Goal: Task Accomplishment & Management: Use online tool/utility

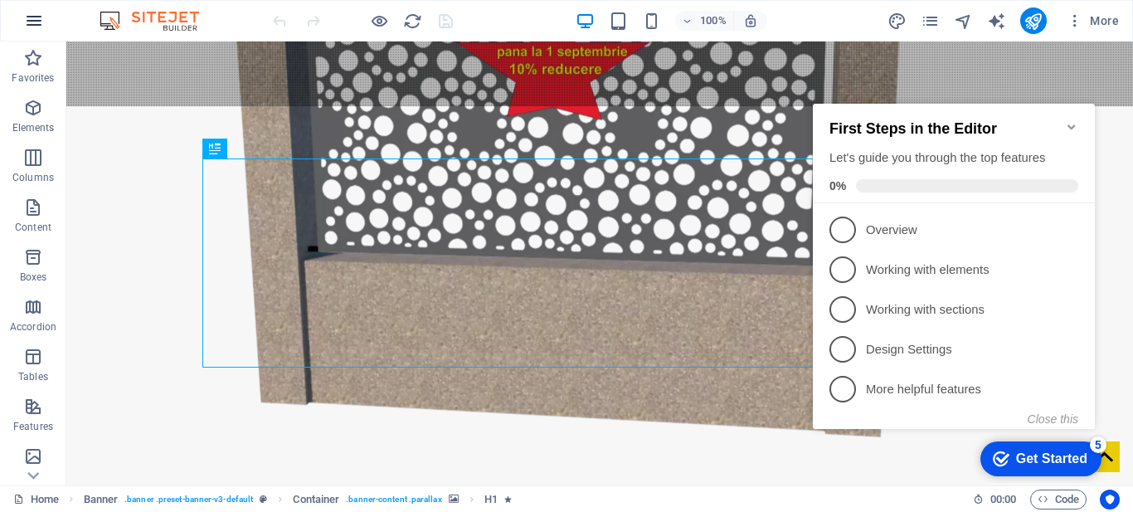
click at [33, 23] on icon "button" at bounding box center [34, 21] width 20 height 20
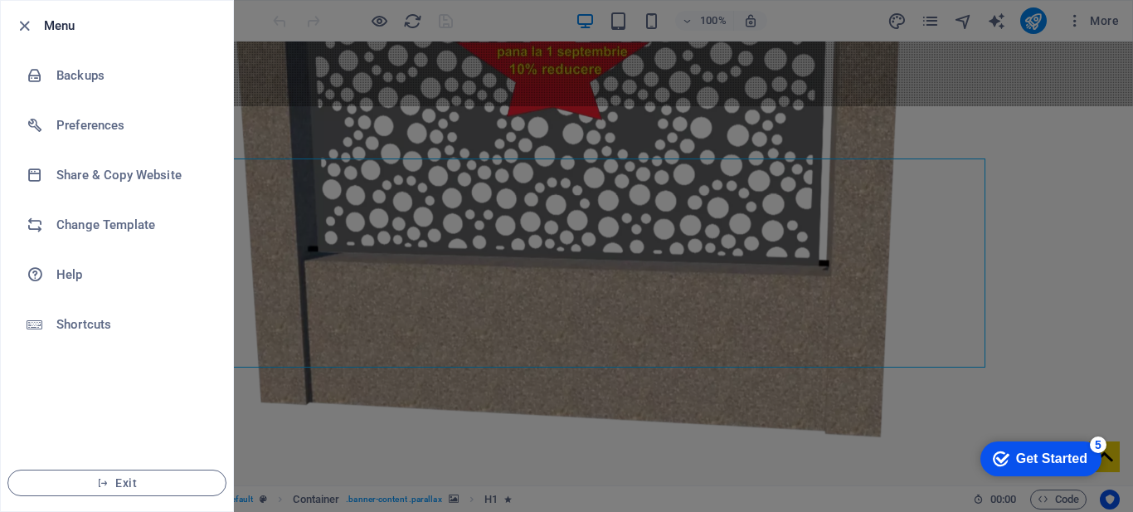
scroll to position [379, 0]
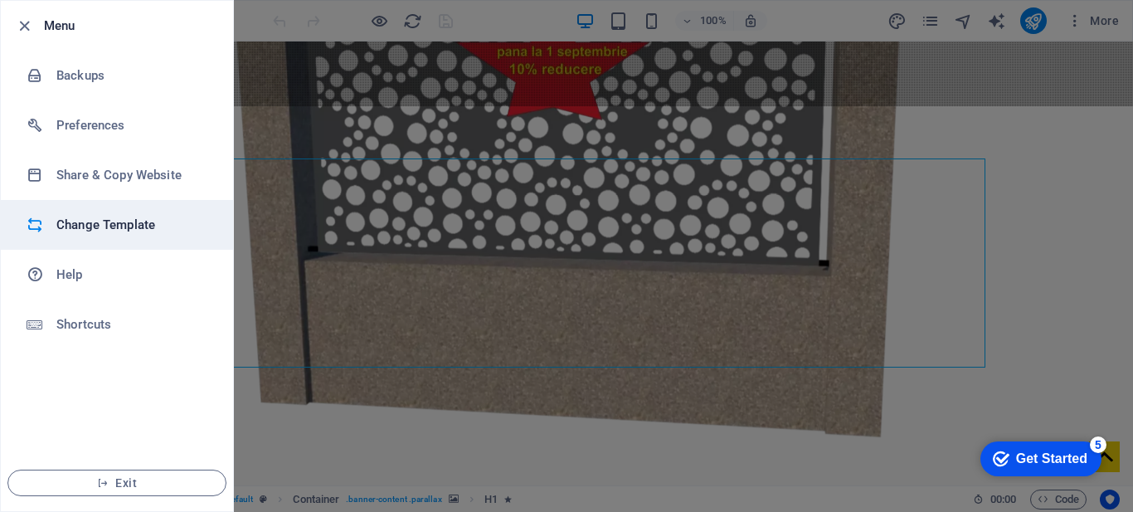
click at [98, 220] on h6 "Change Template" at bounding box center [132, 225] width 153 height 20
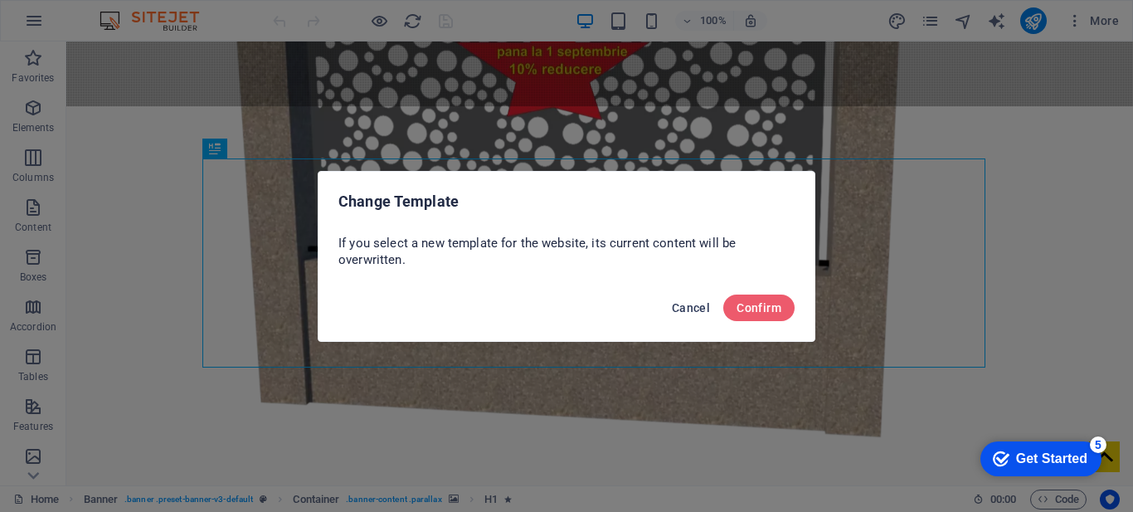
drag, startPoint x: 688, startPoint y: 309, endPoint x: 291, endPoint y: 84, distance: 456.8
click at [688, 309] on span "Cancel" at bounding box center [691, 307] width 38 height 13
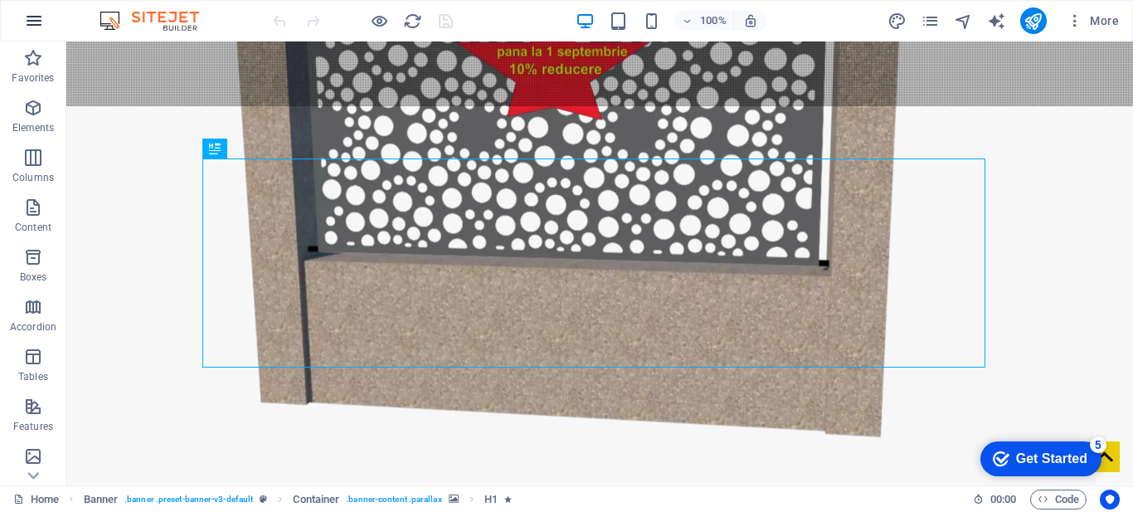
click at [34, 14] on icon "button" at bounding box center [34, 21] width 20 height 20
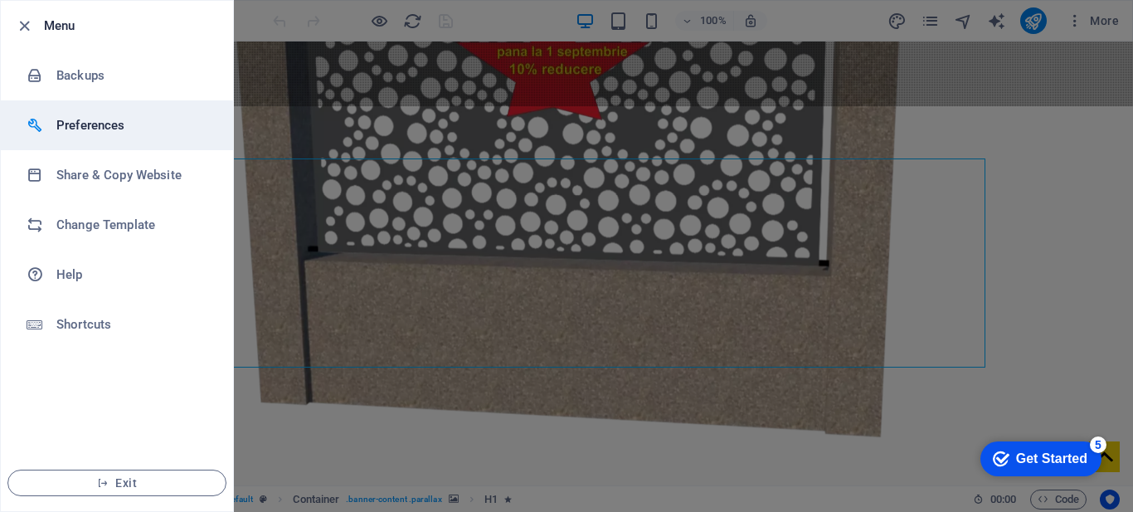
click at [86, 129] on h6 "Preferences" at bounding box center [132, 125] width 153 height 20
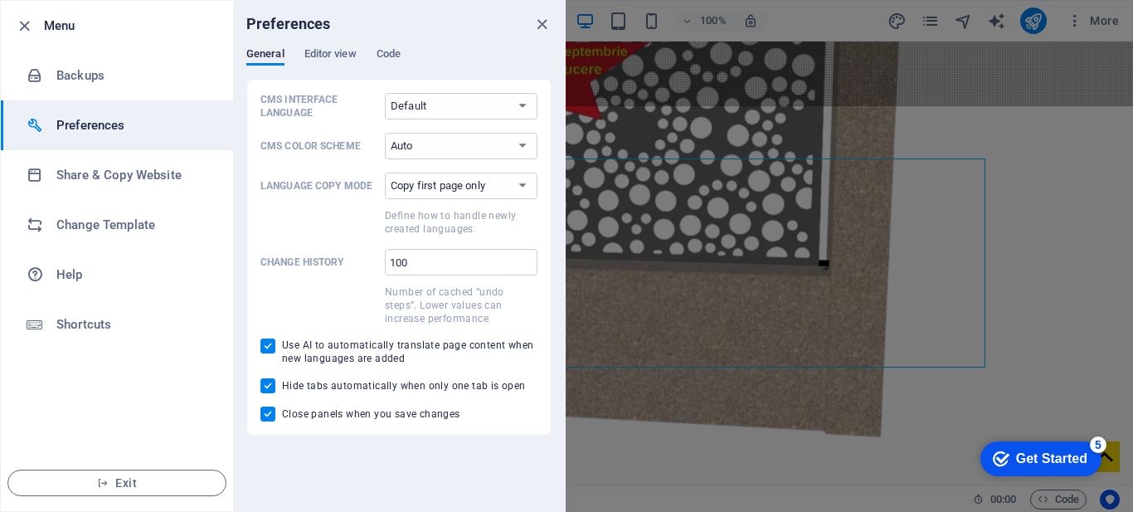
click at [333, 46] on div "Preferences" at bounding box center [399, 24] width 332 height 46
click at [333, 56] on span "Editor view" at bounding box center [330, 55] width 52 height 23
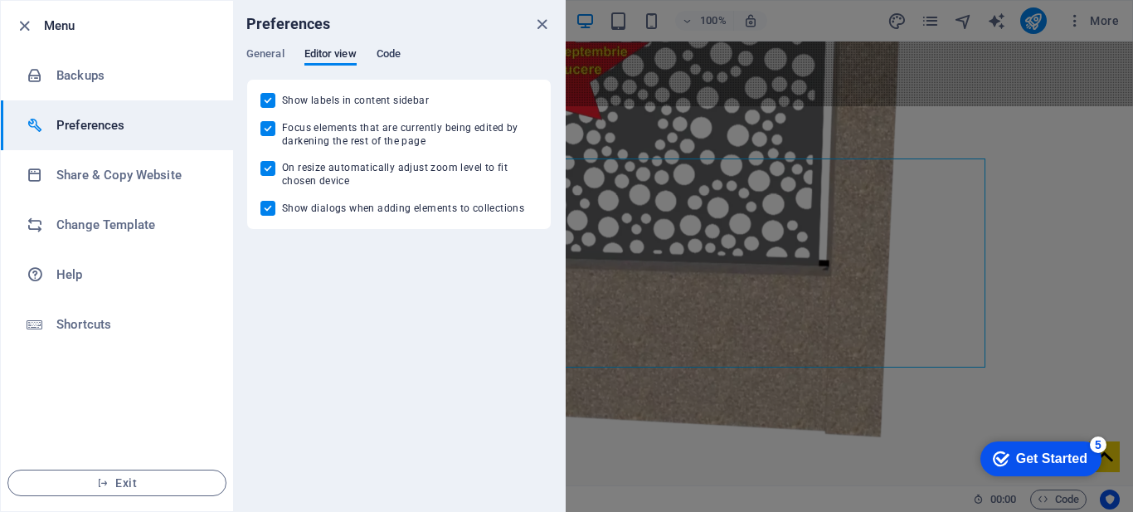
click at [377, 56] on span "Code" at bounding box center [388, 55] width 24 height 23
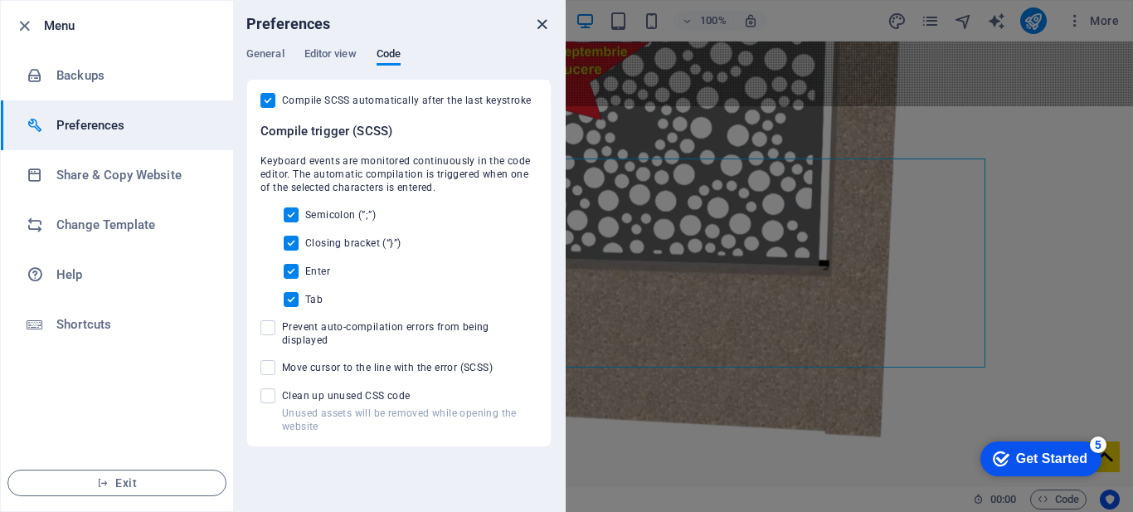
click at [545, 18] on icon "close" at bounding box center [541, 24] width 19 height 19
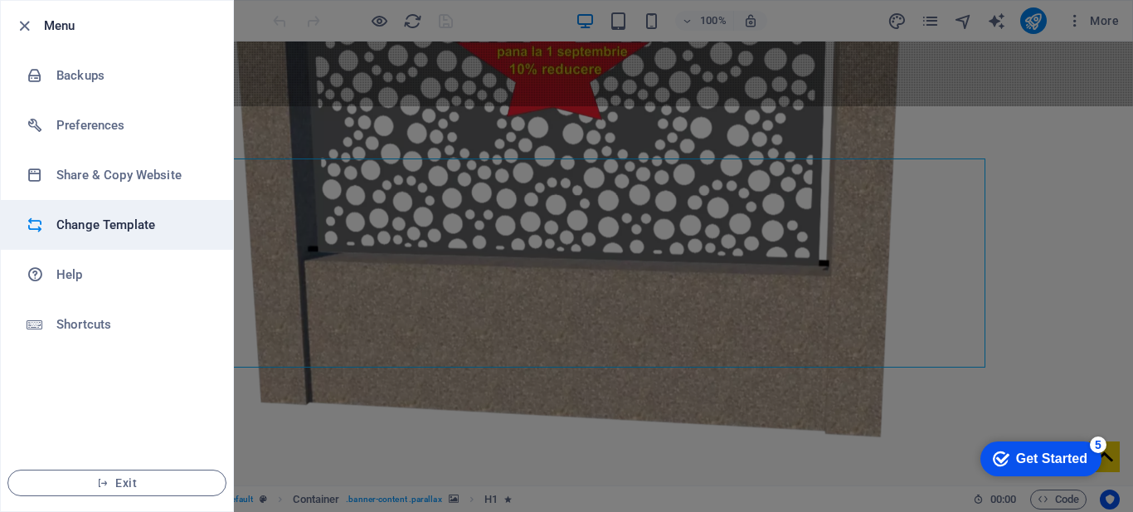
click at [132, 227] on h6 "Change Template" at bounding box center [132, 225] width 153 height 20
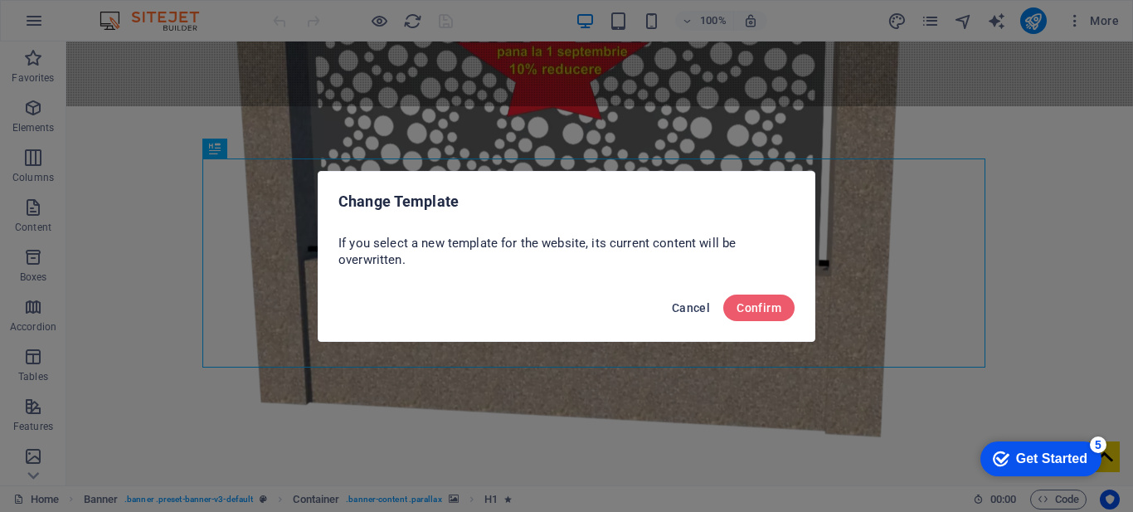
click at [684, 302] on span "Cancel" at bounding box center [691, 307] width 38 height 13
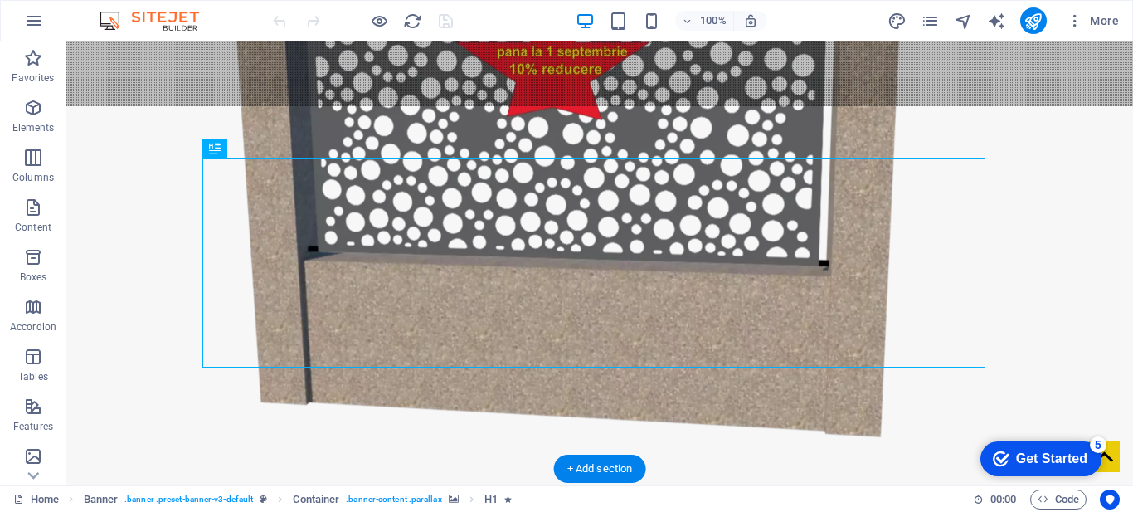
click at [1071, 61] on figure at bounding box center [599, 207] width 1066 height 590
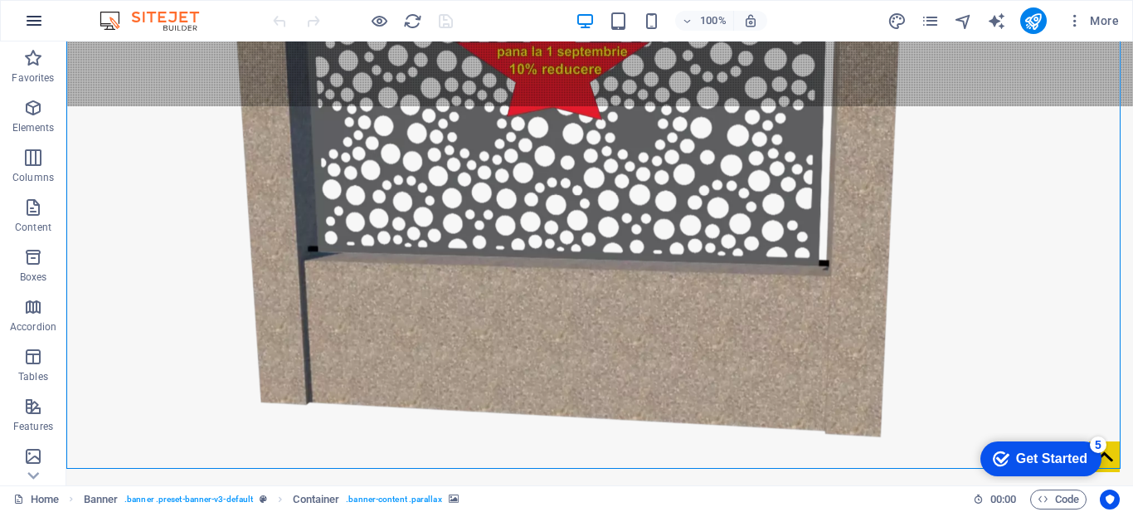
click at [31, 29] on icon "button" at bounding box center [34, 21] width 20 height 20
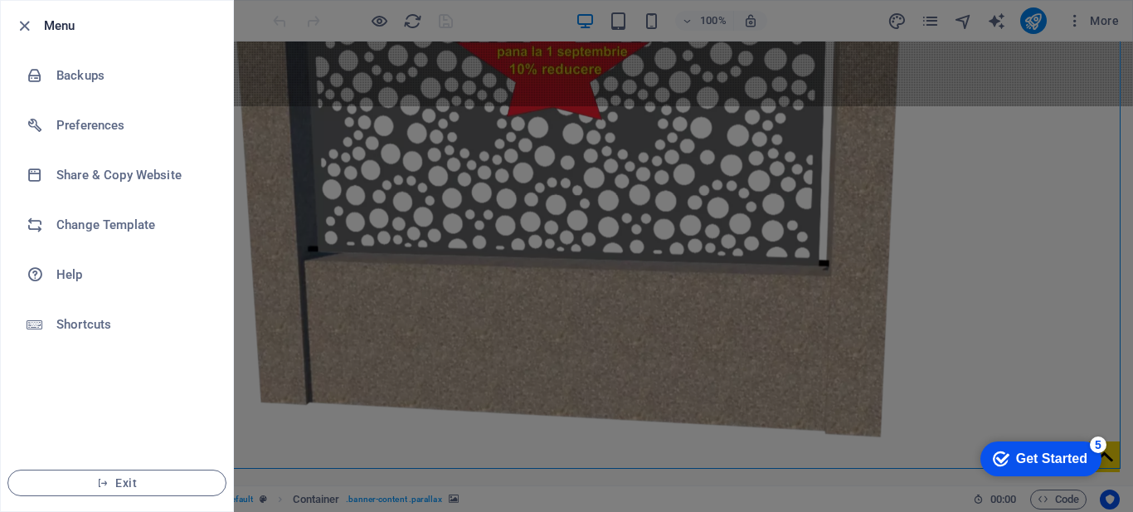
click at [31, 29] on icon "button" at bounding box center [24, 26] width 19 height 19
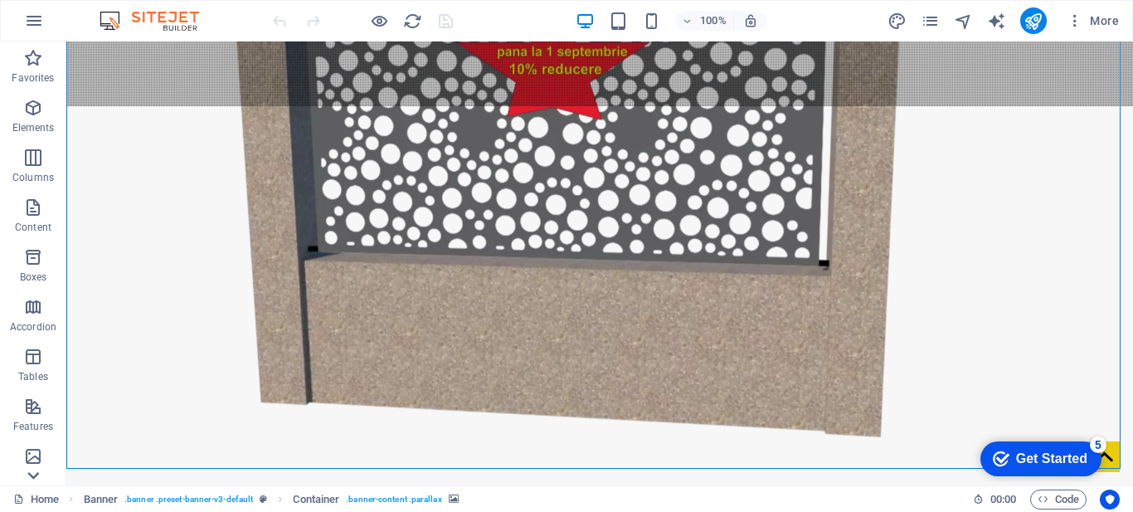
click at [33, 63] on icon at bounding box center [33, 51] width 23 height 23
drag, startPoint x: 29, startPoint y: 94, endPoint x: 13, endPoint y: 159, distance: 67.4
click at [29, 94] on icon "button" at bounding box center [33, 104] width 20 height 20
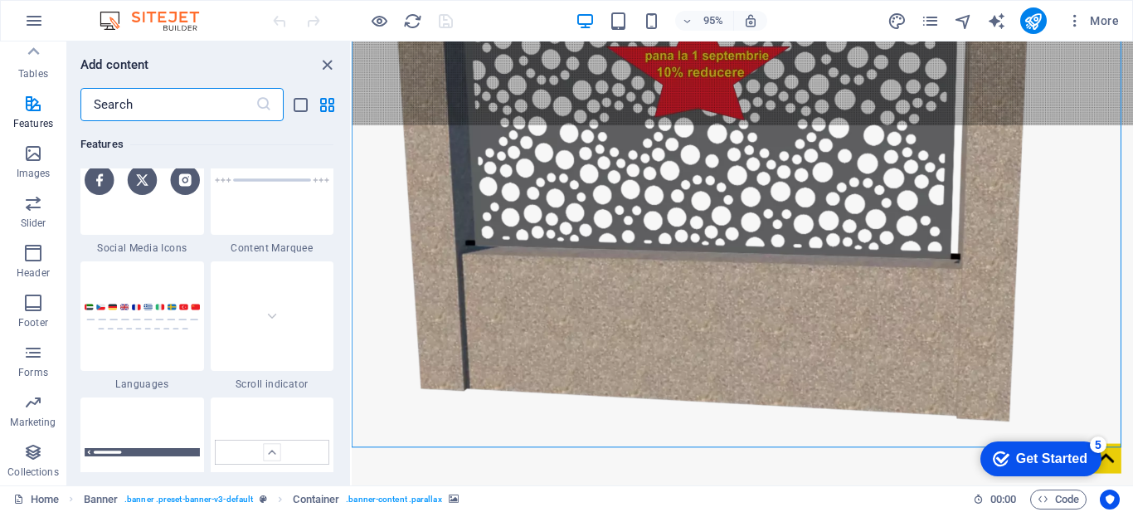
scroll to position [7634, 0]
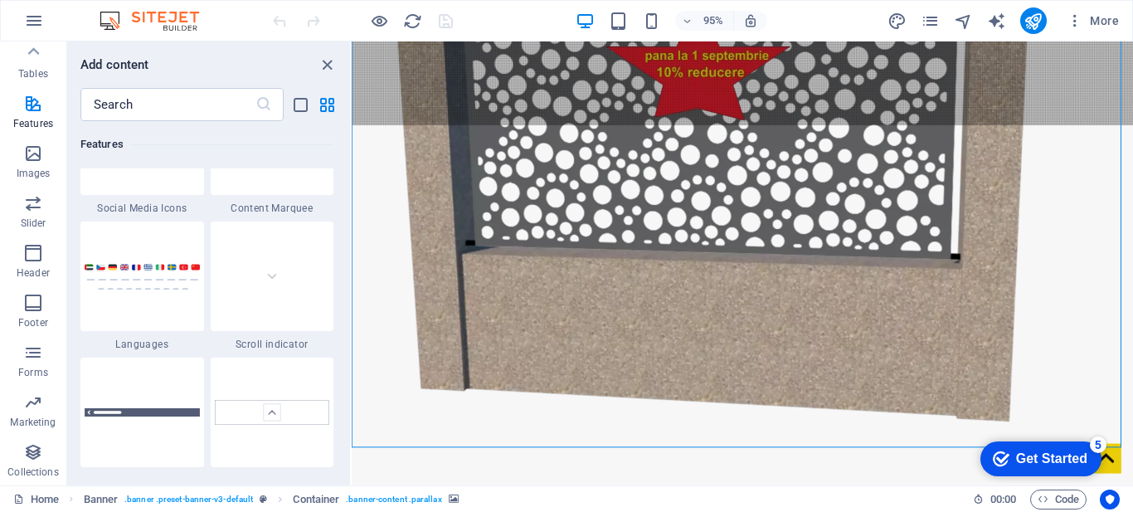
drag, startPoint x: 344, startPoint y: 284, endPoint x: 345, endPoint y: 294, distance: 10.8
click at [345, 294] on div "Favorites 1 Star Headline 1 Star Container Elements 1 Star Headline 1 Star Text…" at bounding box center [208, 296] width 283 height 351
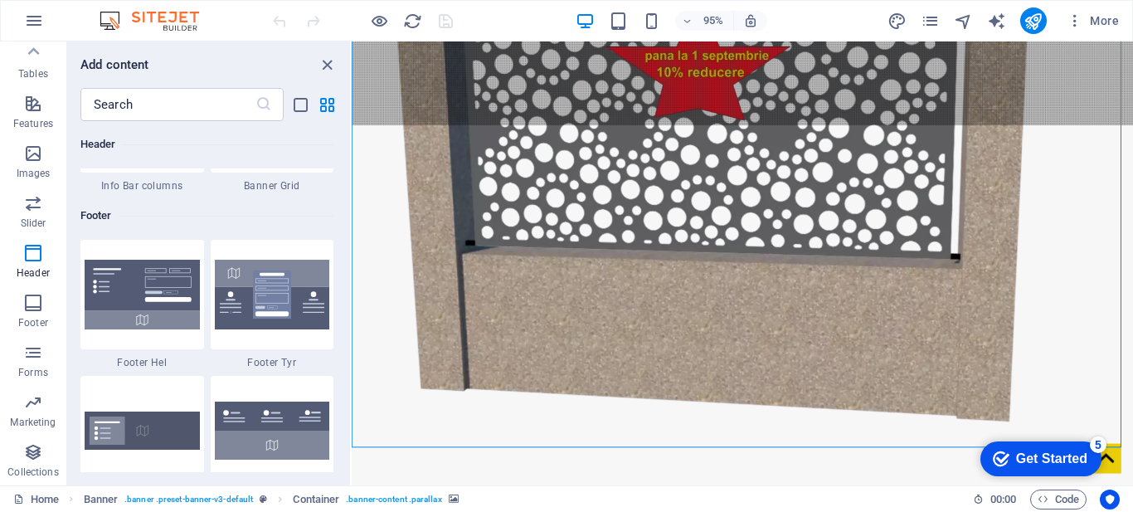
scroll to position [10945, 0]
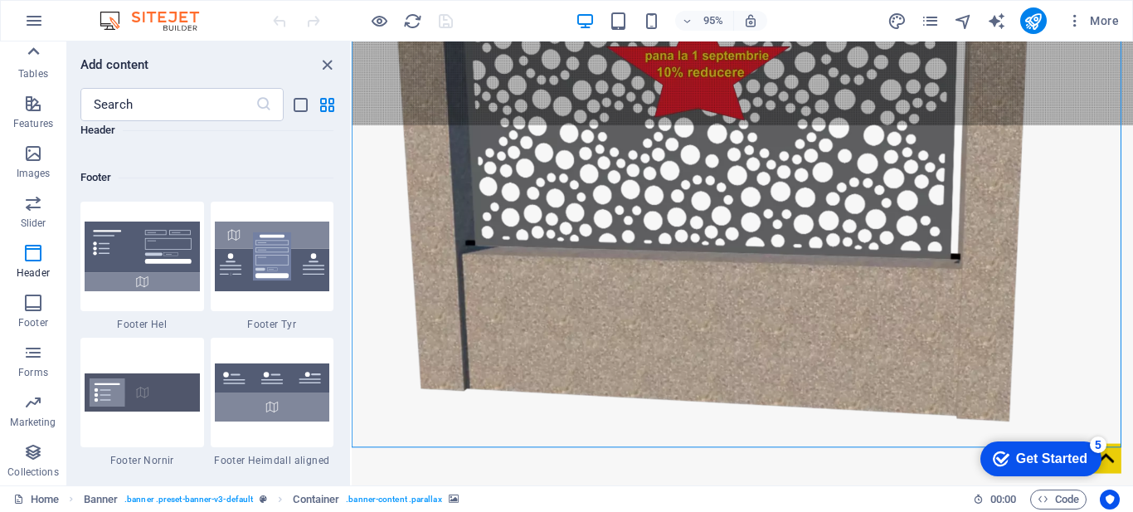
click at [36, 62] on icon at bounding box center [33, 51] width 23 height 23
click at [35, 22] on icon "button" at bounding box center [34, 21] width 20 height 20
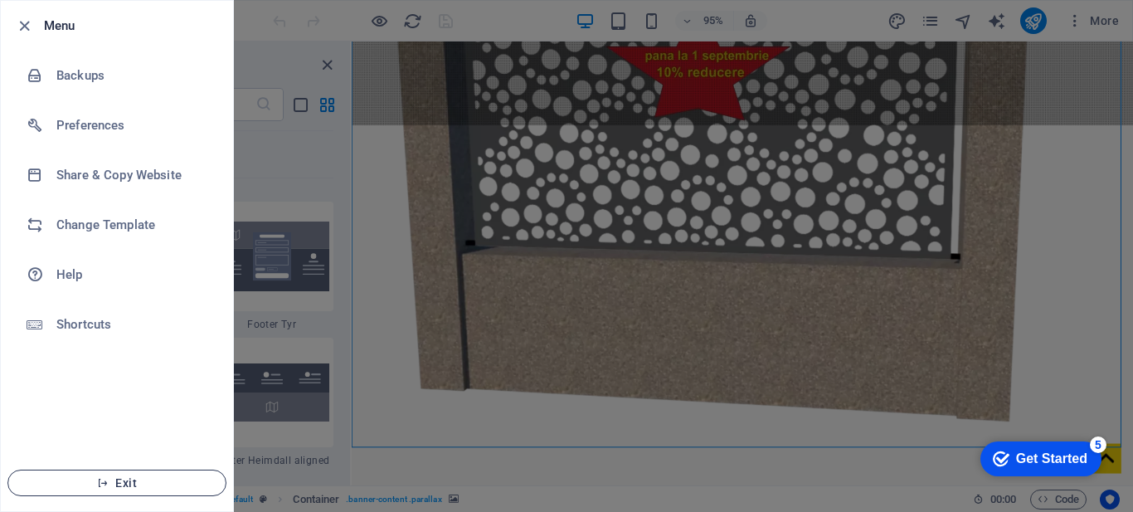
click at [101, 477] on icon "button" at bounding box center [103, 483] width 12 height 12
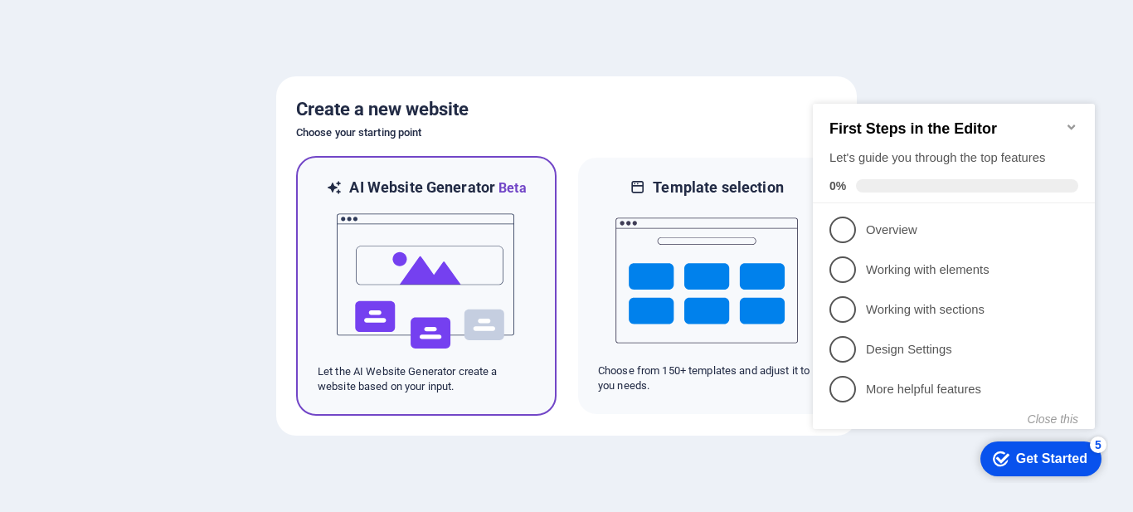
click at [425, 273] on img at bounding box center [426, 281] width 182 height 166
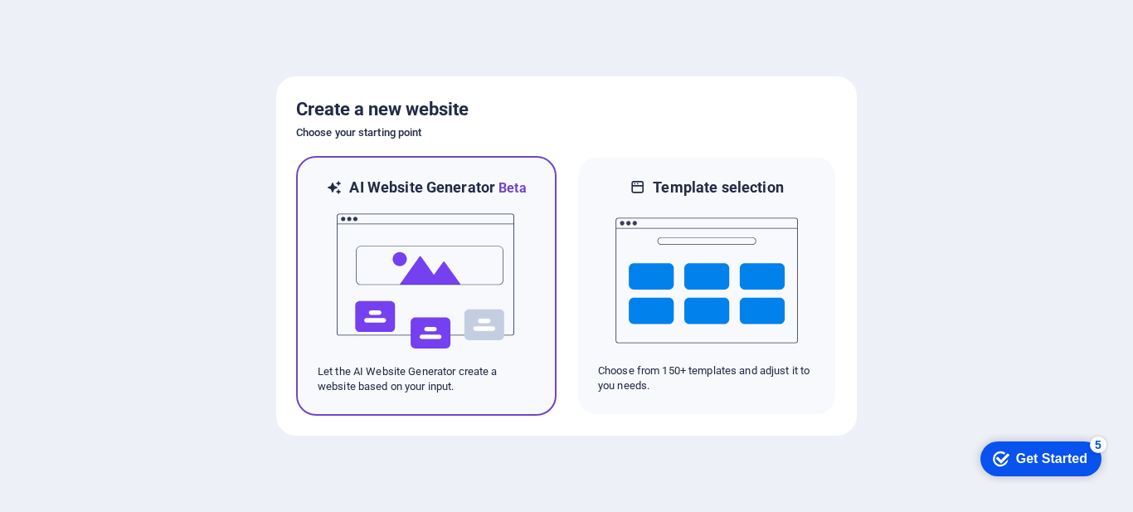
click at [425, 240] on img at bounding box center [426, 281] width 182 height 166
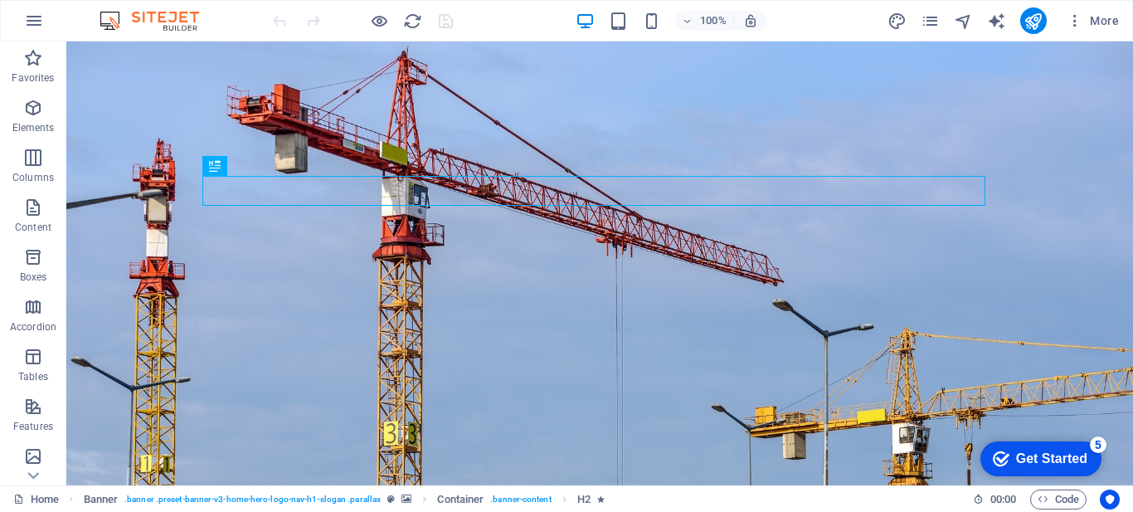
scroll to position [129, 0]
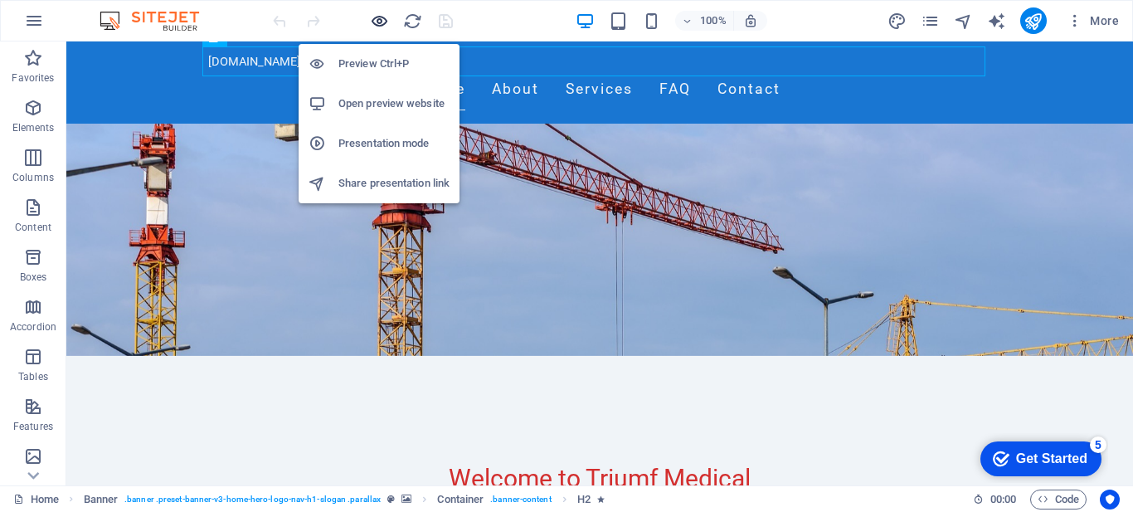
click at [374, 20] on icon "button" at bounding box center [379, 21] width 19 height 19
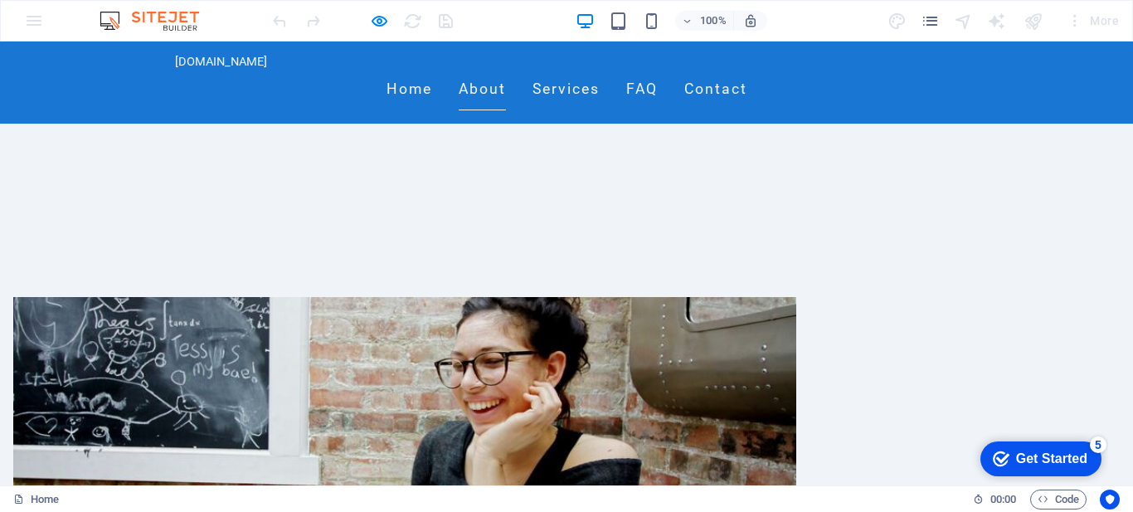
scroll to position [0, 0]
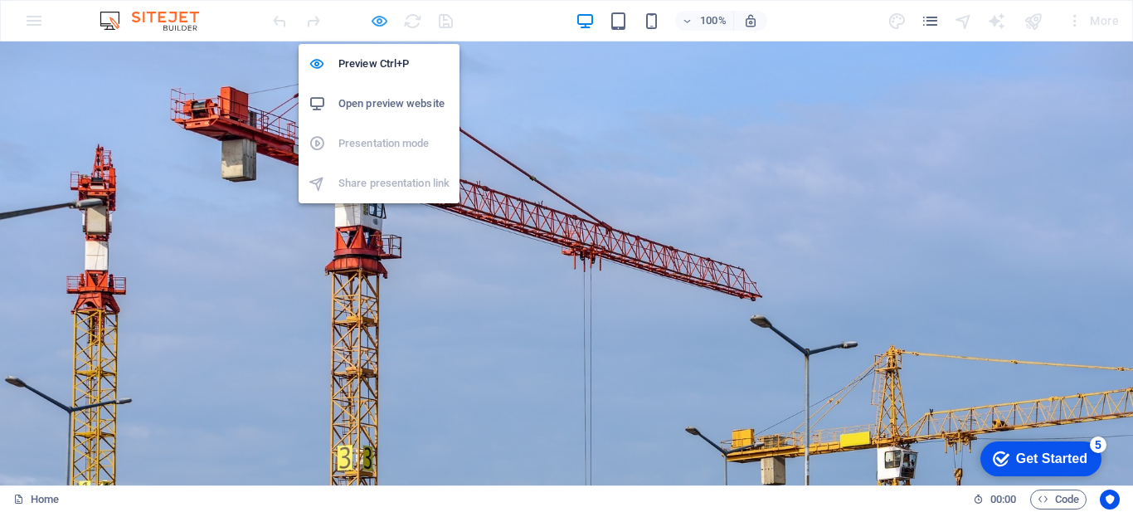
click at [377, 18] on icon "button" at bounding box center [379, 21] width 19 height 19
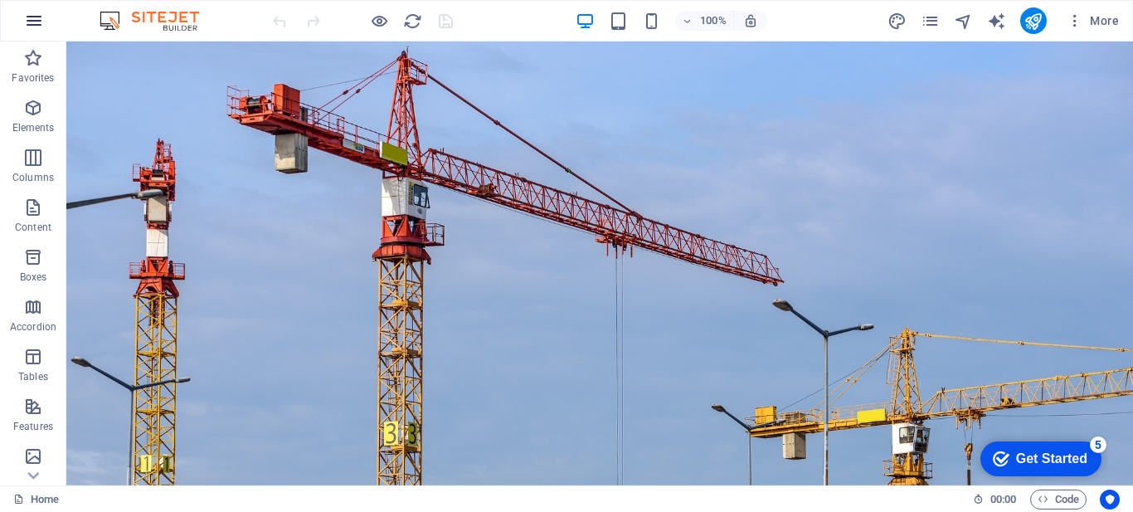
click at [39, 25] on icon "button" at bounding box center [34, 21] width 20 height 20
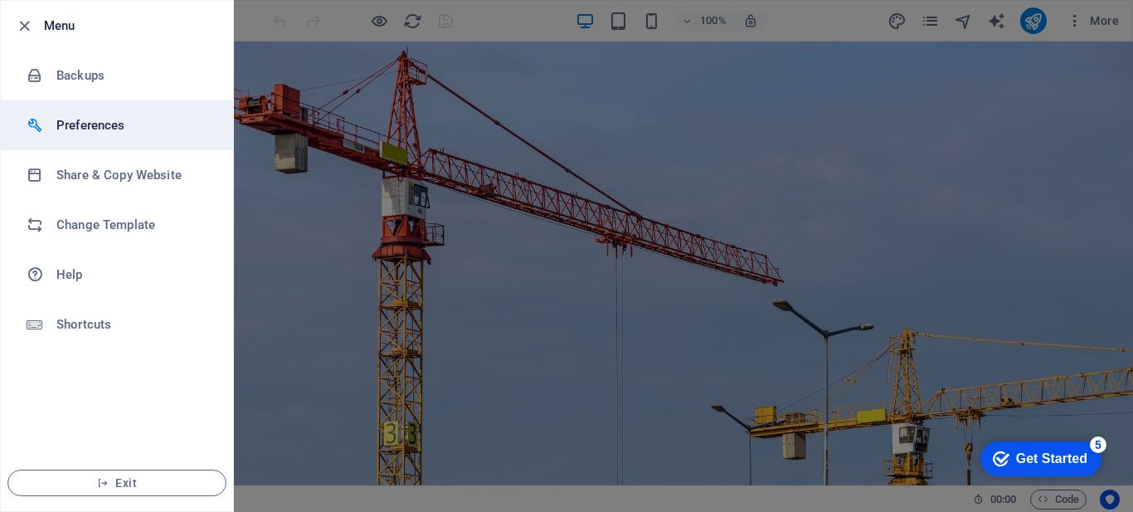
click at [81, 132] on h6 "Preferences" at bounding box center [132, 125] width 153 height 20
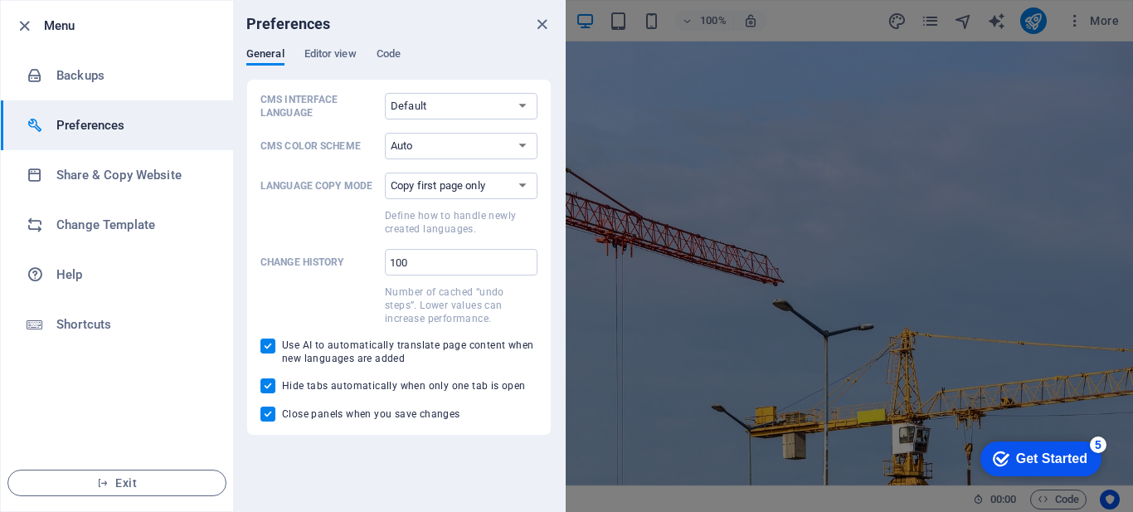
click at [81, 132] on h6 "Preferences" at bounding box center [132, 125] width 153 height 20
click at [123, 408] on ul "Menu Backups Preferences Share & Copy Website Change Template Help Shortcuts Ex…" at bounding box center [117, 256] width 232 height 510
click at [736, 434] on div at bounding box center [566, 256] width 1133 height 512
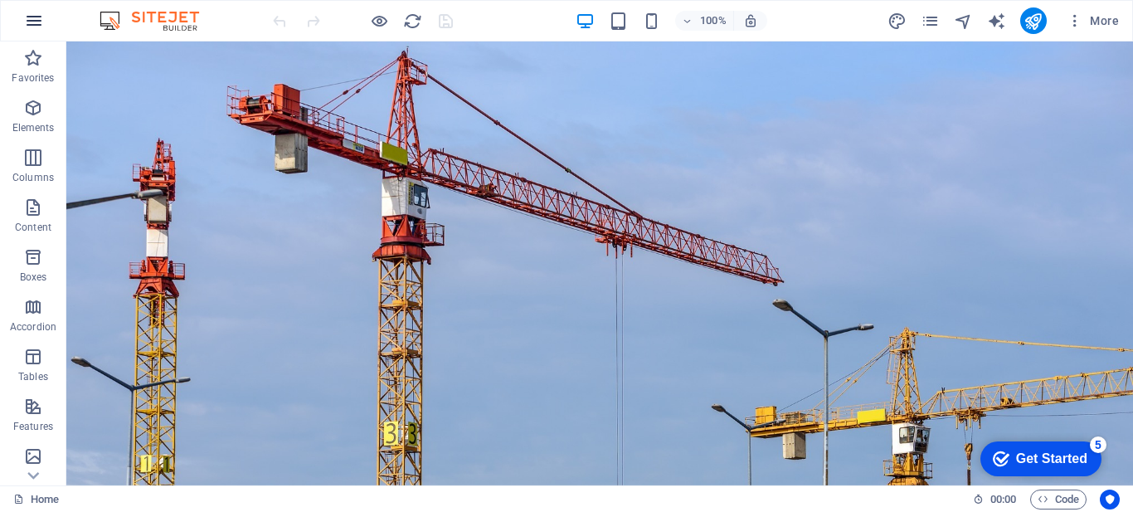
click at [36, 16] on icon "button" at bounding box center [34, 21] width 20 height 20
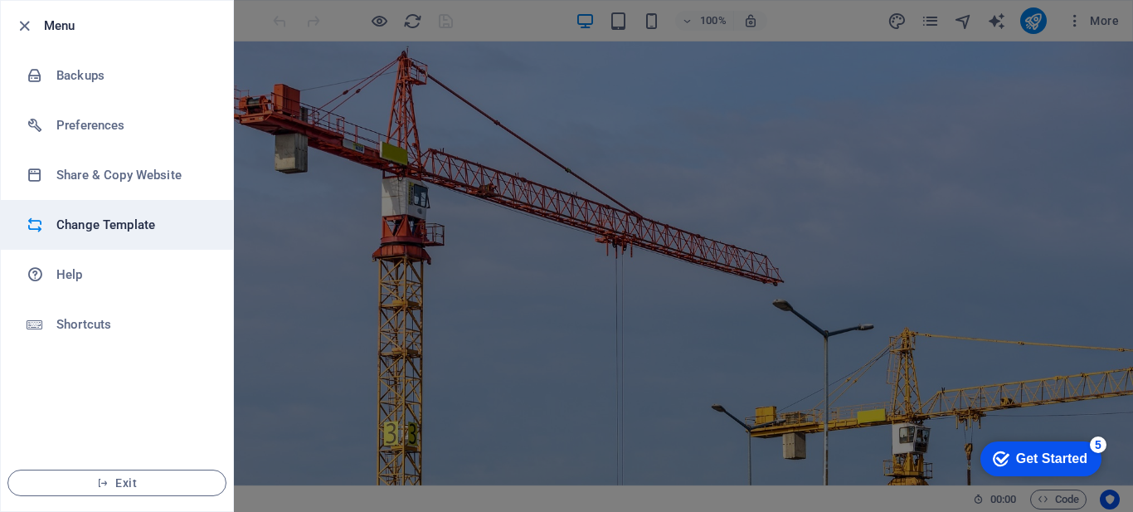
click at [134, 228] on h6 "Change Template" at bounding box center [132, 225] width 153 height 20
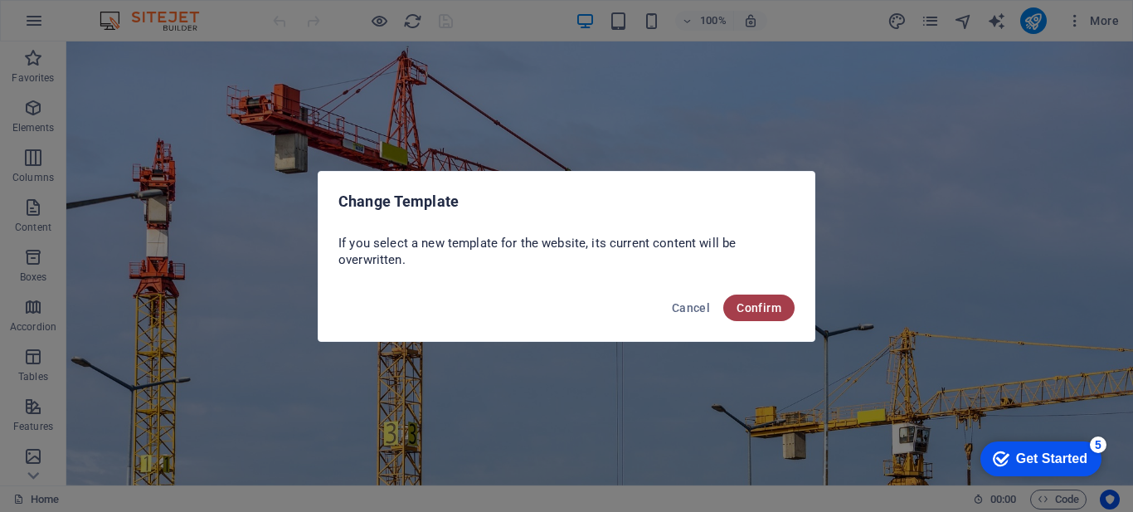
click at [747, 295] on button "Confirm" at bounding box center [758, 307] width 71 height 27
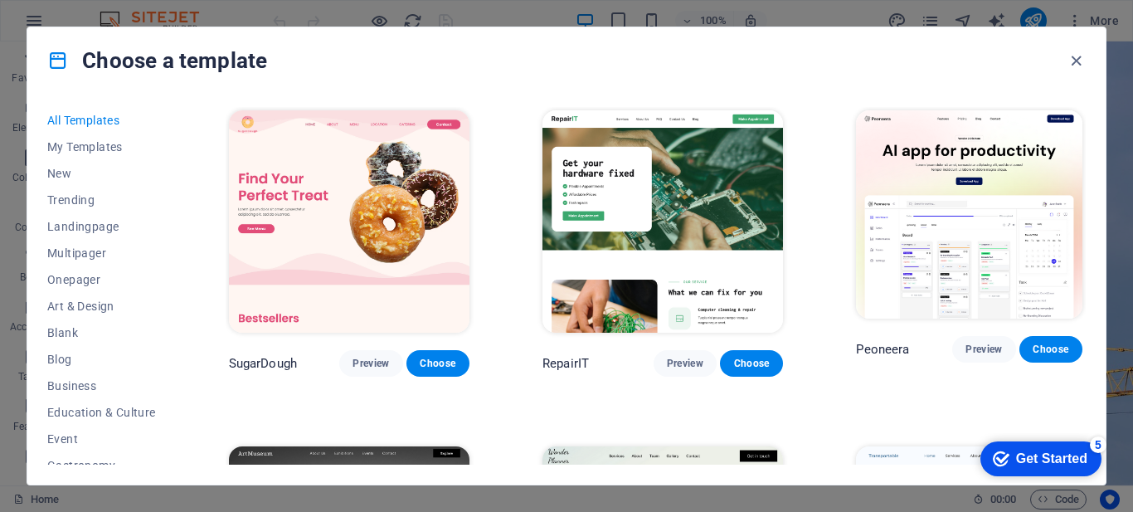
click at [124, 86] on div "Choose a template" at bounding box center [566, 60] width 1078 height 66
drag, startPoint x: 179, startPoint y: 186, endPoint x: 175, endPoint y: 249, distance: 63.2
click at [175, 249] on div "All Templates My Templates New Trending Landingpage Multipager Onepager Art & D…" at bounding box center [566, 289] width 1078 height 391
drag, startPoint x: 175, startPoint y: 249, endPoint x: 179, endPoint y: 304, distance: 55.7
click at [179, 304] on div "All Templates My Templates New Trending Landingpage Multipager Onepager Art & D…" at bounding box center [566, 289] width 1078 height 391
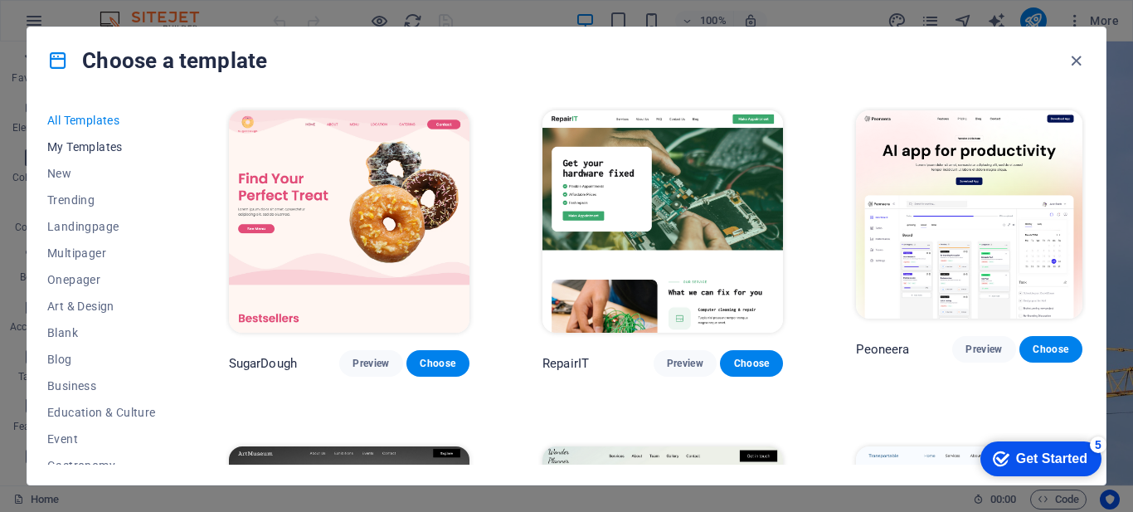
click at [67, 145] on span "My Templates" at bounding box center [101, 146] width 109 height 13
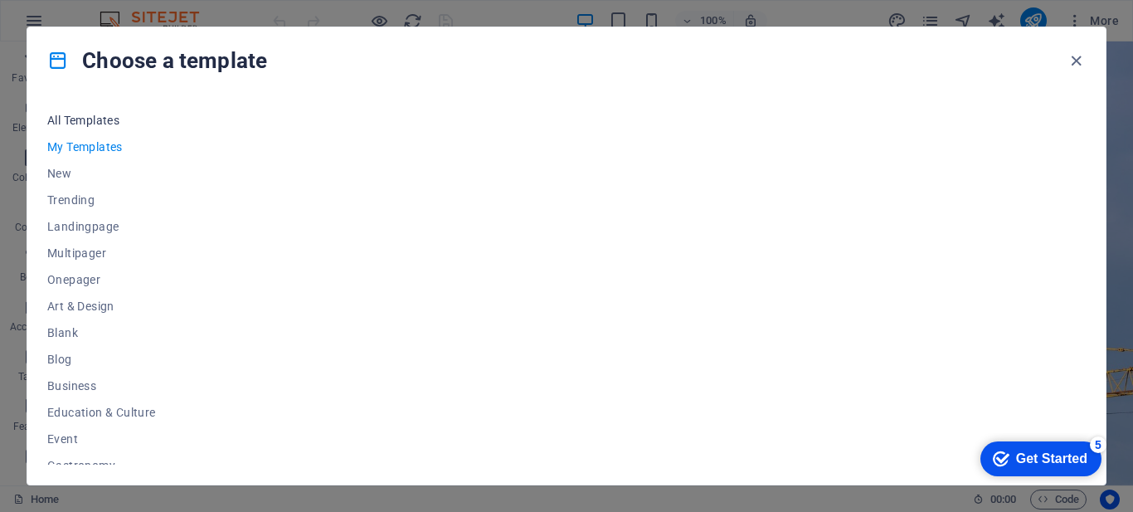
click at [65, 117] on span "All Templates" at bounding box center [101, 120] width 109 height 13
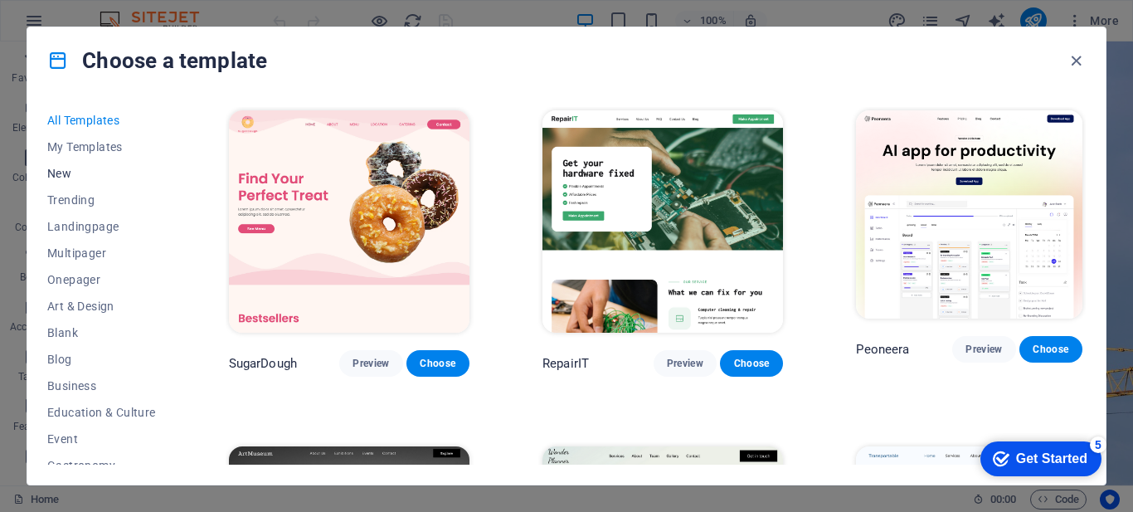
click at [62, 177] on span "New" at bounding box center [101, 173] width 109 height 13
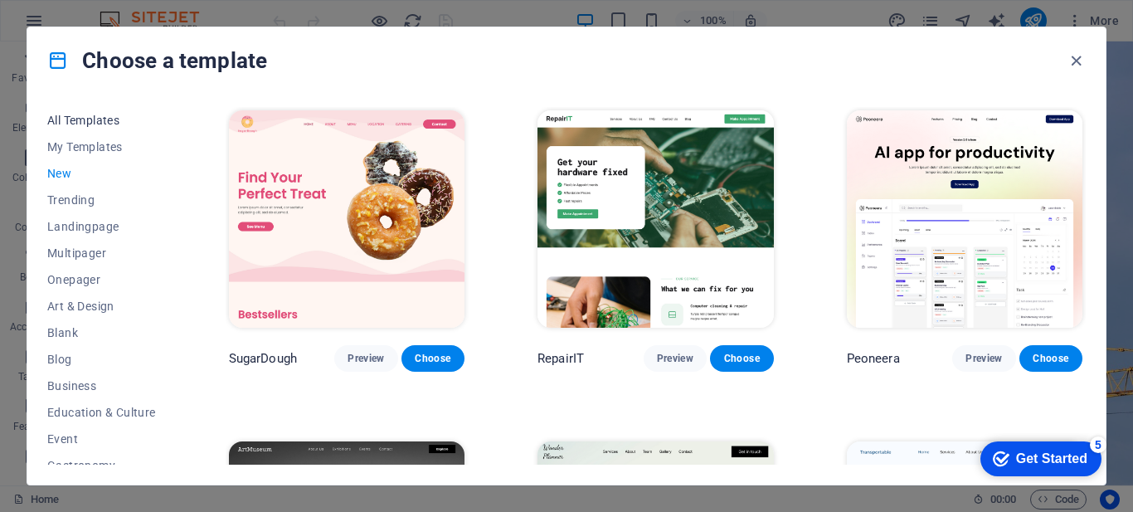
click at [82, 122] on span "All Templates" at bounding box center [101, 120] width 109 height 13
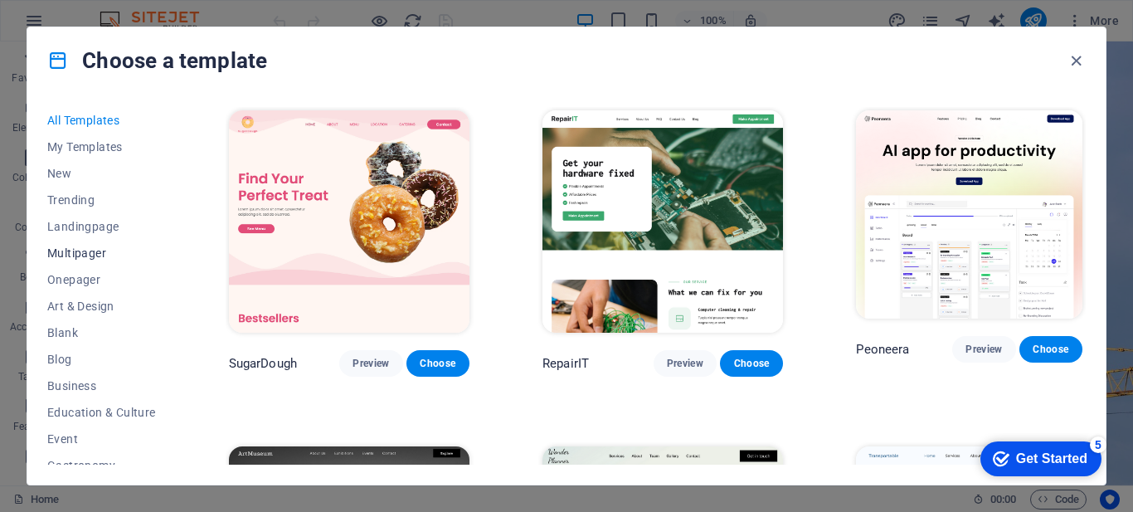
click at [65, 265] on button "Multipager" at bounding box center [101, 253] width 109 height 27
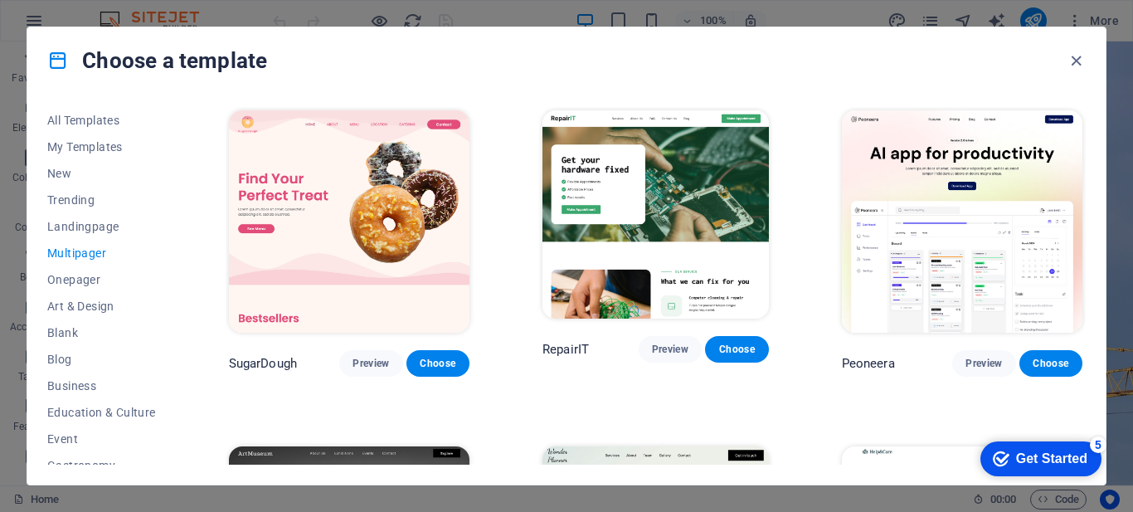
click at [78, 250] on span "Multipager" at bounding box center [101, 252] width 109 height 13
click at [79, 279] on span "Onepager" at bounding box center [101, 279] width 109 height 13
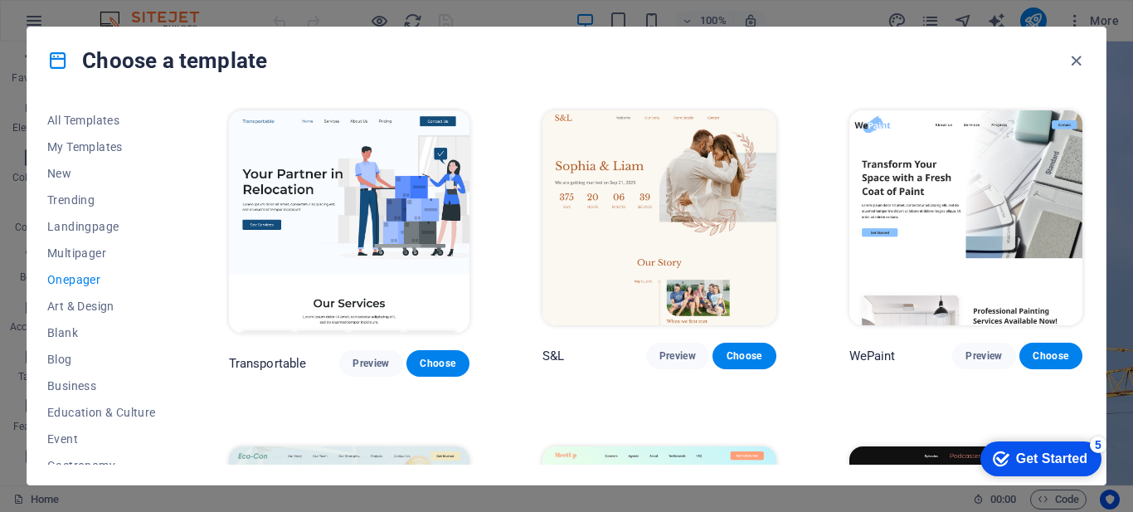
click at [561, 51] on div "Choose a template" at bounding box center [566, 60] width 1078 height 66
click at [118, 337] on span "Blank" at bounding box center [101, 332] width 109 height 13
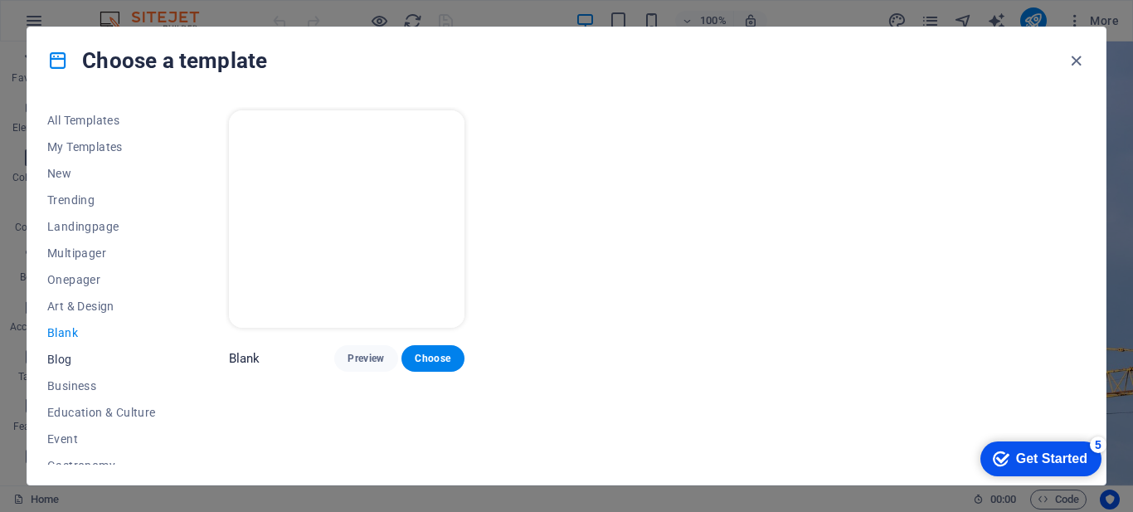
click at [70, 359] on span "Blog" at bounding box center [101, 358] width 109 height 13
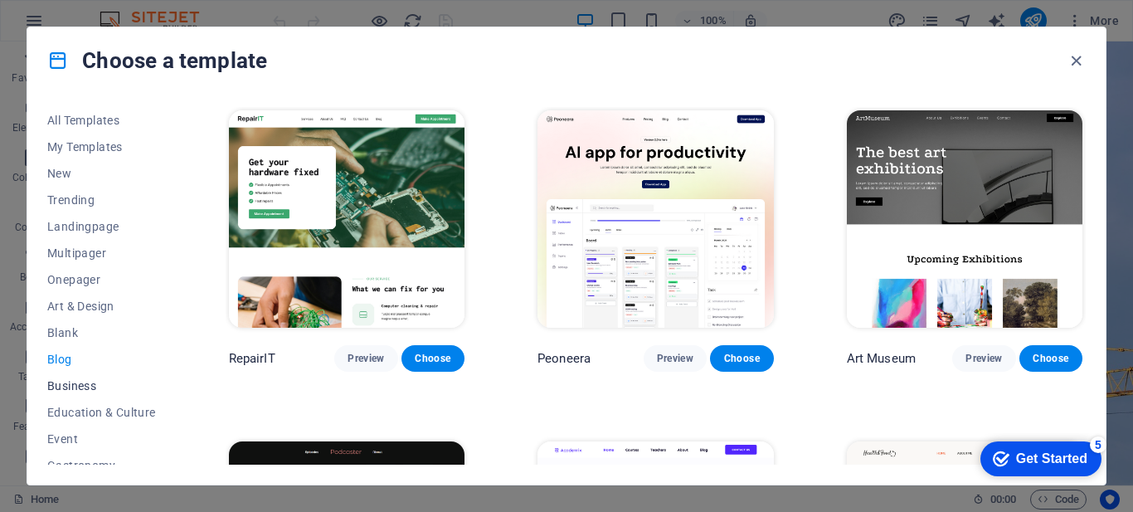
click at [78, 383] on span "Business" at bounding box center [101, 385] width 109 height 13
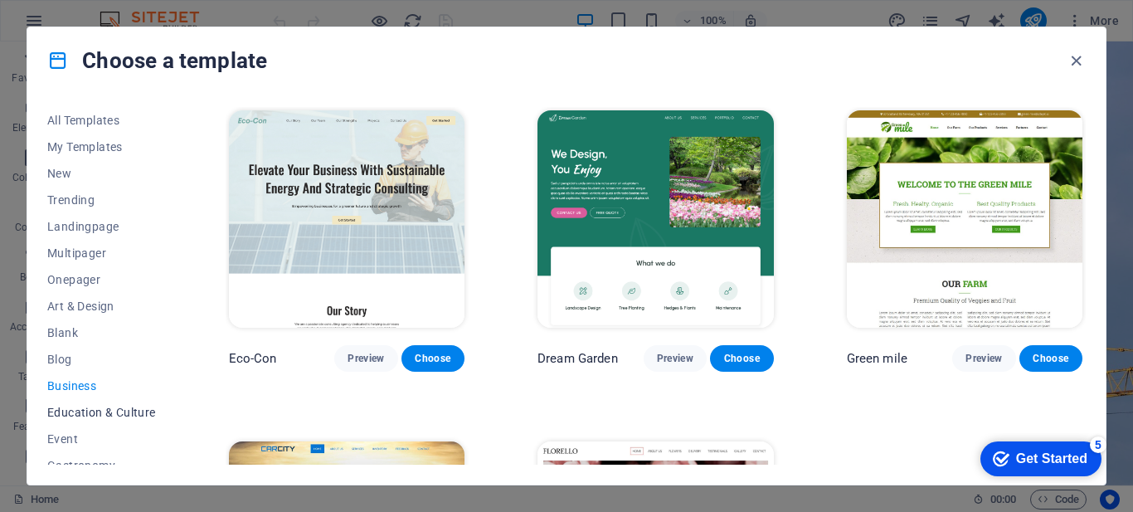
click at [130, 420] on button "Education & Culture" at bounding box center [101, 412] width 109 height 27
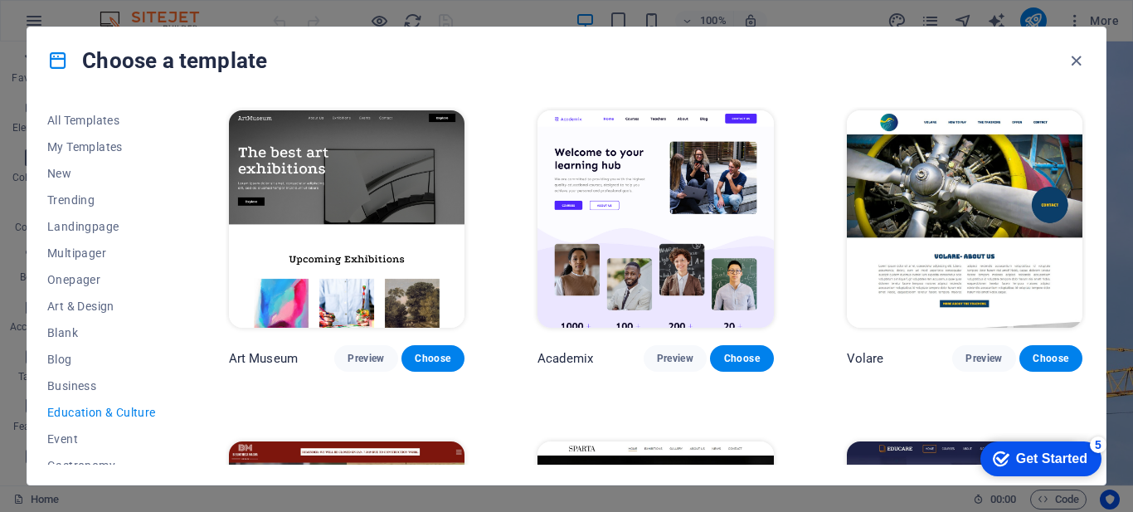
click at [180, 421] on div "All Templates My Templates New Trending Landingpage Multipager Onepager Art & D…" at bounding box center [566, 289] width 1078 height 391
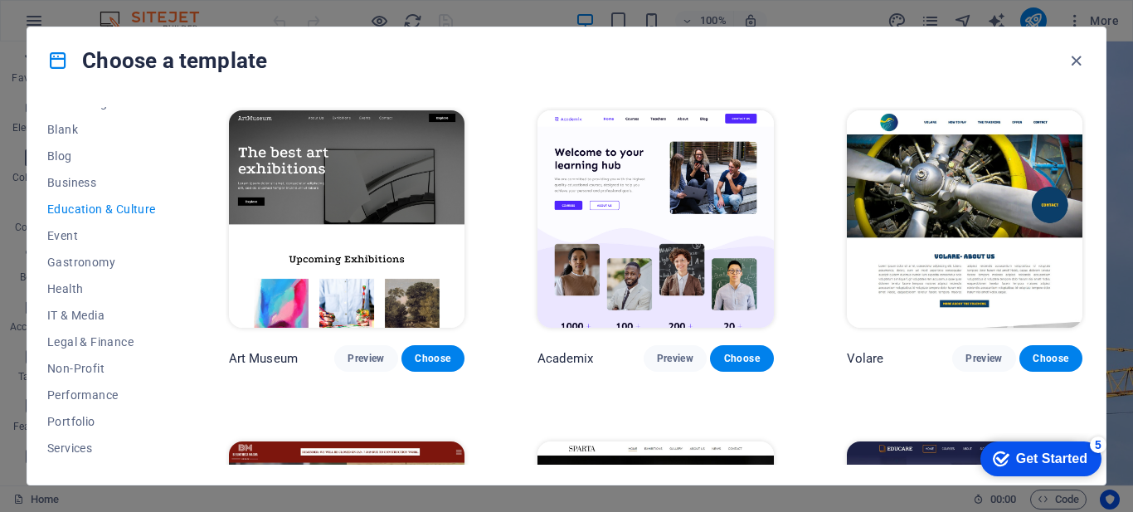
scroll to position [306, 0]
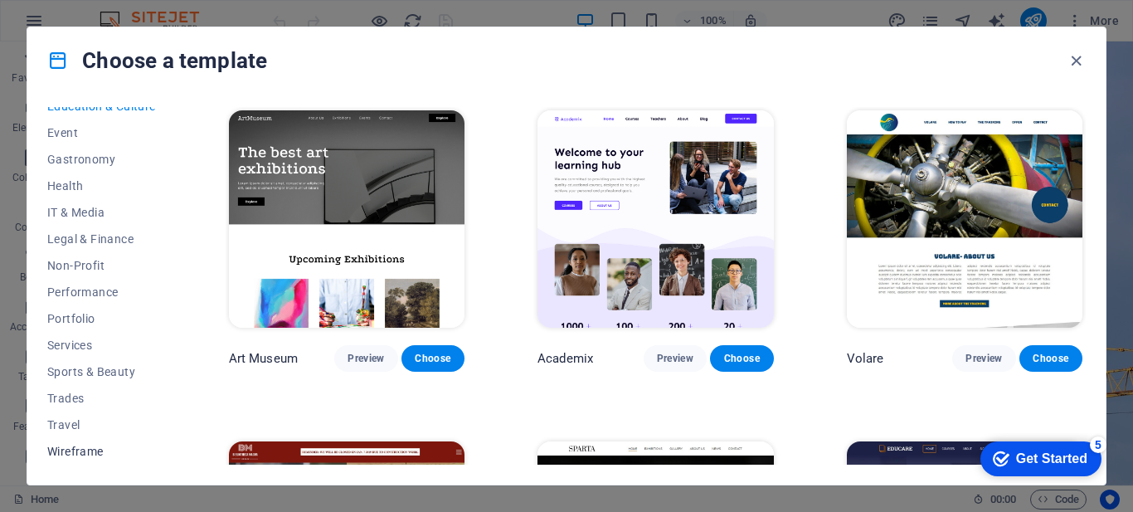
click at [61, 453] on span "Wireframe" at bounding box center [101, 450] width 109 height 13
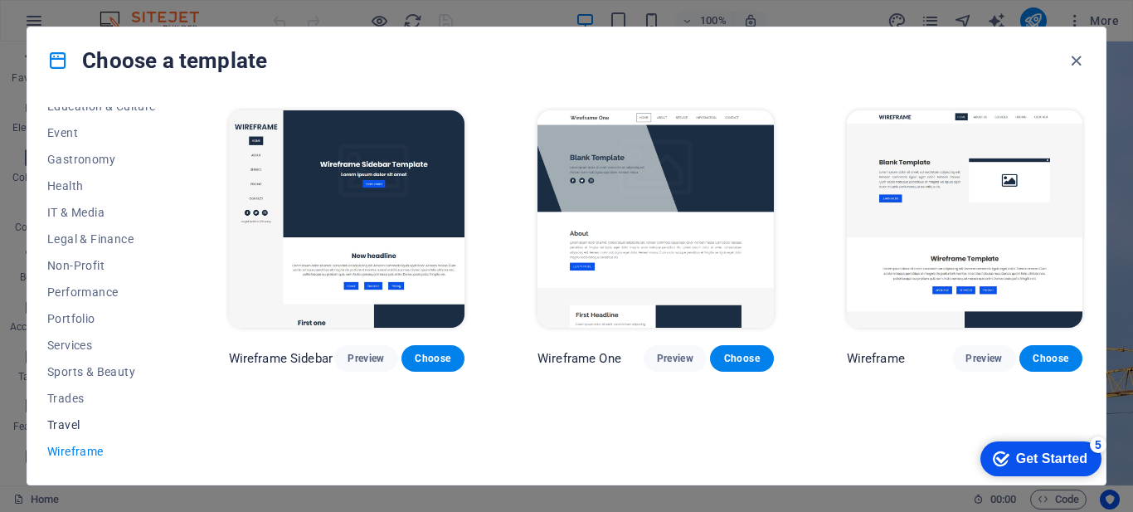
click at [67, 422] on span "Travel" at bounding box center [101, 424] width 109 height 13
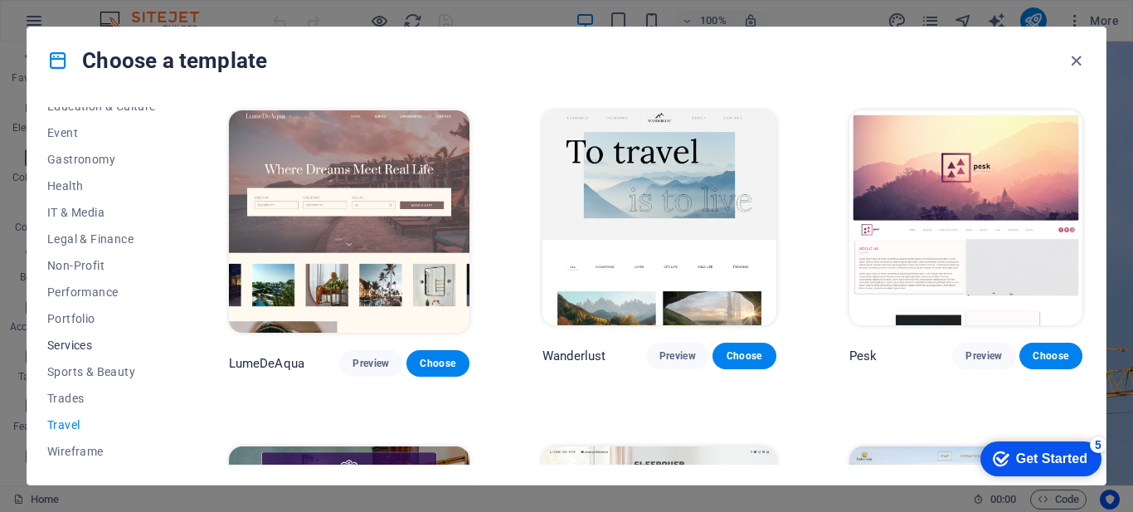
click at [71, 346] on span "Services" at bounding box center [101, 344] width 109 height 13
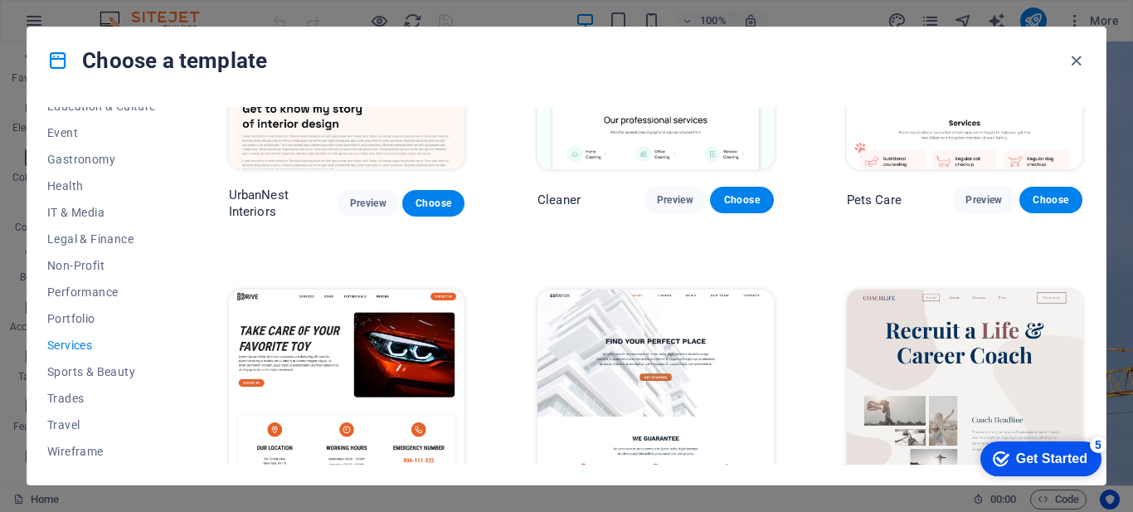
scroll to position [506, 0]
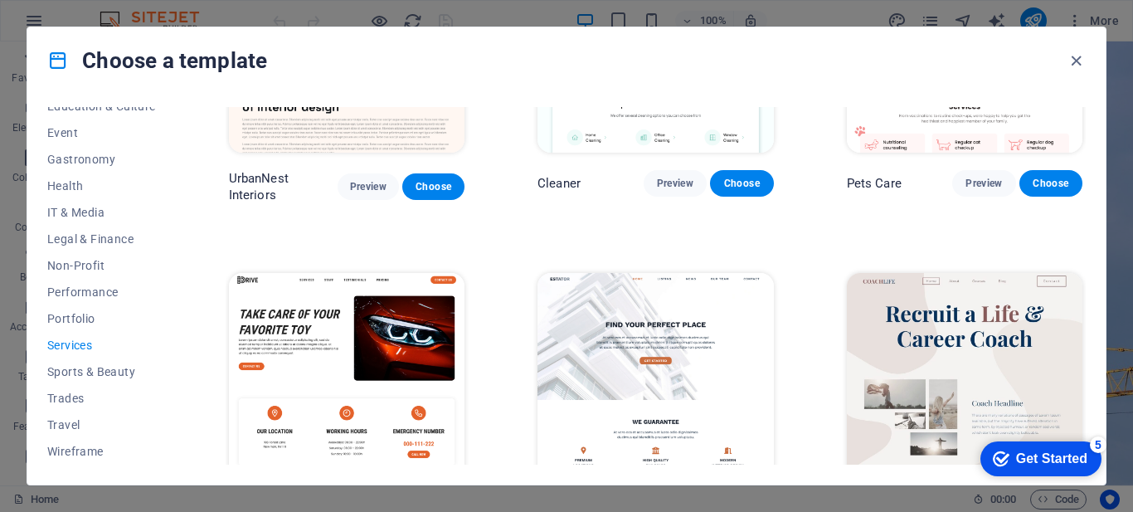
drag, startPoint x: 1080, startPoint y: 210, endPoint x: 1083, endPoint y: 218, distance: 8.7
click at [1083, 218] on div "RepairIT Preview Choose Transportable Preview Choose Health & Food Preview Choo…" at bounding box center [656, 285] width 860 height 357
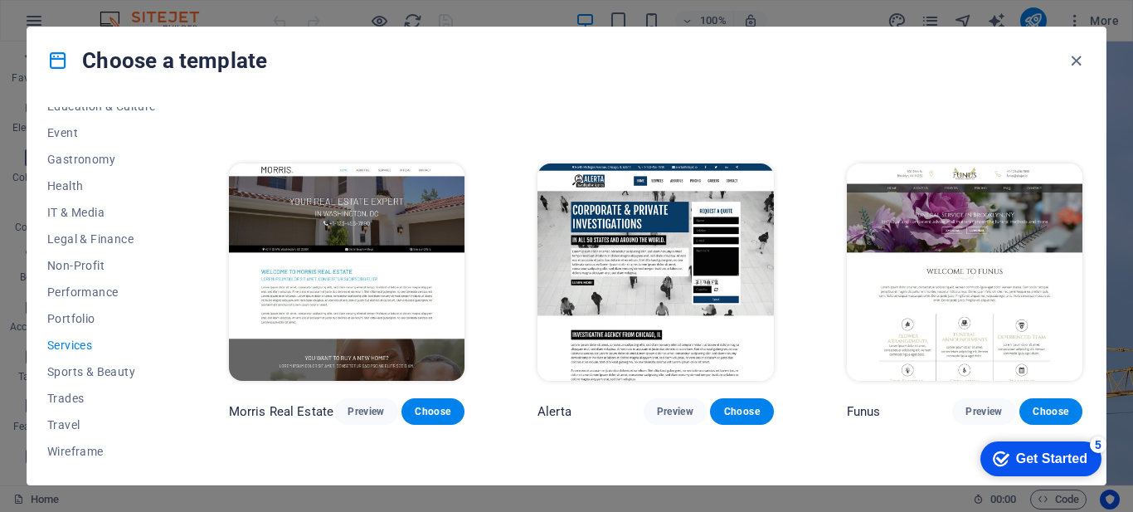
scroll to position [1292, 0]
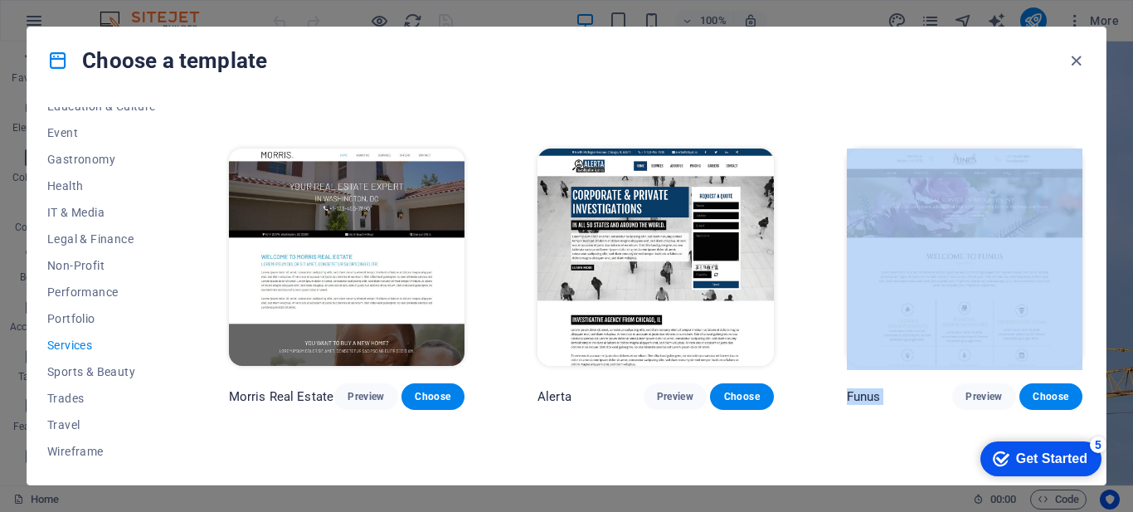
drag, startPoint x: 1085, startPoint y: 338, endPoint x: 1084, endPoint y: 394, distance: 55.6
click at [1084, 394] on div "All Templates My Templates New Trending Landingpage Multipager Onepager Art & D…" at bounding box center [566, 289] width 1078 height 391
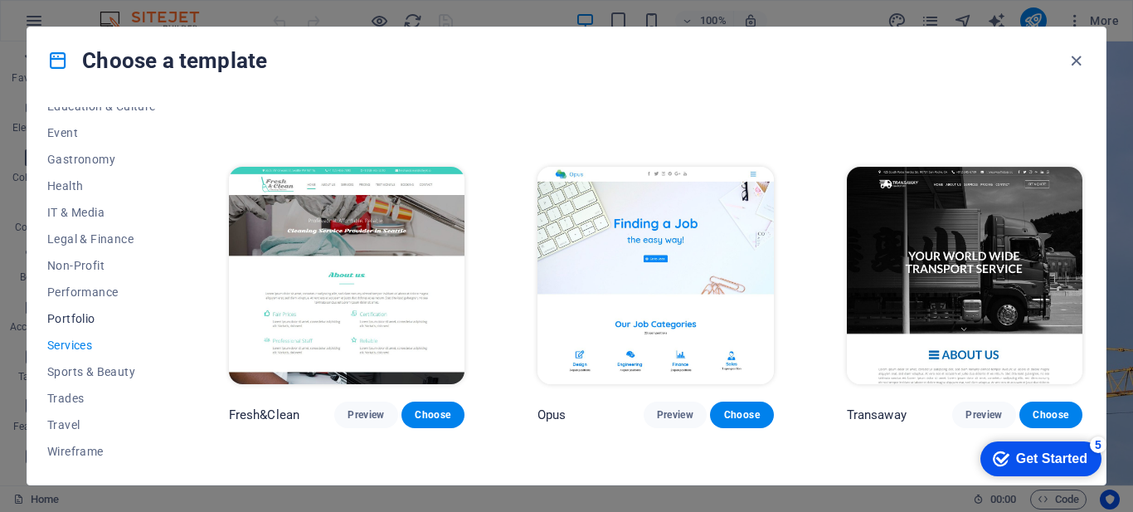
click at [74, 313] on span "Portfolio" at bounding box center [101, 318] width 109 height 13
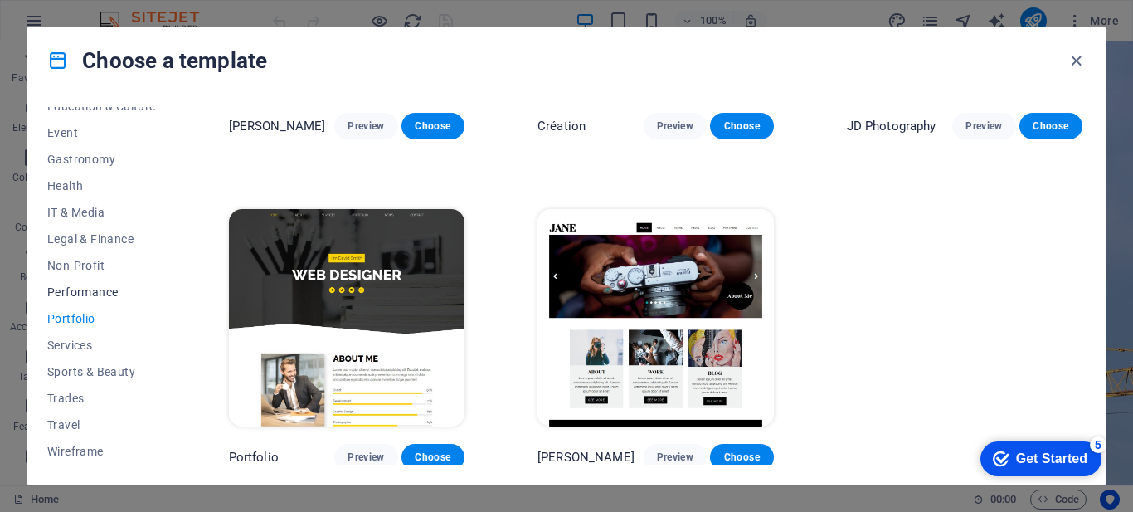
click at [85, 294] on span "Performance" at bounding box center [101, 291] width 109 height 13
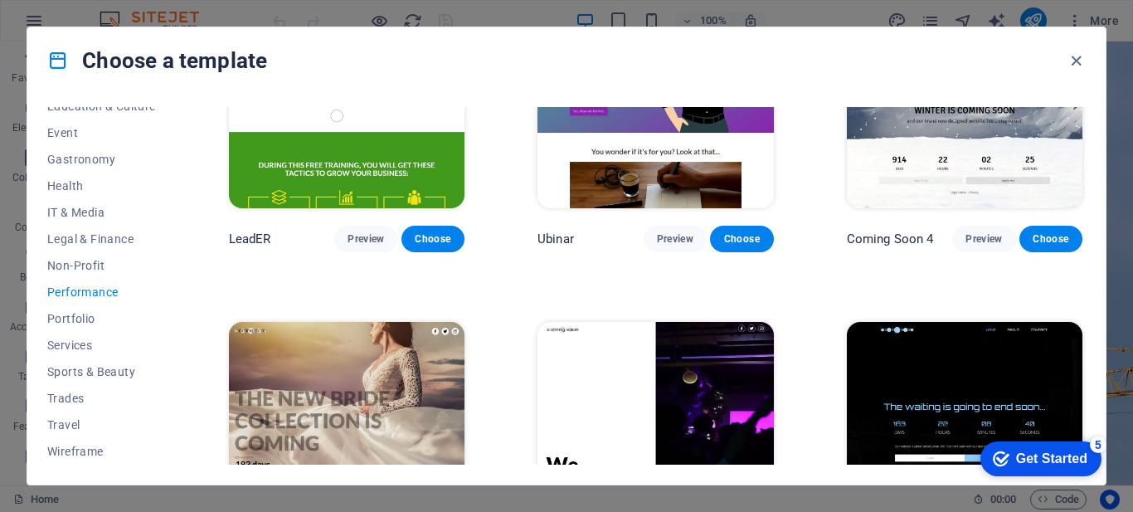
scroll to position [1550, 0]
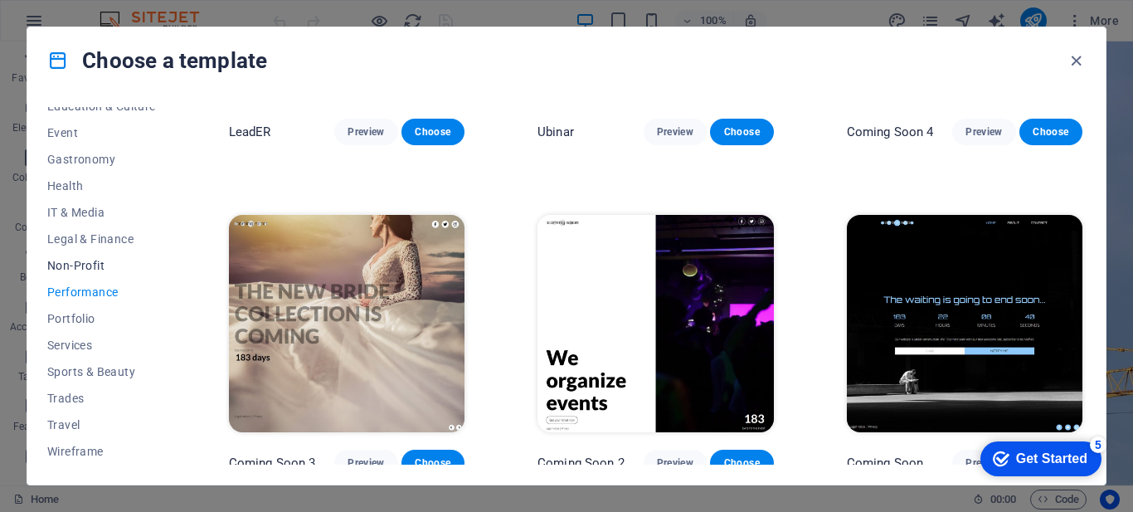
click at [75, 265] on span "Non-Profit" at bounding box center [101, 265] width 109 height 13
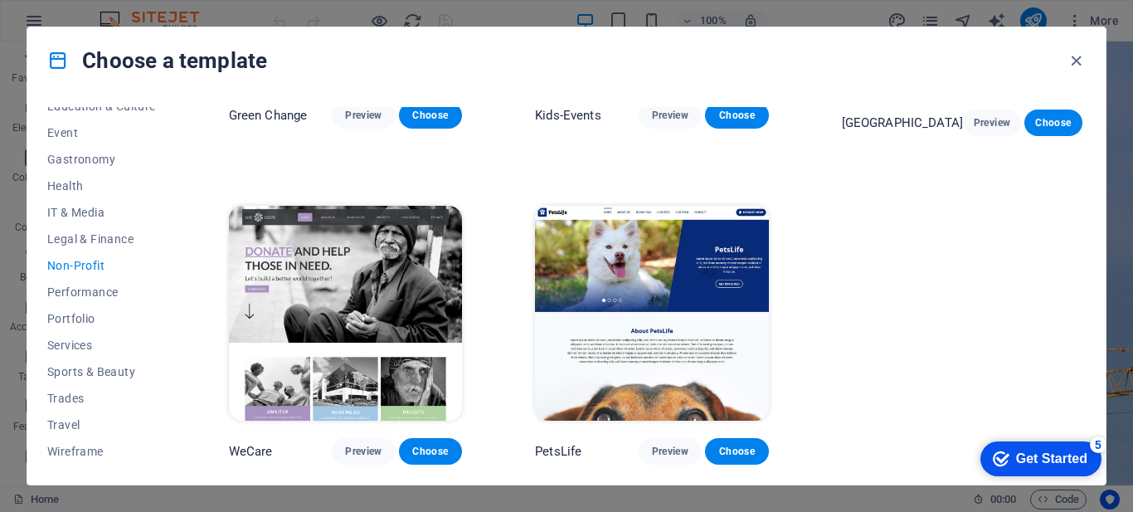
scroll to position [0, 0]
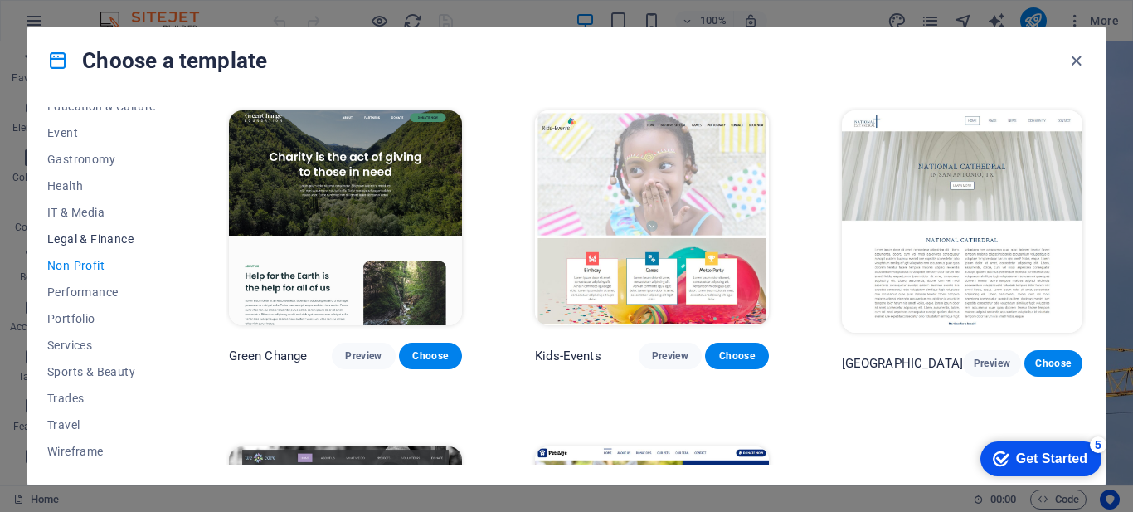
click at [122, 232] on span "Legal & Finance" at bounding box center [101, 238] width 109 height 13
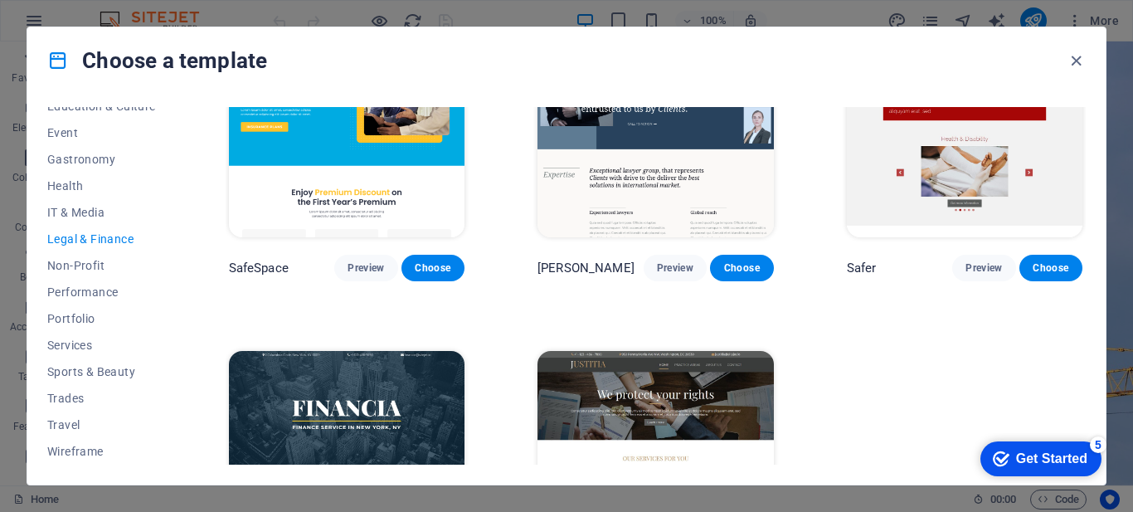
scroll to position [234, 0]
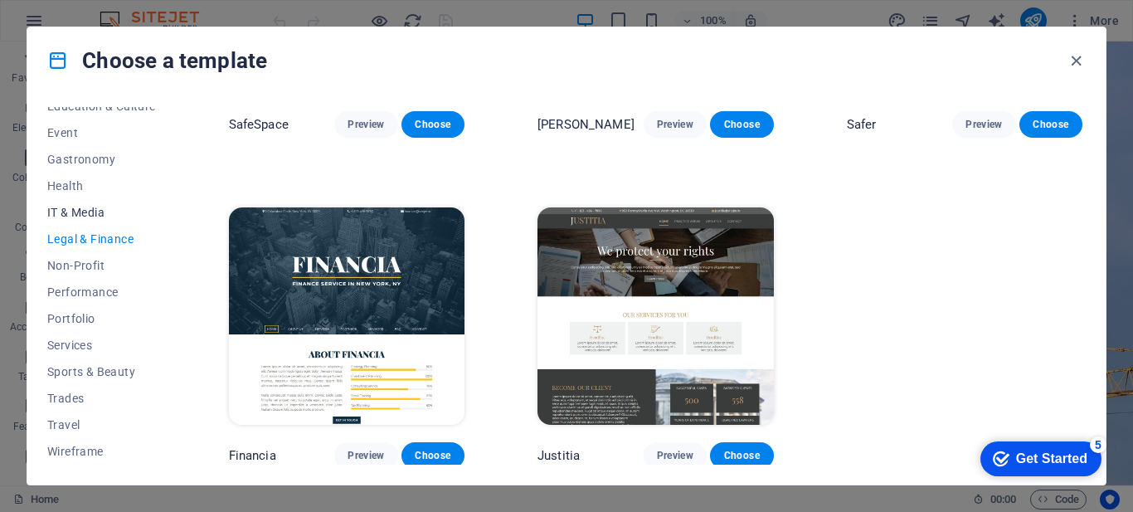
click at [85, 216] on span "IT & Media" at bounding box center [101, 212] width 109 height 13
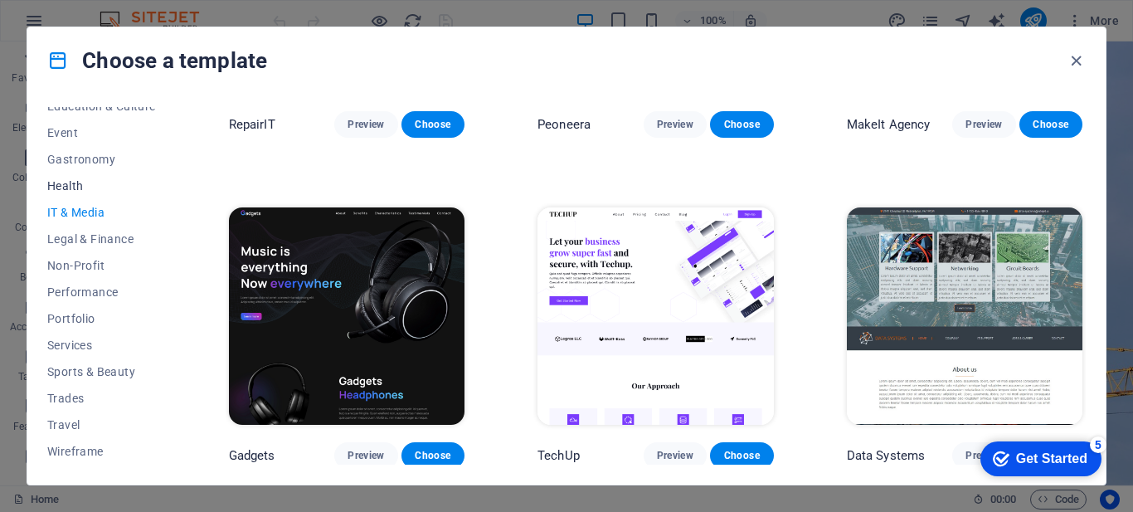
click at [75, 191] on span "Health" at bounding box center [101, 185] width 109 height 13
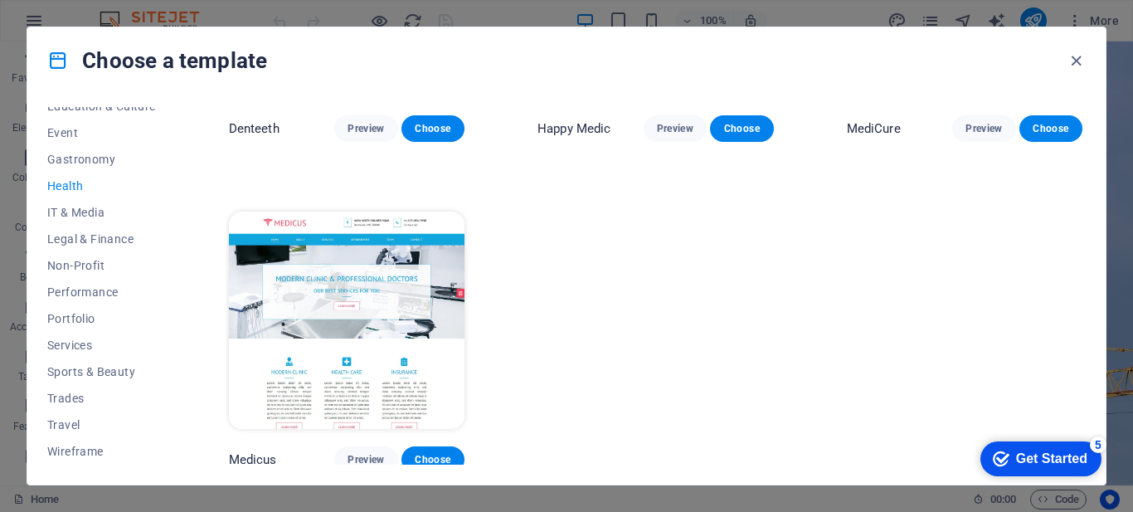
scroll to position [563, 0]
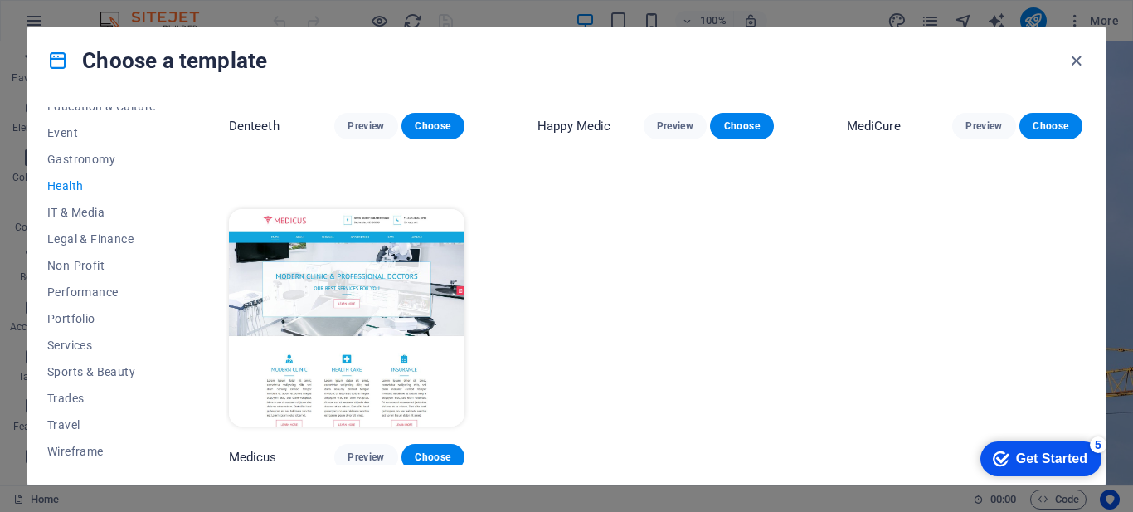
drag, startPoint x: 1081, startPoint y: 363, endPoint x: 1094, endPoint y: 221, distance: 143.2
click at [1094, 221] on div "All Templates My Templates New Trending Landingpage Multipager Onepager Art & D…" at bounding box center [566, 289] width 1078 height 391
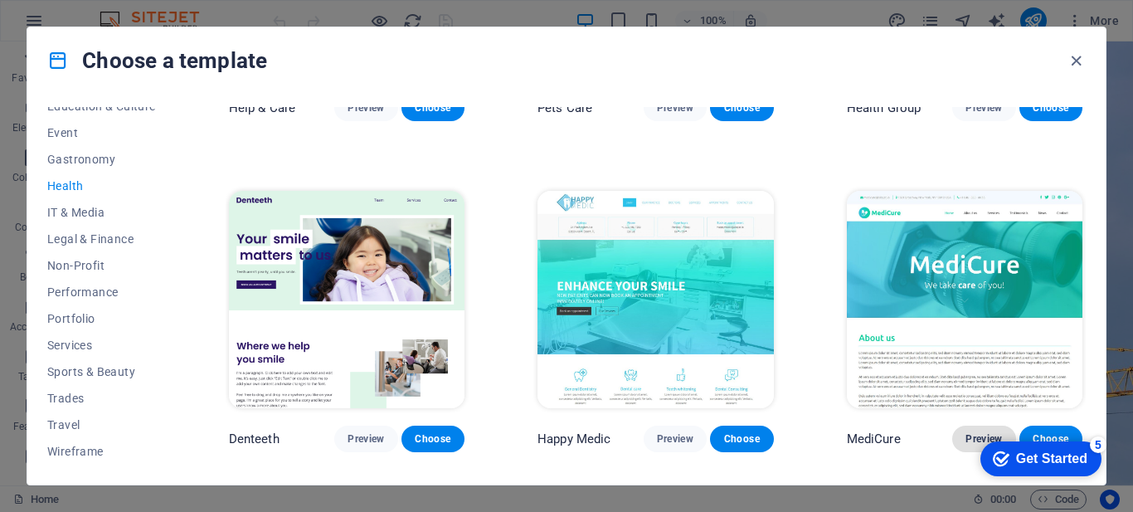
click at [965, 432] on span "Preview" at bounding box center [983, 438] width 36 height 13
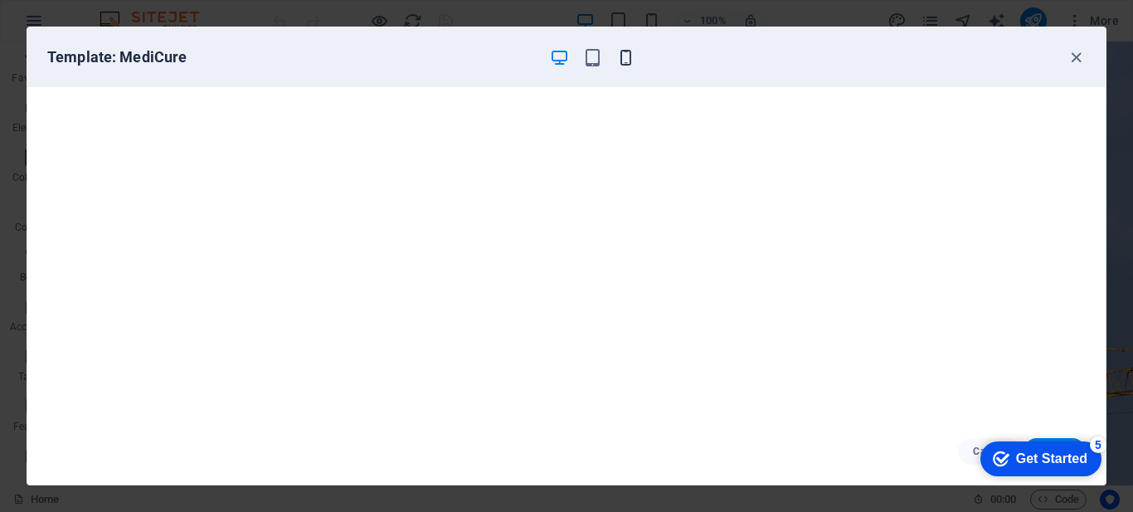
click at [625, 54] on icon "button" at bounding box center [625, 57] width 19 height 19
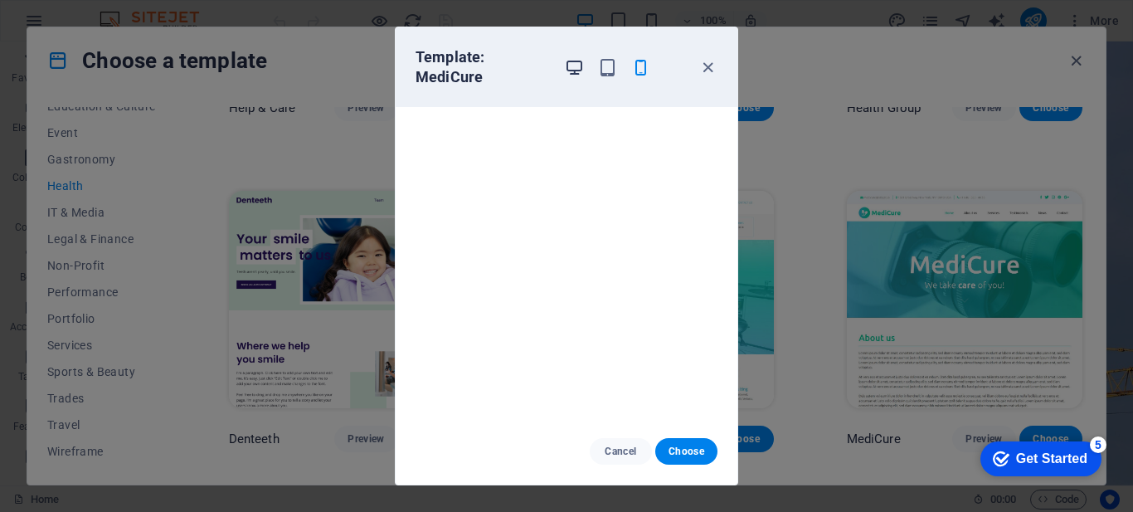
click at [573, 68] on icon "button" at bounding box center [574, 67] width 19 height 19
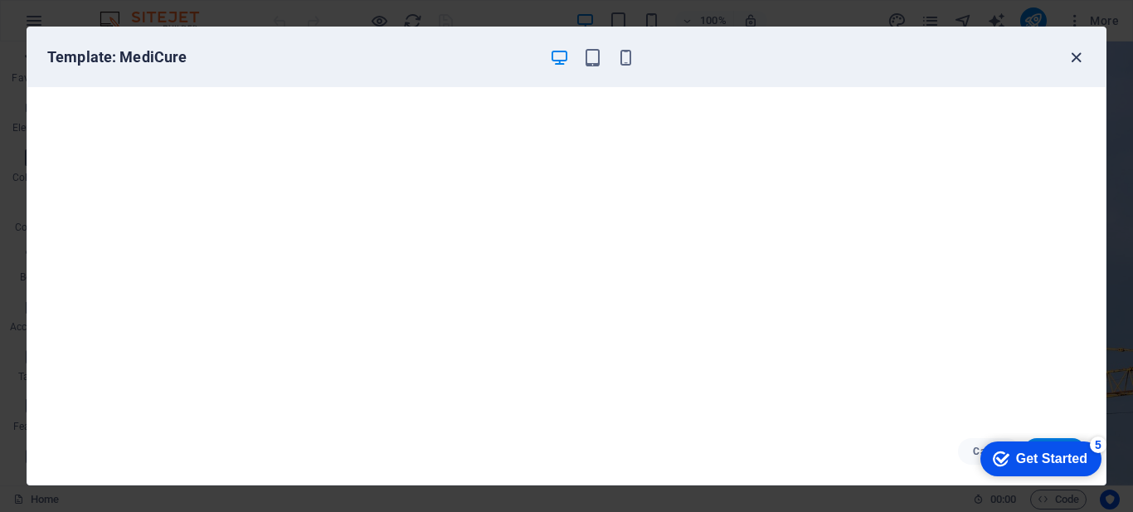
click at [1077, 61] on icon "button" at bounding box center [1075, 57] width 19 height 19
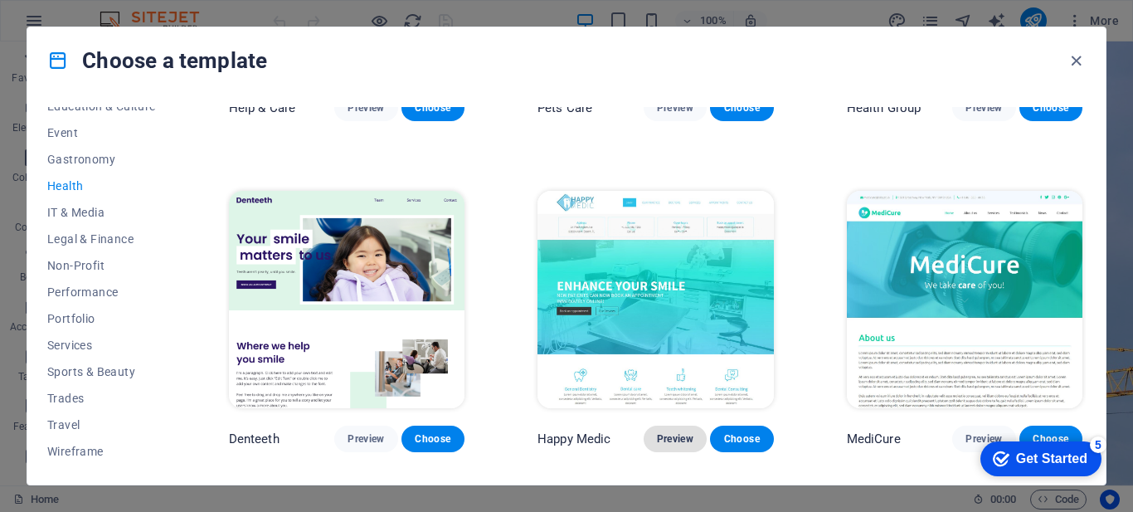
click at [663, 434] on span "Preview" at bounding box center [675, 438] width 36 height 13
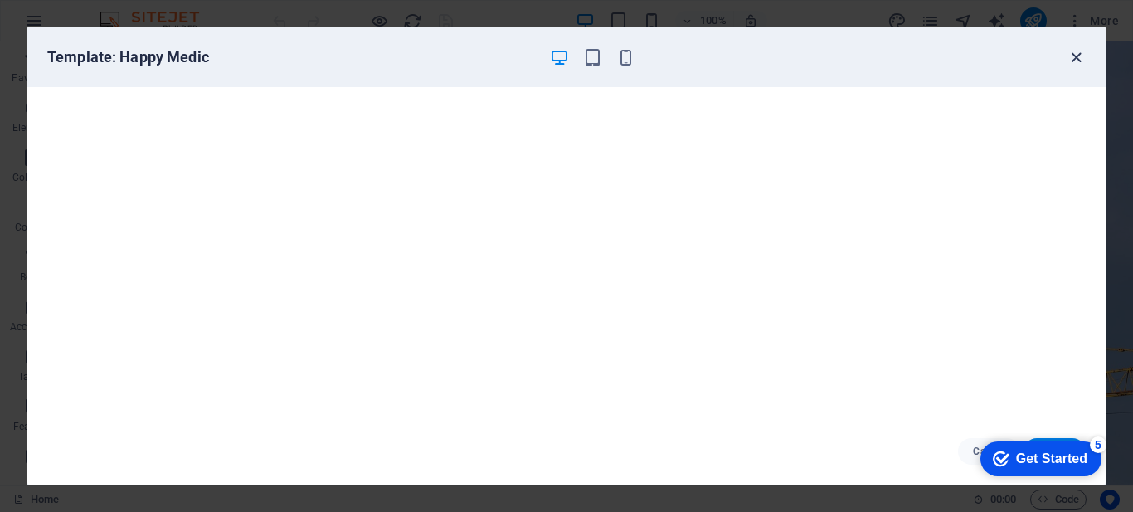
click at [1072, 58] on icon "button" at bounding box center [1075, 57] width 19 height 19
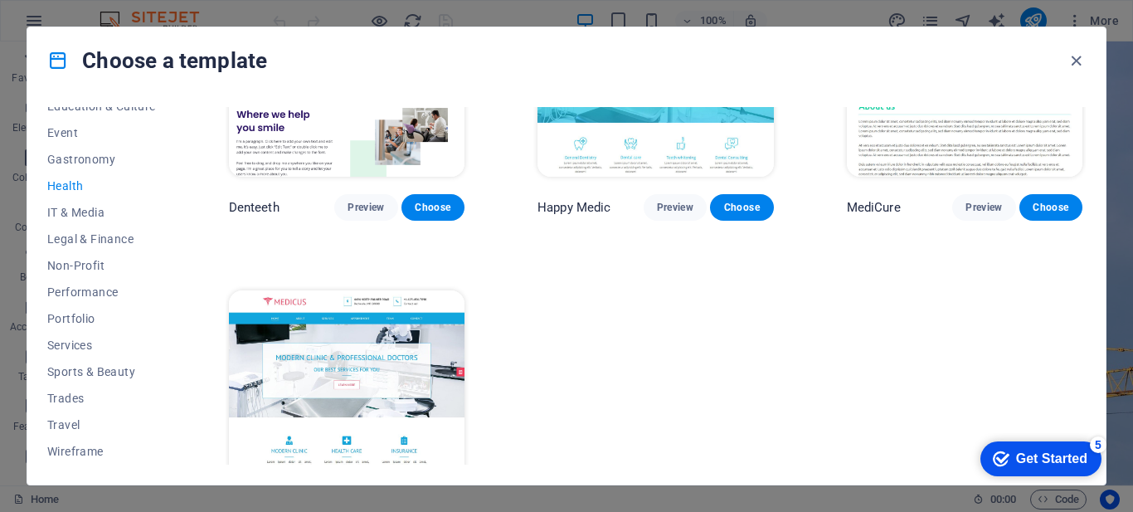
scroll to position [486, 0]
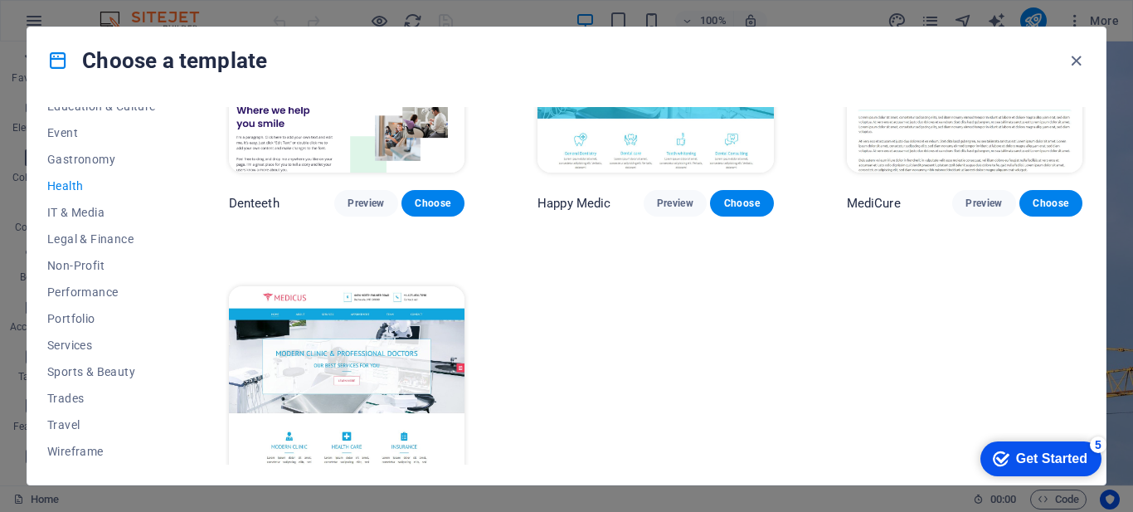
drag, startPoint x: 1080, startPoint y: 327, endPoint x: 1081, endPoint y: 370, distance: 43.1
click at [1081, 370] on div "Help & Care Preview Choose Pets Care Preview Choose Health Group Preview Choose…" at bounding box center [656, 84] width 860 height 926
drag, startPoint x: 2049, startPoint y: 803, endPoint x: 1088, endPoint y: 456, distance: 1021.6
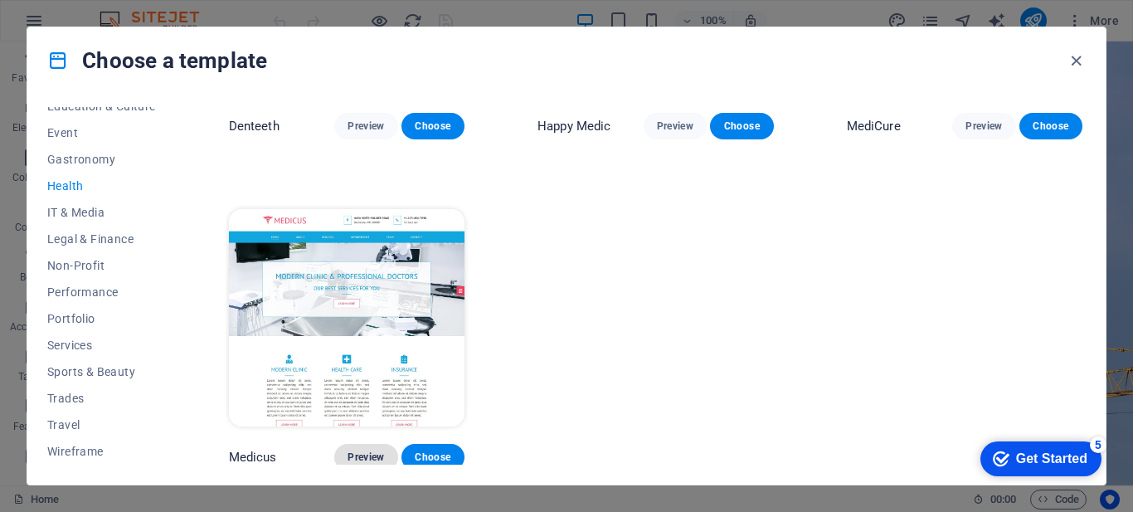
click at [354, 454] on span "Preview" at bounding box center [365, 456] width 36 height 13
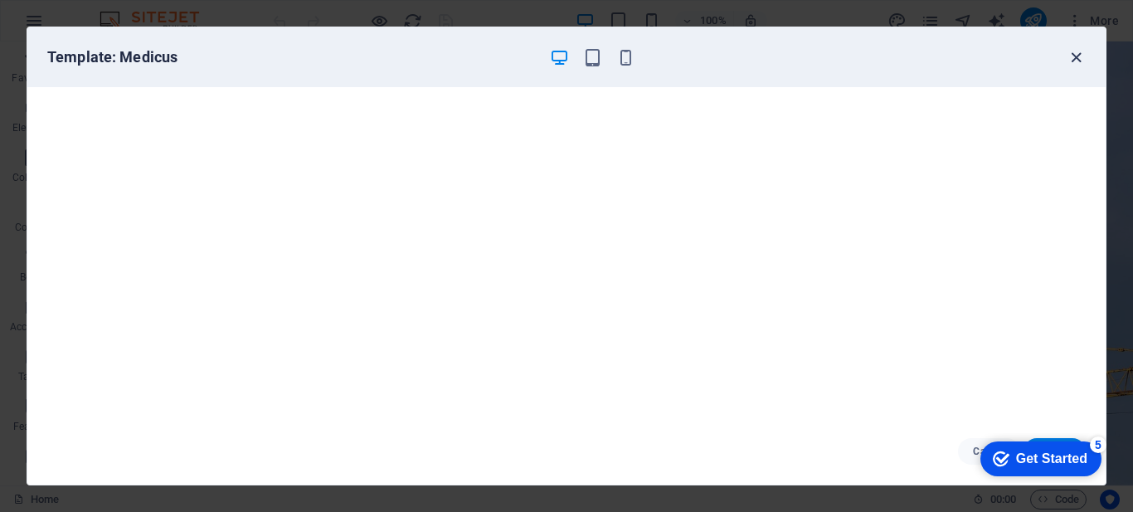
click at [1069, 51] on icon "button" at bounding box center [1075, 57] width 19 height 19
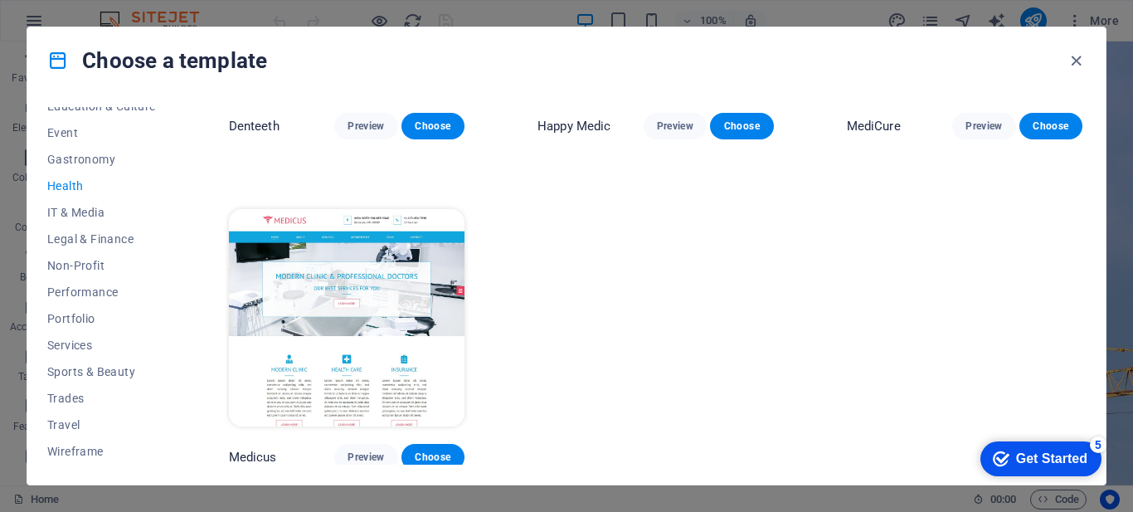
click at [607, 290] on div "Help & Care Preview Choose Pets Care Preview Choose Health Group Preview Choose…" at bounding box center [656, 7] width 860 height 926
click at [434, 452] on span "Choose" at bounding box center [433, 456] width 36 height 13
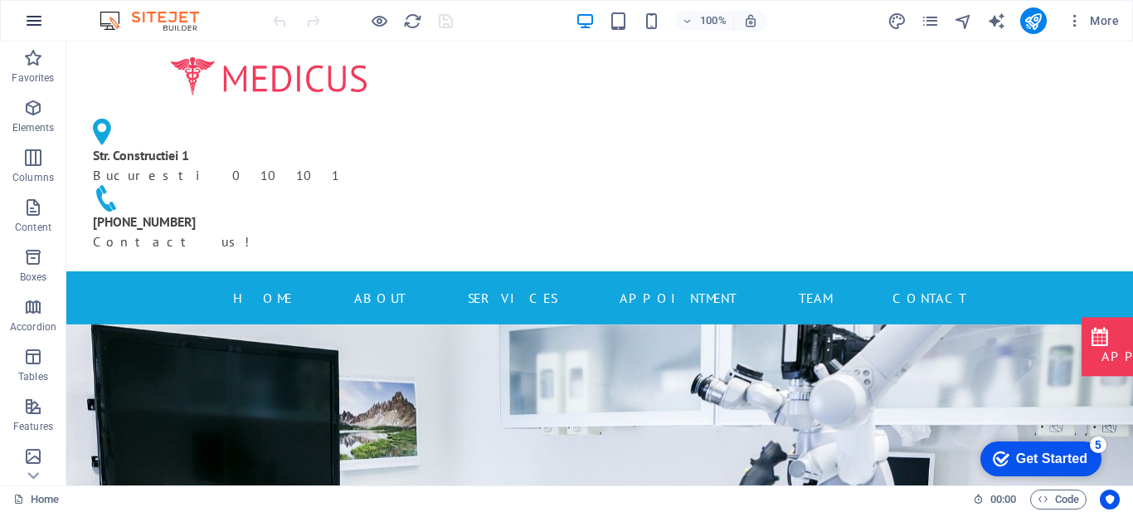
click at [28, 22] on icon "button" at bounding box center [34, 21] width 20 height 20
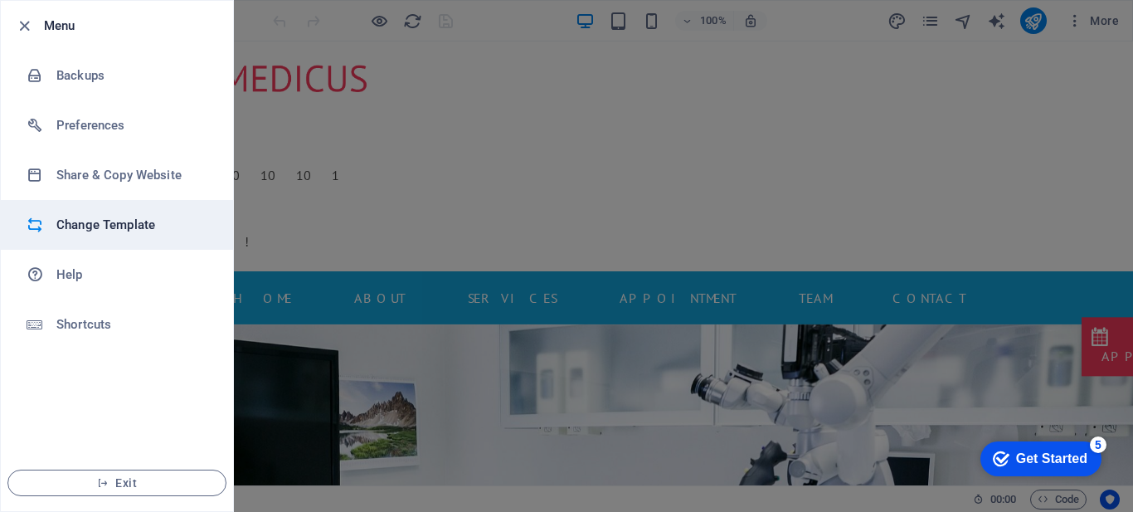
click at [114, 225] on h6 "Change Template" at bounding box center [132, 225] width 153 height 20
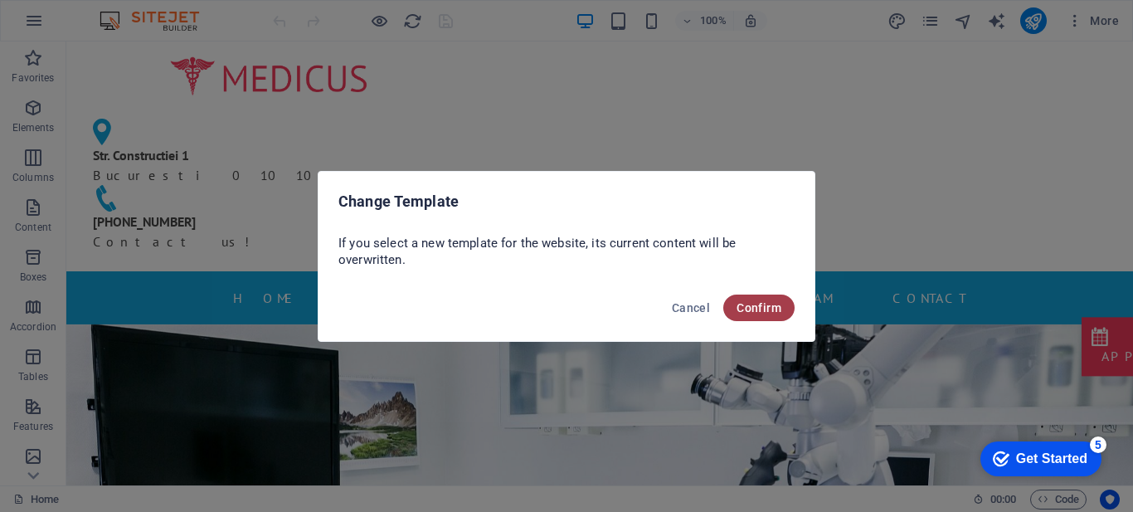
click at [776, 304] on span "Confirm" at bounding box center [758, 307] width 45 height 13
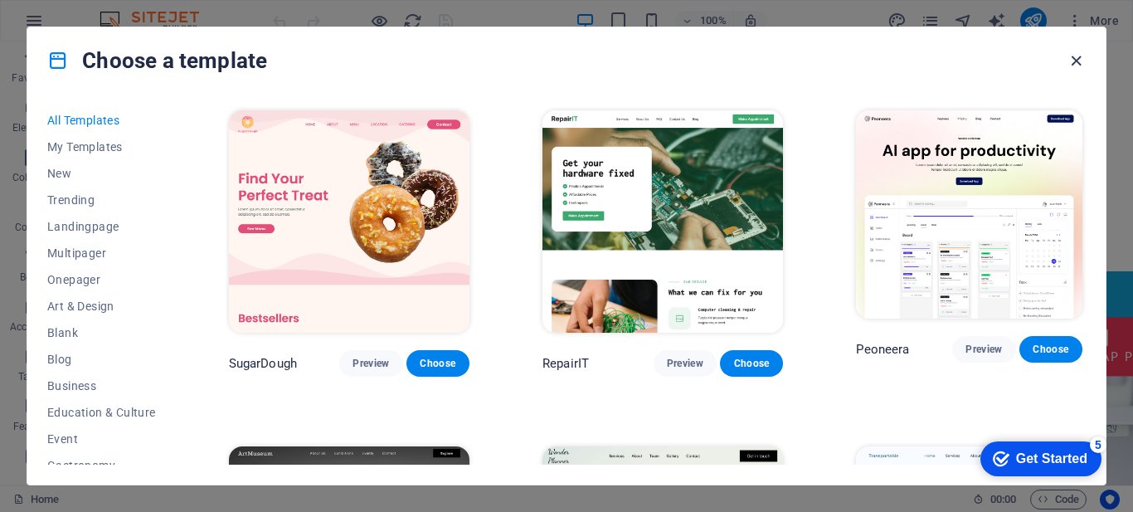
click at [1082, 58] on icon "button" at bounding box center [1075, 60] width 19 height 19
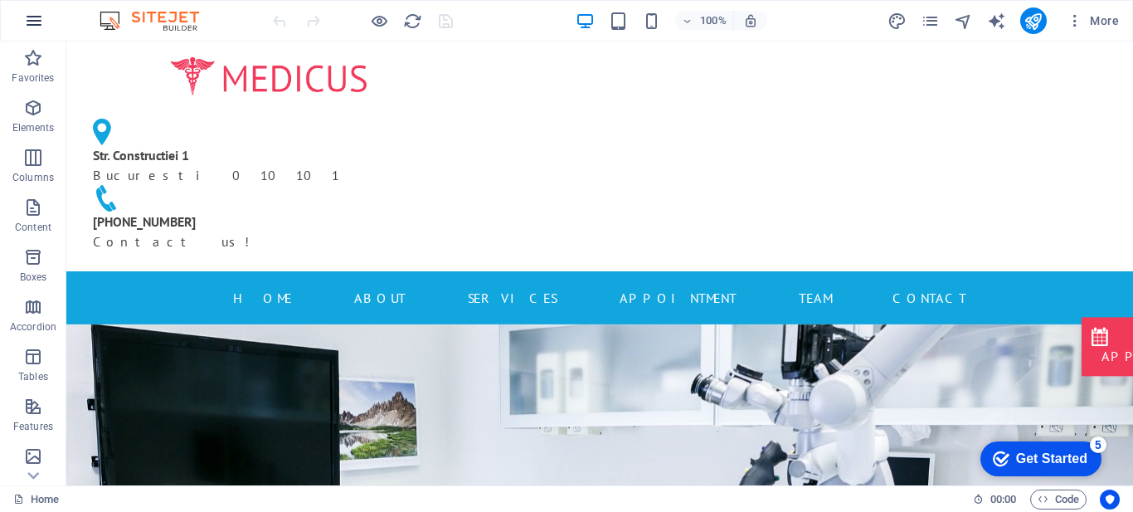
click at [33, 27] on icon "button" at bounding box center [34, 21] width 20 height 20
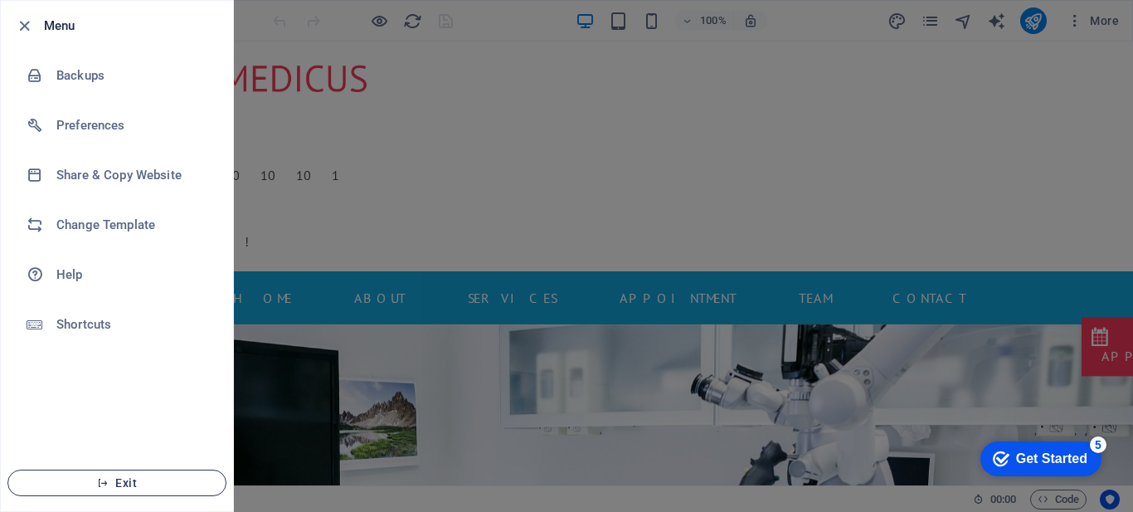
click at [129, 481] on span "Exit" at bounding box center [117, 482] width 191 height 13
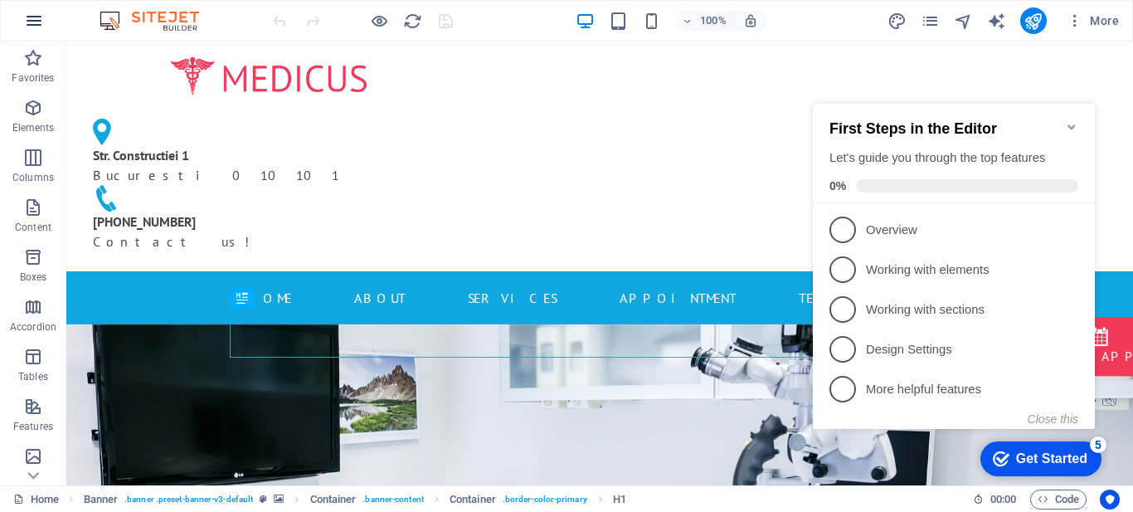
click at [20, 21] on button "button" at bounding box center [34, 21] width 40 height 40
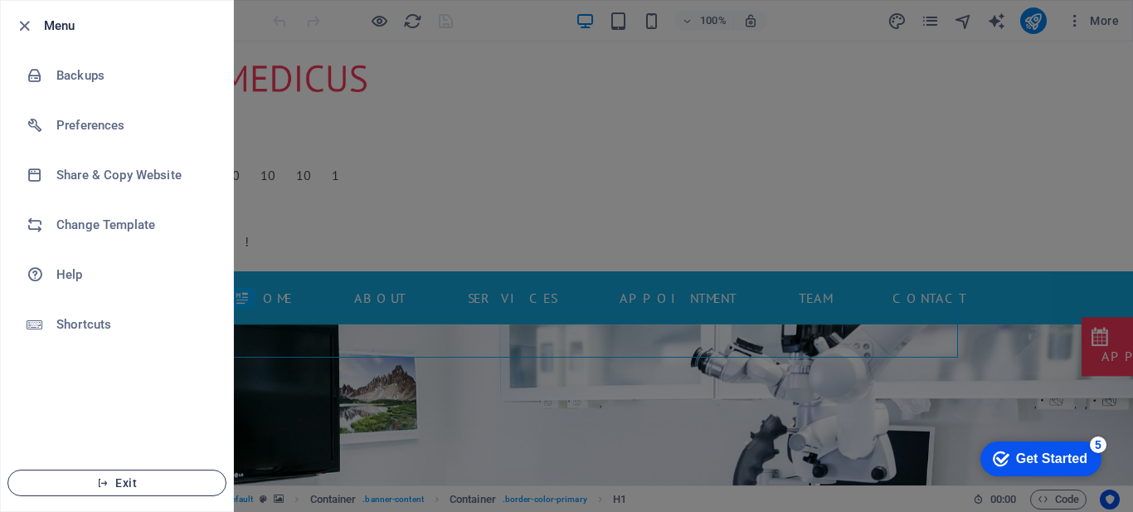
click at [124, 477] on span "Exit" at bounding box center [117, 482] width 191 height 13
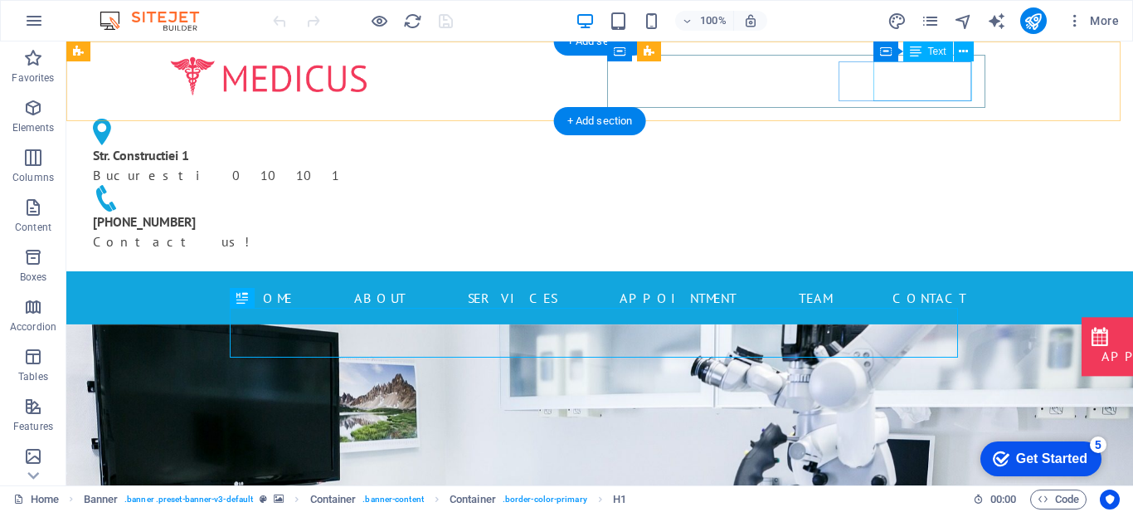
click at [444, 211] on div "+40 123 456 789 Contact us!" at bounding box center [269, 231] width 352 height 40
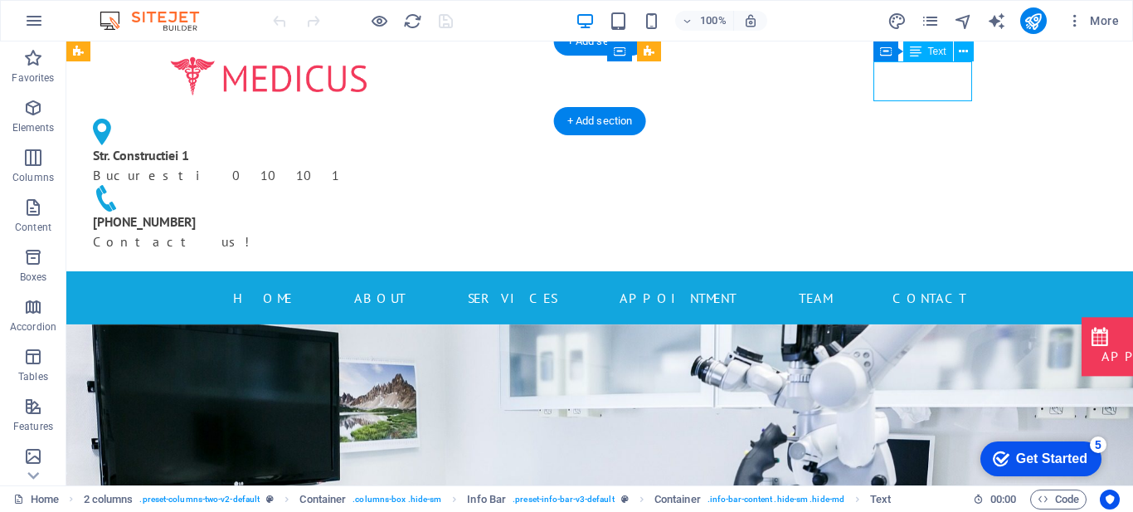
click at [444, 211] on div "+40 123 456 789 Contact us!" at bounding box center [269, 231] width 352 height 40
click at [458, 112] on div "Str. Constructiei 1 Bucuresti 010101 +40 123 456 789 Contact us!" at bounding box center [269, 185] width 378 height 146
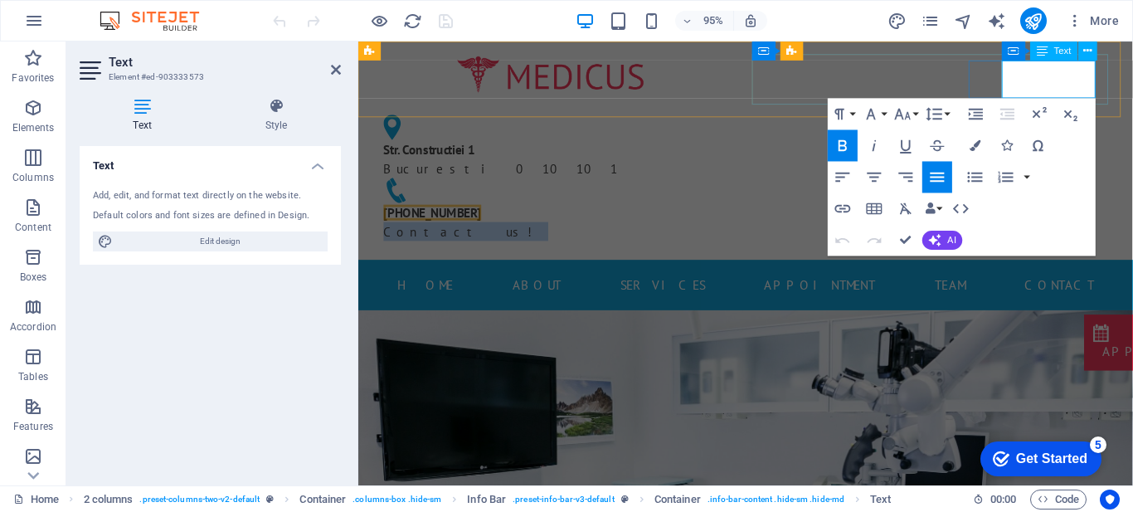
drag, startPoint x: 1102, startPoint y: 94, endPoint x: 1029, endPoint y: 87, distance: 73.3
click at [736, 185] on div "+40 123 456 789 Contact us!" at bounding box center [561, 218] width 352 height 66
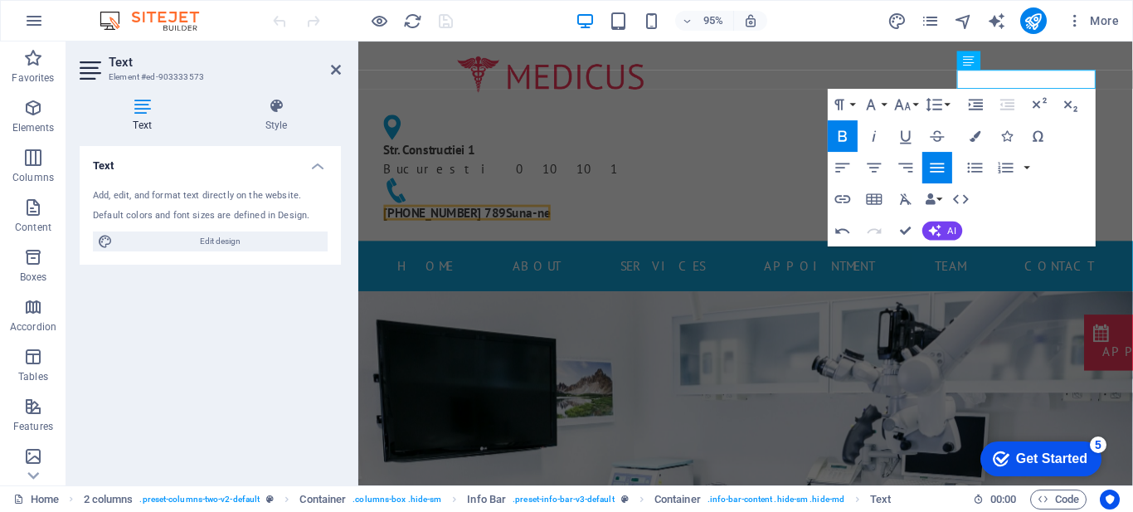
click at [193, 338] on div "Text Add, edit, and format text directly on the website. Default colors and fon…" at bounding box center [210, 309] width 261 height 326
click at [716, 115] on div "Str. Constructiei 1 Bucuresti 010101 +40 123 456 789Suna-ne" at bounding box center [765, 146] width 815 height 210
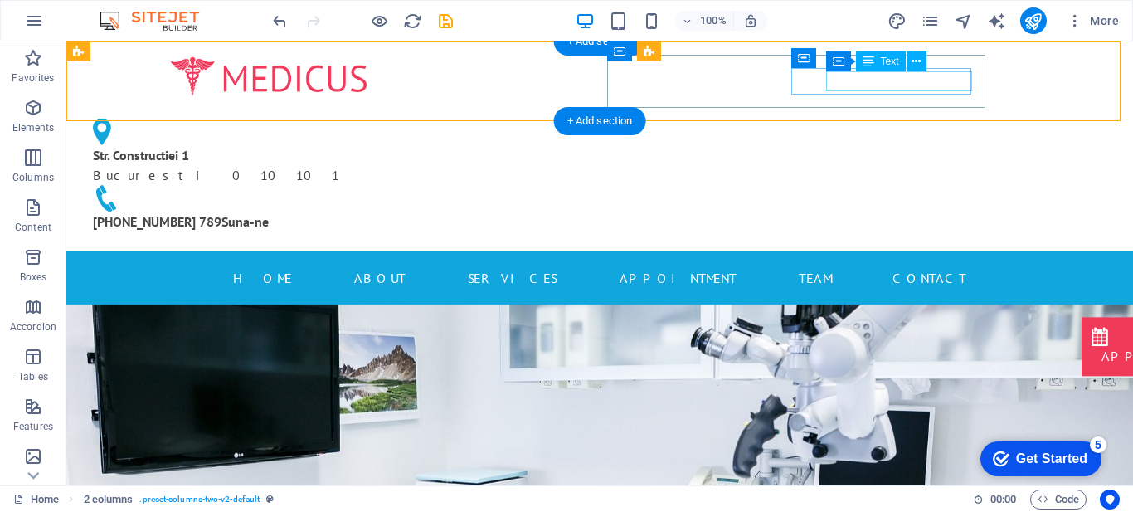
click at [444, 211] on div "+40 123 456 789Suna-ne" at bounding box center [269, 221] width 352 height 20
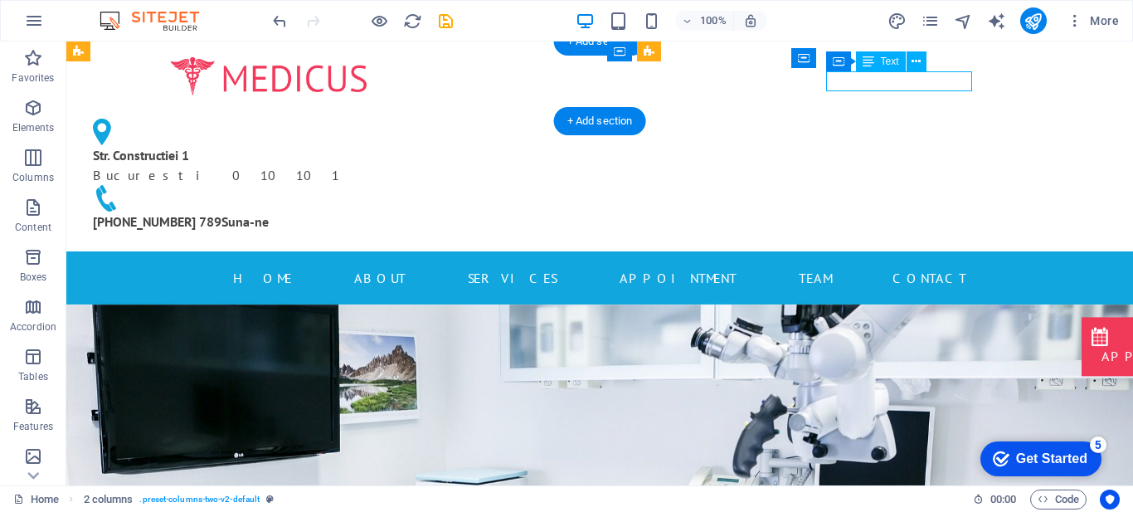
click at [444, 211] on div "+40 123 456 789Suna-ne" at bounding box center [269, 221] width 352 height 20
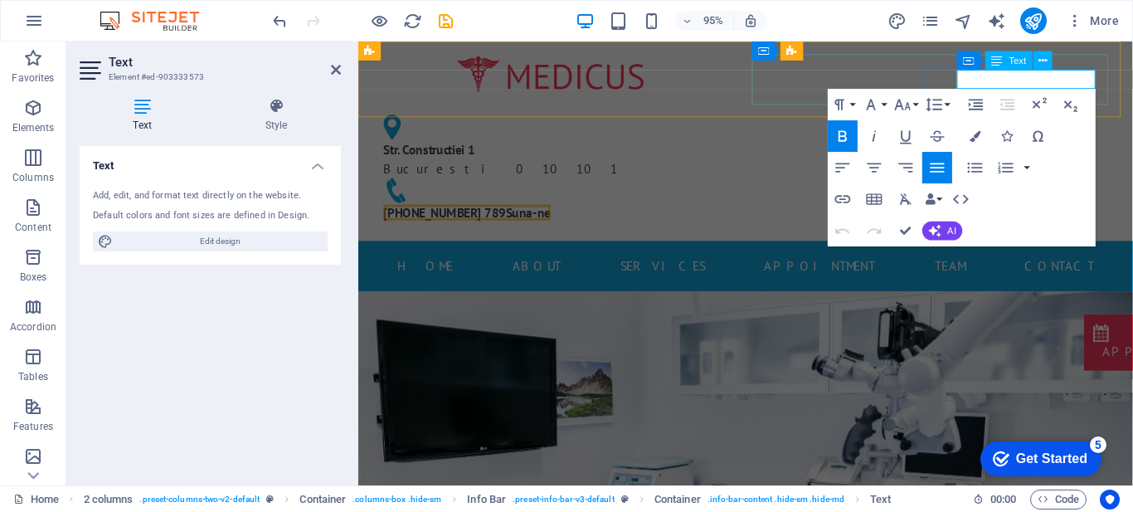
click at [561, 213] on span "+40 123 456 789Suna-ne" at bounding box center [473, 221] width 176 height 17
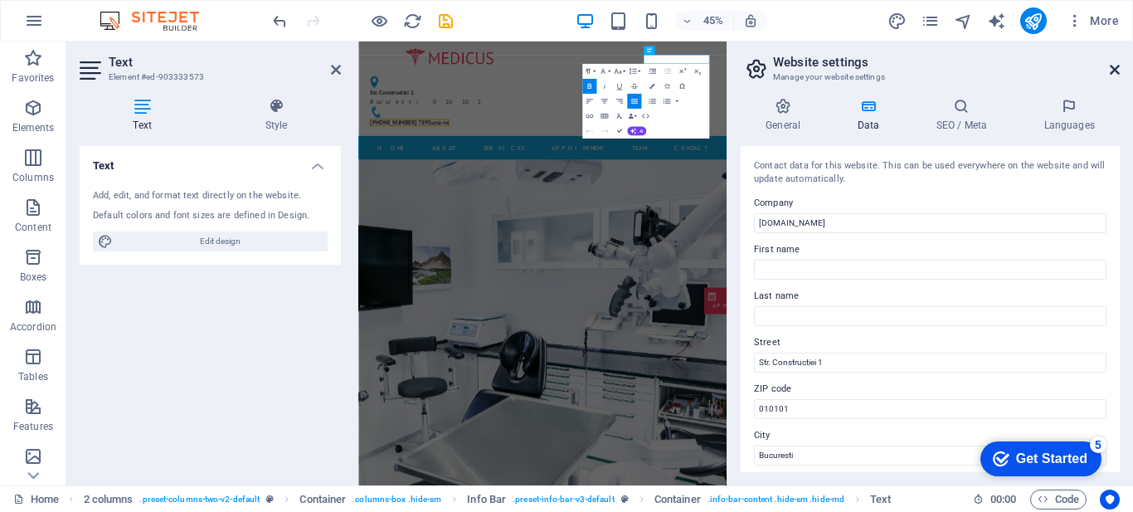
click at [1119, 67] on icon at bounding box center [1114, 69] width 10 height 13
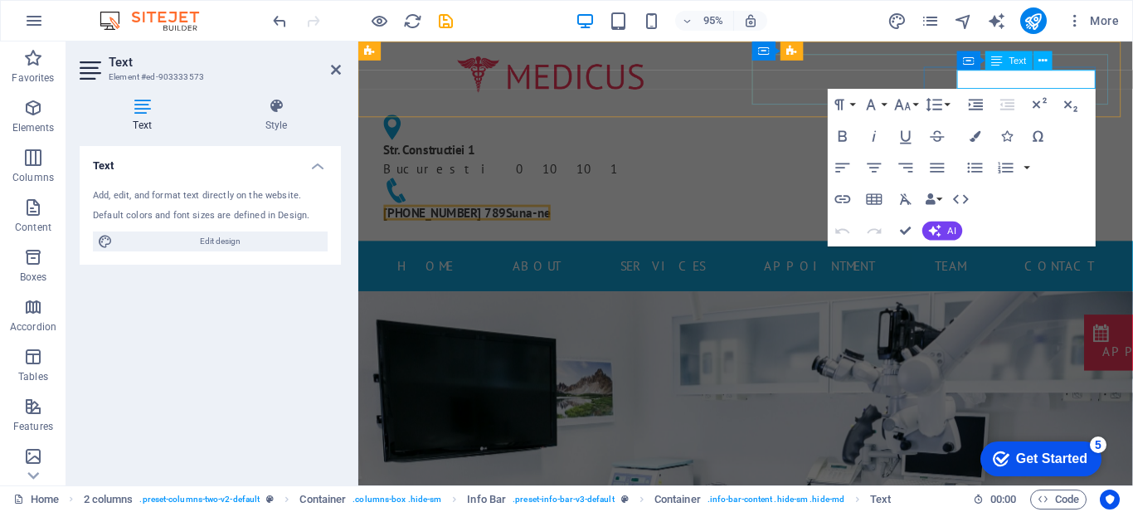
click at [561, 213] on span "+40 123 456 789Suna-ne" at bounding box center [473, 221] width 176 height 17
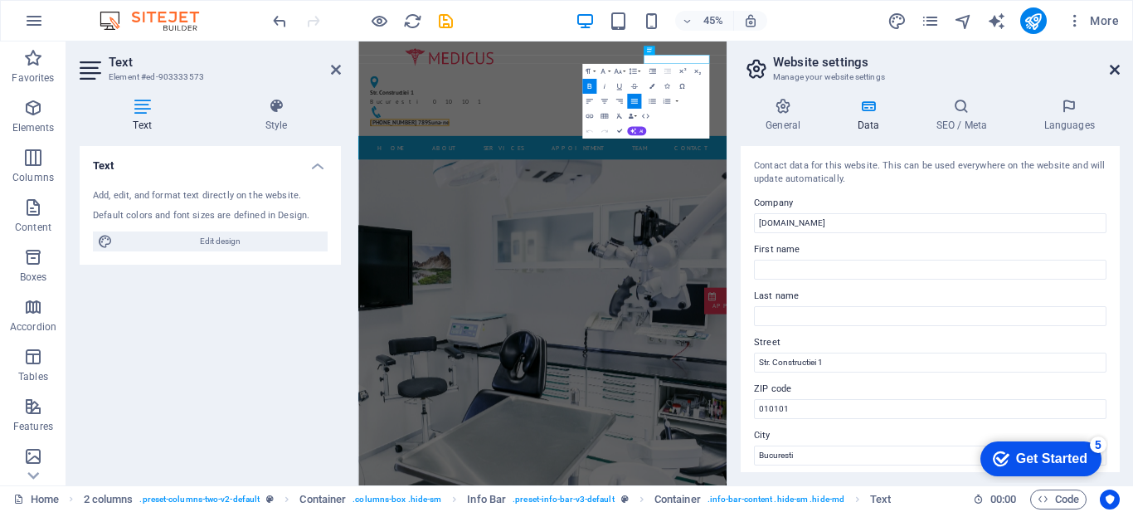
click at [1109, 70] on icon at bounding box center [1114, 69] width 10 height 13
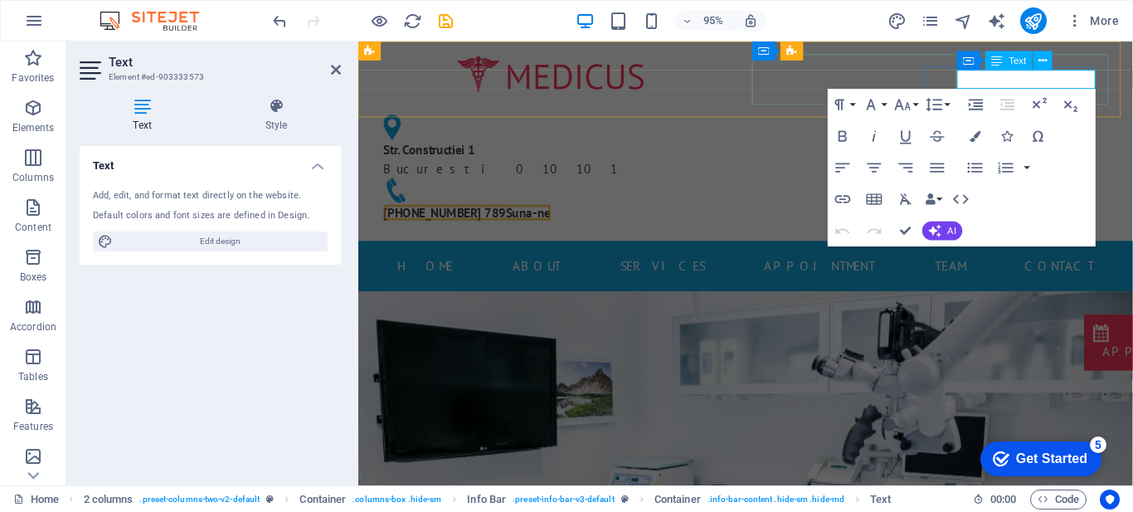
click at [561, 213] on span "+40 123 456 789Suna-ne" at bounding box center [473, 221] width 176 height 17
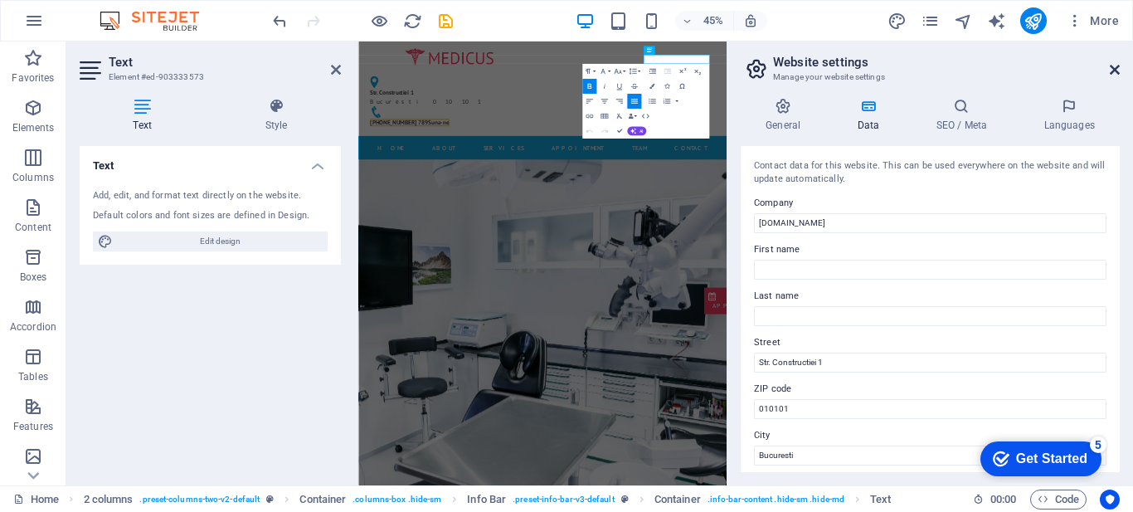
click at [1110, 68] on icon at bounding box center [1114, 69] width 10 height 13
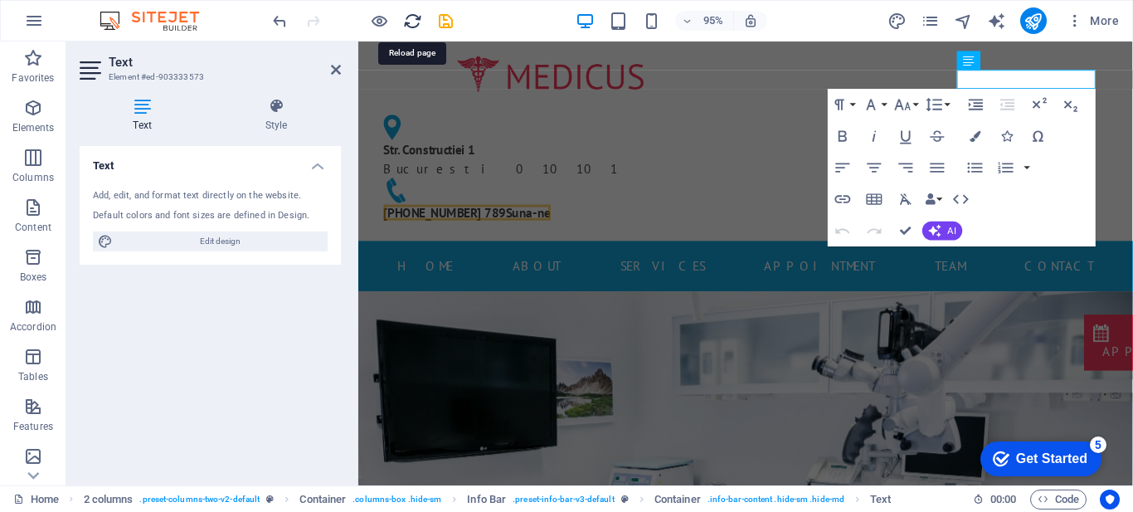
click at [412, 16] on icon "reload" at bounding box center [412, 21] width 19 height 19
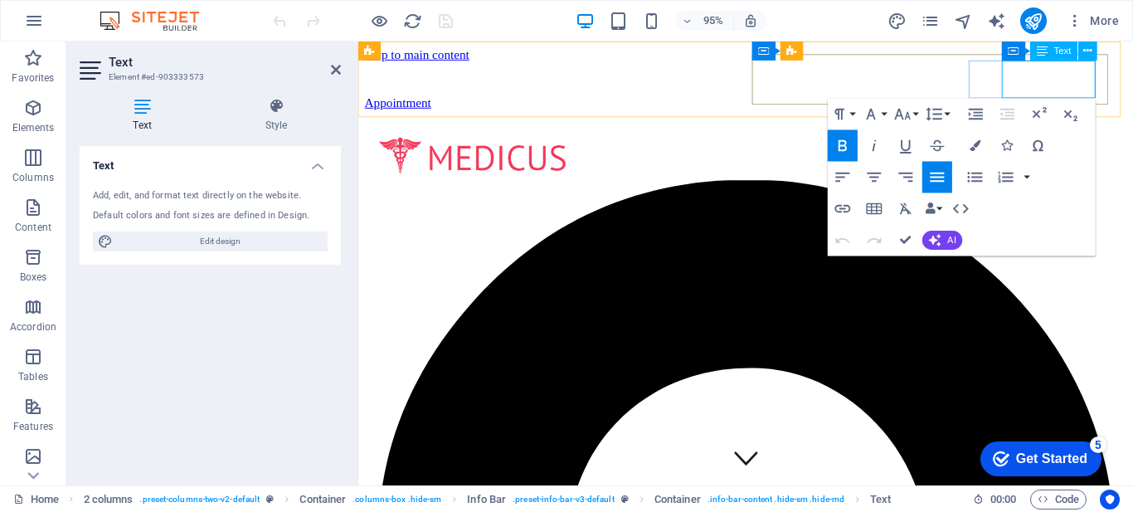
drag, startPoint x: 1035, startPoint y: 86, endPoint x: 1095, endPoint y: 86, distance: 60.5
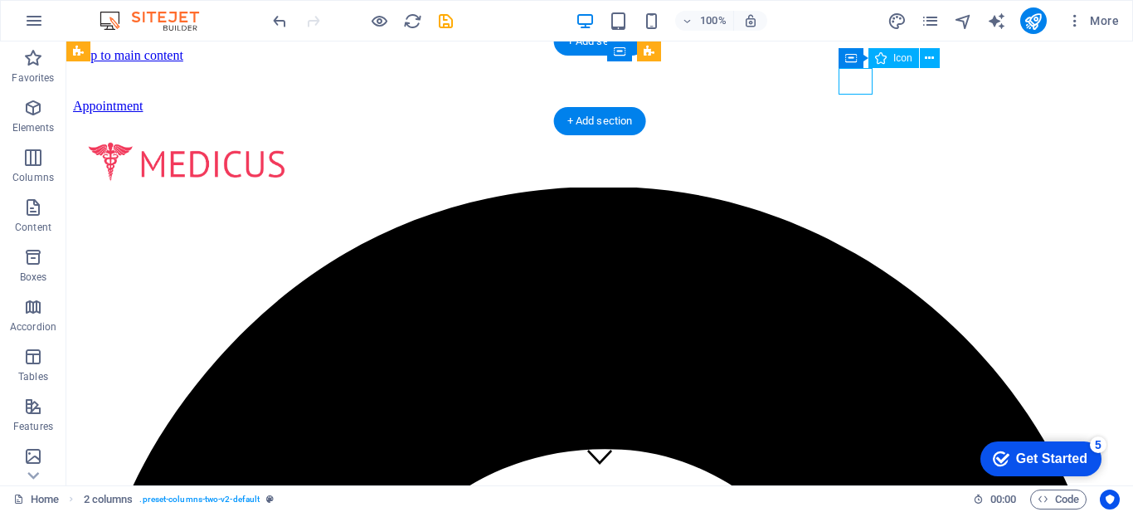
select select "xMidYMid"
select select "px"
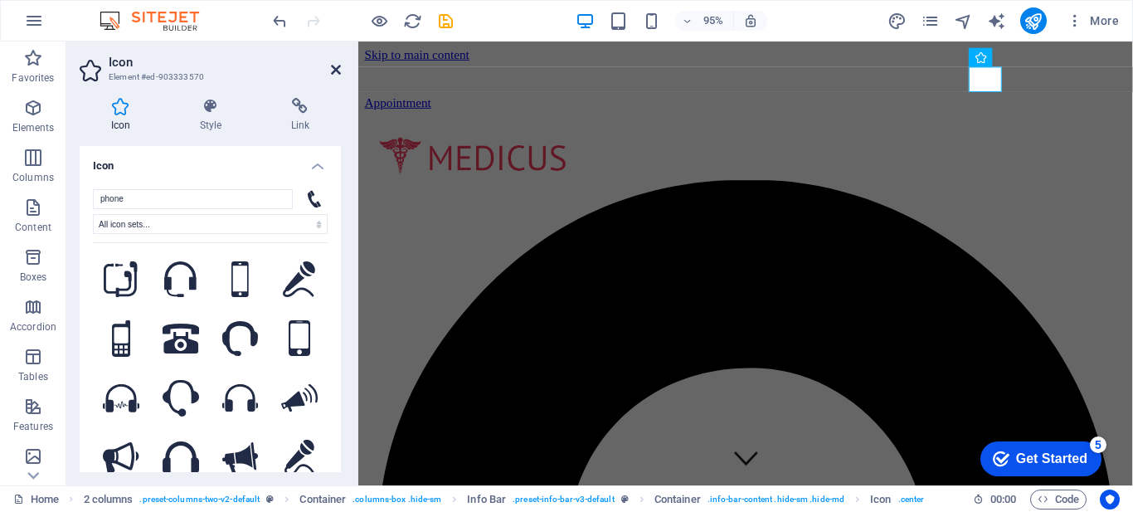
click at [338, 66] on icon at bounding box center [336, 69] width 10 height 13
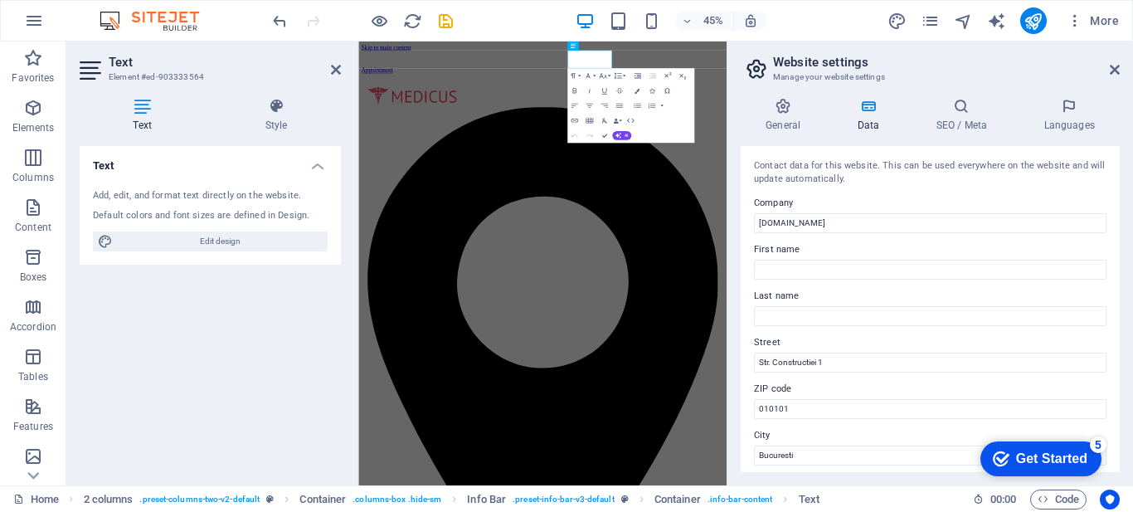
click at [863, 68] on h2 "Website settings" at bounding box center [946, 62] width 347 height 15
click at [1119, 67] on icon at bounding box center [1114, 69] width 10 height 13
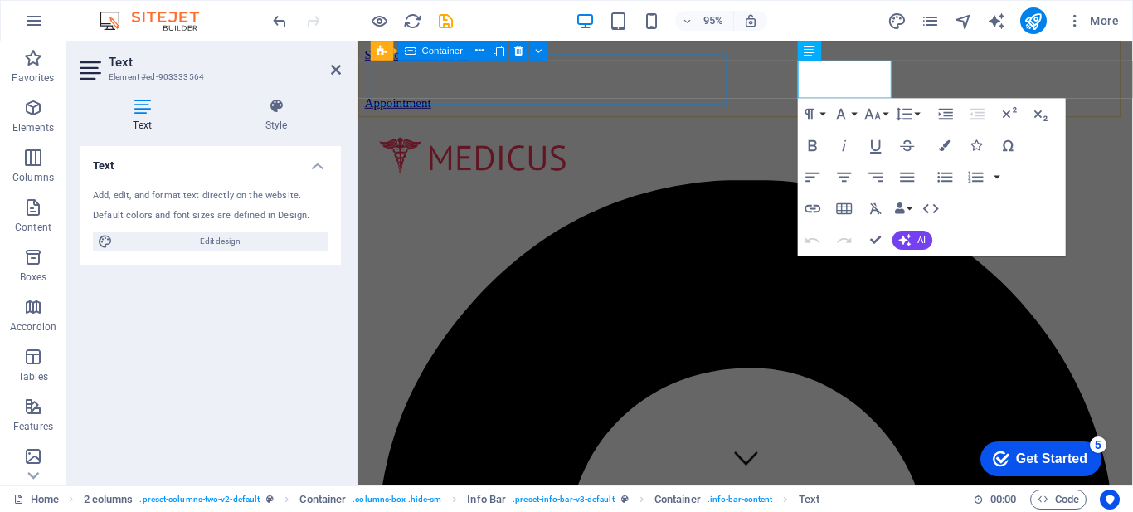
click at [712, 140] on div at bounding box center [765, 163] width 775 height 47
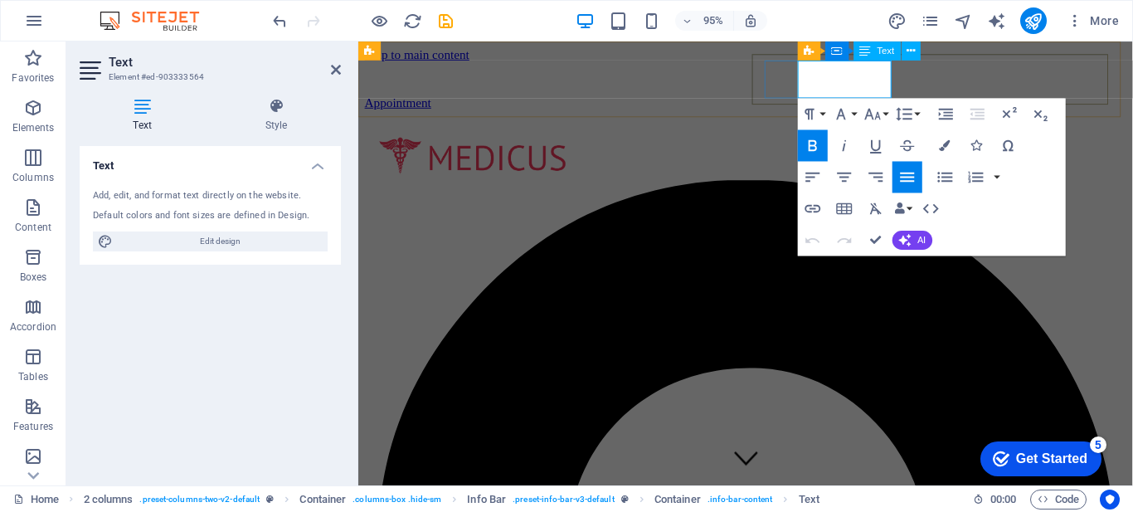
drag, startPoint x: 842, startPoint y: 71, endPoint x: 875, endPoint y: 69, distance: 33.3
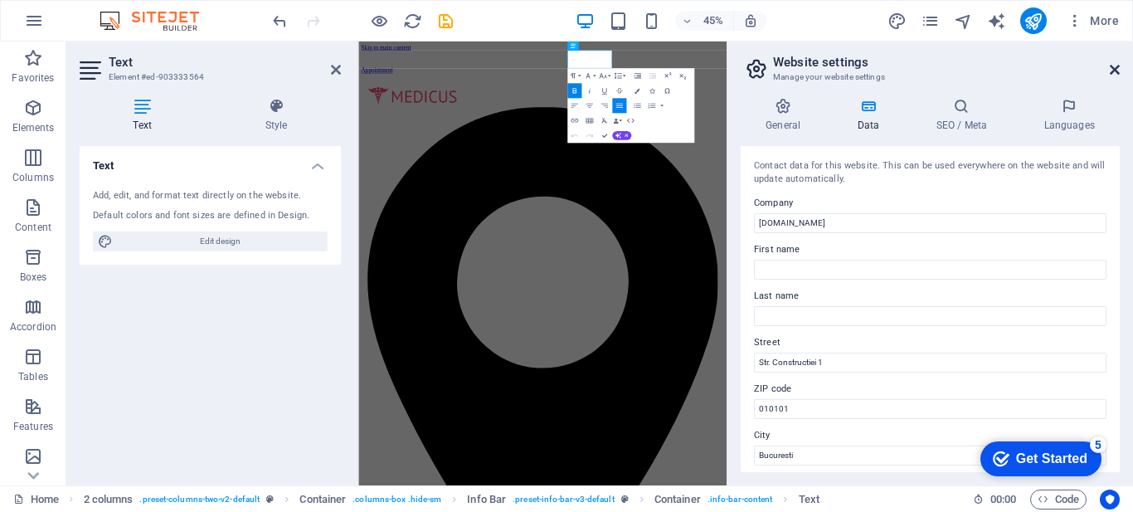
click at [1116, 72] on icon at bounding box center [1114, 69] width 10 height 13
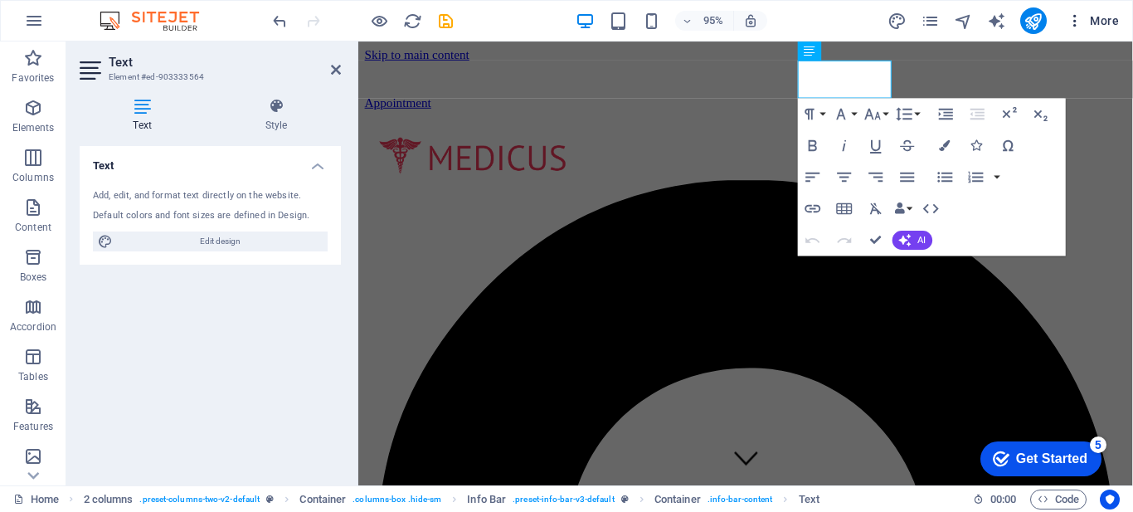
click at [1087, 19] on span "More" at bounding box center [1092, 20] width 52 height 17
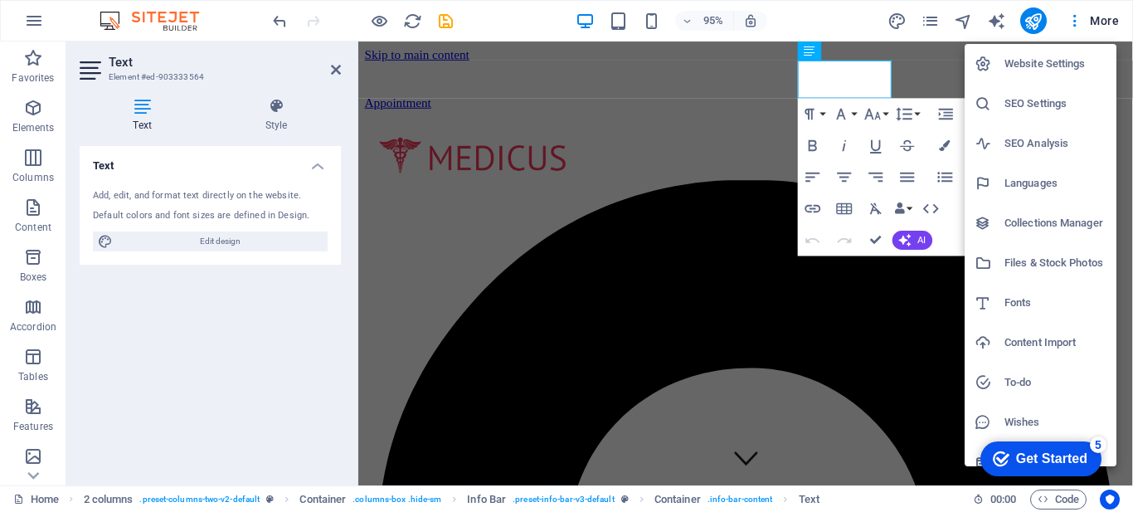
click at [1050, 68] on h6 "Website Settings" at bounding box center [1055, 64] width 102 height 20
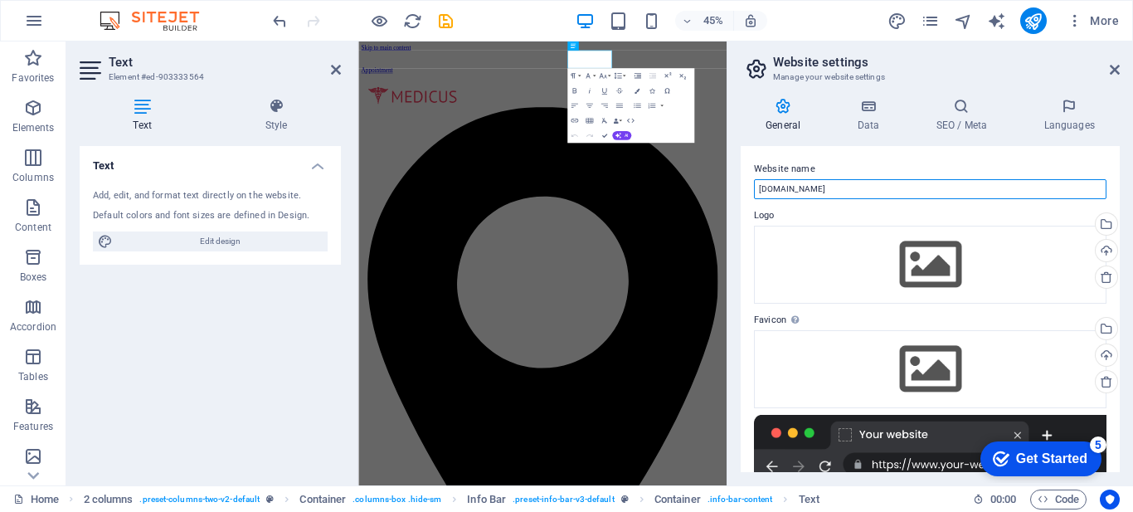
click at [1002, 182] on input "construction.triumfmedical.ro" at bounding box center [930, 189] width 352 height 20
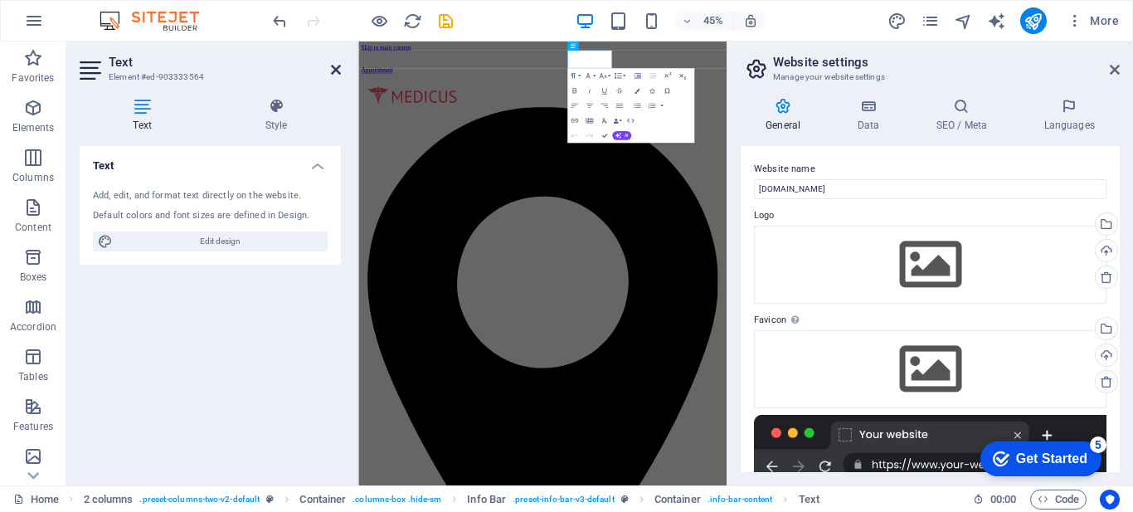
click at [333, 70] on icon at bounding box center [336, 69] width 10 height 13
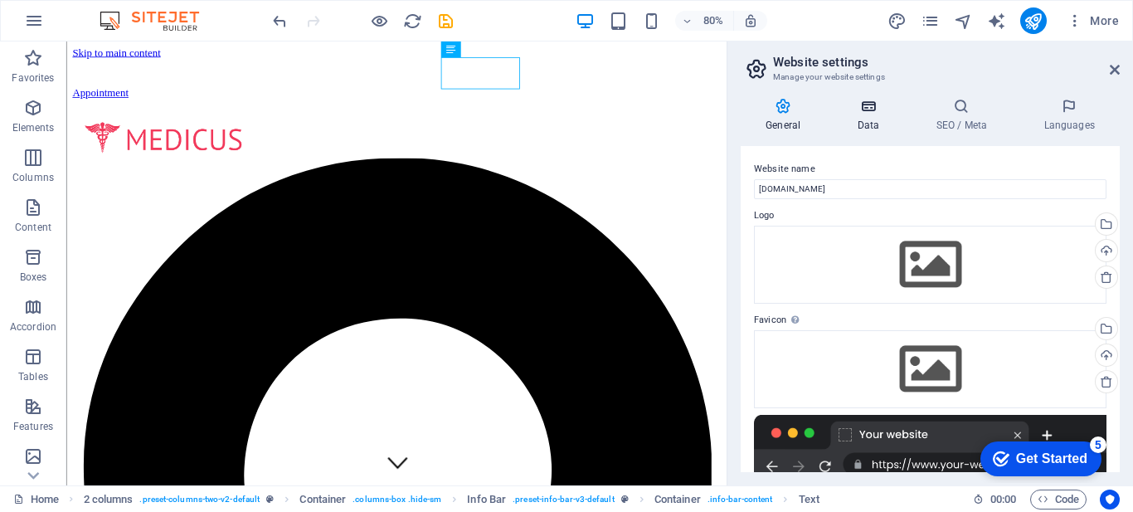
click at [868, 109] on icon at bounding box center [868, 106] width 72 height 17
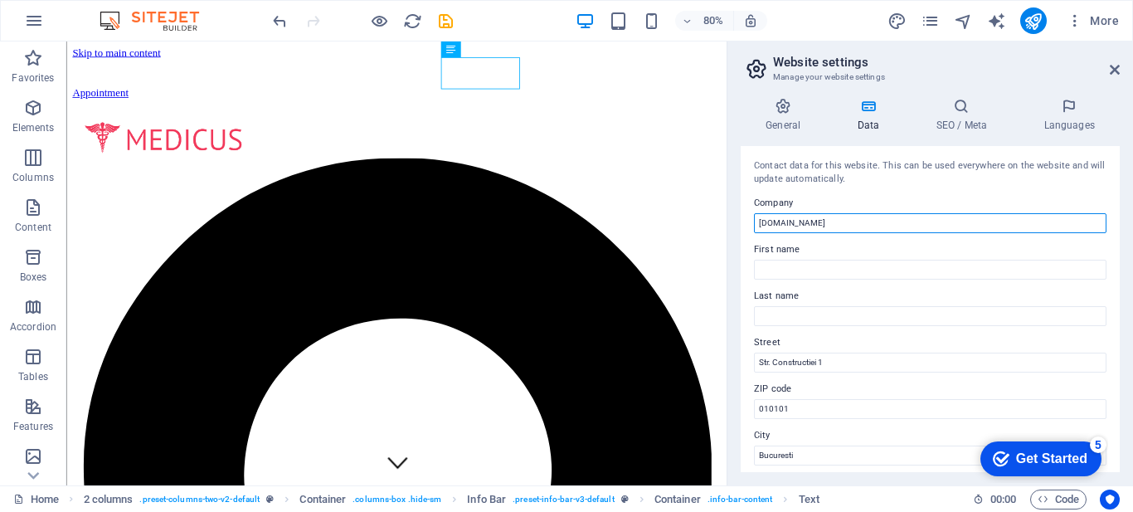
drag, startPoint x: 939, startPoint y: 267, endPoint x: 880, endPoint y: 269, distance: 58.9
click at [826, 226] on input "construction.triumfmedical.ro" at bounding box center [930, 223] width 352 height 20
type input "Clinica Triumf Medical"
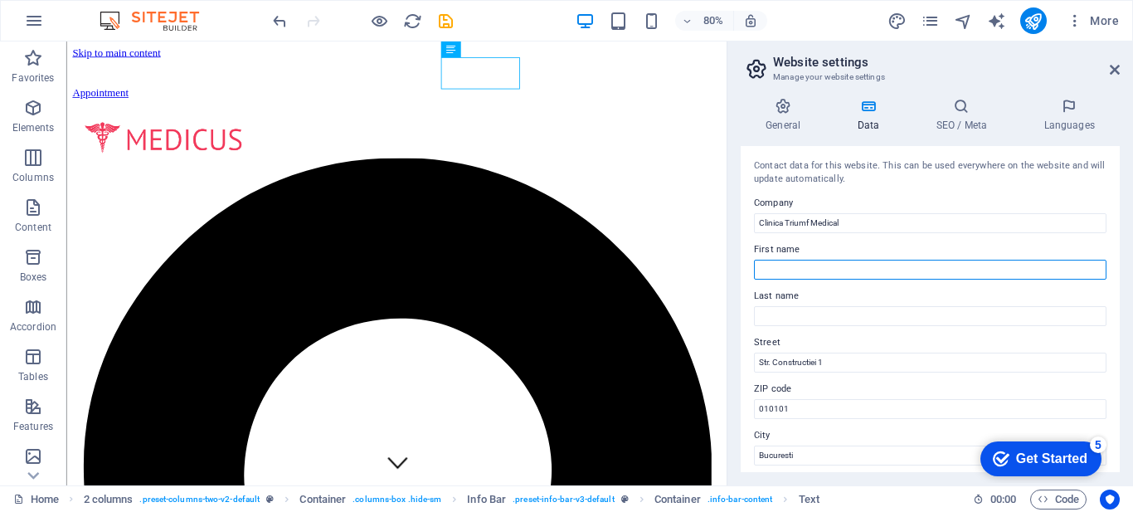
click at [812, 260] on input "First name" at bounding box center [930, 270] width 352 height 20
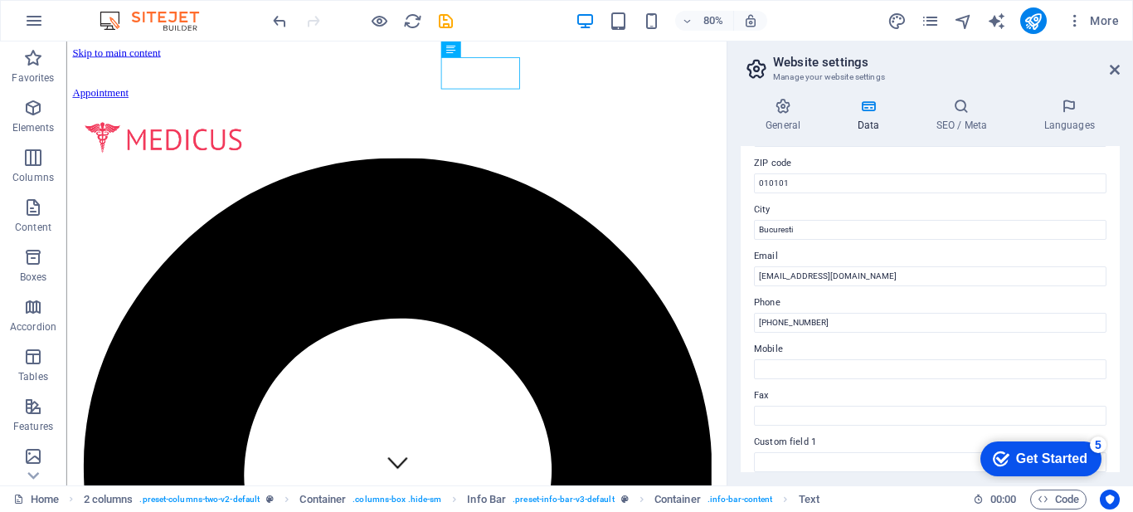
scroll to position [231, 0]
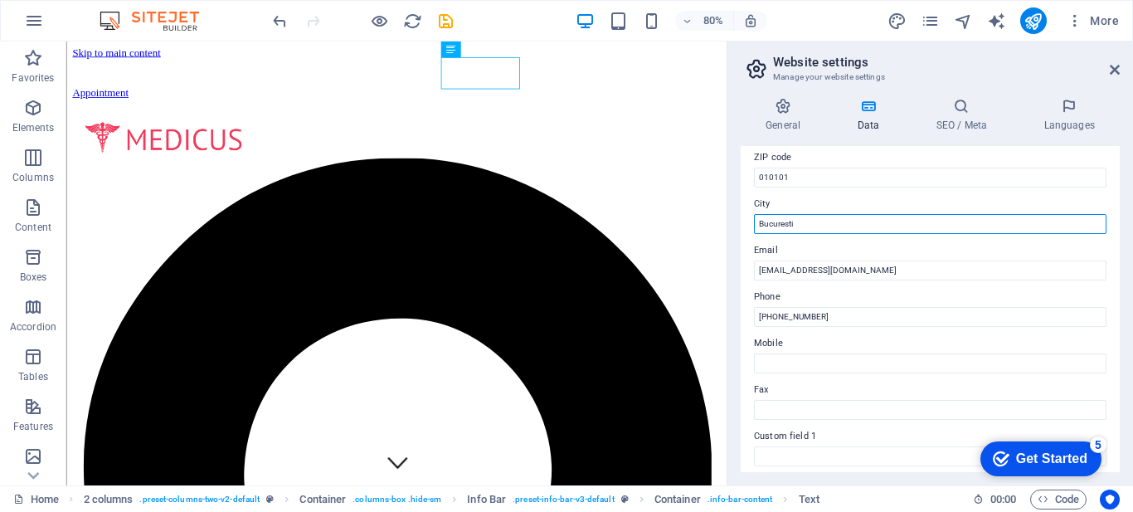
click at [915, 232] on input "Bucuresti" at bounding box center [930, 224] width 352 height 20
type input "Ciofliceni, Snagov"
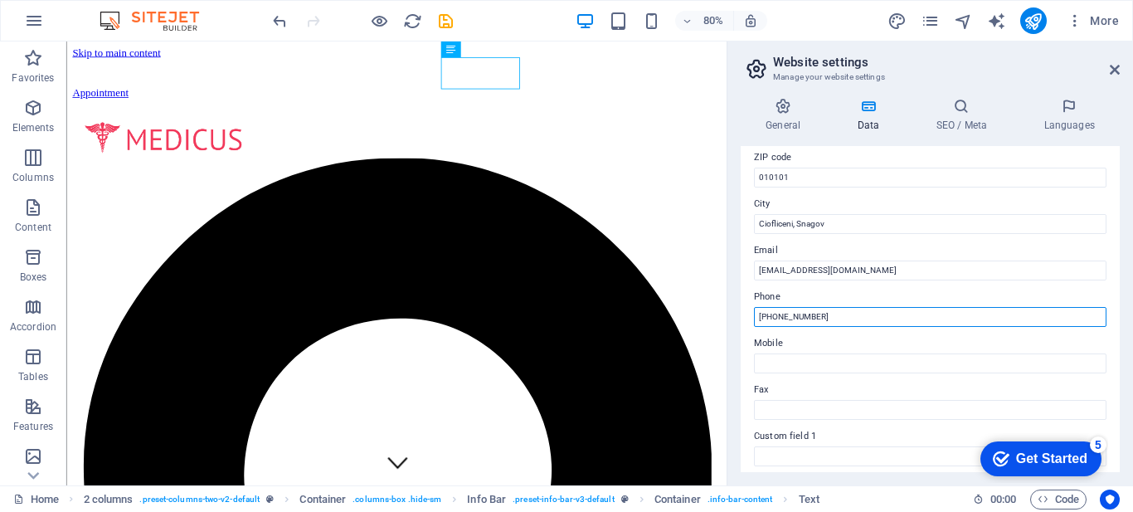
click at [847, 320] on input "+40 123 456 789" at bounding box center [930, 317] width 352 height 20
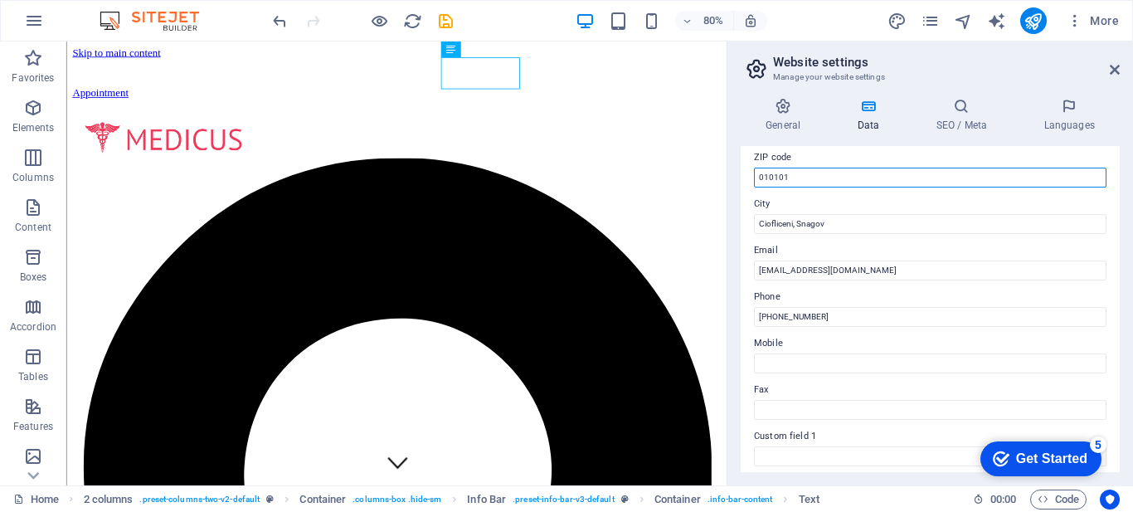
click at [818, 174] on input "010101" at bounding box center [930, 177] width 352 height 20
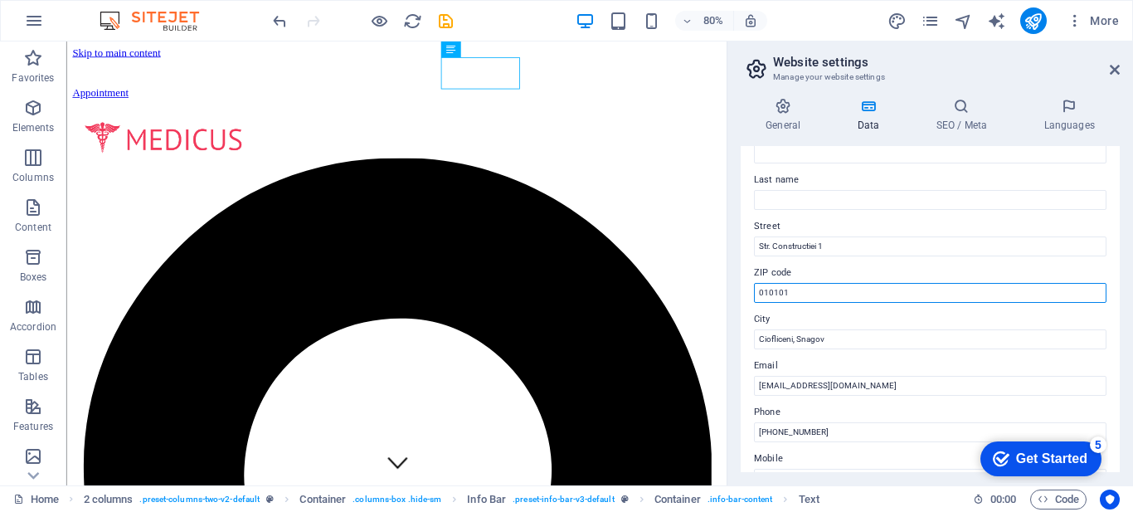
scroll to position [109, 0]
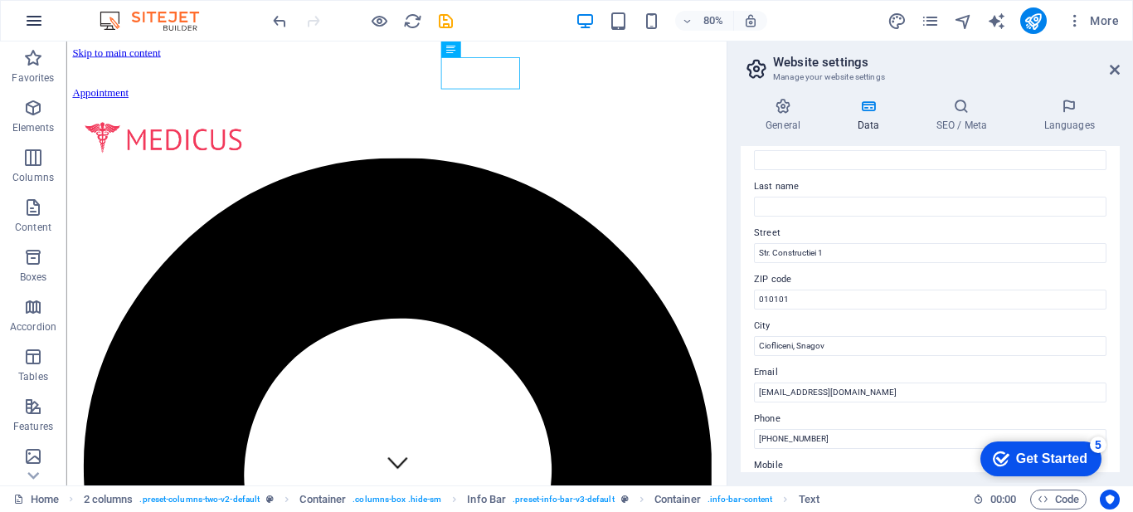
click at [36, 18] on icon "button" at bounding box center [34, 21] width 20 height 20
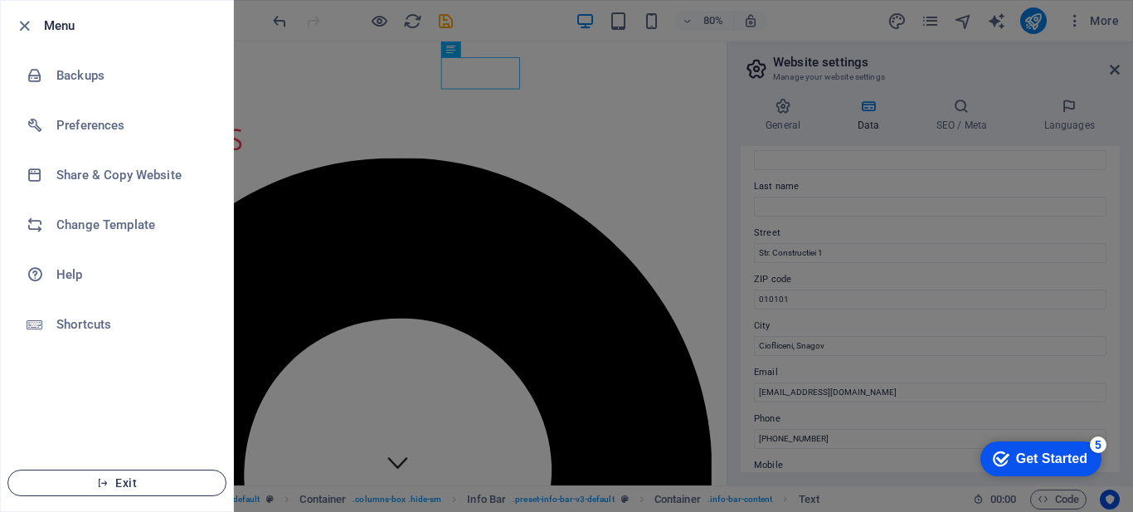
click at [113, 488] on span "Exit" at bounding box center [117, 482] width 191 height 13
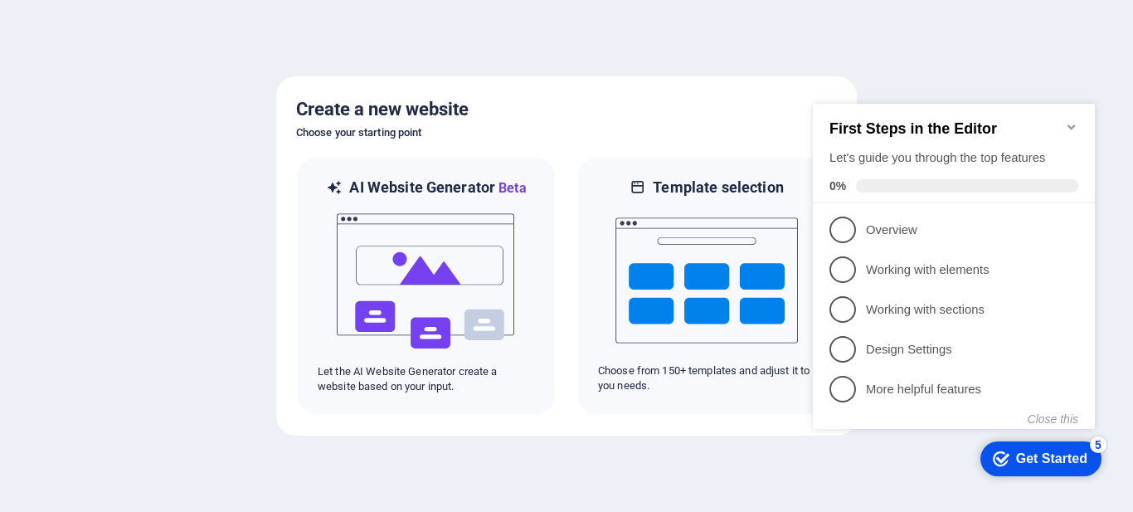
click at [201, 63] on div at bounding box center [566, 256] width 1133 height 512
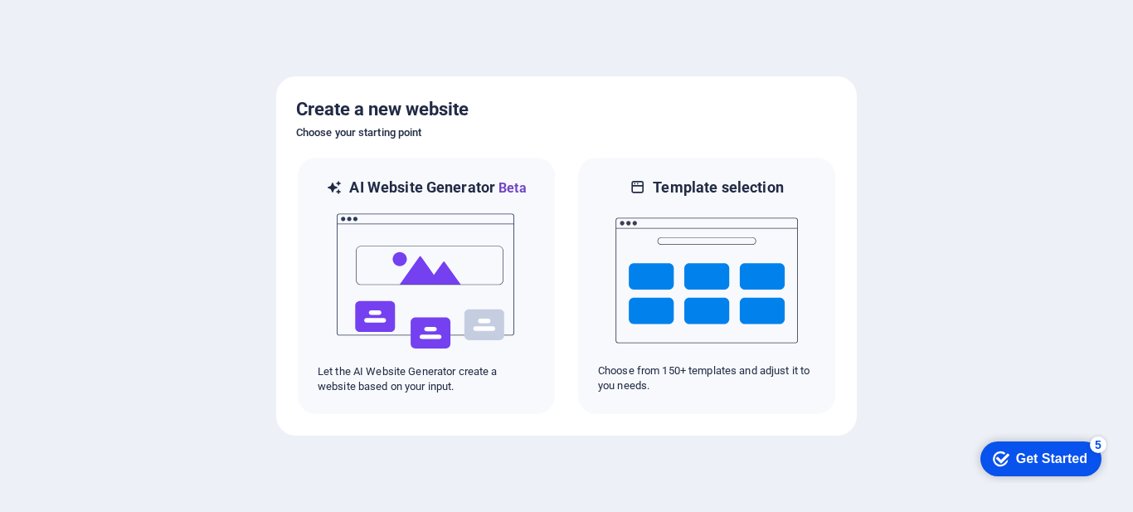
click at [1048, 153] on div at bounding box center [566, 256] width 1133 height 512
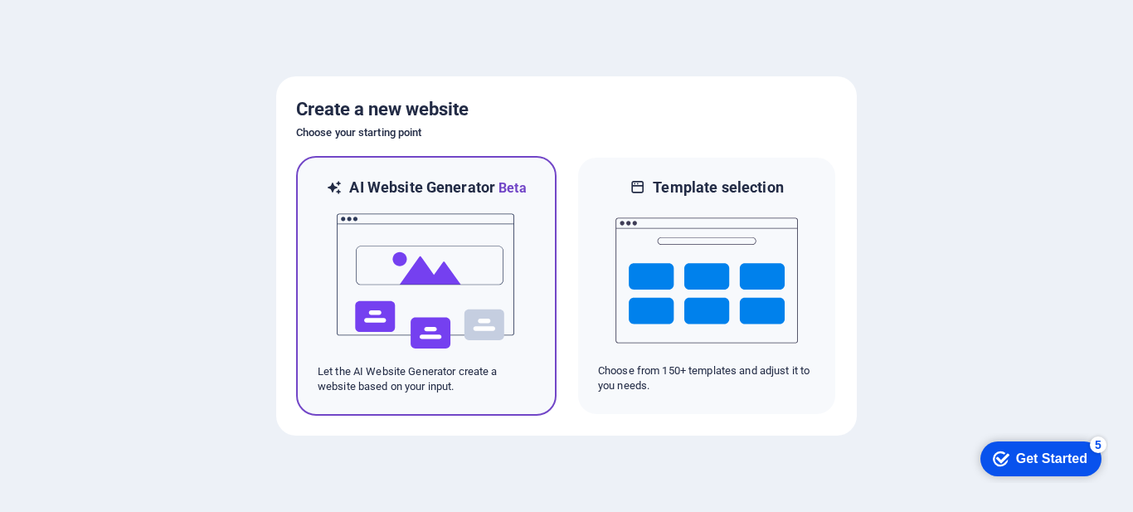
click at [429, 292] on img at bounding box center [426, 281] width 182 height 166
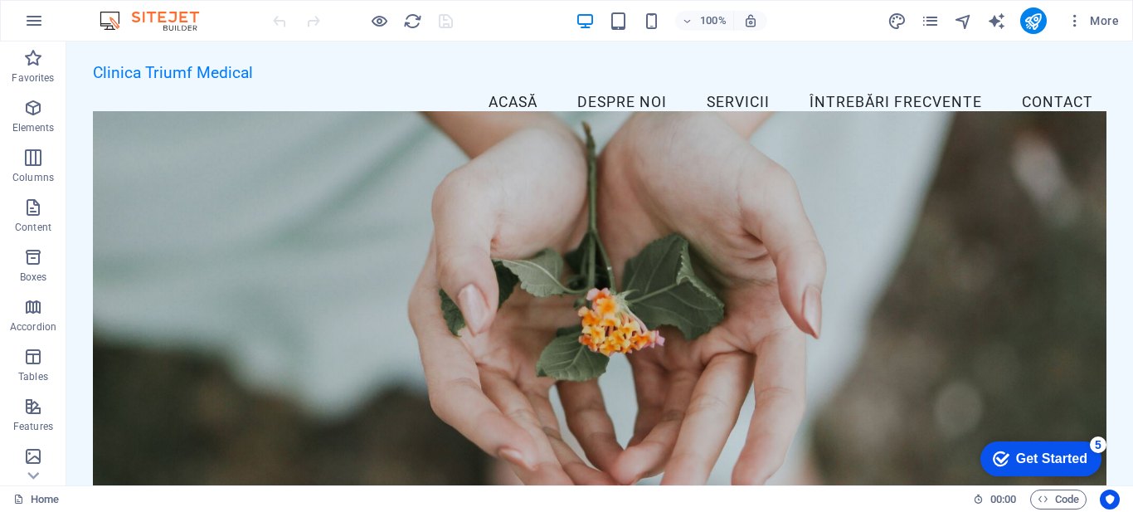
drag, startPoint x: 1132, startPoint y: 61, endPoint x: 1198, endPoint y: 57, distance: 66.5
click at [635, 82] on nav "Acasă Despre noi Servicii Întrebări frecvente Contact" at bounding box center [599, 102] width 1013 height 41
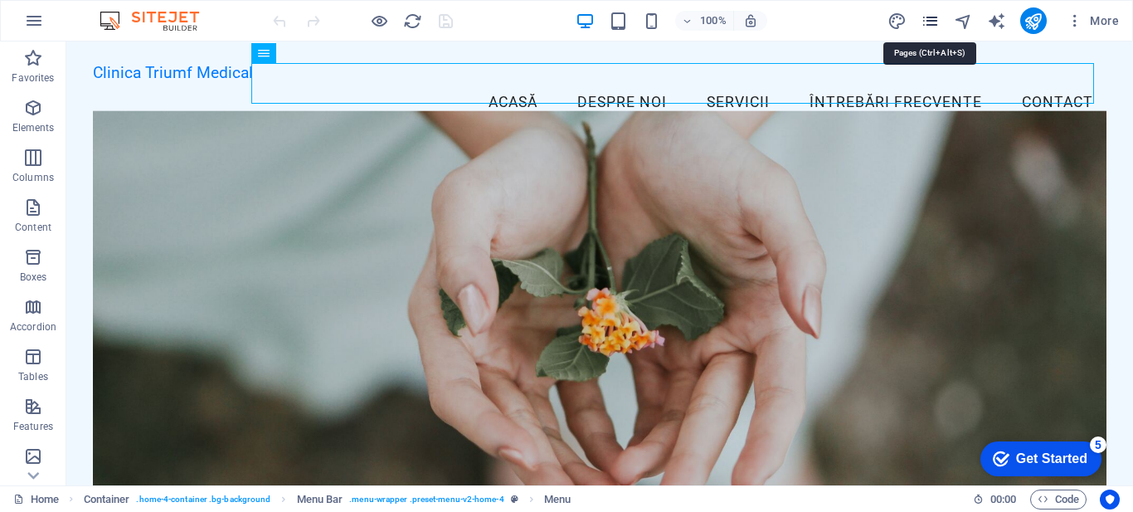
click at [932, 20] on icon "pages" at bounding box center [929, 21] width 19 height 19
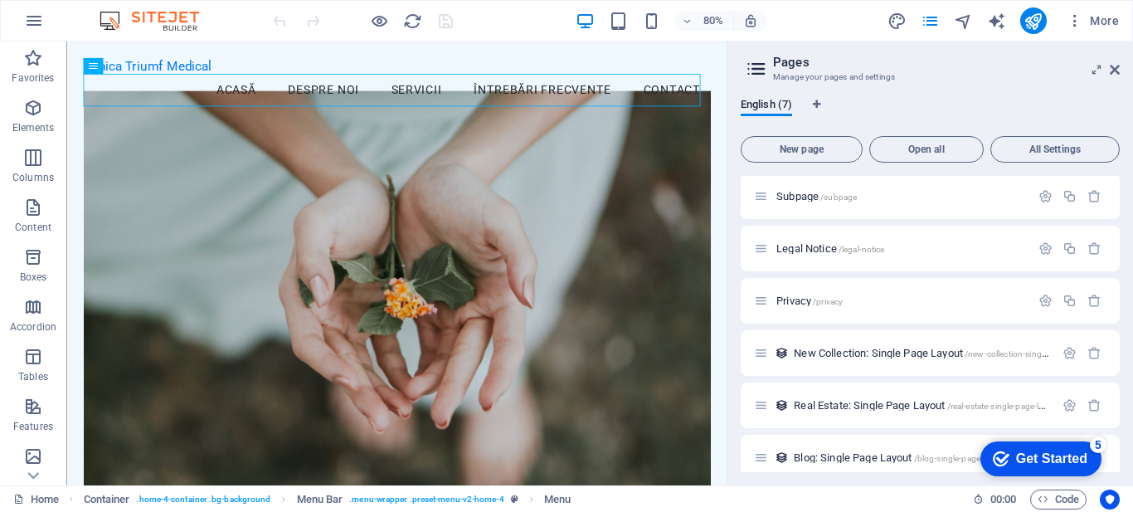
scroll to position [70, 0]
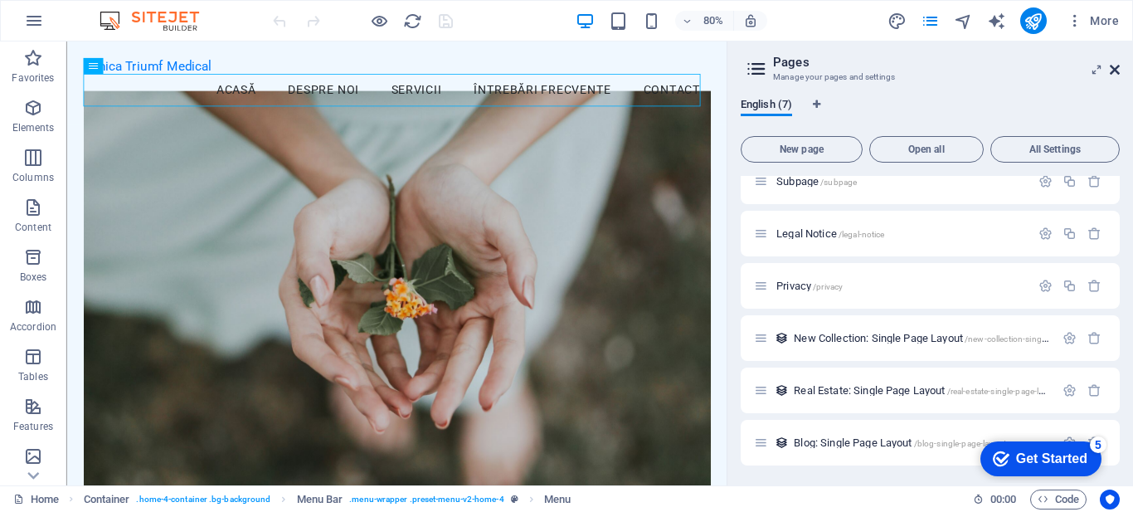
click at [1109, 74] on icon at bounding box center [1114, 69] width 10 height 13
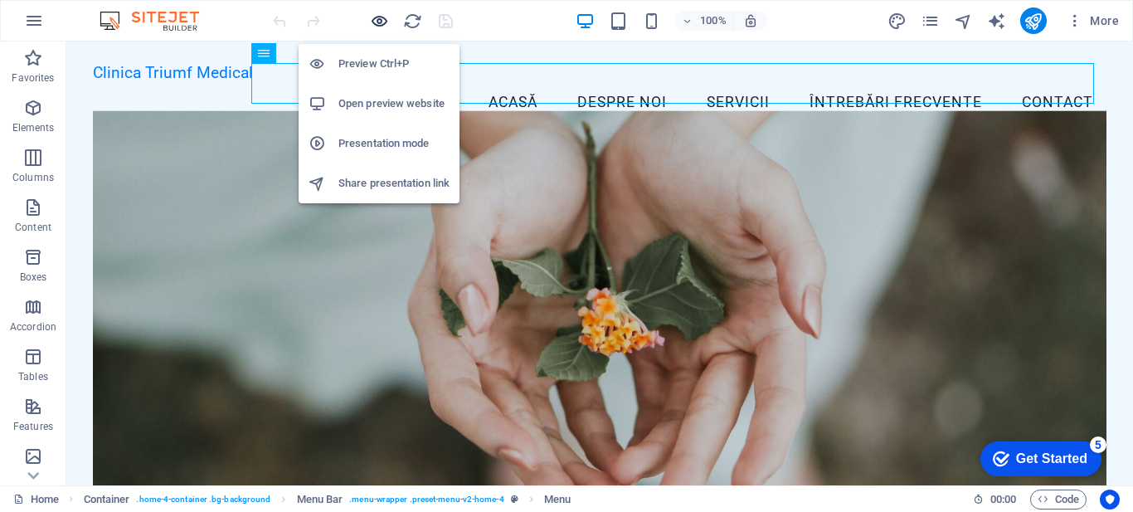
click at [381, 26] on icon "button" at bounding box center [379, 21] width 19 height 19
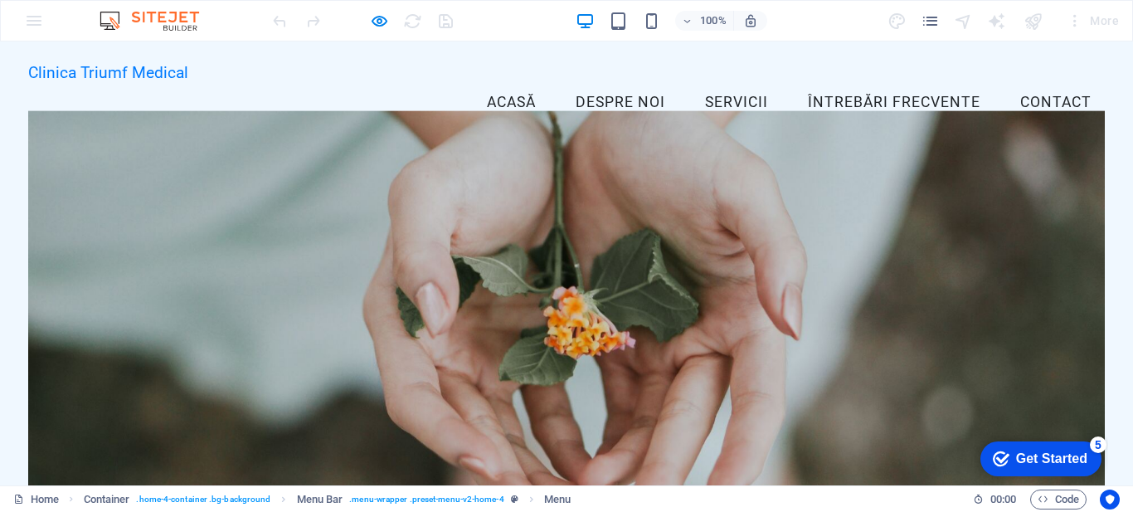
click at [590, 90] on link "Despre noi" at bounding box center [620, 102] width 116 height 41
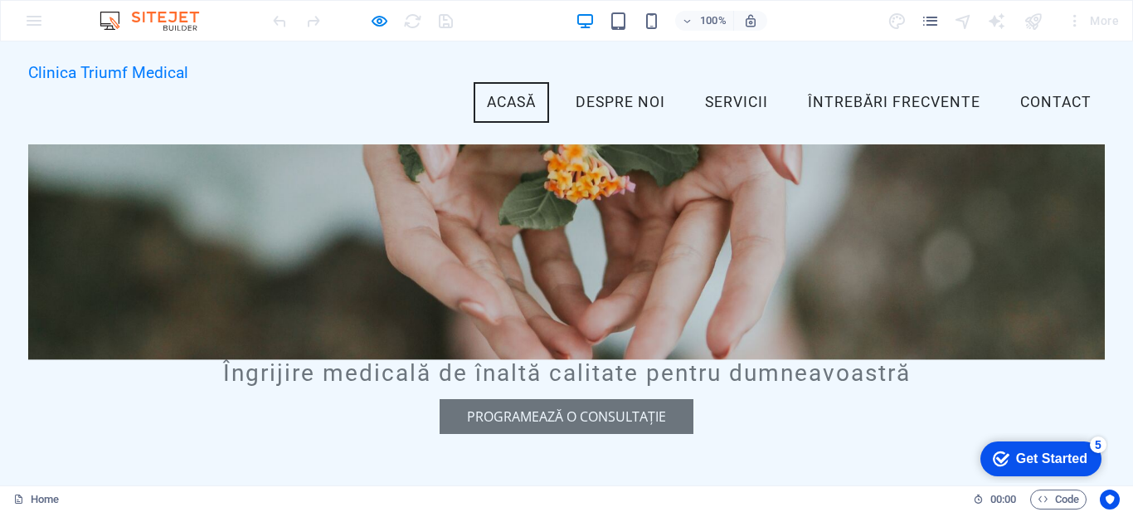
scroll to position [0, 0]
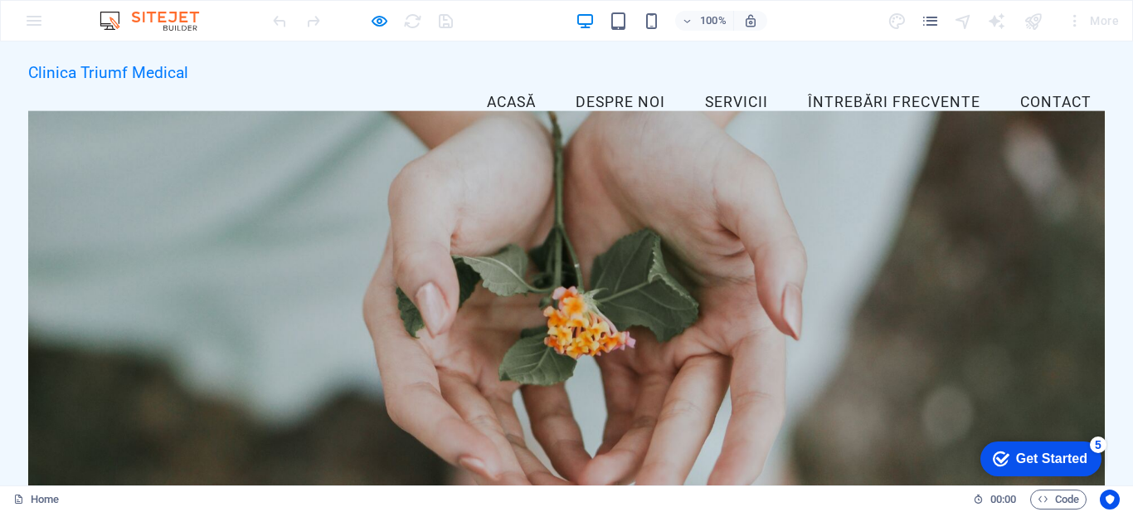
click at [493, 82] on link "Acasă" at bounding box center [510, 102] width 75 height 41
click at [692, 82] on link "Servicii" at bounding box center [737, 102] width 90 height 41
drag, startPoint x: 1129, startPoint y: 215, endPoint x: 1132, endPoint y: 56, distance: 159.2
click at [840, 82] on link "Întrebări frecvente" at bounding box center [893, 102] width 199 height 41
click at [866, 82] on link "Întrebări frecvente" at bounding box center [893, 102] width 199 height 41
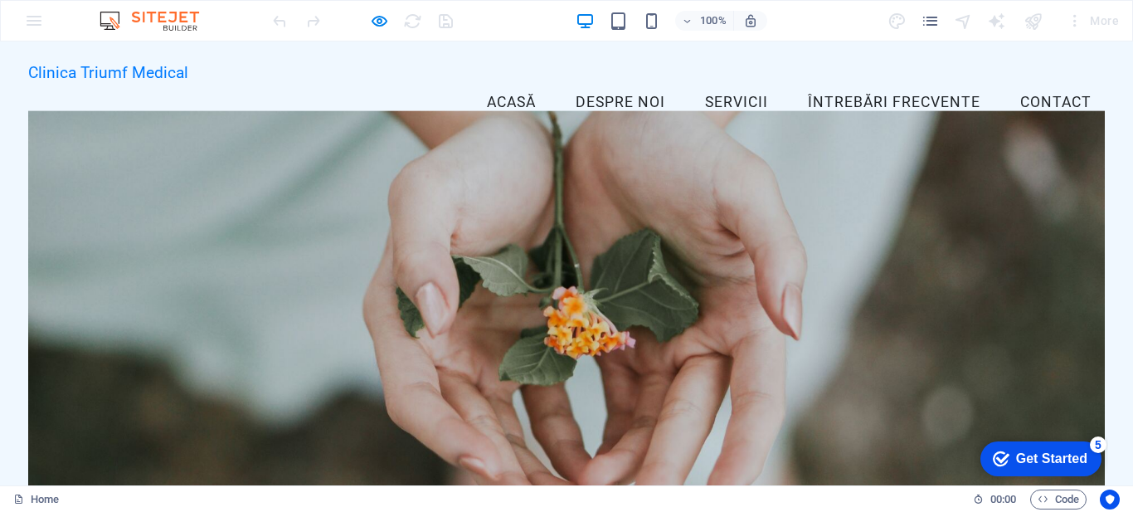
drag, startPoint x: 1126, startPoint y: 294, endPoint x: 1132, endPoint y: 57, distance: 236.4
click at [1018, 82] on link "Contact" at bounding box center [1056, 102] width 98 height 41
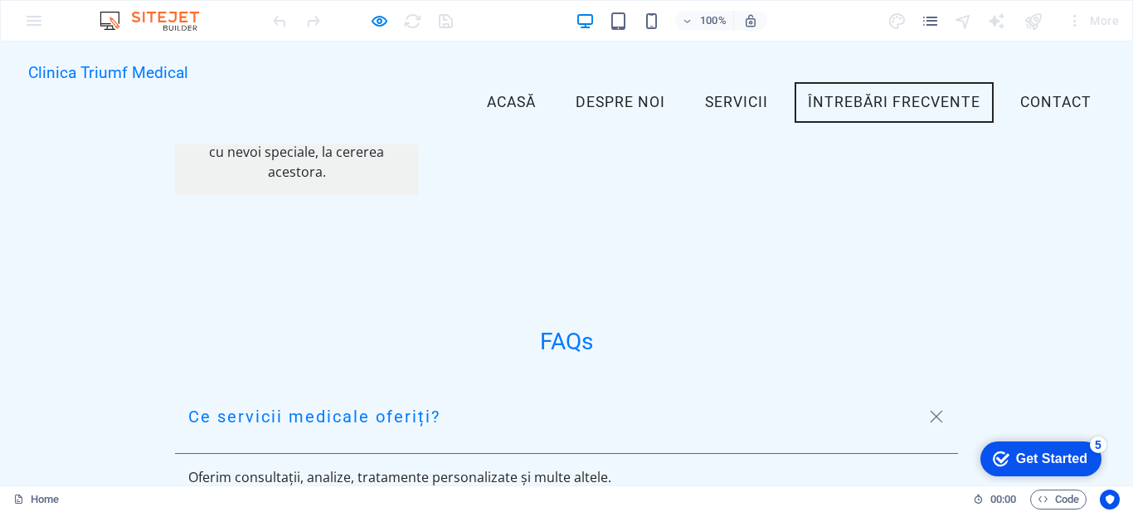
scroll to position [254, 0]
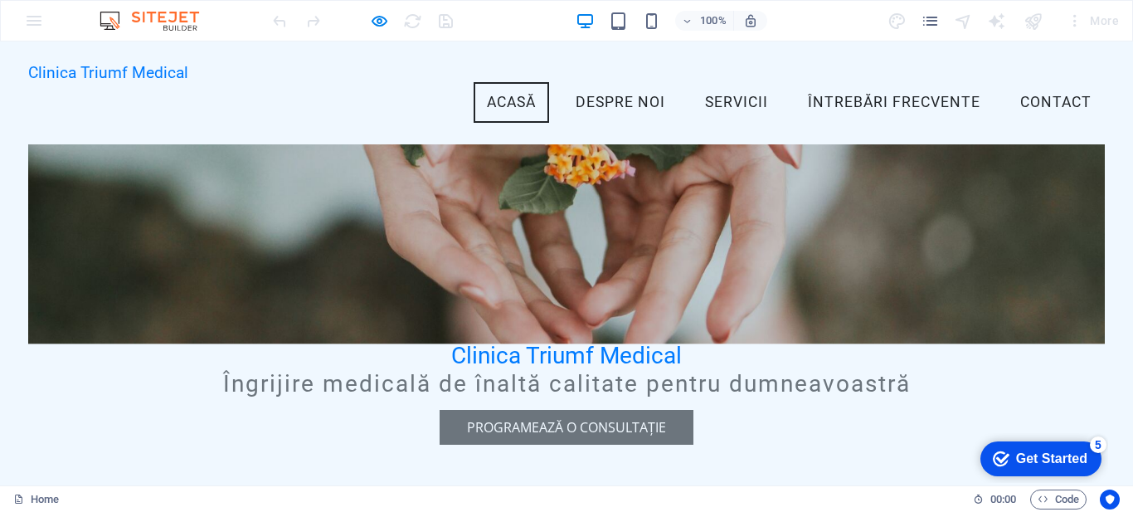
drag, startPoint x: 1121, startPoint y: 377, endPoint x: 1132, endPoint y: 51, distance: 326.1
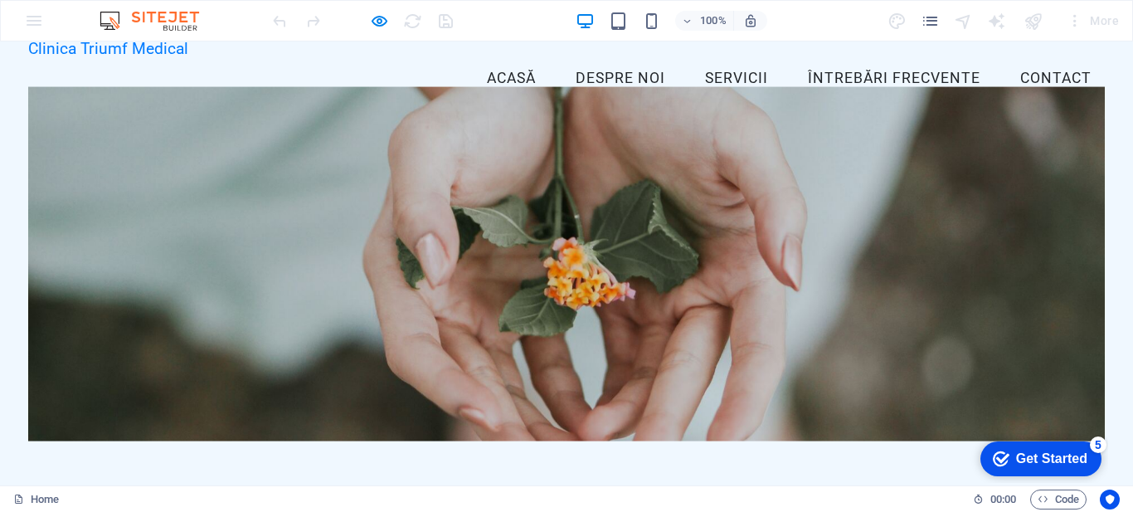
scroll to position [0, 0]
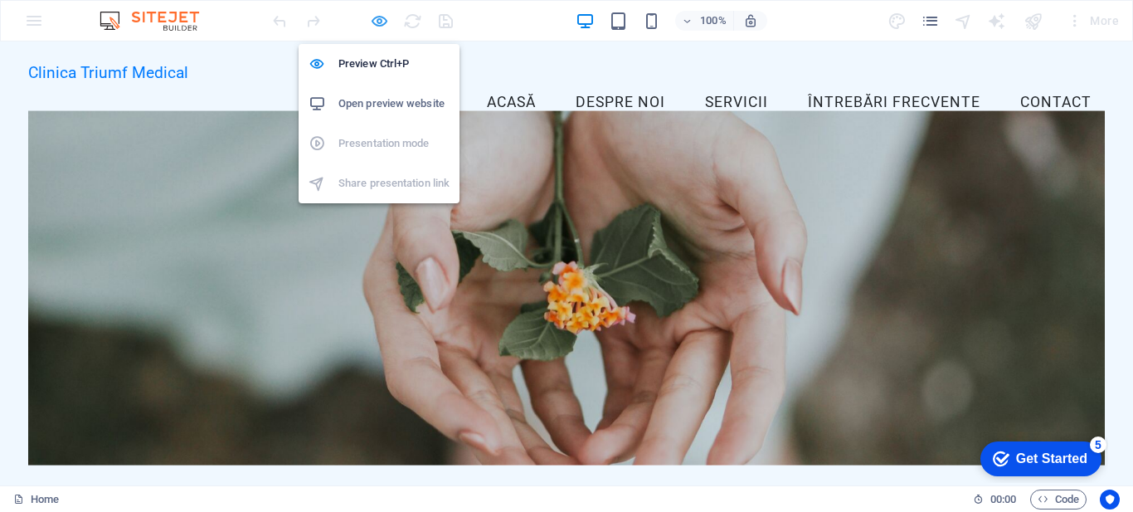
click at [376, 24] on icon "button" at bounding box center [379, 21] width 19 height 19
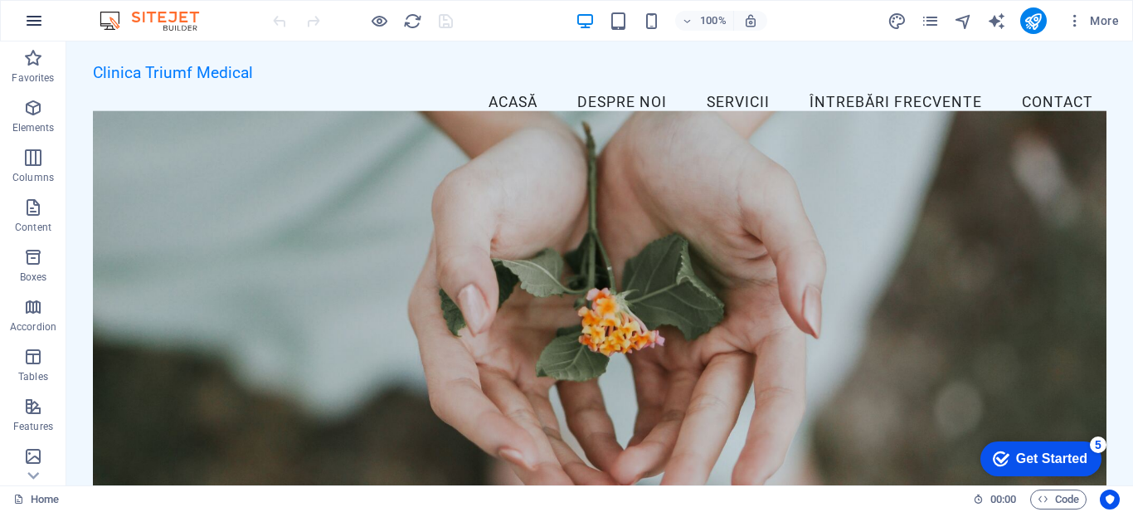
click at [27, 24] on icon "button" at bounding box center [34, 21] width 20 height 20
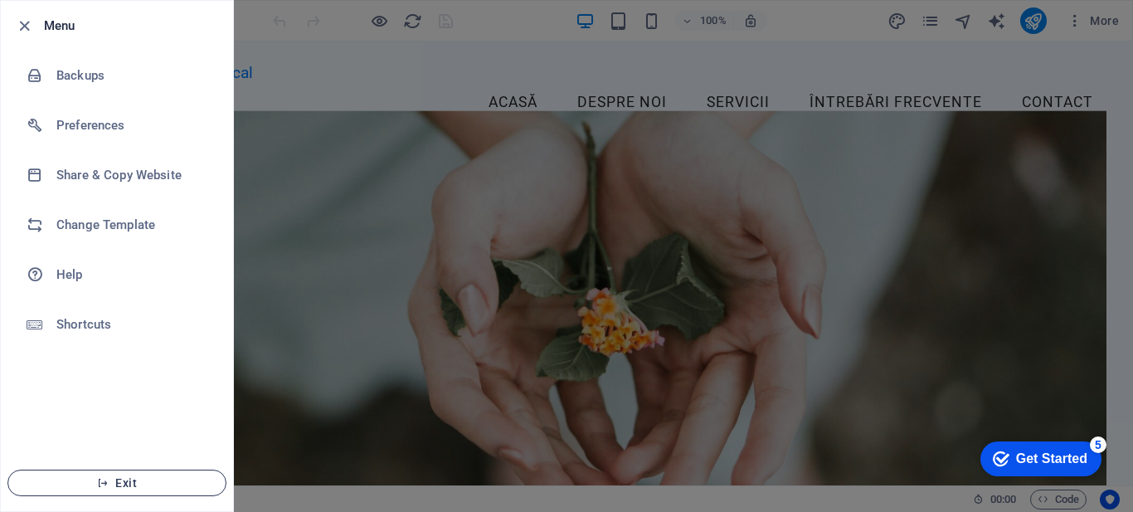
click at [108, 480] on icon "button" at bounding box center [103, 483] width 12 height 12
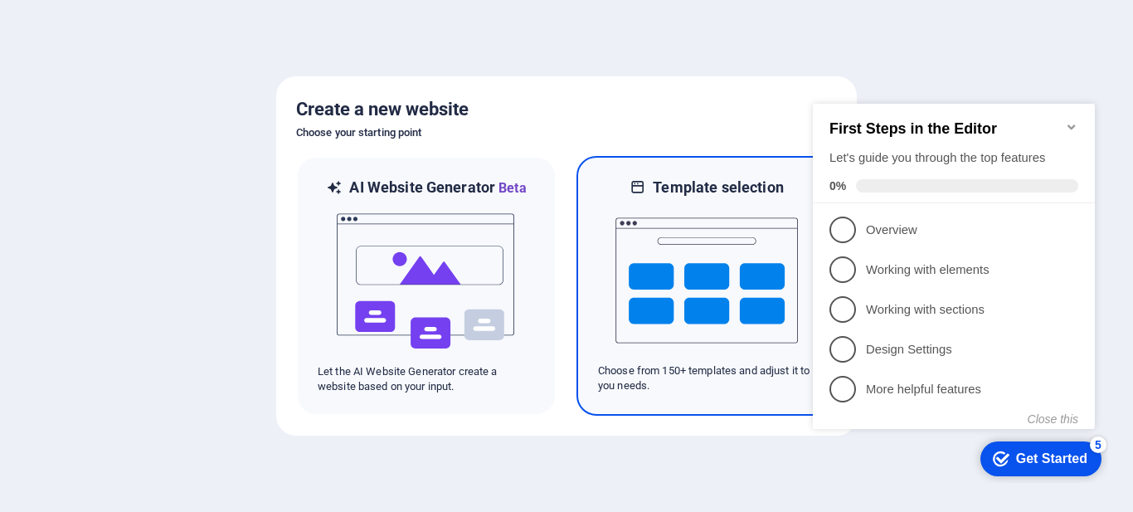
click at [699, 283] on img at bounding box center [706, 280] width 182 height 166
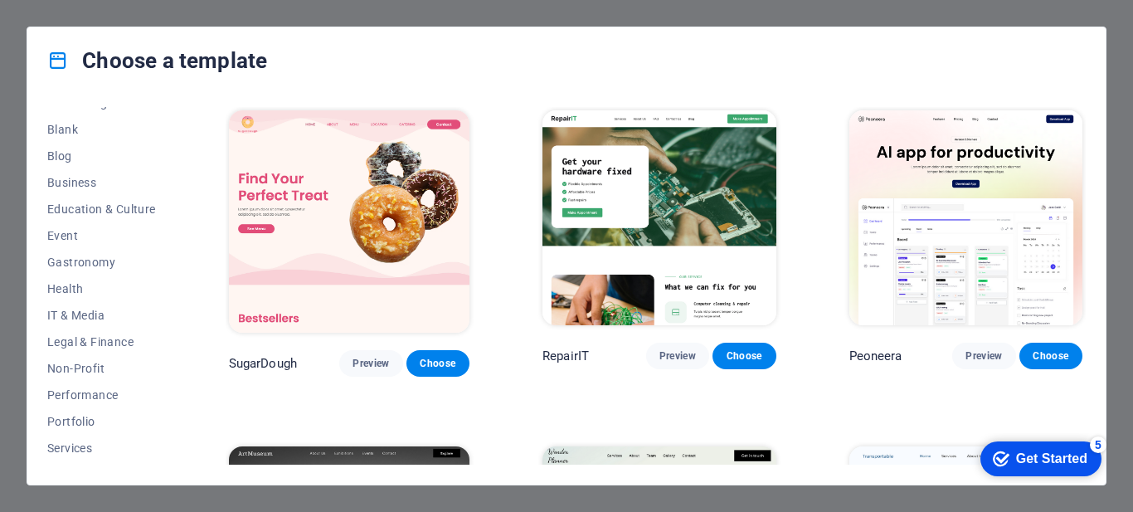
scroll to position [223, 0]
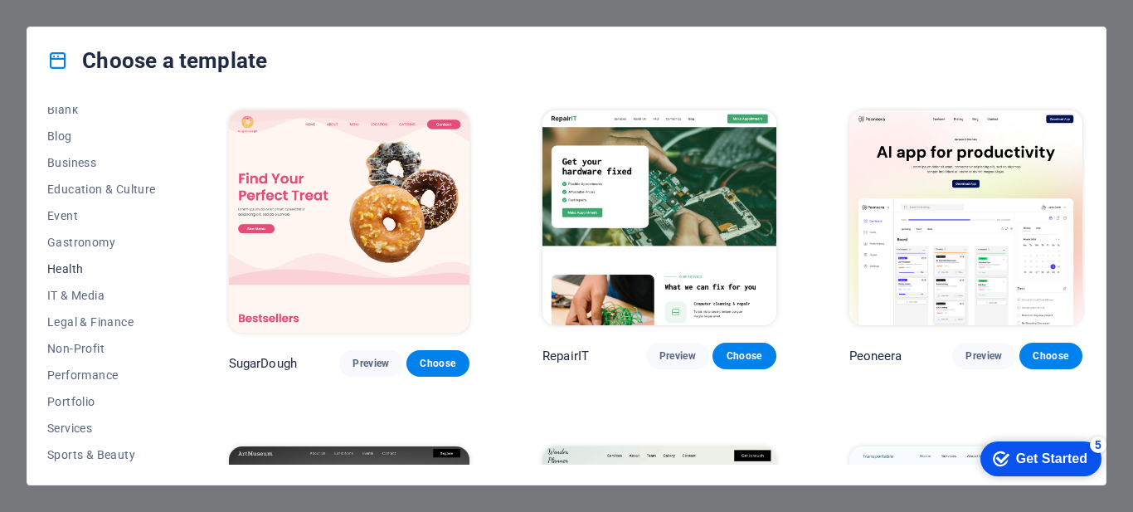
click at [75, 269] on span "Health" at bounding box center [101, 268] width 109 height 13
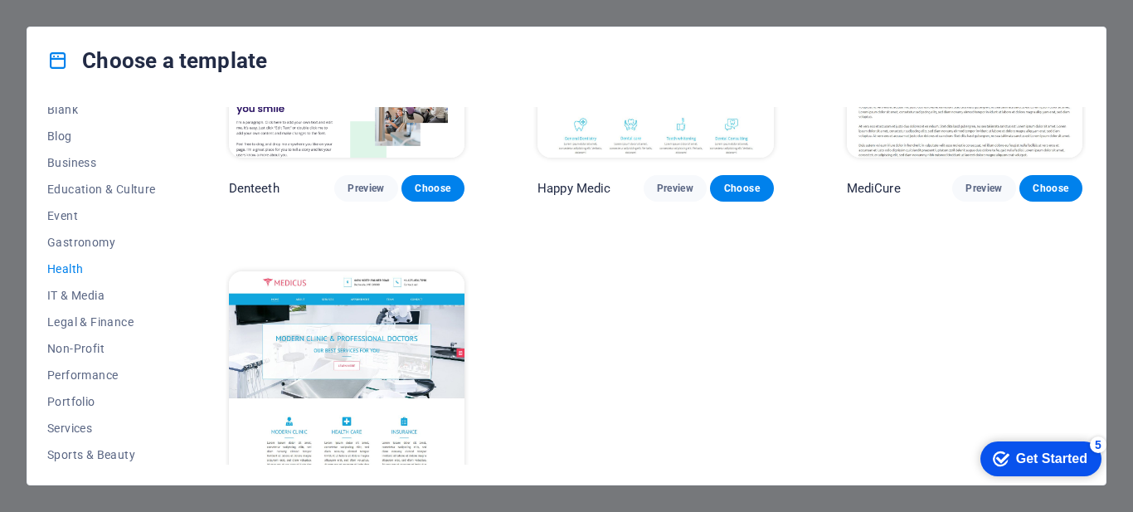
scroll to position [563, 0]
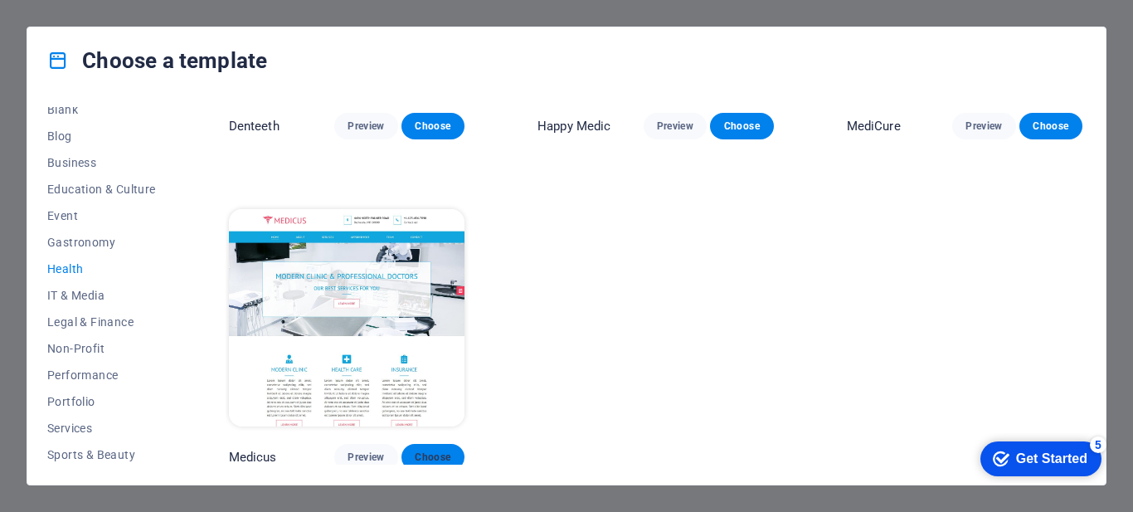
click at [439, 459] on button "Choose" at bounding box center [432, 457] width 63 height 27
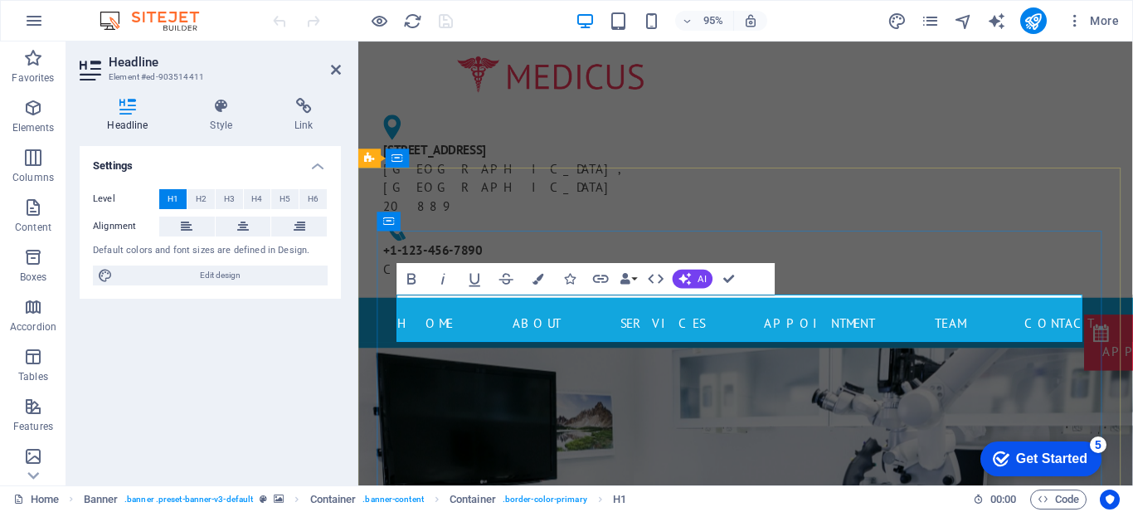
drag, startPoint x: 672, startPoint y: 328, endPoint x: 416, endPoint y: 333, distance: 255.4
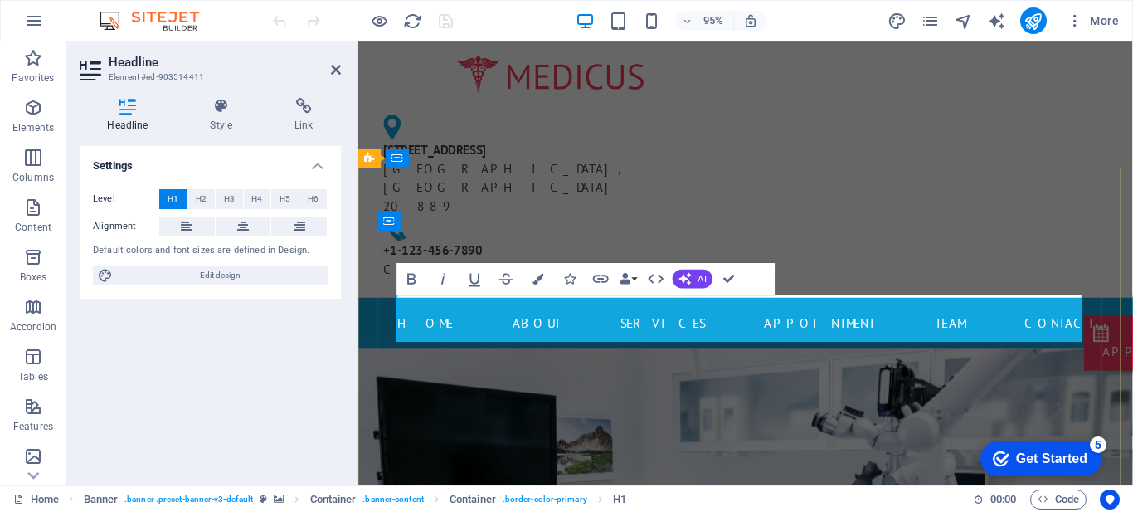
drag, startPoint x: 734, startPoint y: 335, endPoint x: 1133, endPoint y: 314, distance: 399.4
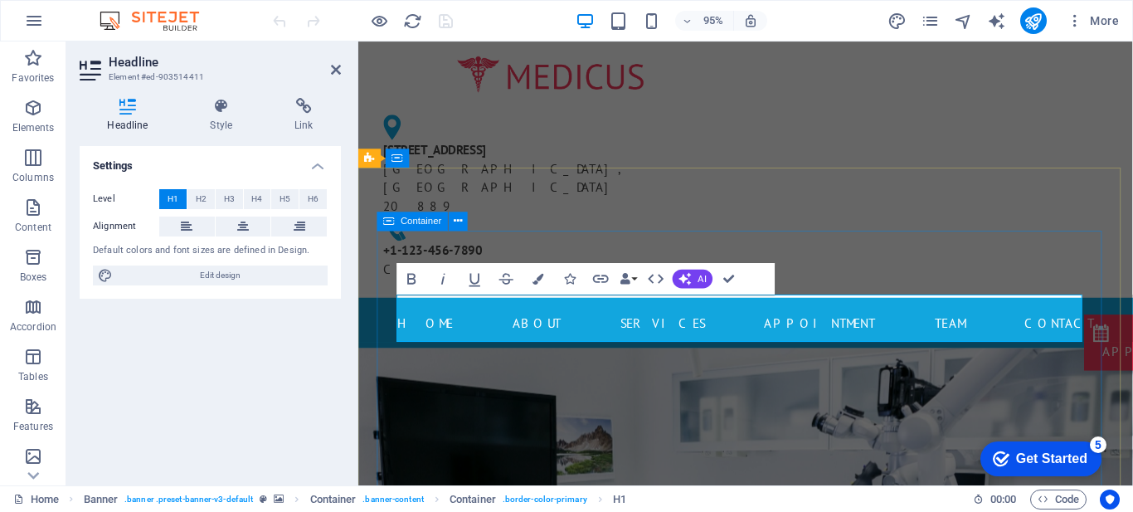
click at [313, 352] on div "Settings Level H1 H2 H3 H4 H5 H6 Alignment Default colors and font sizes are de…" at bounding box center [210, 309] width 261 height 326
click at [336, 73] on icon at bounding box center [336, 69] width 10 height 13
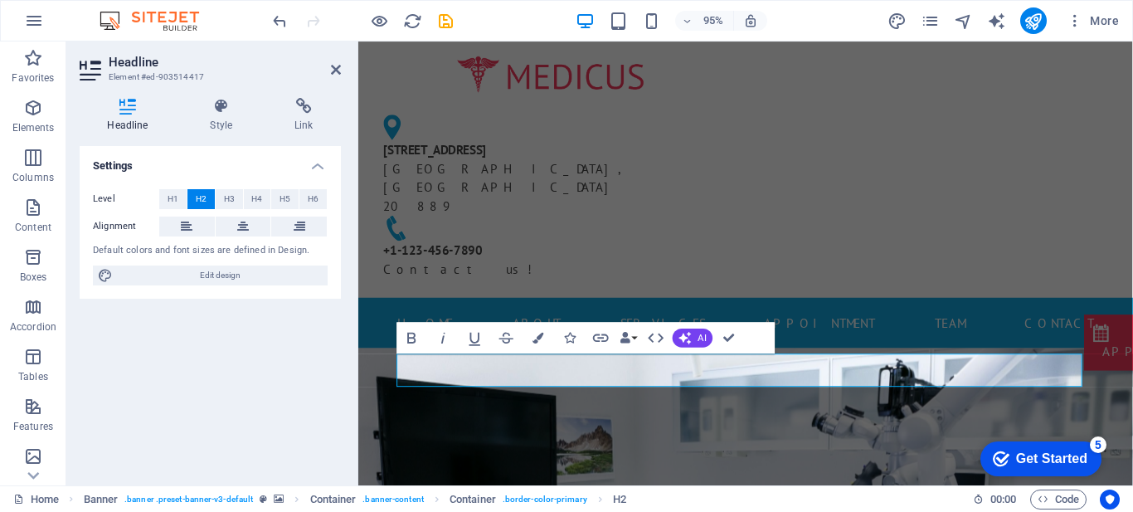
click at [184, 378] on div "Settings Level H1 H2 H3 H4 H5 H6 Alignment Default colors and font sizes are de…" at bounding box center [210, 309] width 261 height 326
click at [336, 61] on h2 "Headline" at bounding box center [225, 62] width 232 height 15
click at [336, 72] on icon at bounding box center [336, 69] width 10 height 13
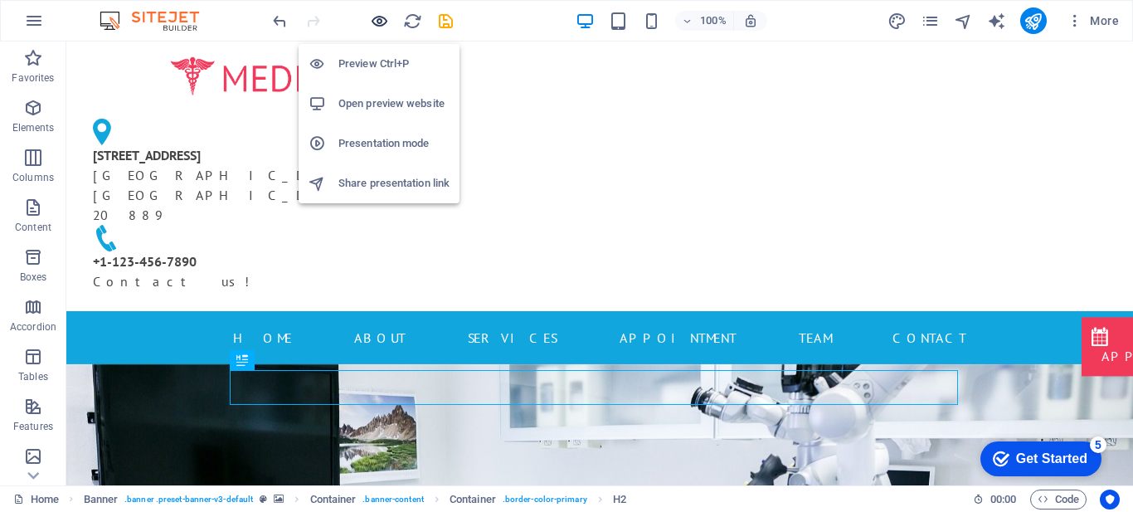
click at [378, 17] on icon "button" at bounding box center [379, 21] width 19 height 19
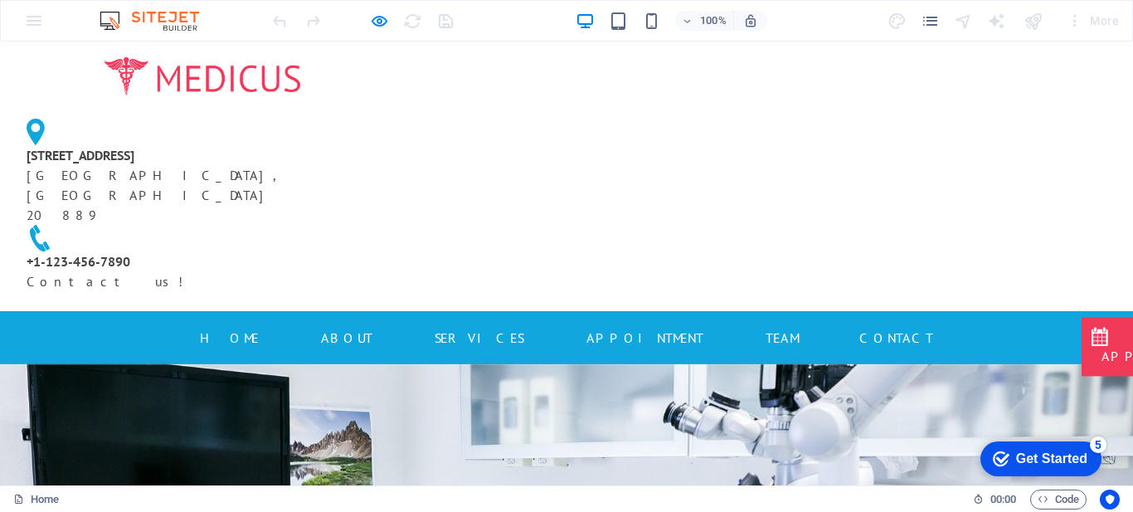
click at [1092, 23] on div "More" at bounding box center [1093, 20] width 66 height 27
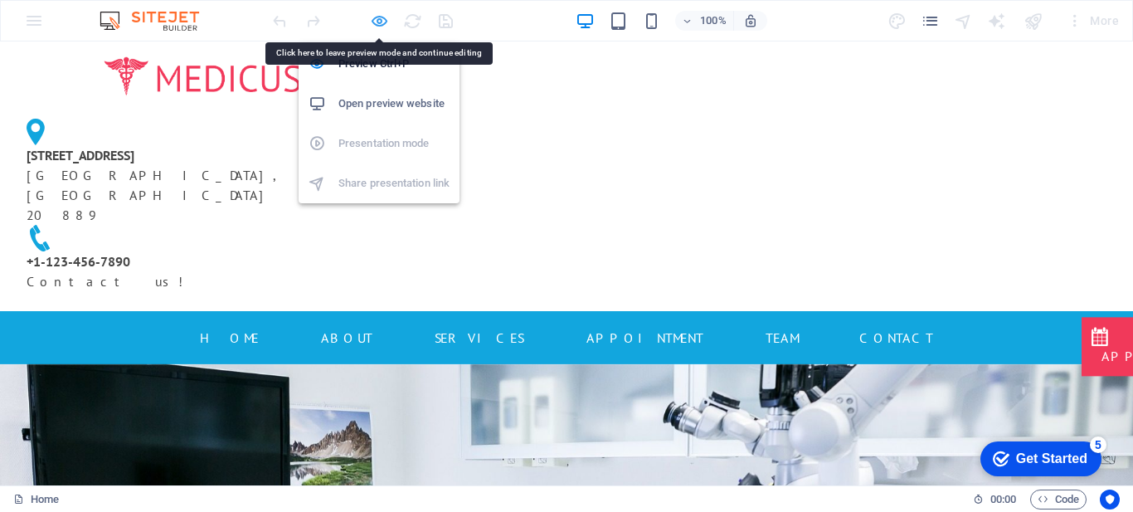
click at [372, 17] on icon "button" at bounding box center [379, 21] width 19 height 19
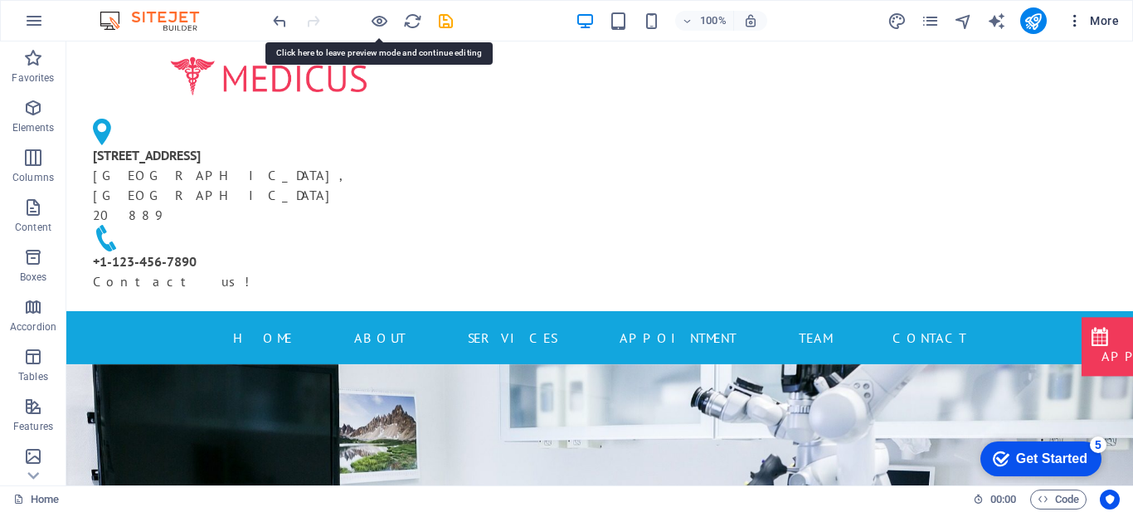
click at [1101, 19] on span "More" at bounding box center [1092, 20] width 52 height 17
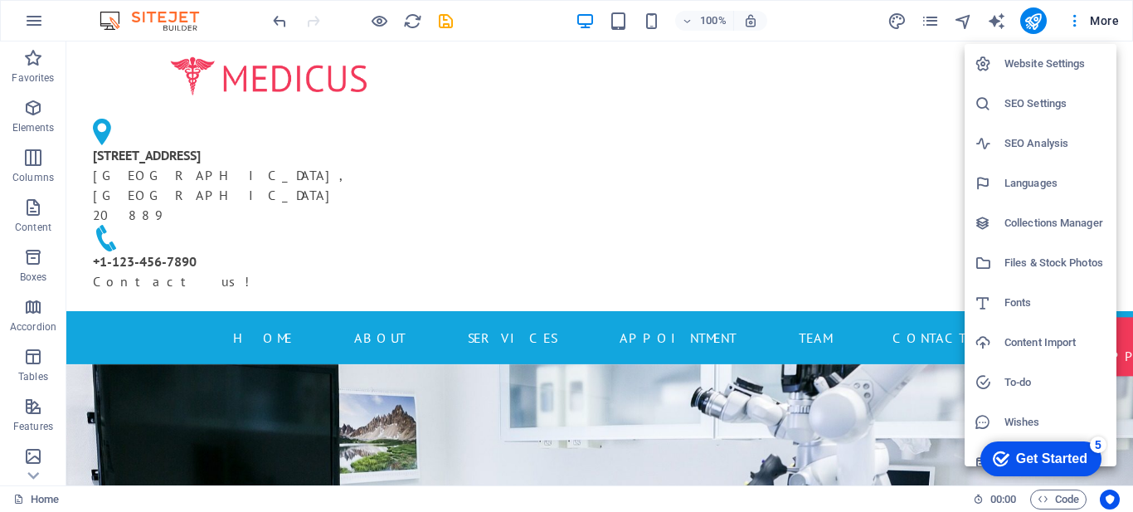
click at [1057, 58] on h6 "Website Settings" at bounding box center [1055, 64] width 102 height 20
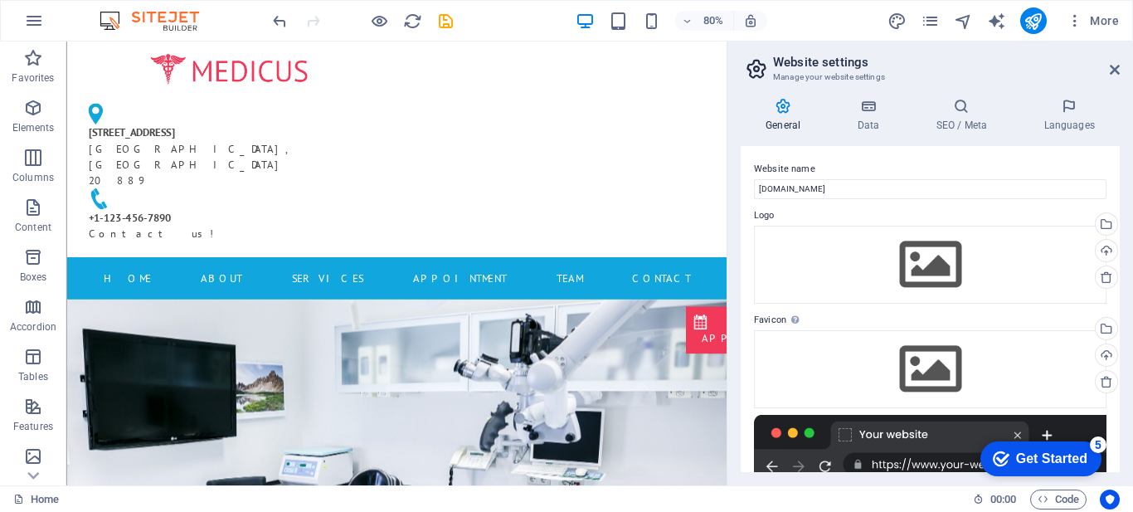
scroll to position [240, 0]
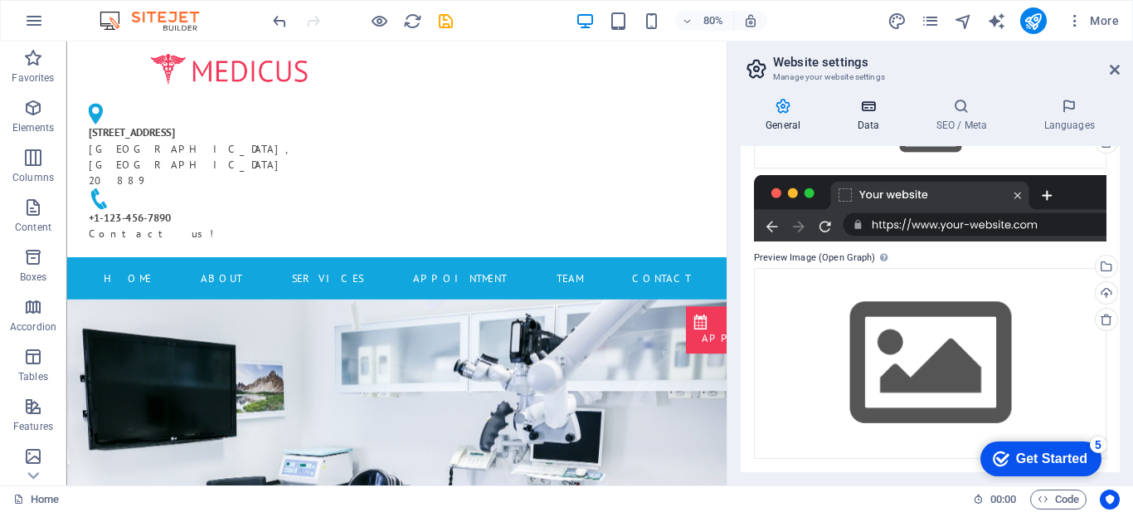
click at [869, 116] on h4 "Data" at bounding box center [871, 115] width 79 height 35
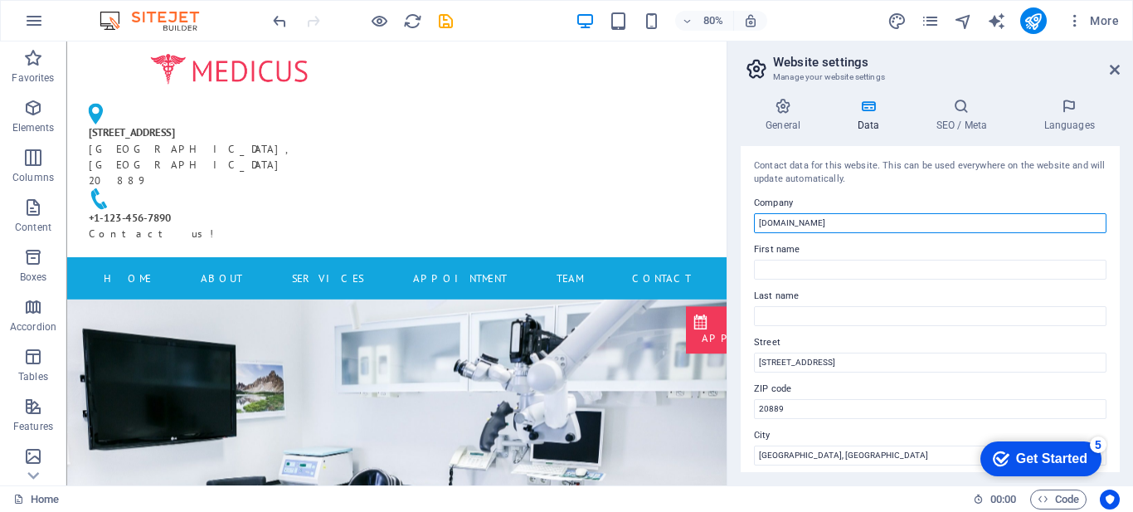
click at [951, 221] on input "[DOMAIN_NAME]" at bounding box center [930, 223] width 352 height 20
type input "CLINICA MEDICALA TRIUMF"
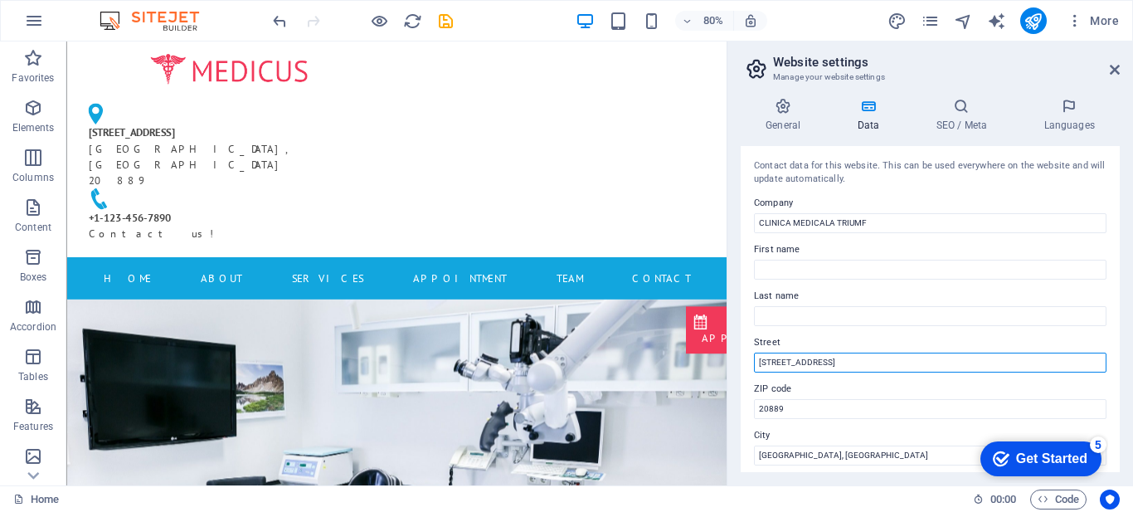
click at [925, 357] on input "[STREET_ADDRESS]" at bounding box center [930, 362] width 352 height 20
click at [868, 368] on input "[STREET_ADDRESS]" at bounding box center [930, 362] width 352 height 20
drag, startPoint x: 868, startPoint y: 368, endPoint x: 737, endPoint y: 366, distance: 131.0
click at [737, 366] on div "General Data SEO / Meta Languages Website name [DOMAIN_NAME] Logo Drag files he…" at bounding box center [929, 285] width 405 height 401
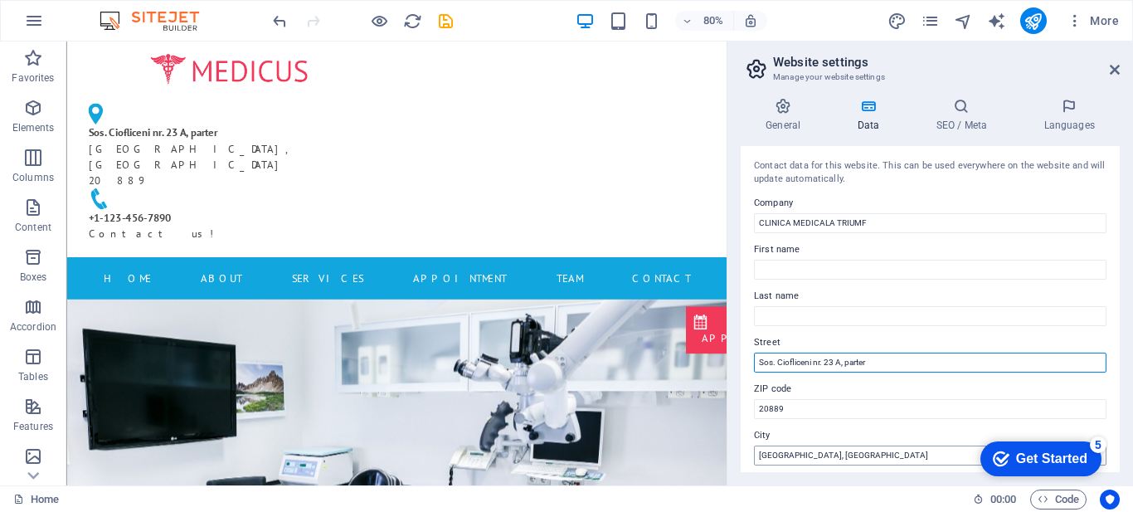
type input "Sos. Ciofliceni nr. 23 A, parter"
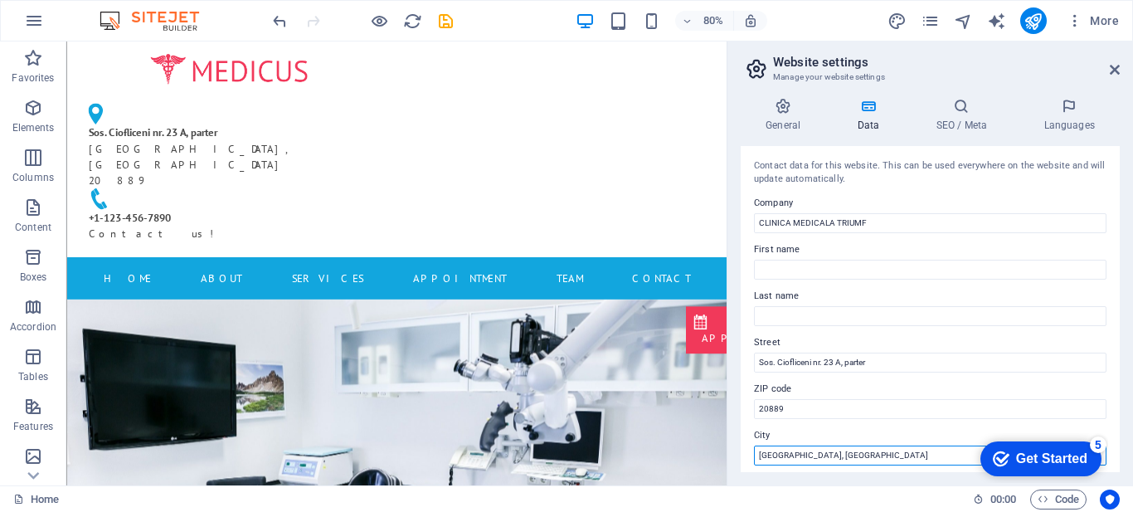
click at [837, 449] on input "[GEOGRAPHIC_DATA], [GEOGRAPHIC_DATA]" at bounding box center [930, 455] width 352 height 20
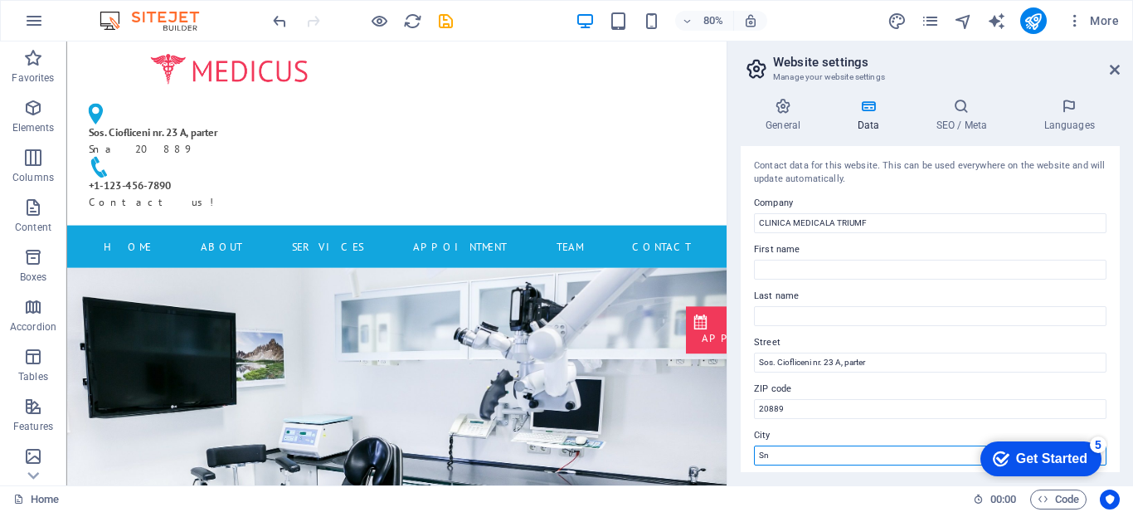
type input "S"
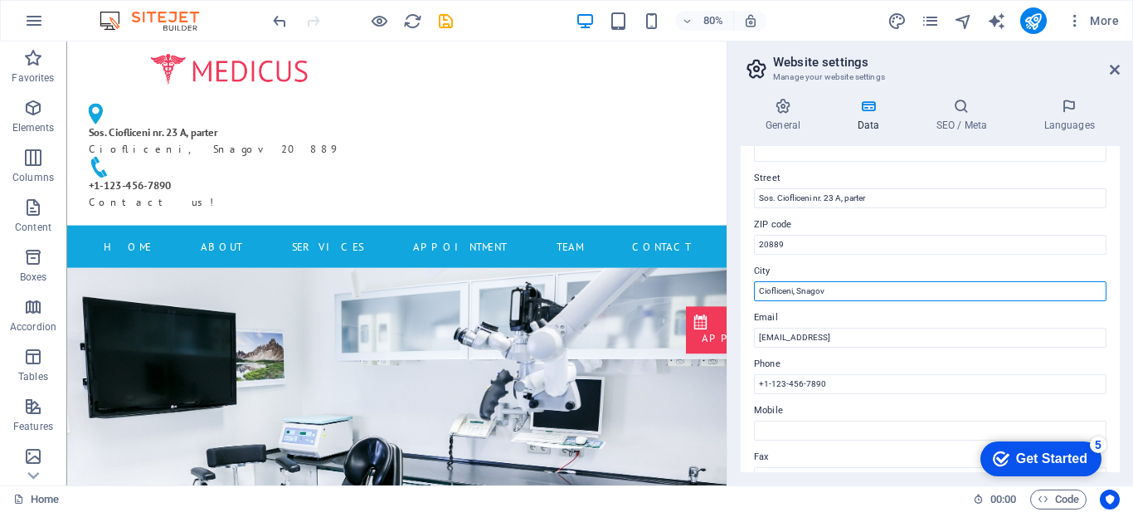
scroll to position [178, 0]
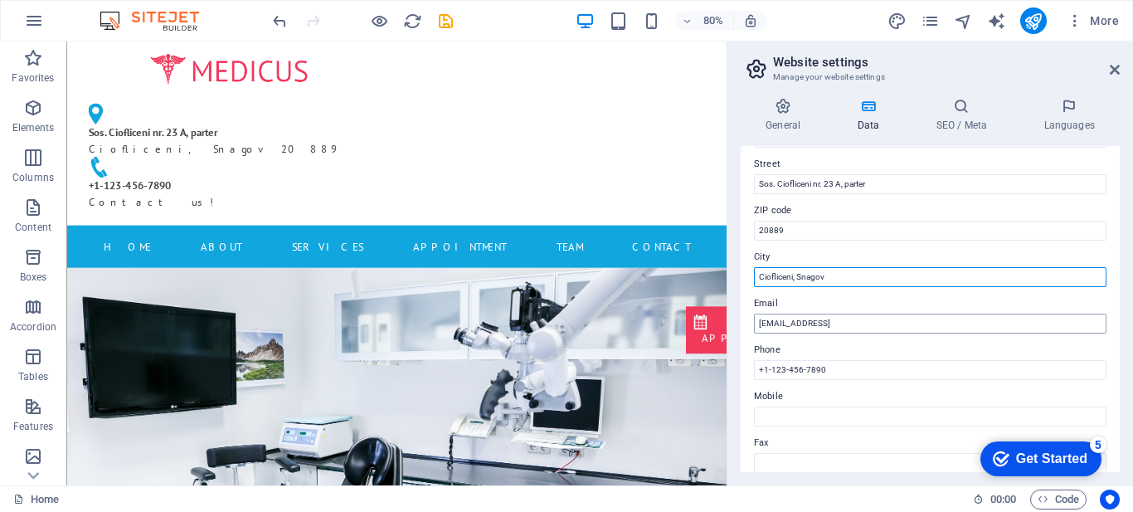
type input "Ciofliceni, Snagov"
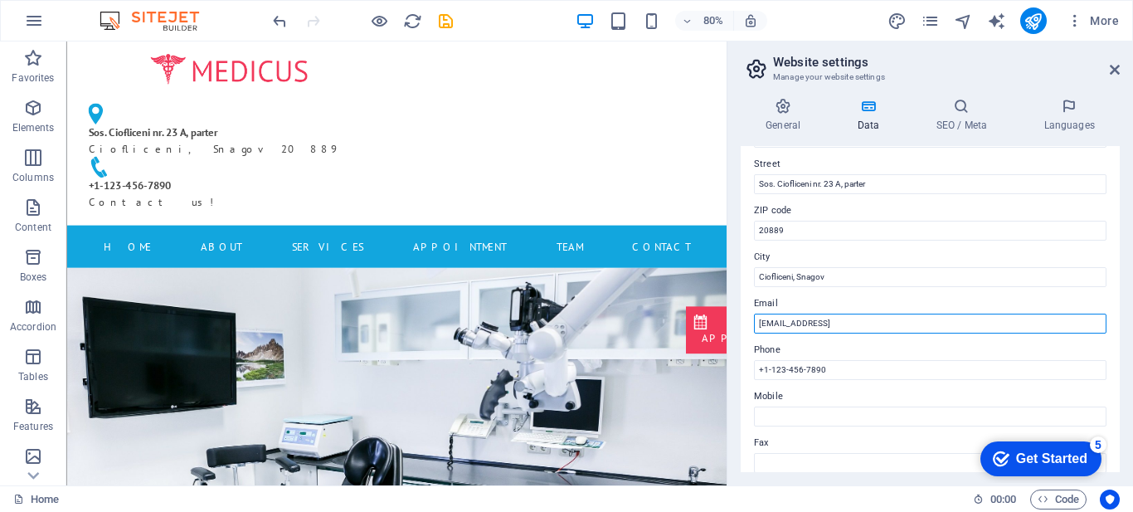
click at [976, 323] on input "[EMAIL_ADDRESS]" at bounding box center [930, 323] width 352 height 20
type input "[EMAIL_ADDRESS][DOMAIN_NAME]"
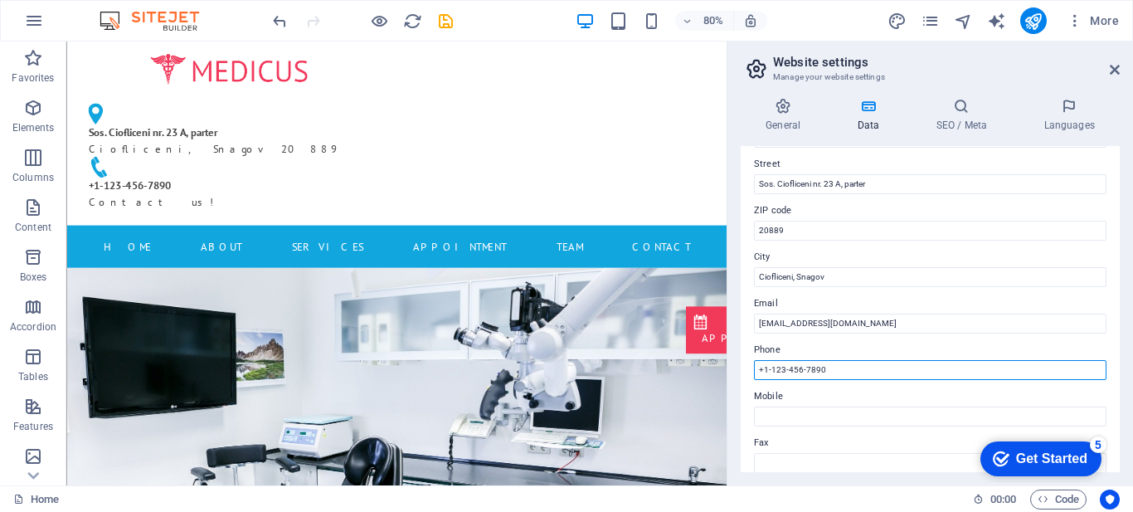
click at [940, 376] on input "+1-123-456-7890" at bounding box center [930, 370] width 352 height 20
type input "0722 123456"
click at [940, 376] on input "0722 123456" at bounding box center [930, 370] width 352 height 20
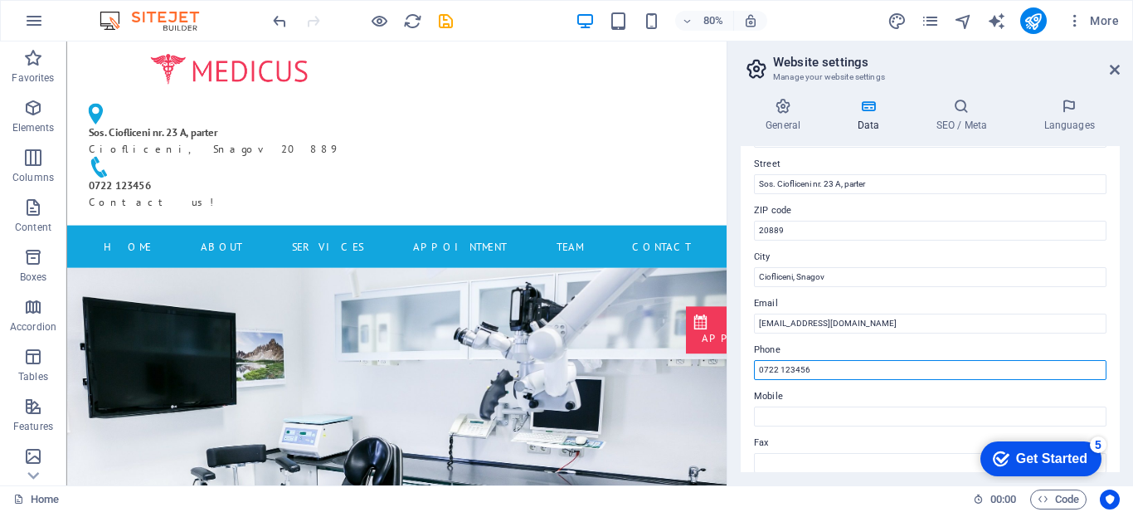
click at [940, 376] on input "0722 123456" at bounding box center [930, 370] width 352 height 20
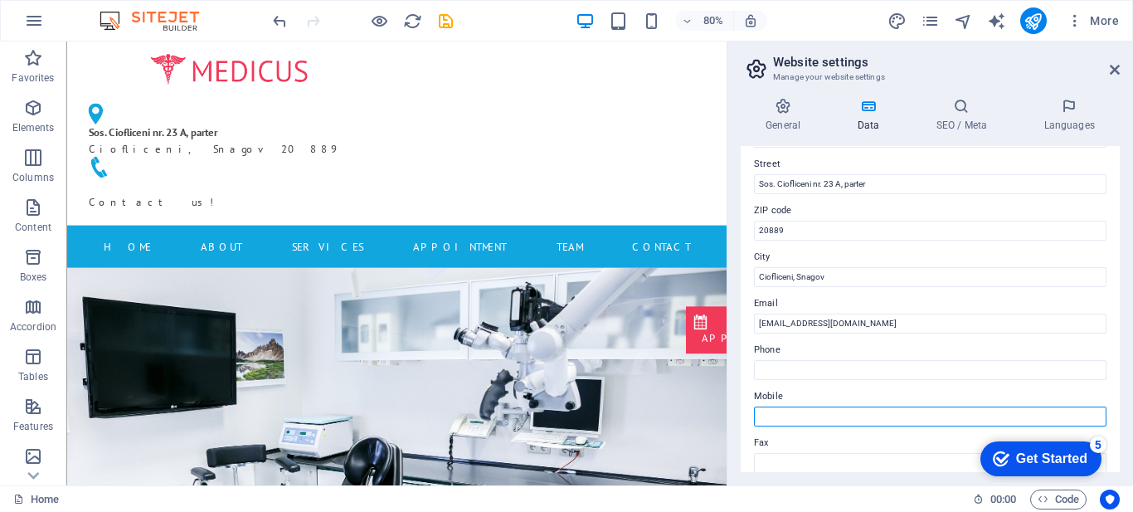
click at [903, 419] on input "Mobile" at bounding box center [930, 416] width 352 height 20
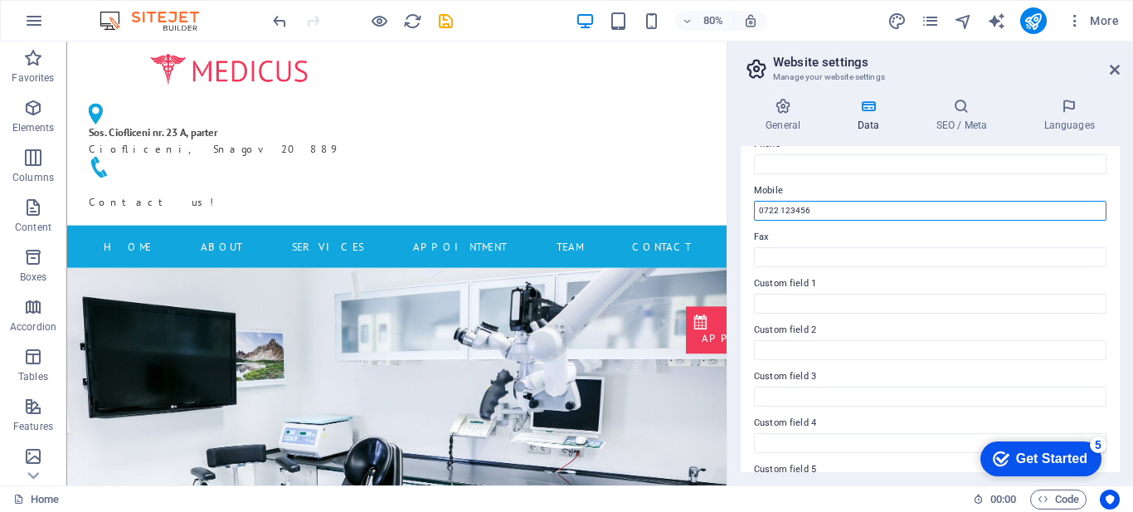
scroll to position [471, 0]
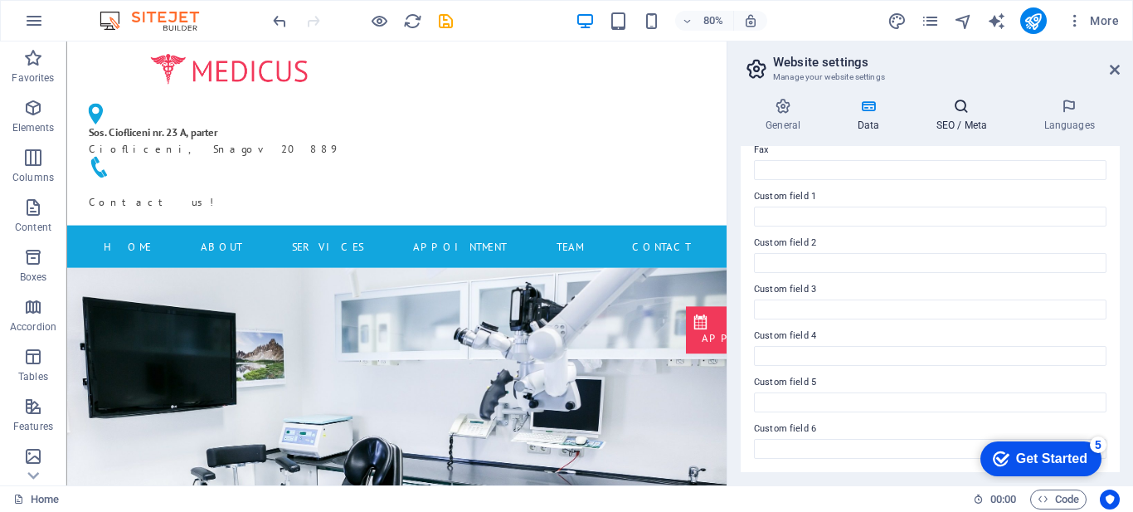
type input "0722 123456"
click at [973, 106] on icon at bounding box center [960, 106] width 101 height 17
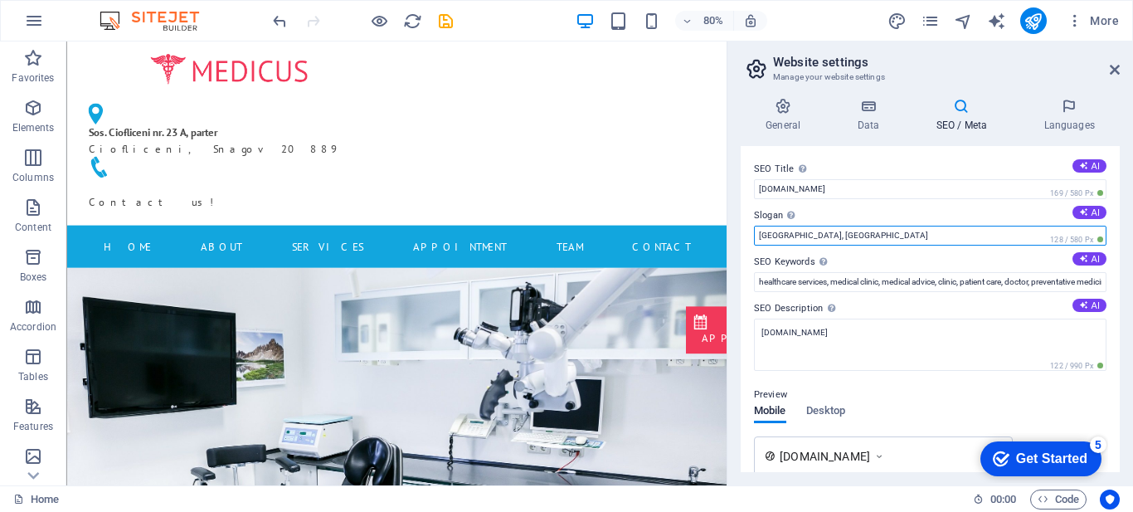
click at [843, 231] on input "[GEOGRAPHIC_DATA], [GEOGRAPHIC_DATA]" at bounding box center [930, 236] width 352 height 20
type input "Triumf Medical"
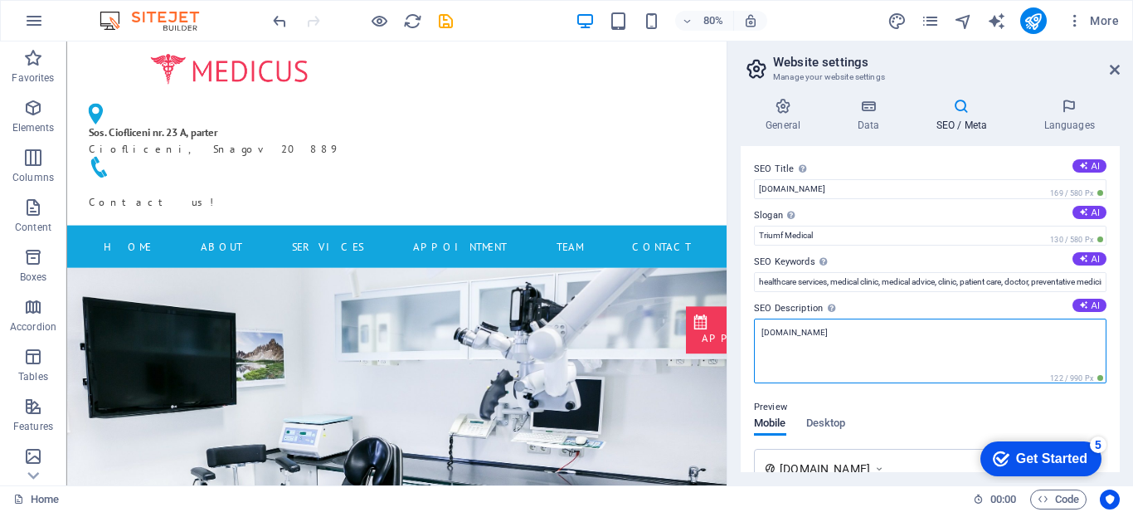
click at [915, 329] on textarea "[DOMAIN_NAME]" at bounding box center [930, 350] width 352 height 65
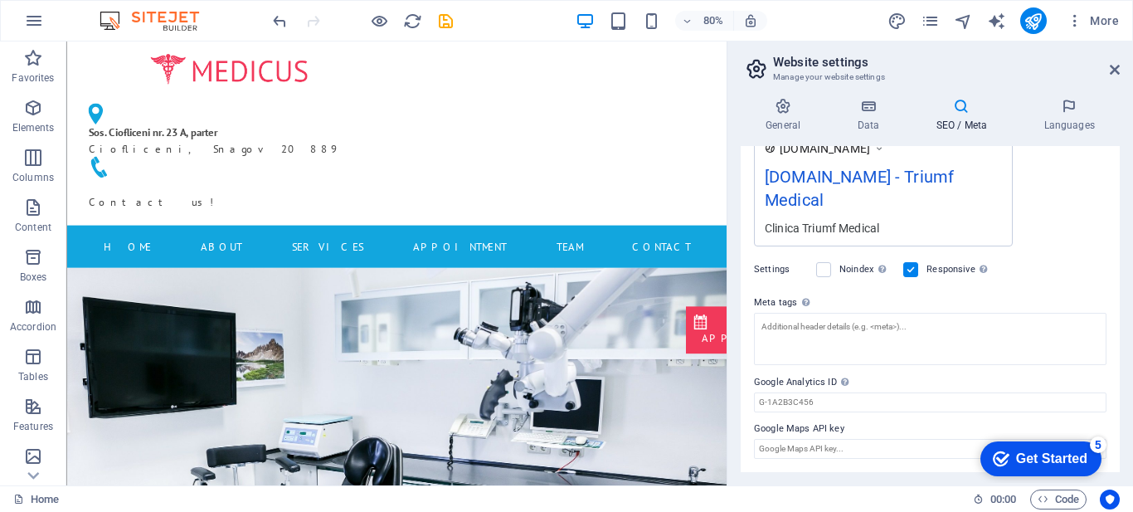
scroll to position [0, 0]
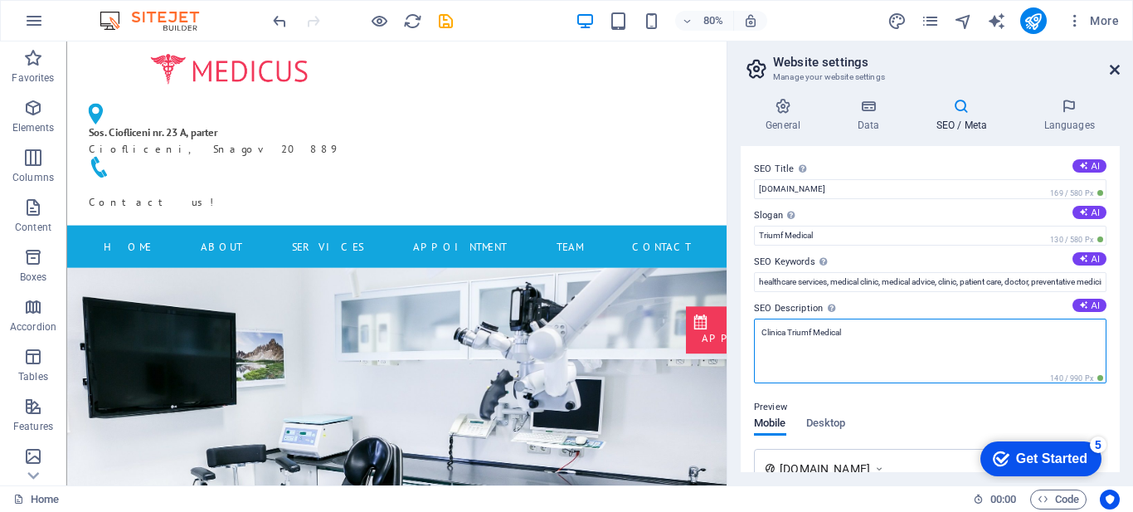
type textarea "Clinica Triumf Medical"
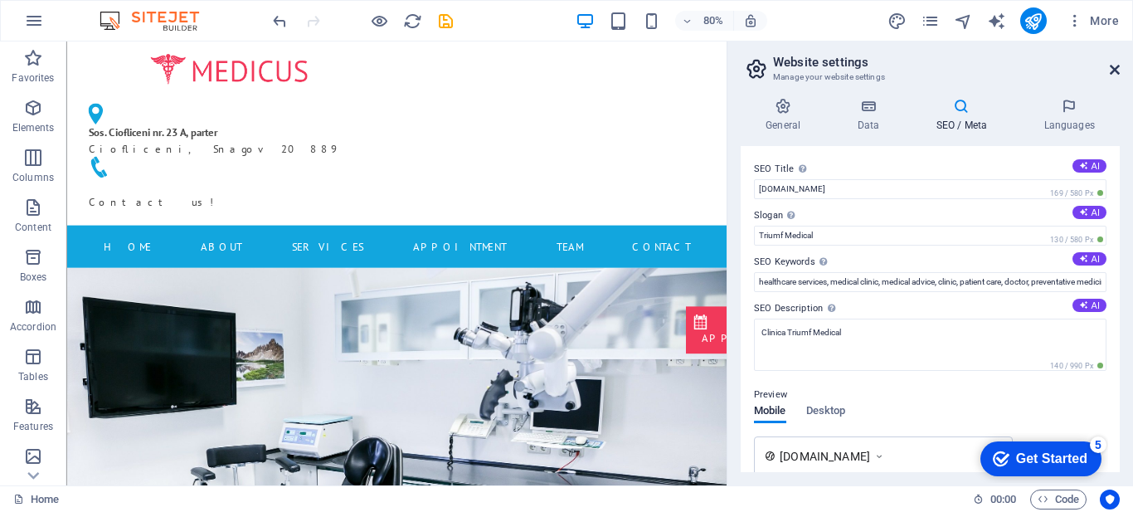
click at [1112, 70] on icon at bounding box center [1114, 69] width 10 height 13
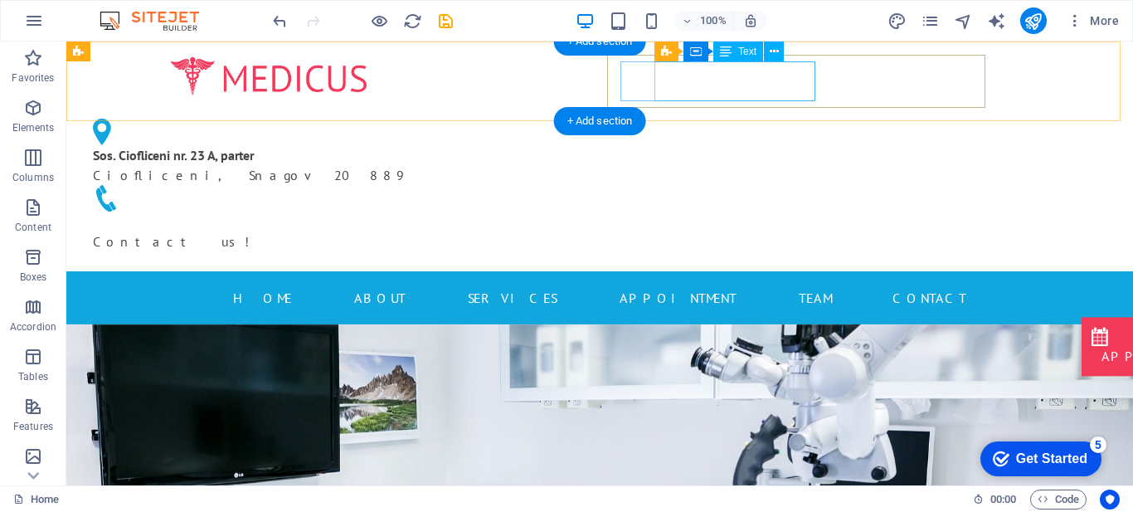
click at [431, 145] on div "Sos. Ciofliceni nr. [STREET_ADDRESS]" at bounding box center [262, 165] width 338 height 40
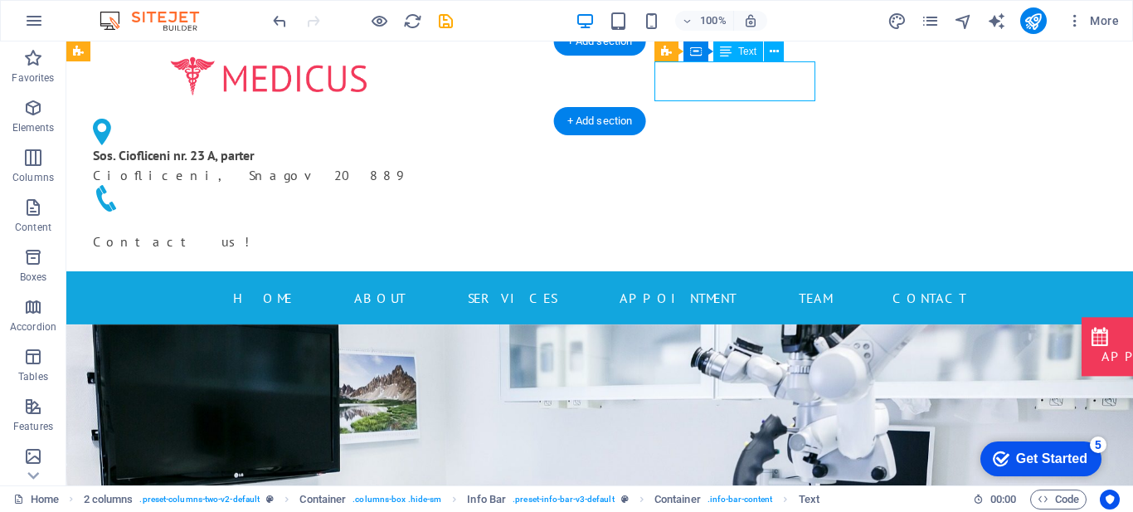
click at [431, 145] on div "Sos. Ciofliceni nr. [STREET_ADDRESS]" at bounding box center [262, 165] width 338 height 40
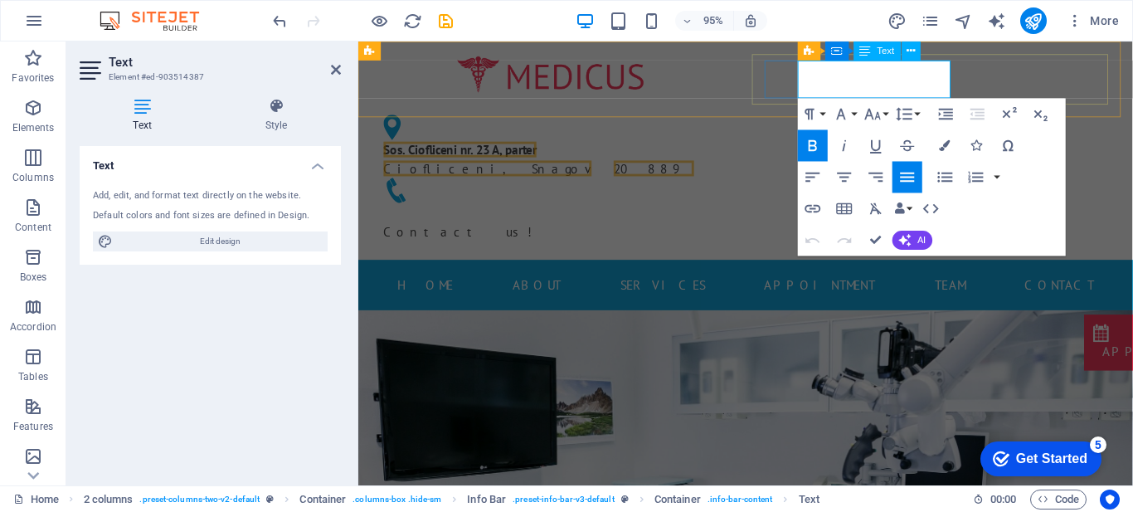
click at [711, 167] on span "20889" at bounding box center [669, 175] width 85 height 17
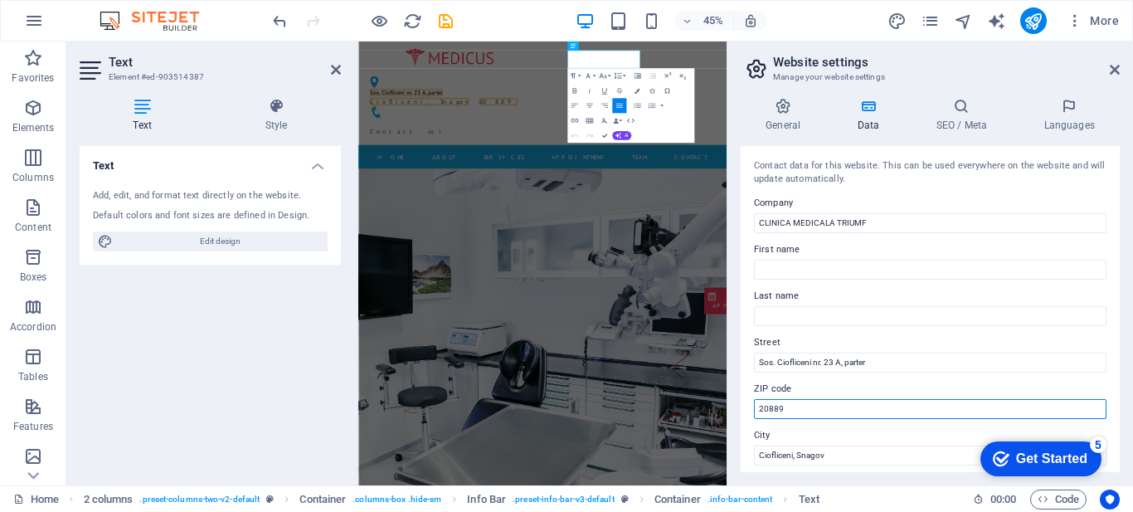
click at [852, 415] on input "20889" at bounding box center [930, 409] width 352 height 20
type input "2"
type input "077166"
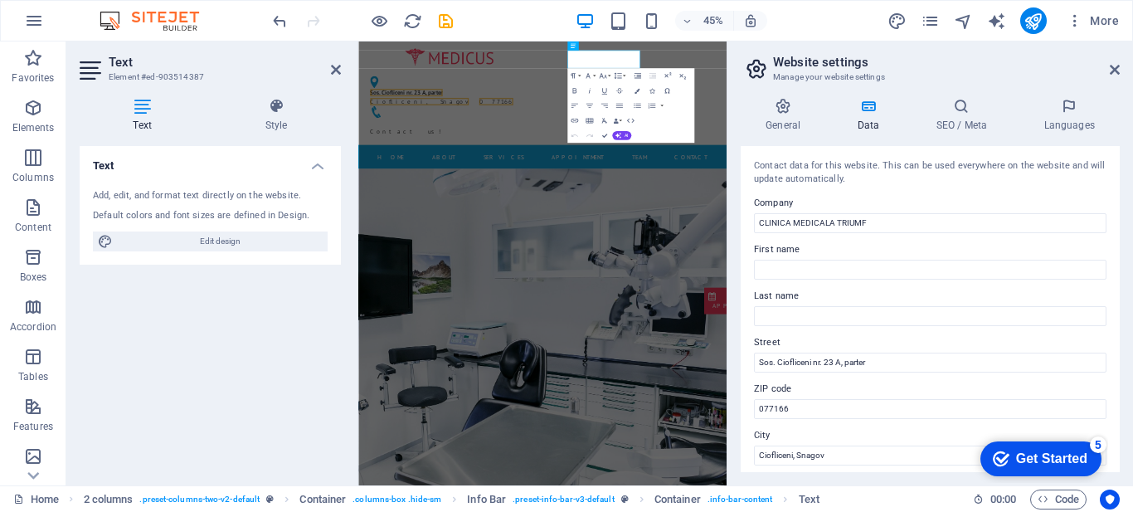
click at [931, 173] on div "Contact data for this website. This can be used everywhere on the website and w…" at bounding box center [930, 172] width 352 height 27
click at [1113, 70] on icon at bounding box center [1114, 69] width 10 height 13
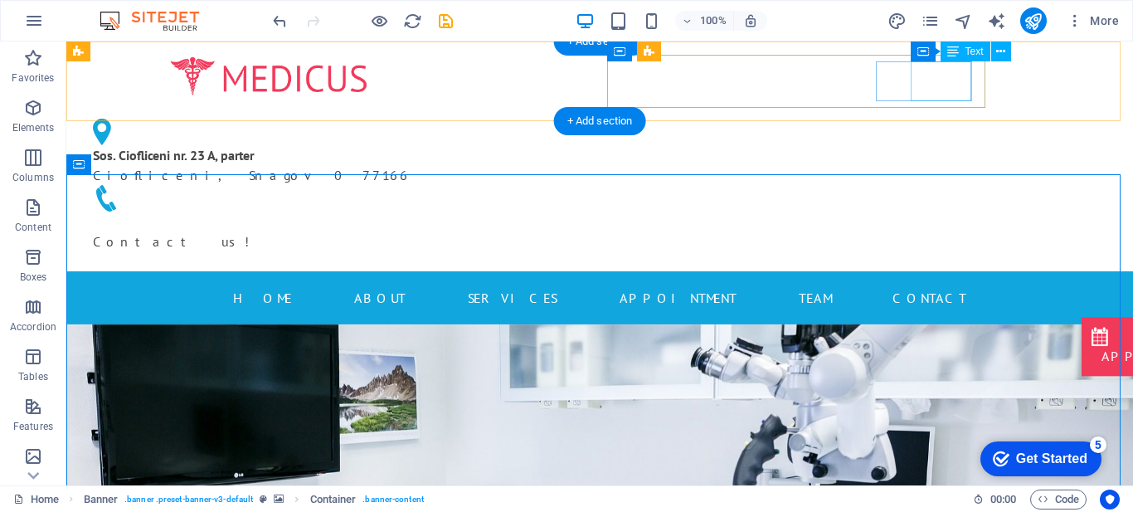
click at [444, 211] on div "Contact us!" at bounding box center [269, 231] width 352 height 40
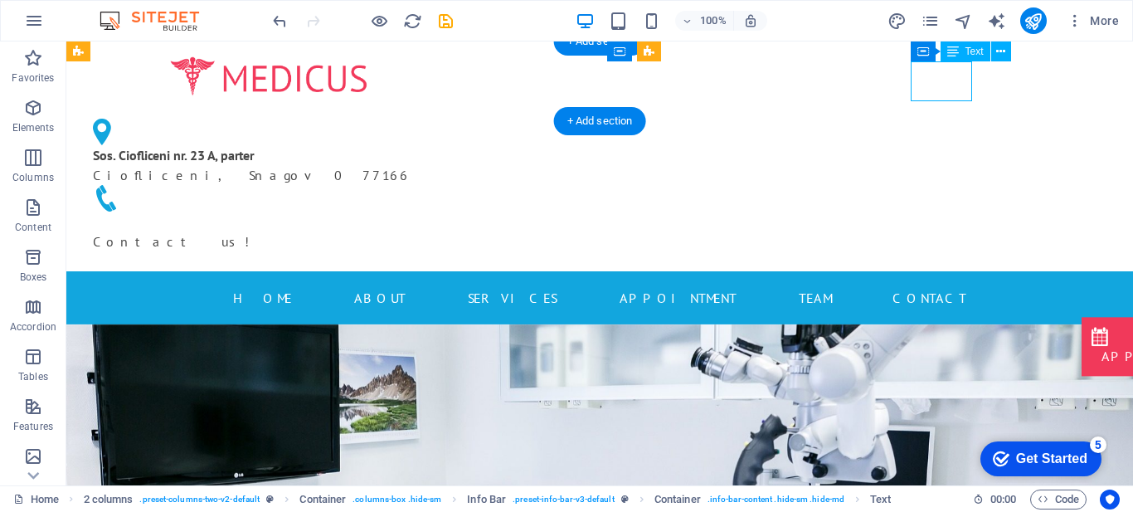
click at [444, 211] on div "Contact us!" at bounding box center [269, 231] width 352 height 40
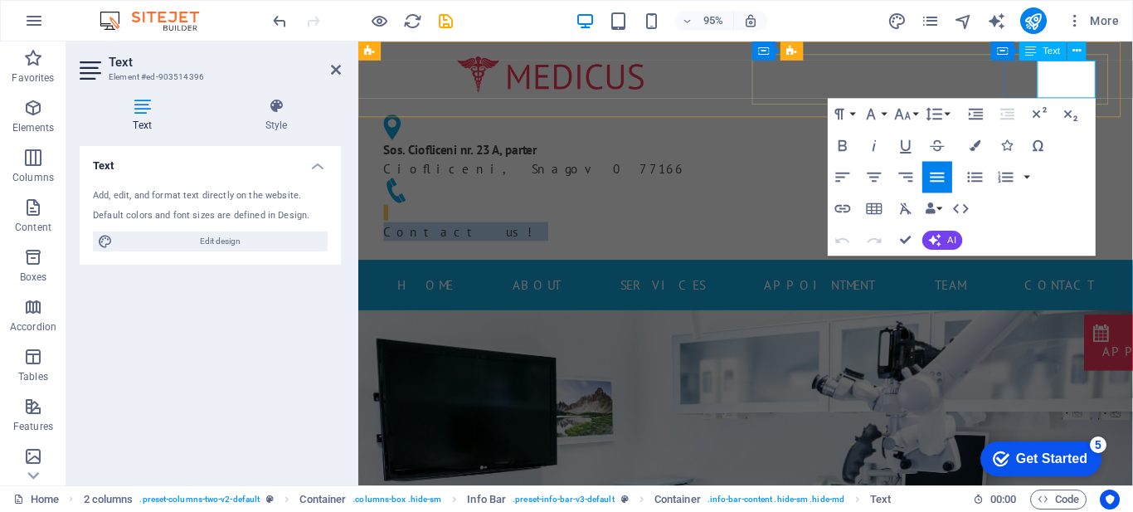
drag, startPoint x: 1074, startPoint y: 90, endPoint x: 1134, endPoint y: 88, distance: 59.7
click at [736, 211] on p "Contact us!" at bounding box center [561, 231] width 352 height 40
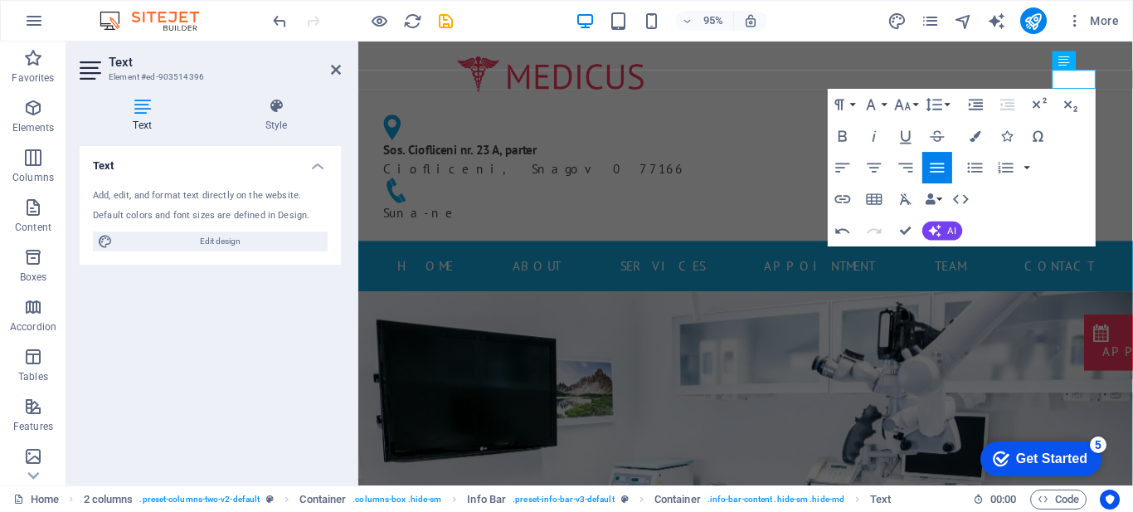
click at [240, 261] on div "Add, edit, and format text directly on the website. Default colors and font siz…" at bounding box center [210, 220] width 261 height 89
click at [335, 65] on icon at bounding box center [336, 69] width 10 height 13
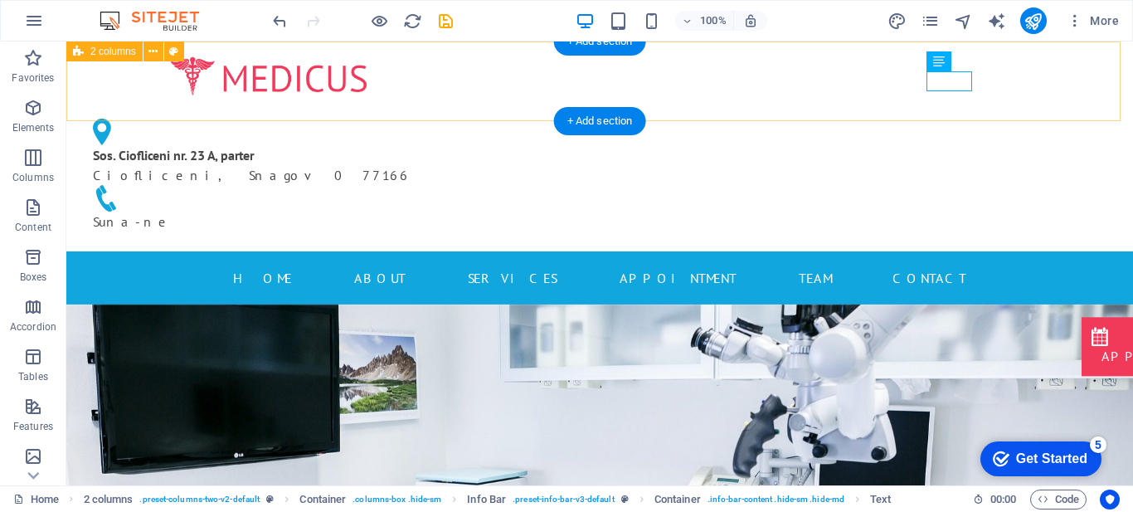
click at [1028, 83] on div "Sos. Ciofliceni nr. 23 A, parter Ciofliceni, Snagov 077166 Suna-ne" at bounding box center [599, 146] width 1066 height 210
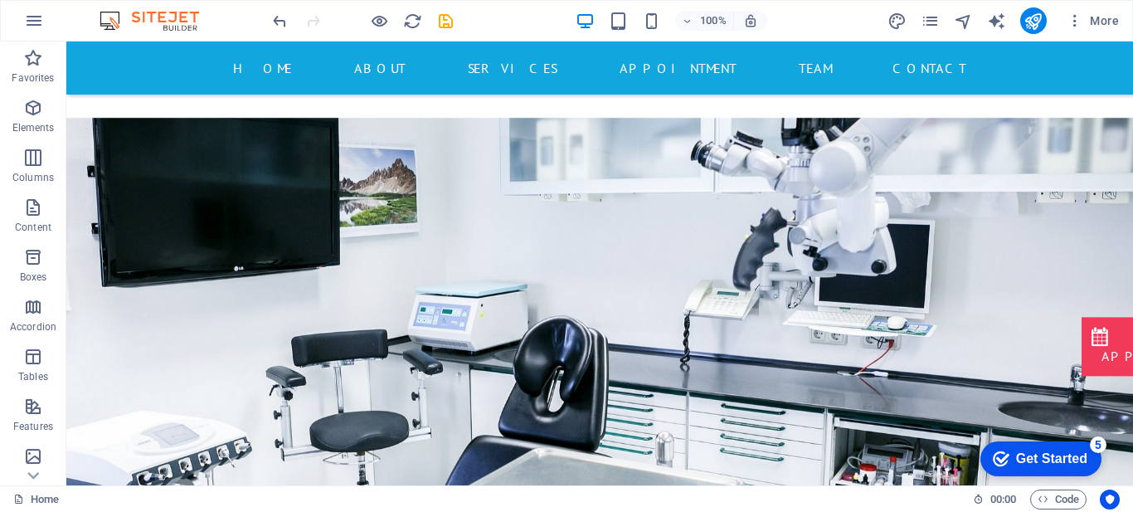
scroll to position [155, 0]
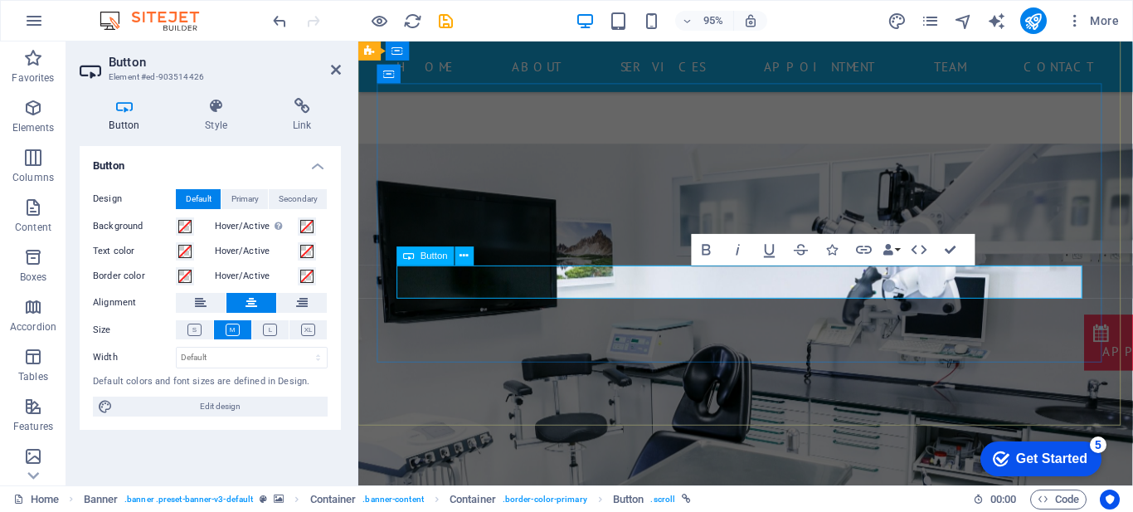
scroll to position [563, 0]
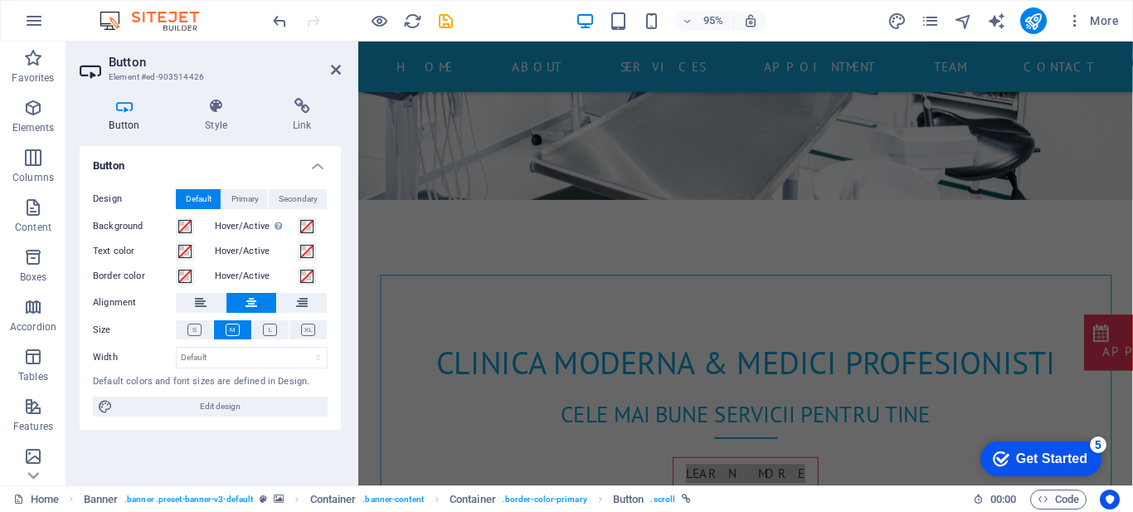
click at [341, 65] on aside "Button Element #ed-903514426 Button Style Link Button Design Default Primary Se…" at bounding box center [212, 263] width 292 height 444
click at [338, 66] on icon at bounding box center [336, 69] width 10 height 13
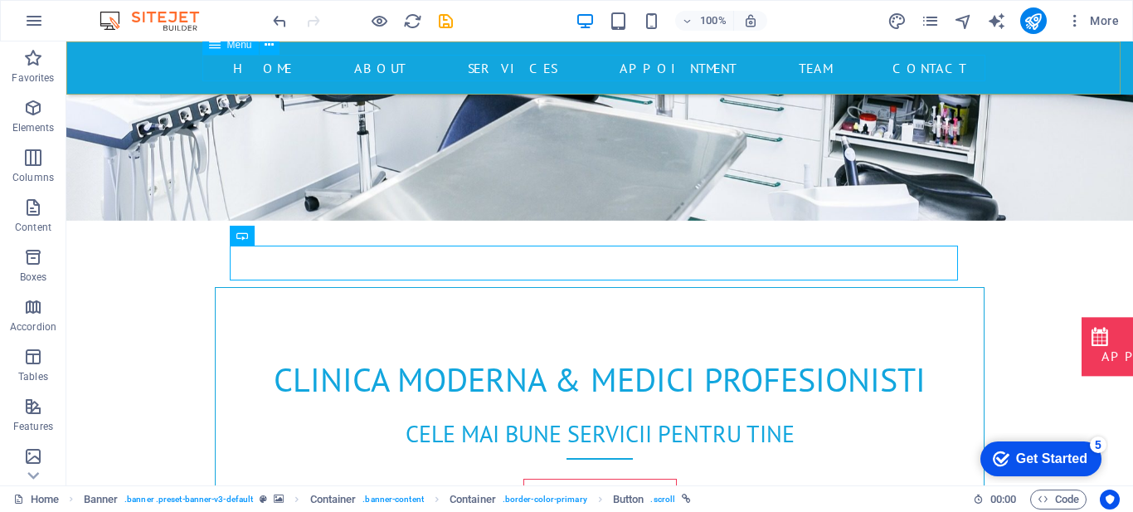
scroll to position [187, 0]
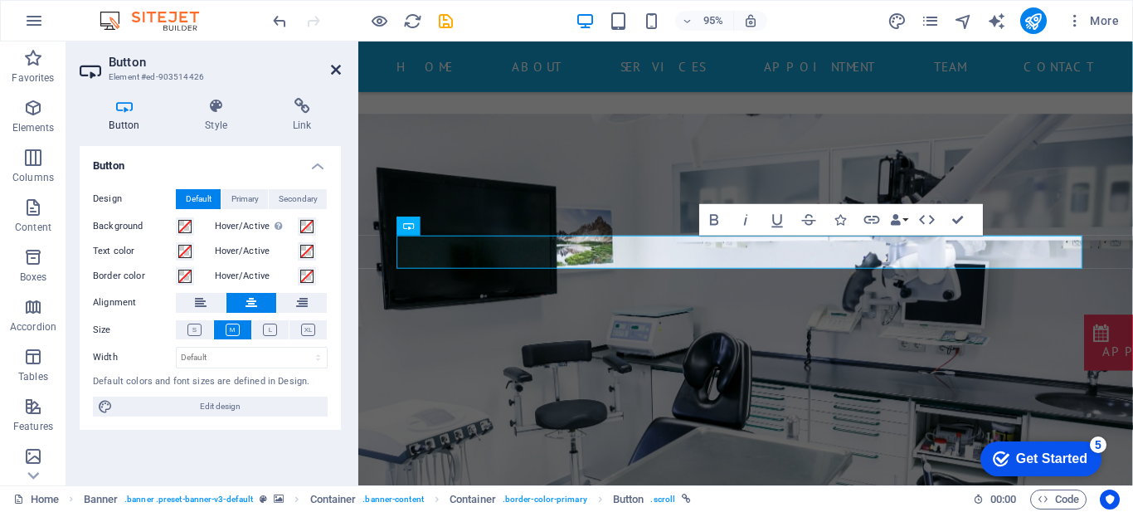
click at [337, 70] on icon at bounding box center [336, 69] width 10 height 13
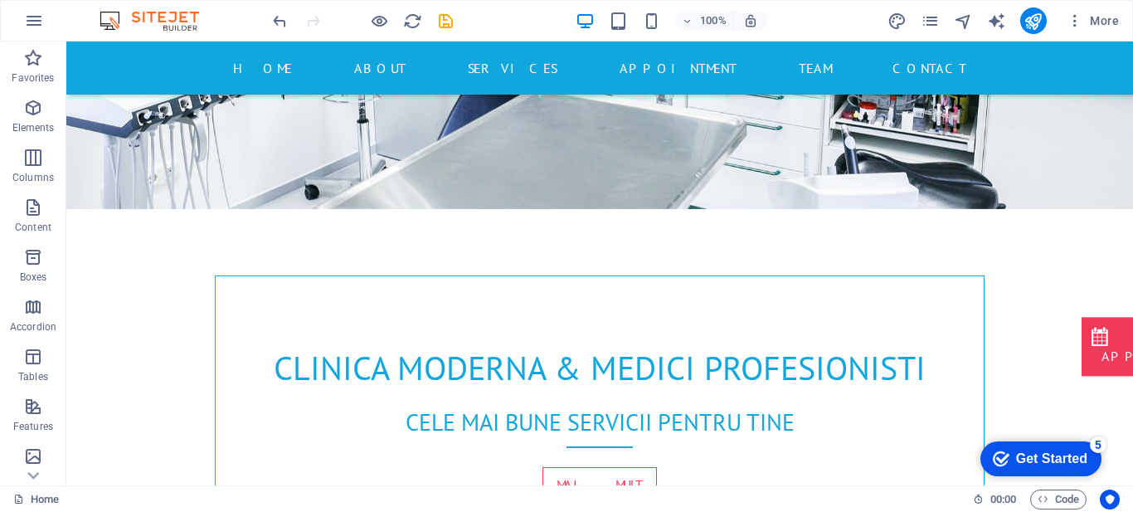
scroll to position [559, 0]
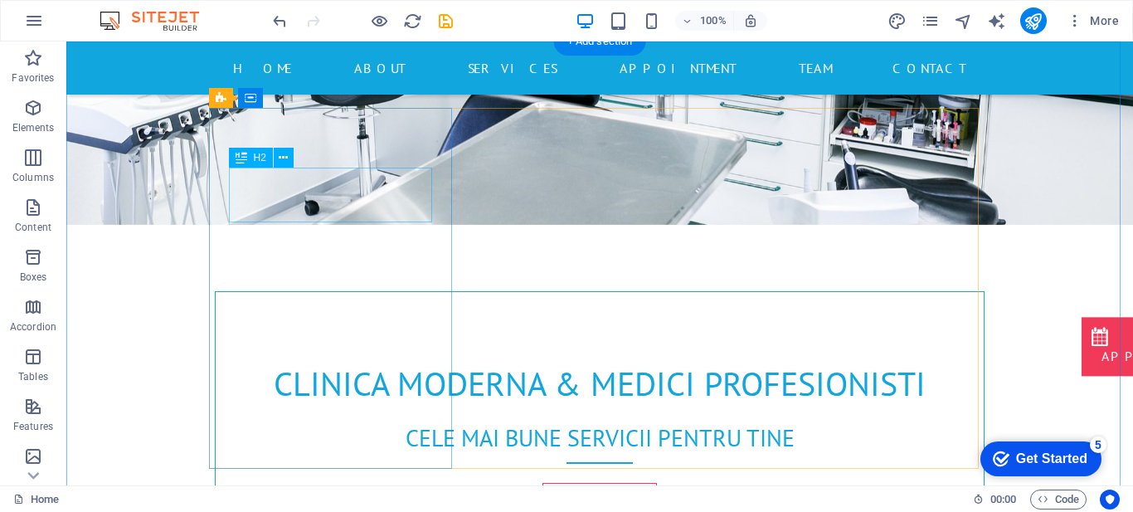
click at [348, 196] on div "H1 Banner Banner Container Container Spacer H2 Logo 2 columns Container Menu Me…" at bounding box center [599, 263] width 1066 height 444
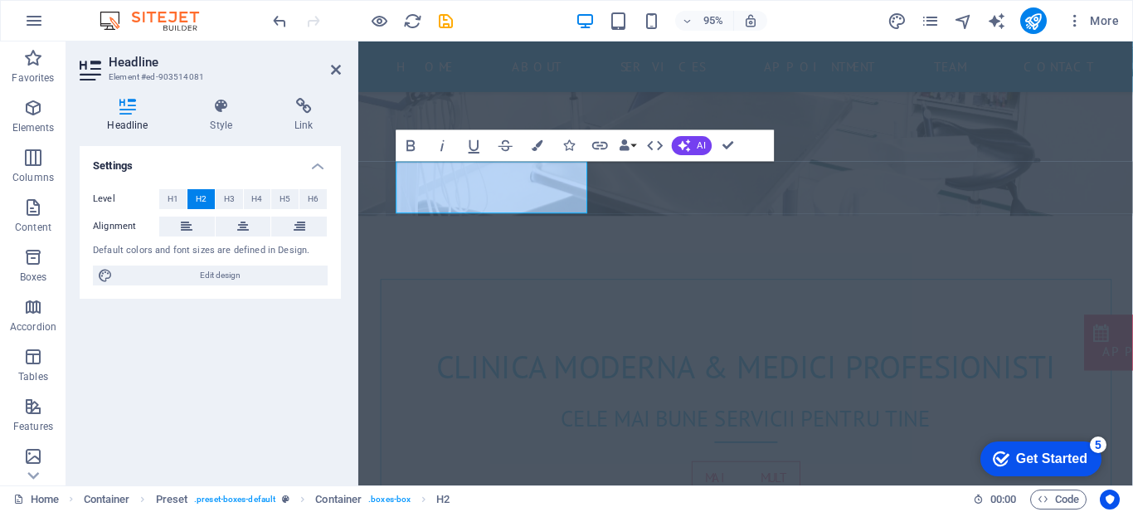
click at [175, 381] on div "Settings Level H1 H2 H3 H4 H5 H6 Alignment Default colors and font sizes are de…" at bounding box center [210, 309] width 261 height 326
click at [334, 71] on icon at bounding box center [336, 69] width 10 height 13
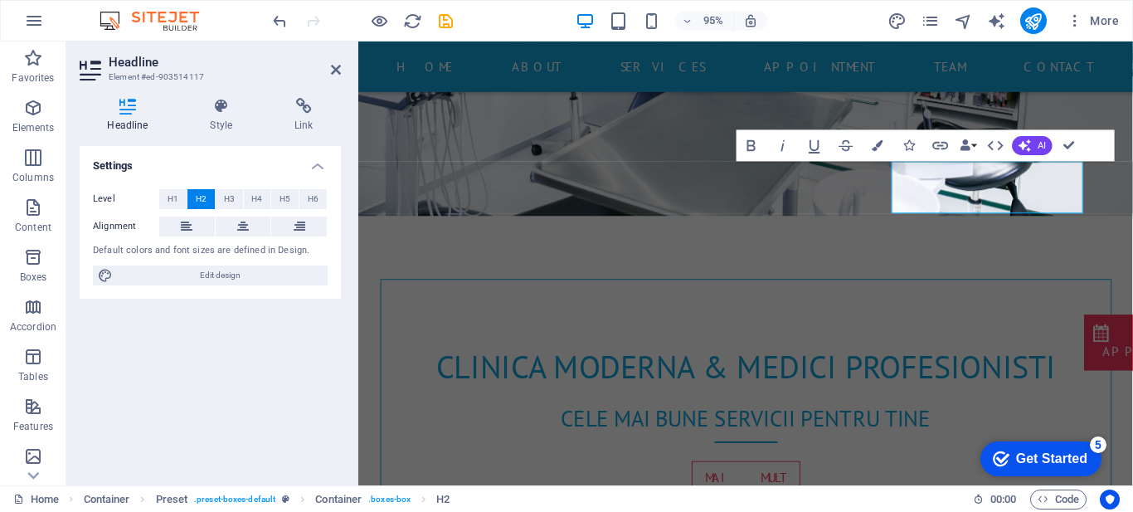
click at [338, 350] on div "Settings Level H1 H2 H3 H4 H5 H6 Alignment Default colors and font sizes are de…" at bounding box center [210, 309] width 261 height 326
click at [265, 410] on div "Settings Level H1 H2 H3 H4 H5 H6 Alignment Default colors and font sizes are de…" at bounding box center [210, 309] width 261 height 326
click at [335, 69] on icon at bounding box center [336, 69] width 10 height 13
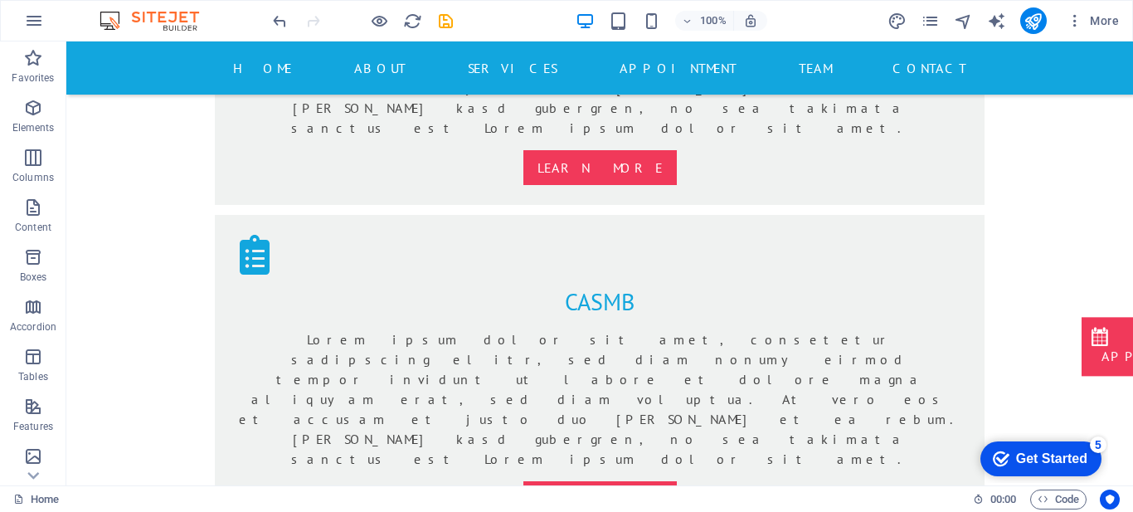
scroll to position [1755, 0]
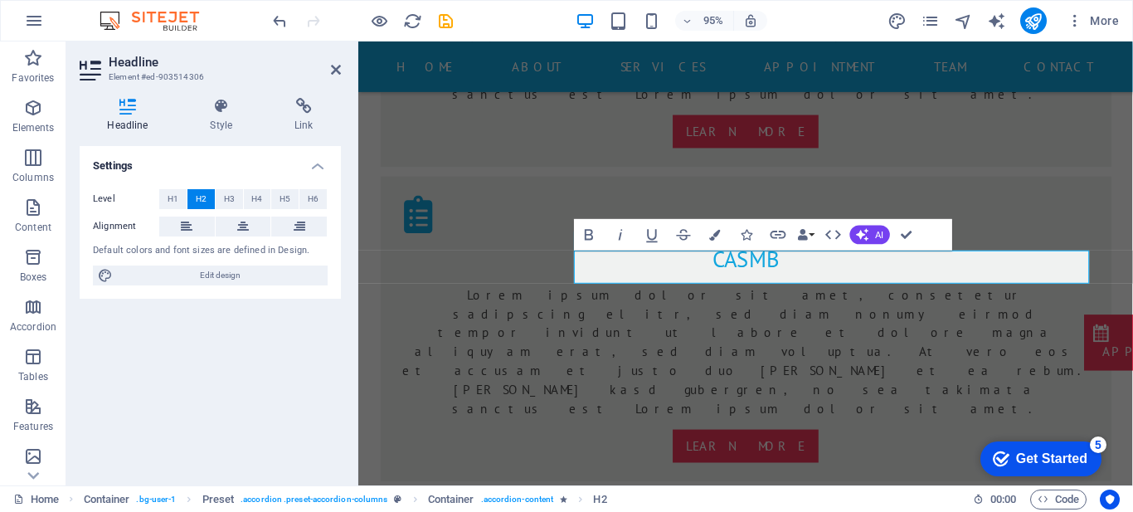
click at [288, 343] on div "Settings Level H1 H2 H3 H4 H5 H6 Alignment Default colors and font sizes are de…" at bounding box center [210, 309] width 261 height 326
click at [338, 68] on icon at bounding box center [336, 69] width 10 height 13
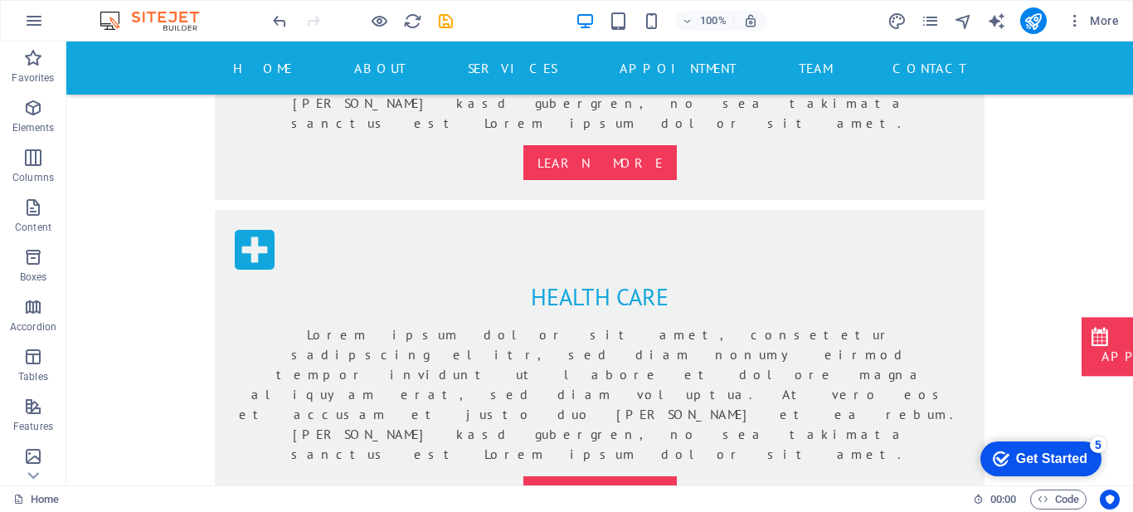
scroll to position [1335, 0]
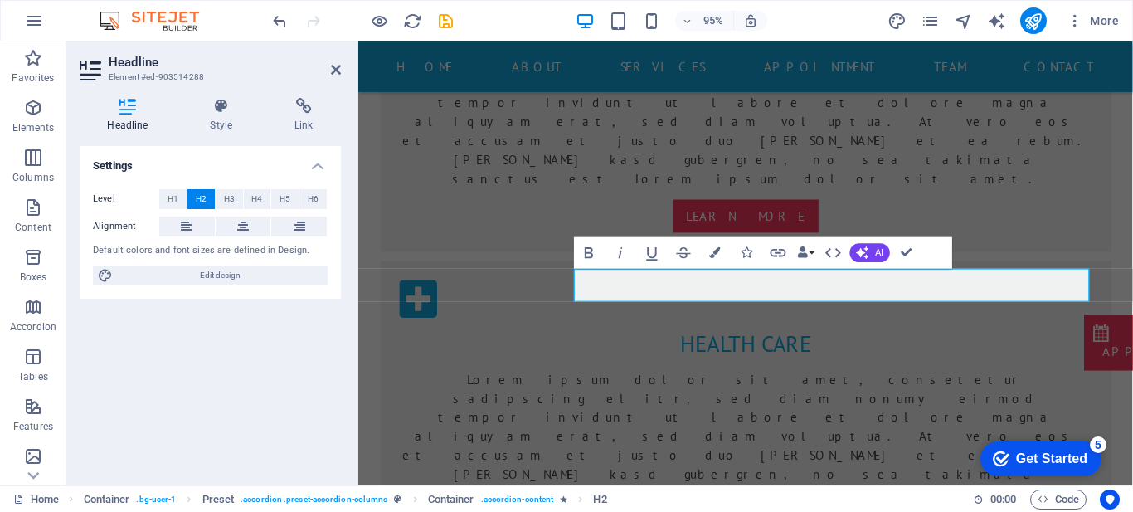
click at [299, 381] on div "Settings Level H1 H2 H3 H4 H5 H6 Alignment Default colors and font sizes are de…" at bounding box center [210, 309] width 261 height 326
click at [337, 73] on icon at bounding box center [336, 69] width 10 height 13
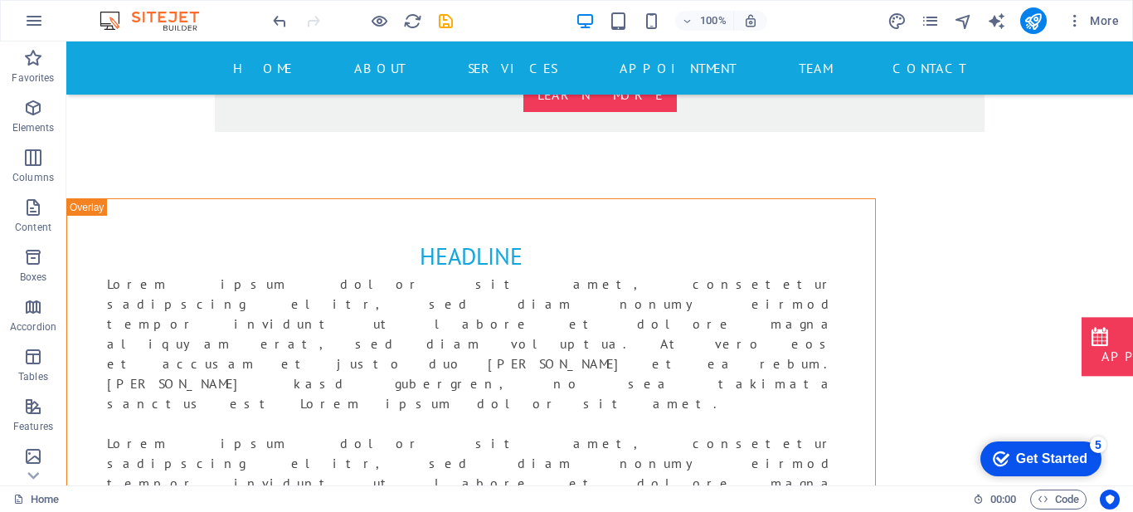
scroll to position [2143, 0]
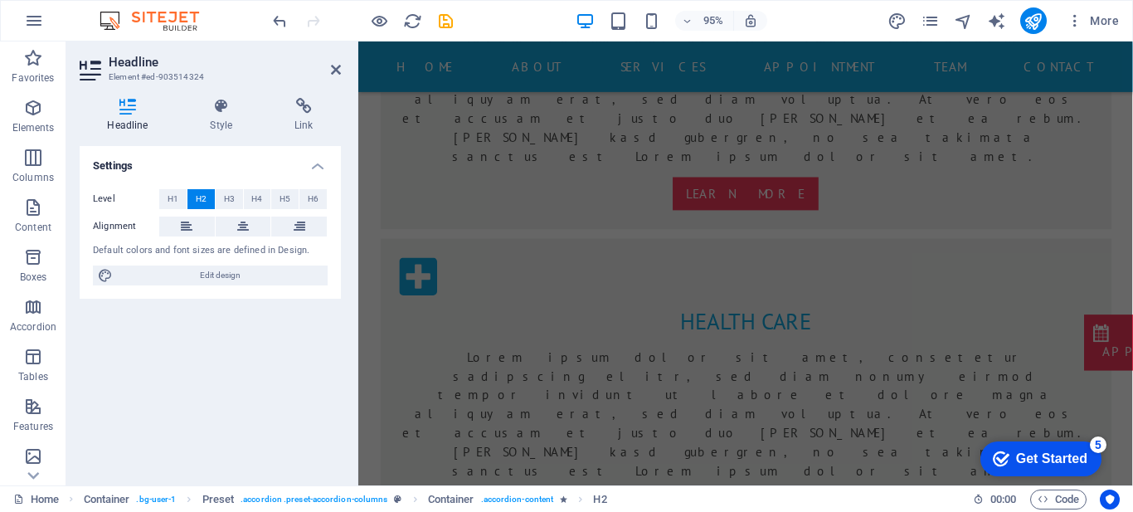
scroll to position [1220, 0]
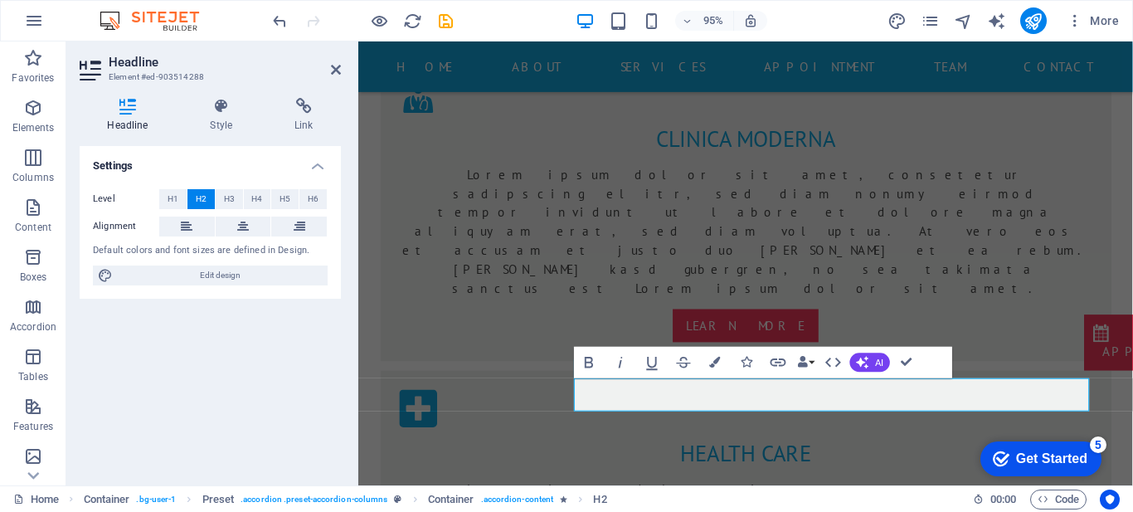
click at [219, 439] on div "Settings Level H1 H2 H3 H4 H5 H6 Alignment Default colors and font sizes are de…" at bounding box center [210, 309] width 261 height 326
click at [284, 383] on div "Settings Level H1 H2 H3 H4 H5 H6 Alignment Default colors and font sizes are de…" at bounding box center [210, 309] width 261 height 326
click at [333, 70] on icon at bounding box center [336, 69] width 10 height 13
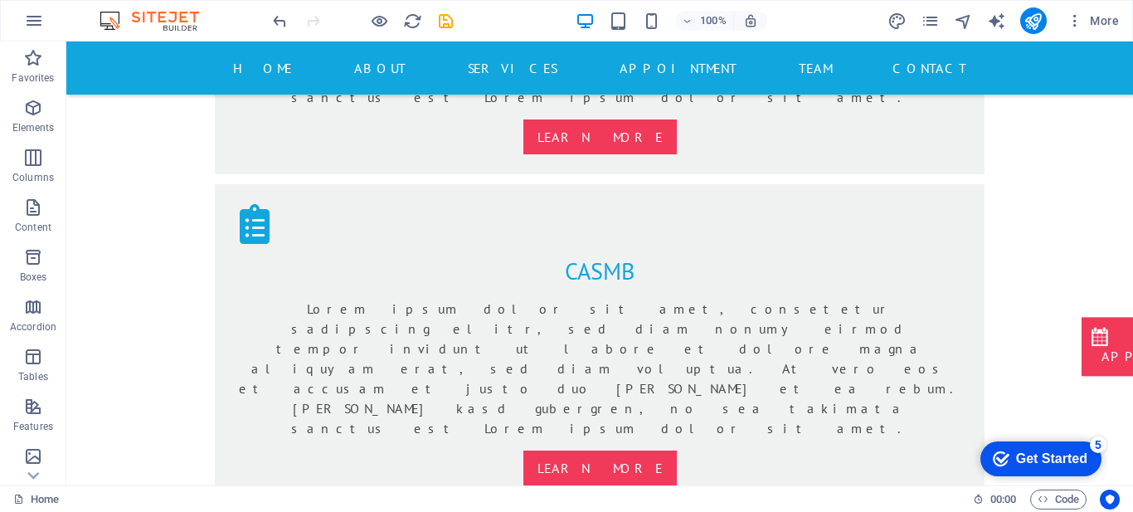
scroll to position [1724, 0]
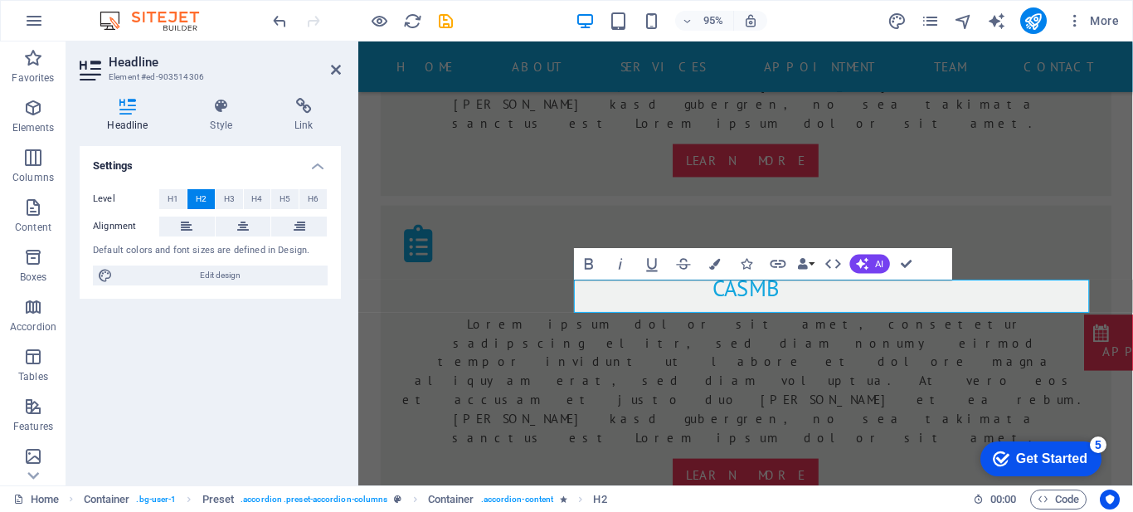
click at [274, 314] on div "Settings Level H1 H2 H3 H4 H5 H6 Alignment Default colors and font sizes are de…" at bounding box center [210, 309] width 261 height 326
click at [336, 69] on icon at bounding box center [336, 69] width 10 height 13
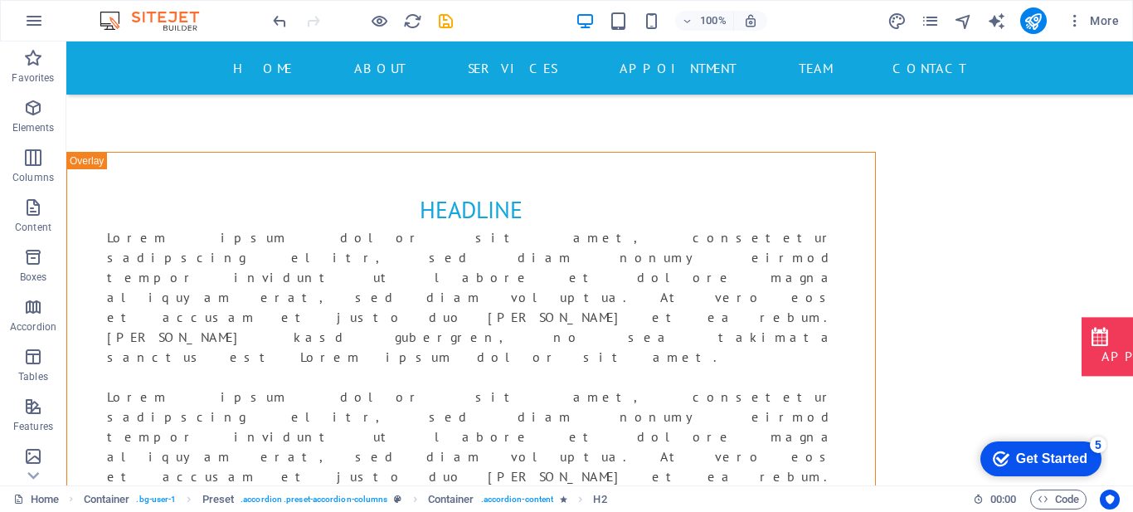
scroll to position [2174, 0]
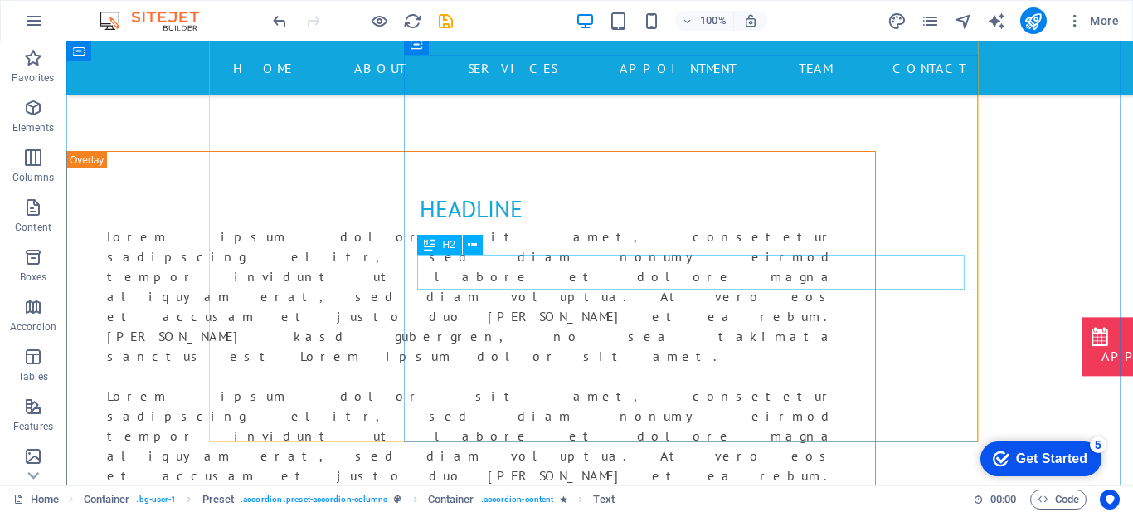
scroll to position [2562, 0]
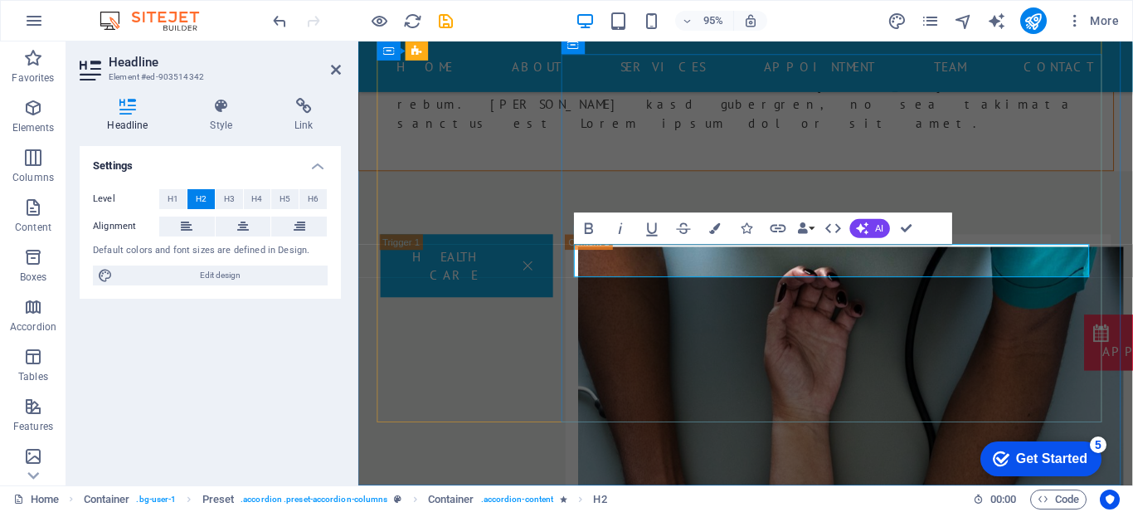
click at [307, 351] on div "Settings Level H1 H2 H3 H4 H5 H6 Alignment Default colors and font sizes are de…" at bounding box center [210, 309] width 261 height 326
click at [337, 70] on icon at bounding box center [336, 69] width 10 height 13
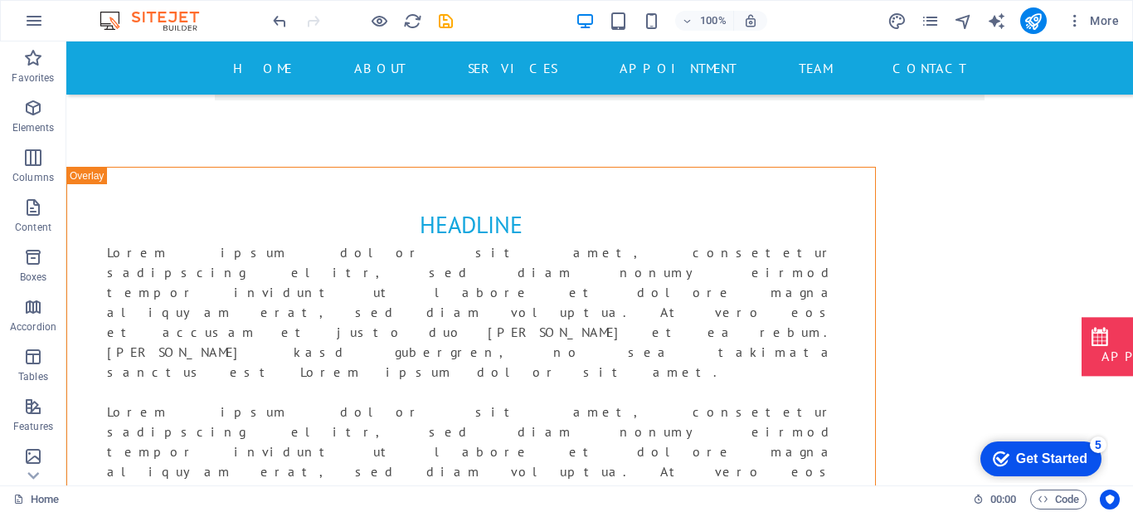
scroll to position [2173, 0]
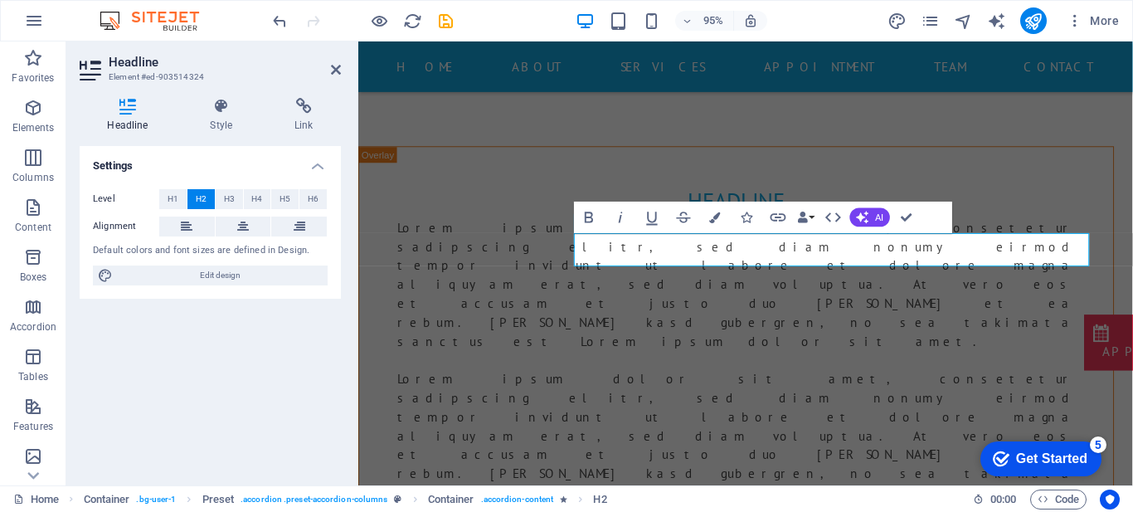
click at [177, 336] on div "Settings Level H1 H2 H3 H4 H5 H6 Alignment Default colors and font sizes are de…" at bounding box center [210, 309] width 261 height 326
click at [341, 68] on aside "Headline Element #ed-903514324 Headline Style Link Settings Level H1 H2 H3 H4 H…" at bounding box center [212, 263] width 292 height 444
click at [336, 66] on icon at bounding box center [336, 69] width 10 height 13
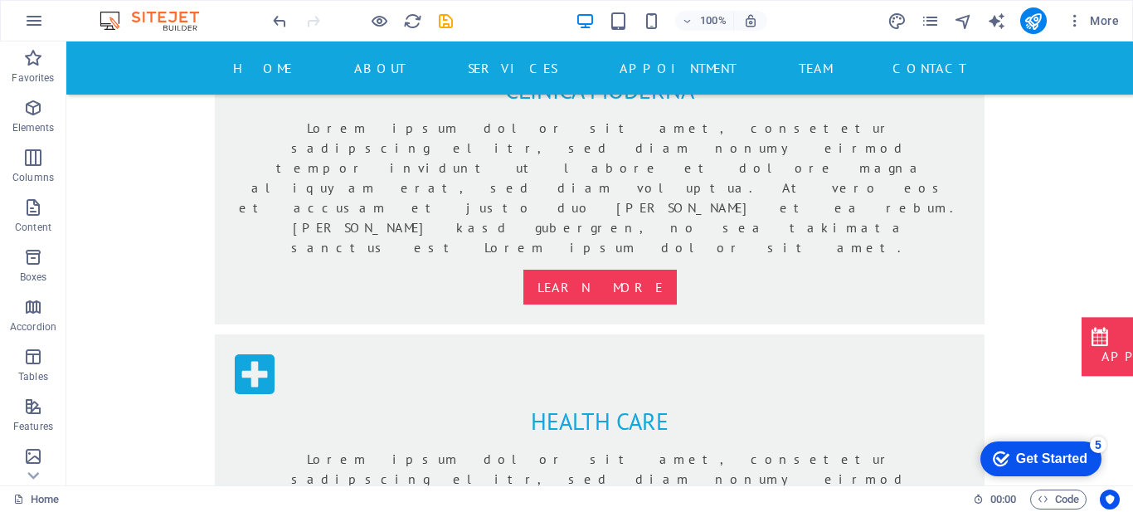
scroll to position [1196, 0]
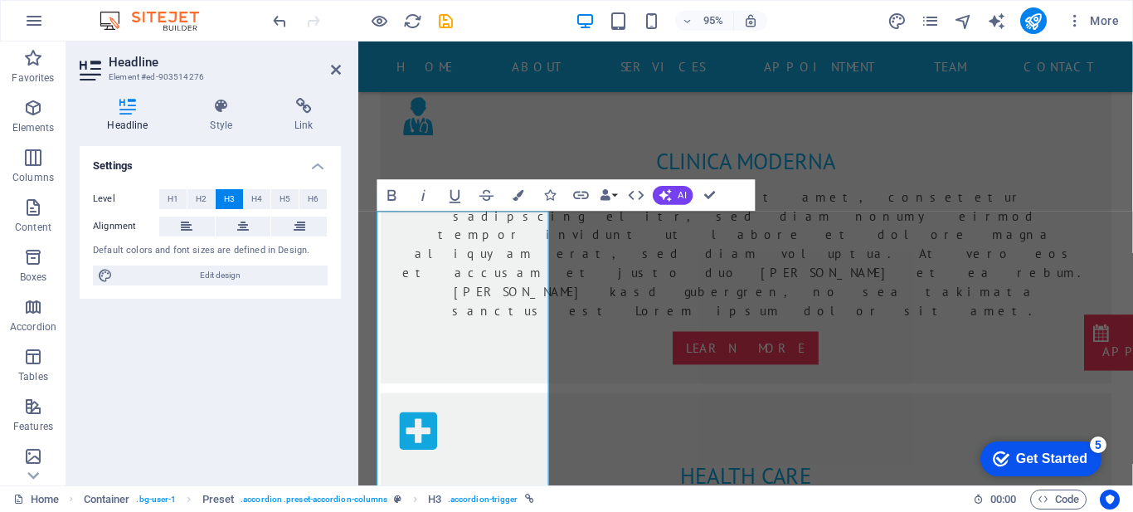
click at [333, 61] on h2 "Headline" at bounding box center [225, 62] width 232 height 15
click at [333, 69] on icon at bounding box center [336, 69] width 10 height 13
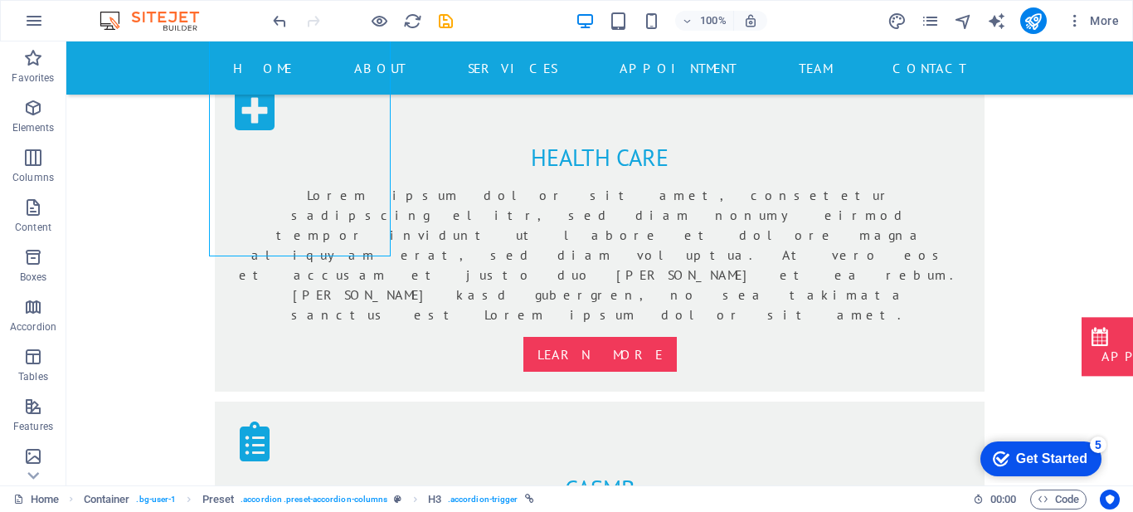
scroll to position [1568, 0]
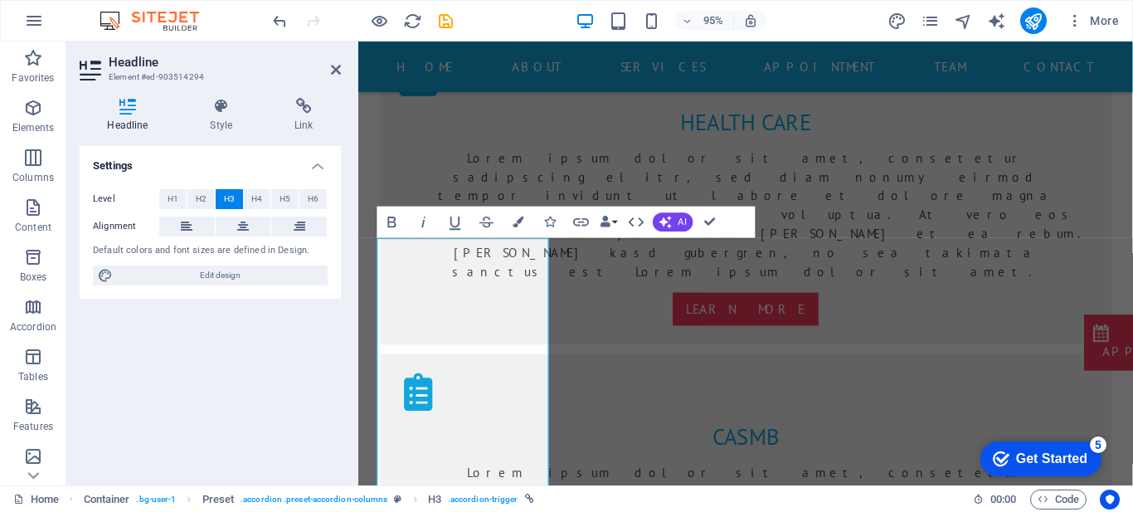
click at [294, 331] on div "Settings Level H1 H2 H3 H4 H5 H6 Alignment Default colors and font sizes are de…" at bounding box center [210, 309] width 261 height 326
click at [338, 70] on icon at bounding box center [336, 69] width 10 height 13
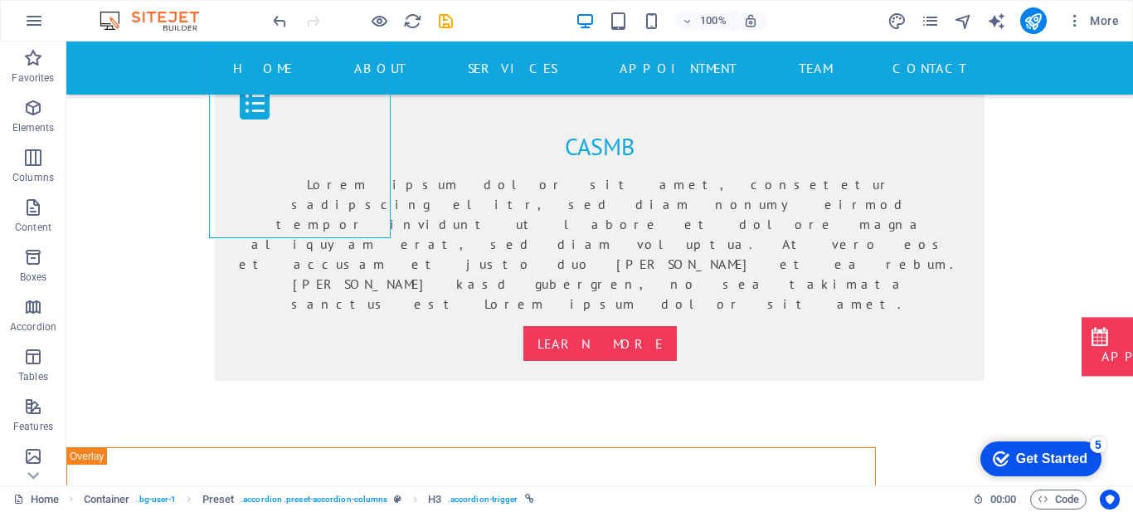
scroll to position [1988, 0]
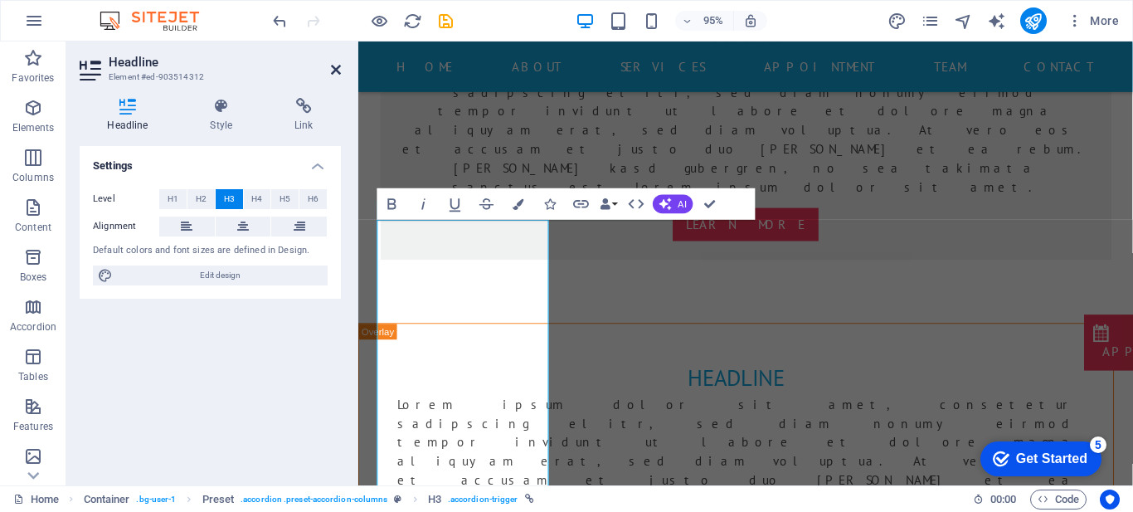
click at [337, 72] on icon at bounding box center [336, 69] width 10 height 13
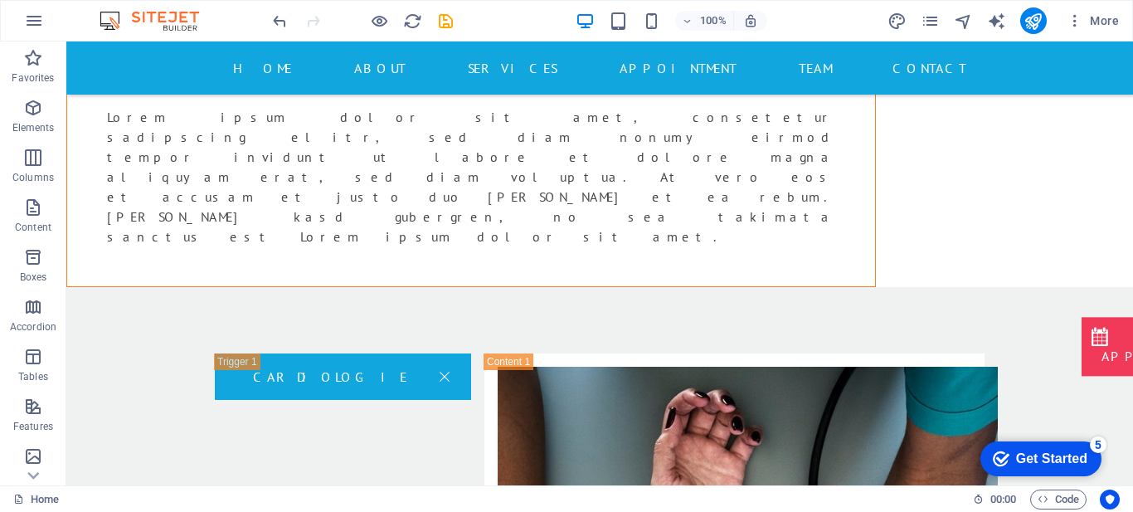
scroll to position [2422, 0]
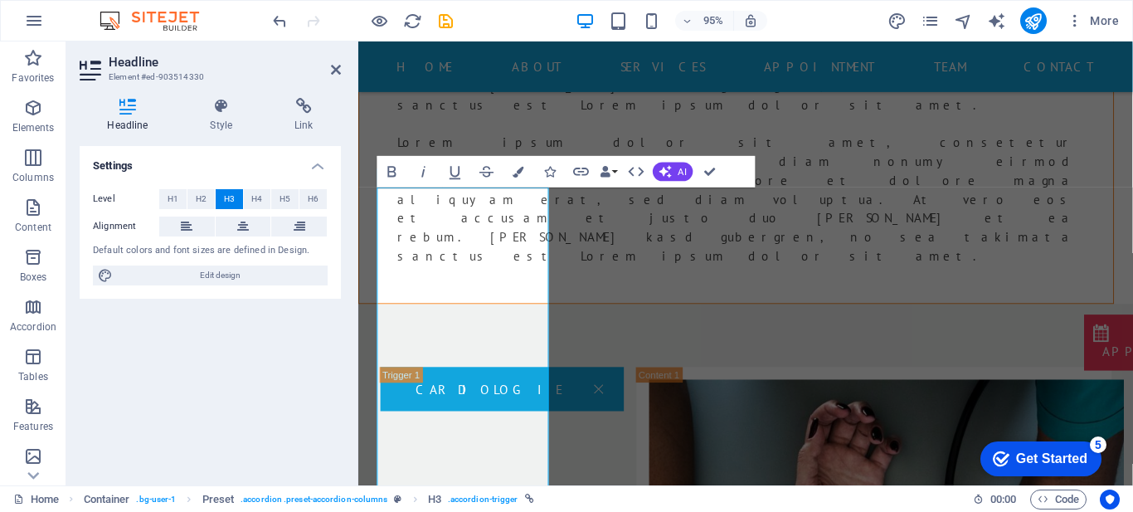
click at [223, 333] on div "Settings Level H1 H2 H3 H4 H5 H6 Alignment Default colors and font sizes are de…" at bounding box center [210, 309] width 261 height 326
click at [337, 69] on icon at bounding box center [336, 69] width 10 height 13
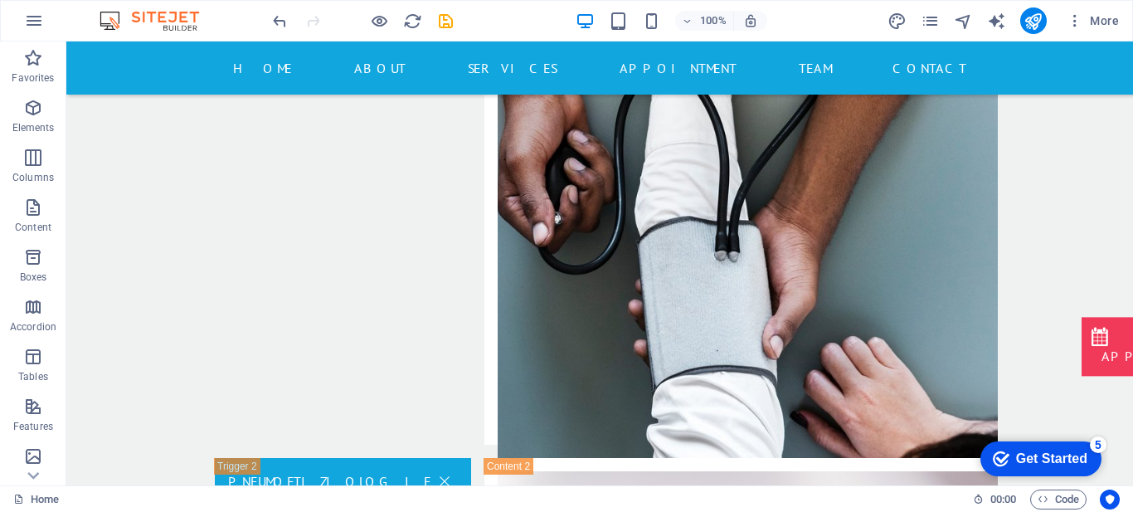
scroll to position [2997, 0]
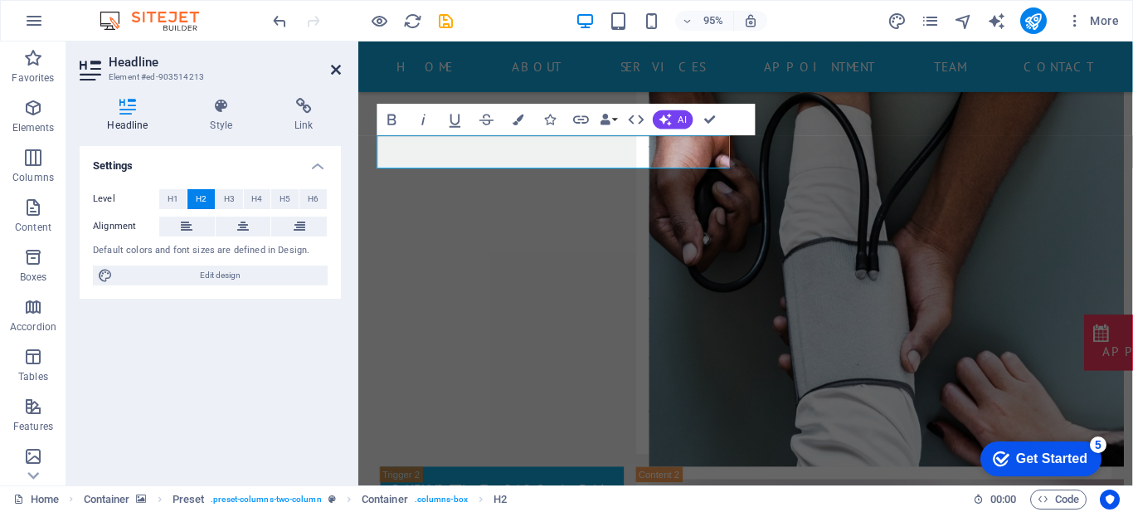
click at [337, 70] on icon at bounding box center [336, 69] width 10 height 13
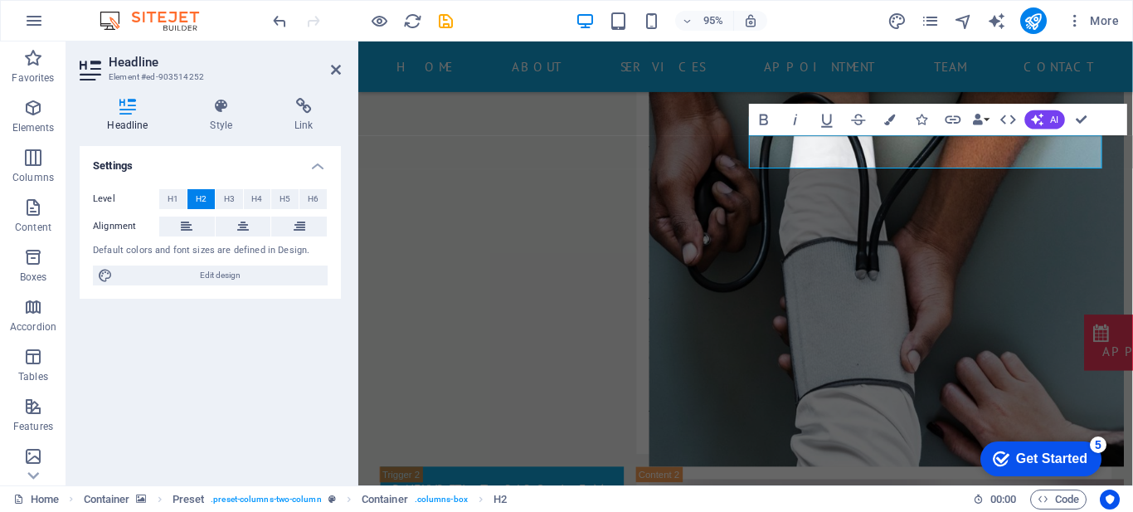
click at [342, 347] on div "Headline Style Link Settings Level H1 H2 H3 H4 H5 H6 Alignment Default colors a…" at bounding box center [210, 285] width 288 height 401
click at [340, 72] on icon at bounding box center [336, 69] width 10 height 13
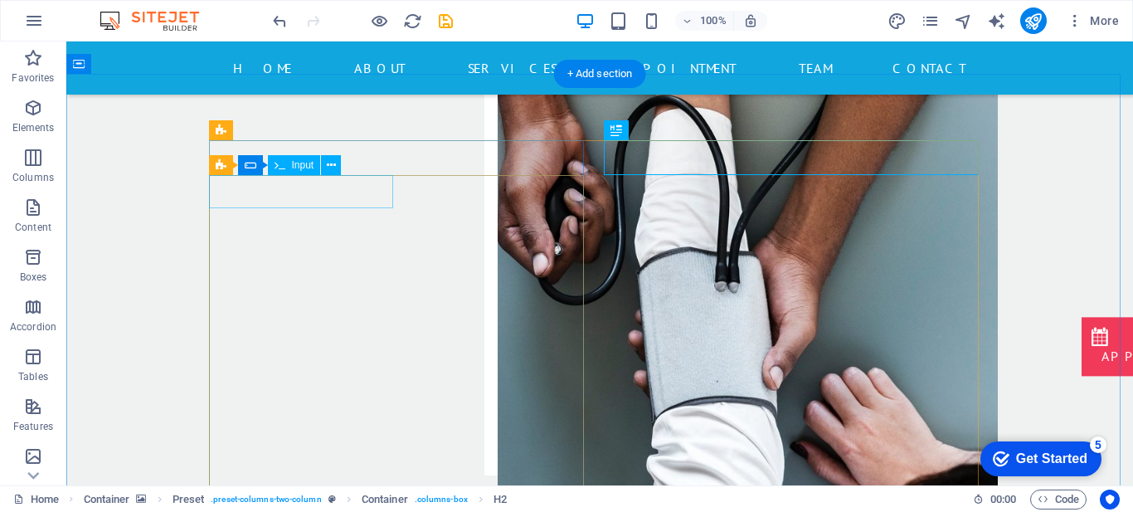
click div
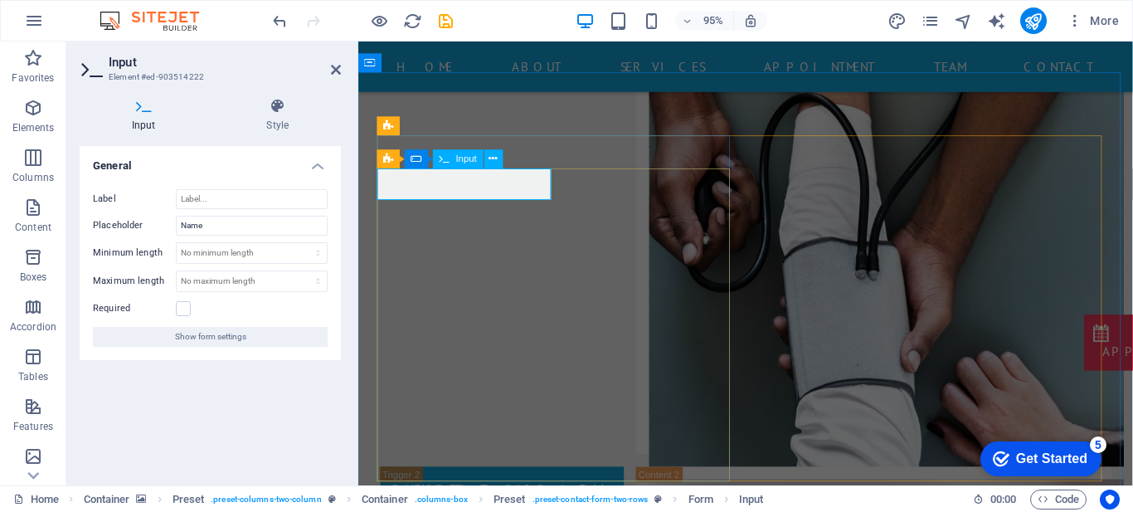
click input "text"
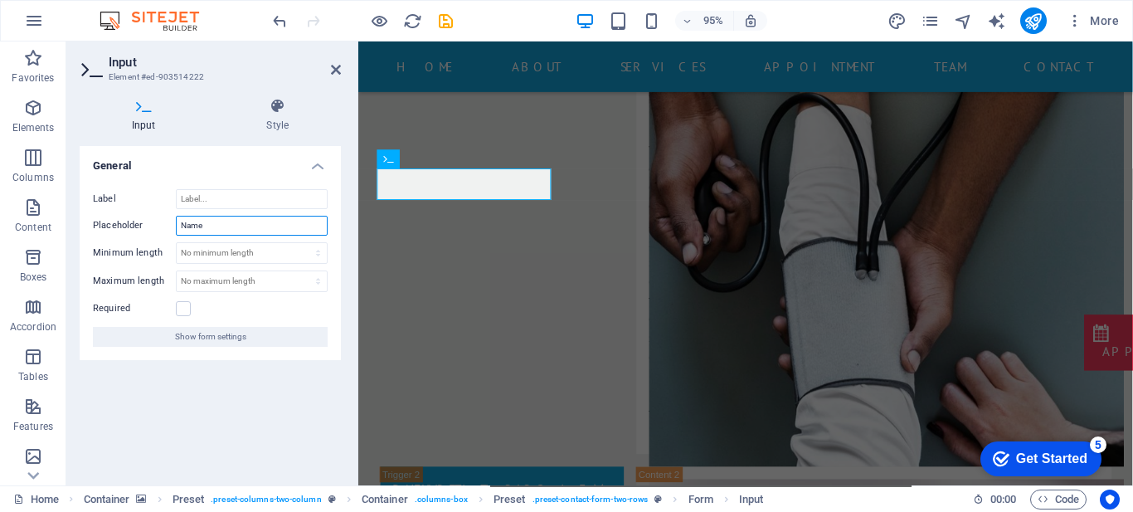
click at [213, 226] on input "Name" at bounding box center [252, 226] width 152 height 20
type input "Nume"
click at [338, 71] on icon at bounding box center [336, 69] width 10 height 13
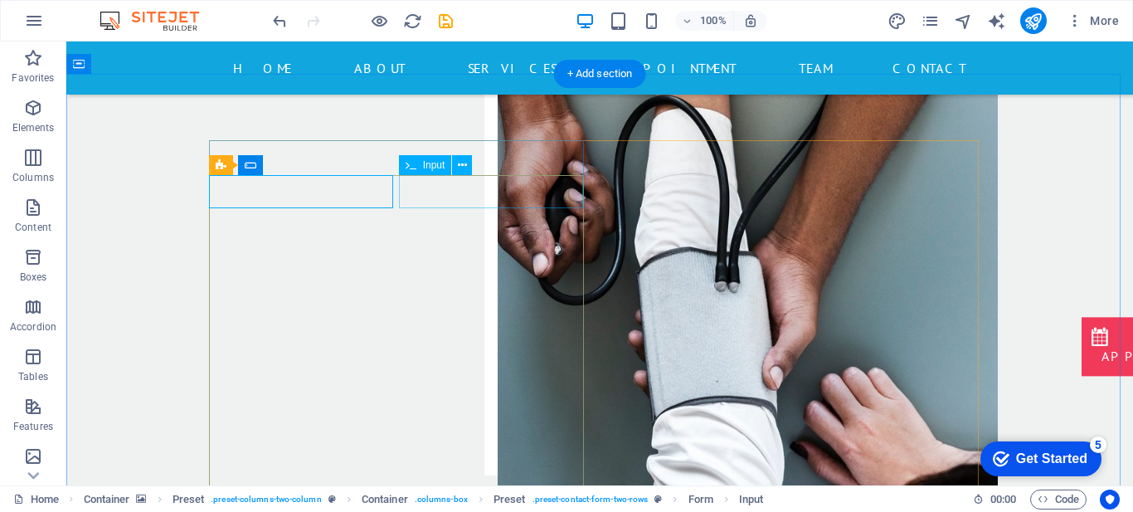
click div
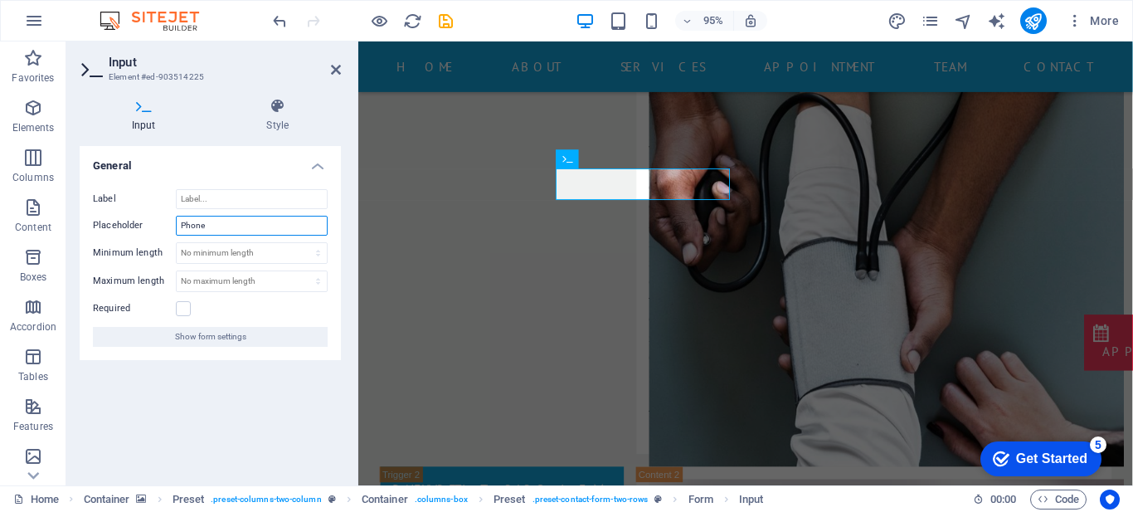
click at [199, 225] on input "Phone" at bounding box center [252, 226] width 152 height 20
type input "Tel"
click at [331, 70] on icon at bounding box center [336, 69] width 10 height 13
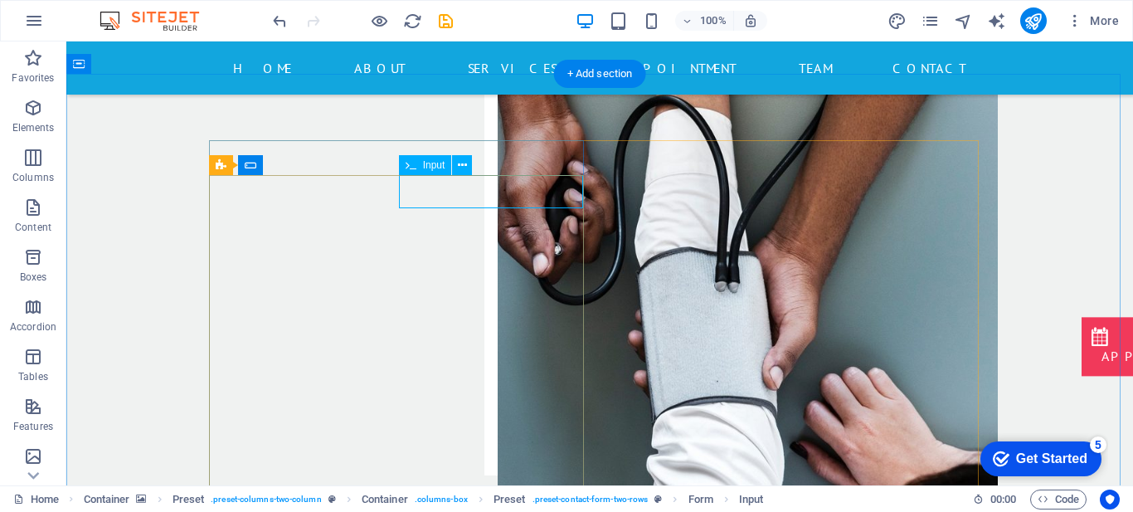
click div
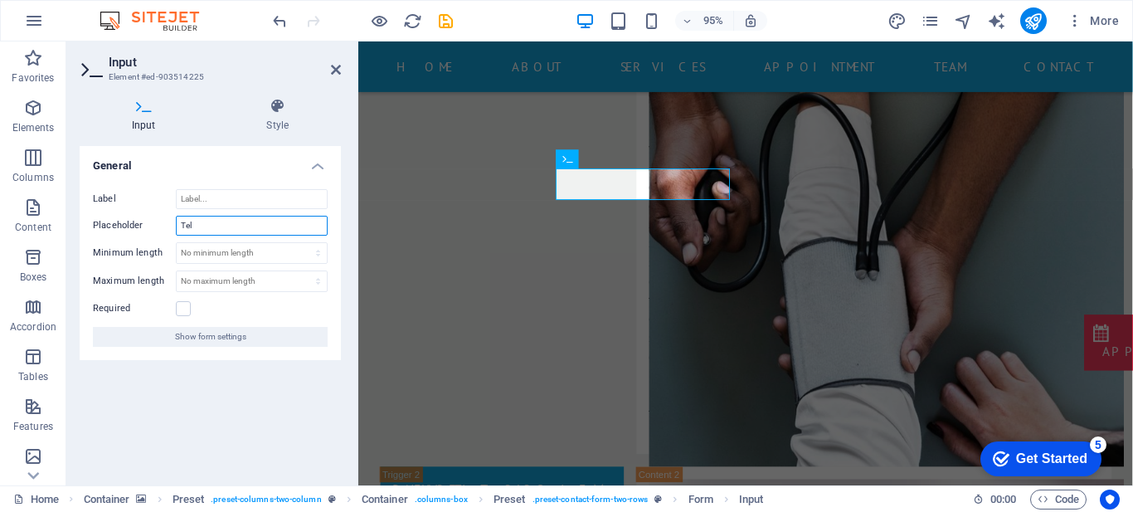
click at [242, 218] on input "Tel" at bounding box center [252, 226] width 152 height 20
type input "T"
type input "Nr. telefon"
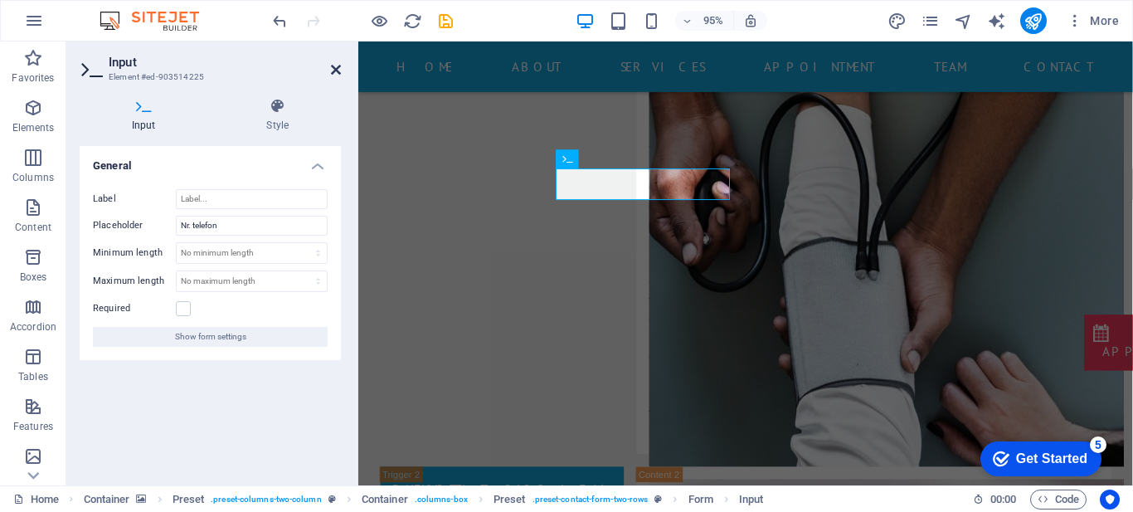
click at [337, 69] on icon at bounding box center [336, 69] width 10 height 13
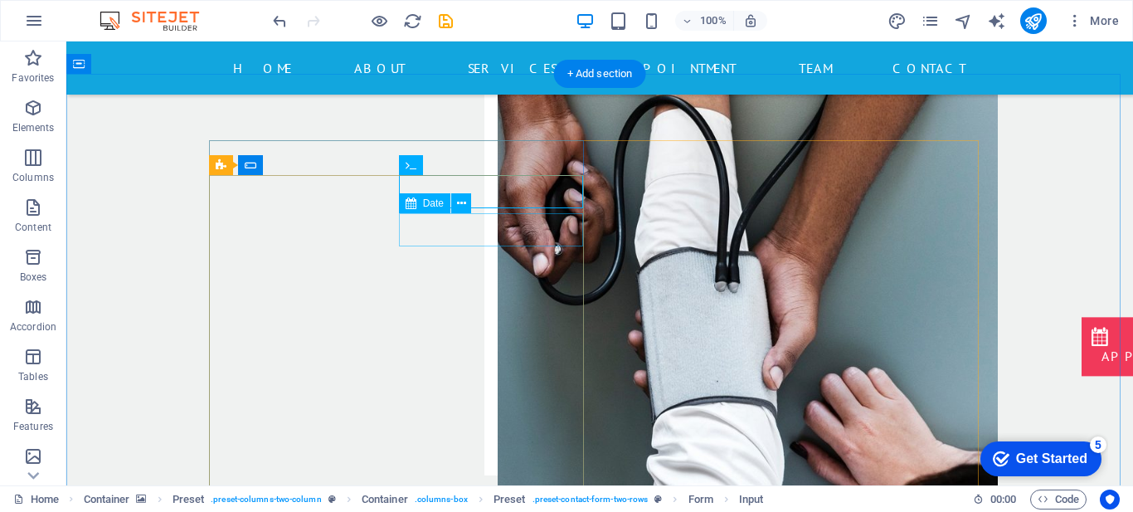
click div
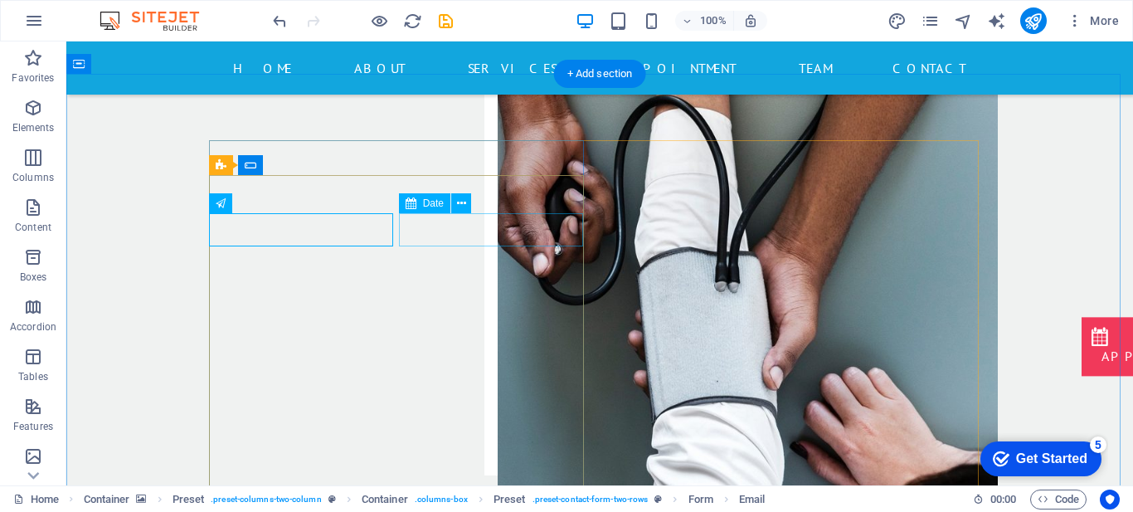
click div
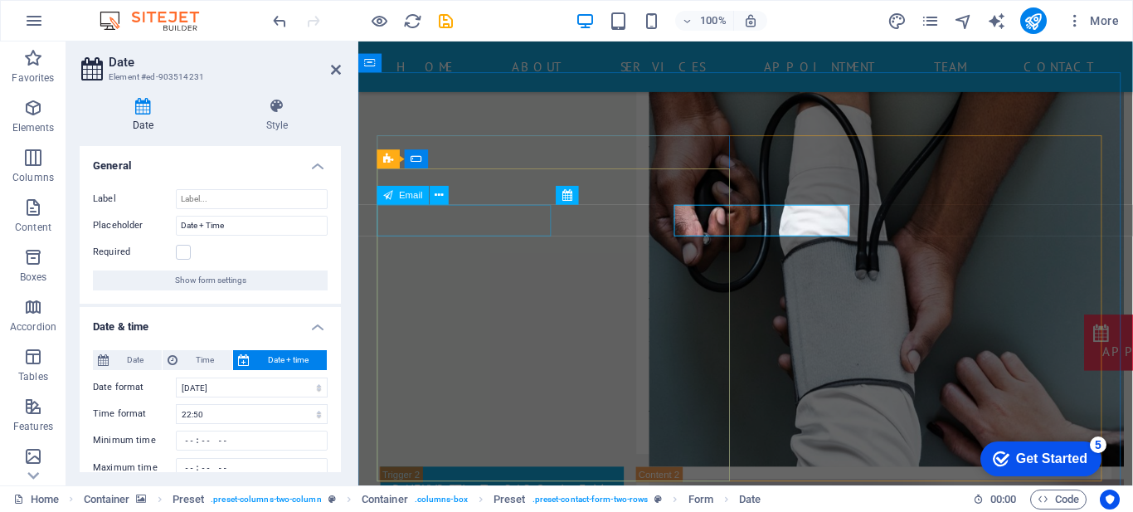
click div
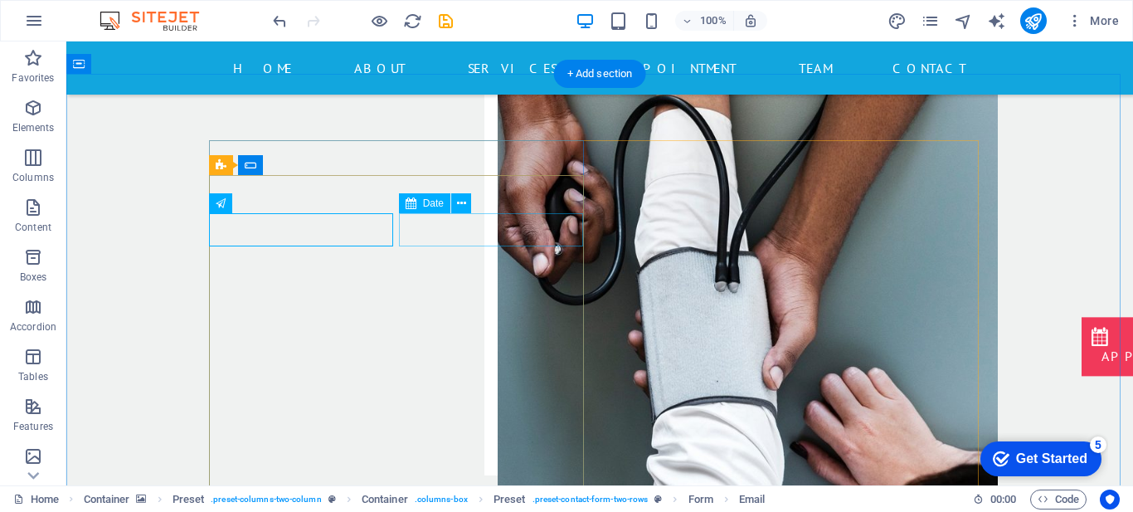
click div
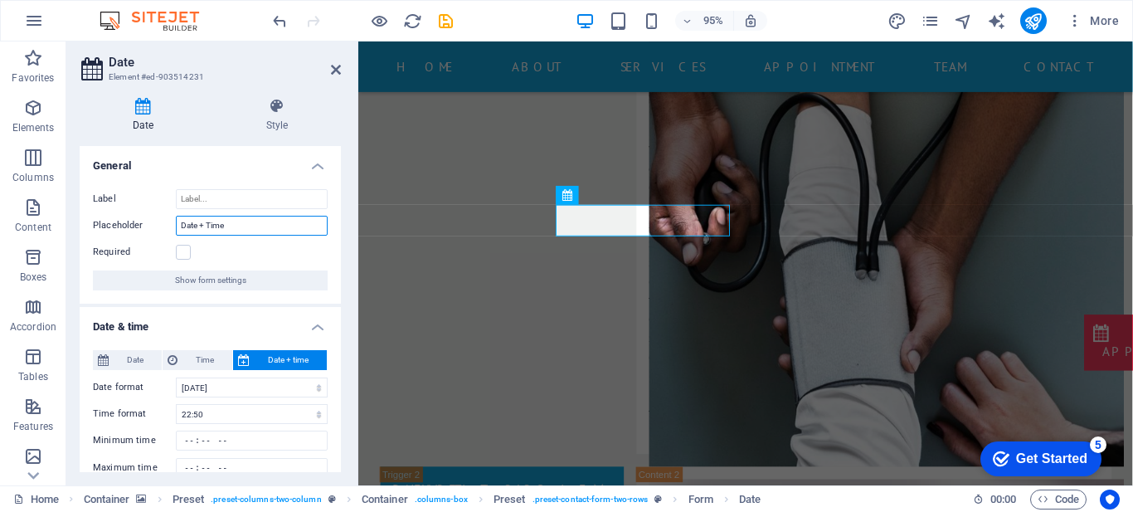
click at [248, 226] on input "Date + Time" at bounding box center [252, 226] width 152 height 20
type input "Data si Ora"
click at [334, 70] on icon at bounding box center [336, 69] width 10 height 13
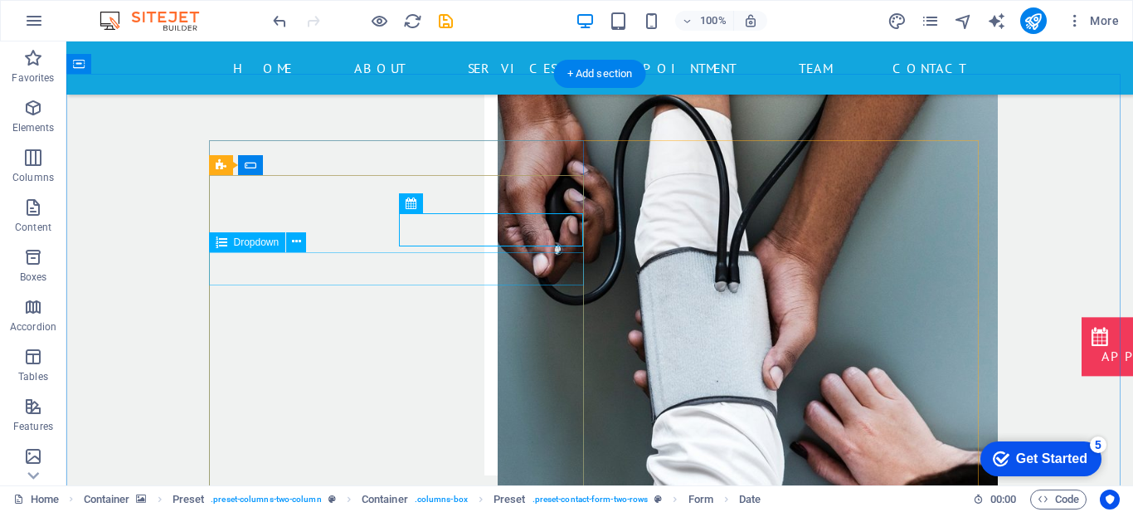
click div "Select department health care emergency [MEDICAL_DATA] pregnancy & birth cardio…"
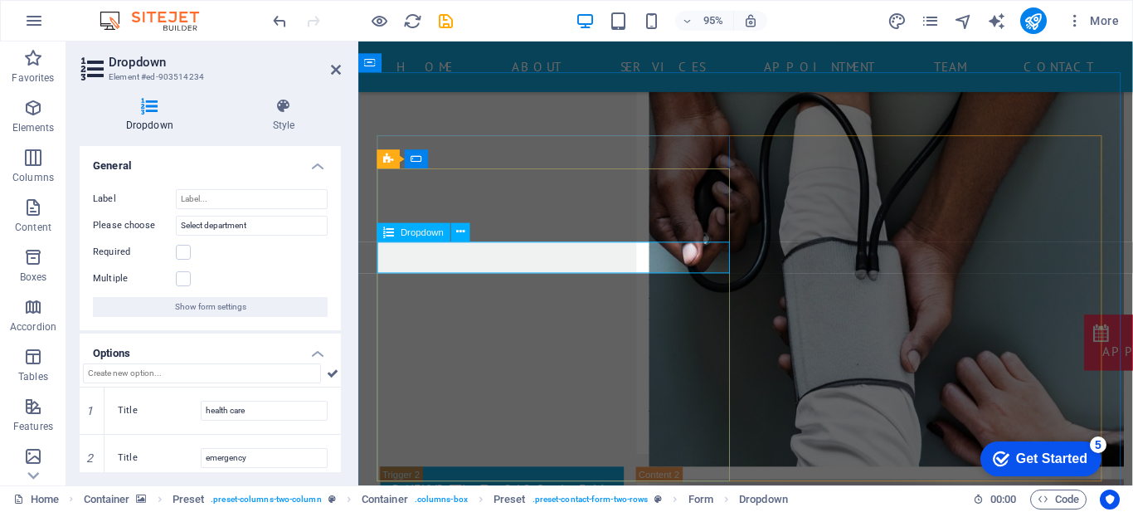
click div "Select department health care emergency [MEDICAL_DATA] pregnancy & birth cardio…"
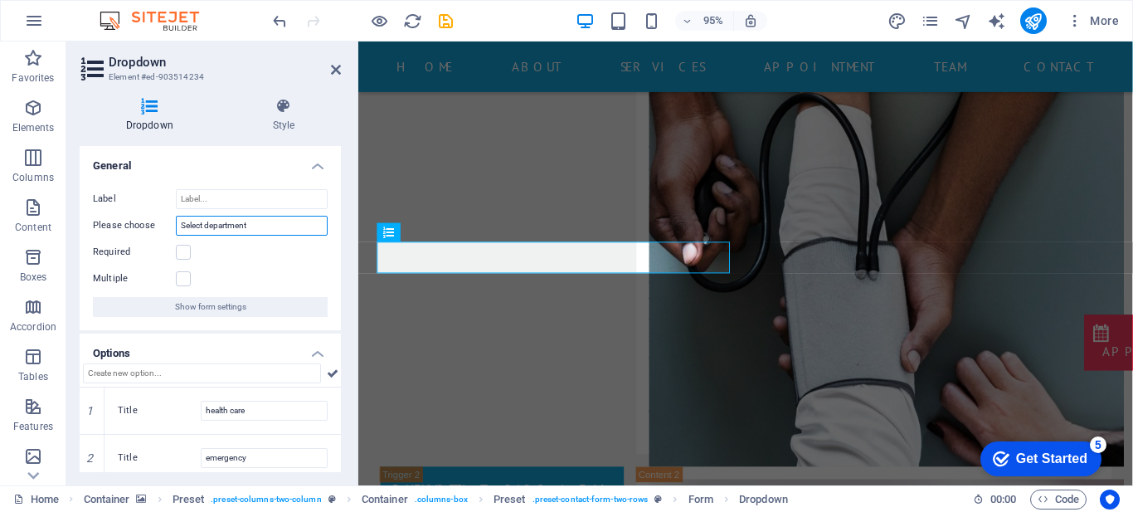
click at [251, 219] on input "Select department" at bounding box center [252, 226] width 152 height 20
type input "Selecteaza specialitatea"
click at [334, 66] on icon at bounding box center [336, 69] width 10 height 13
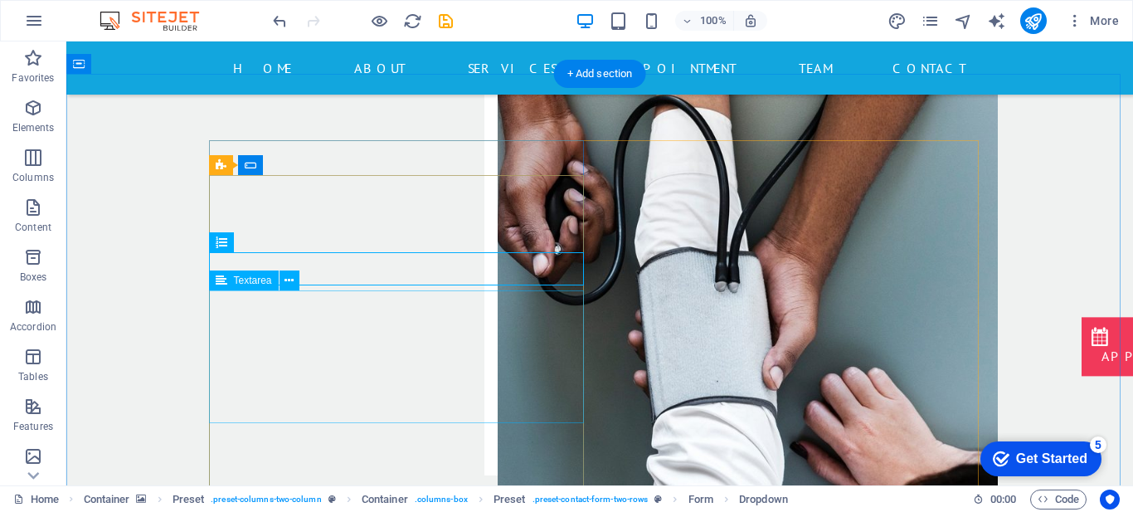
click div
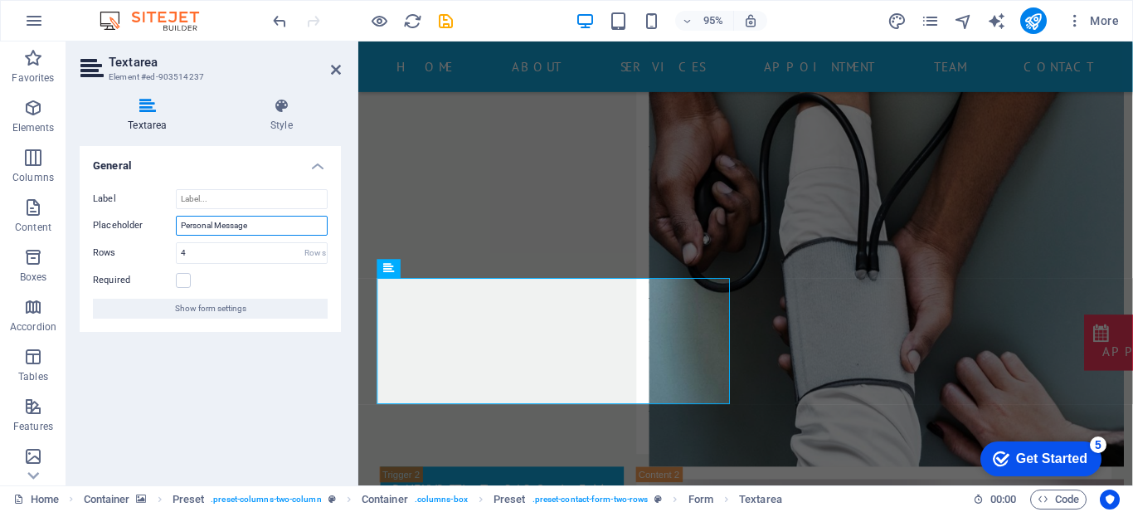
click at [264, 222] on input "Personal Message" at bounding box center [252, 226] width 152 height 20
type input "Mesaj"
click at [335, 66] on icon at bounding box center [336, 69] width 10 height 13
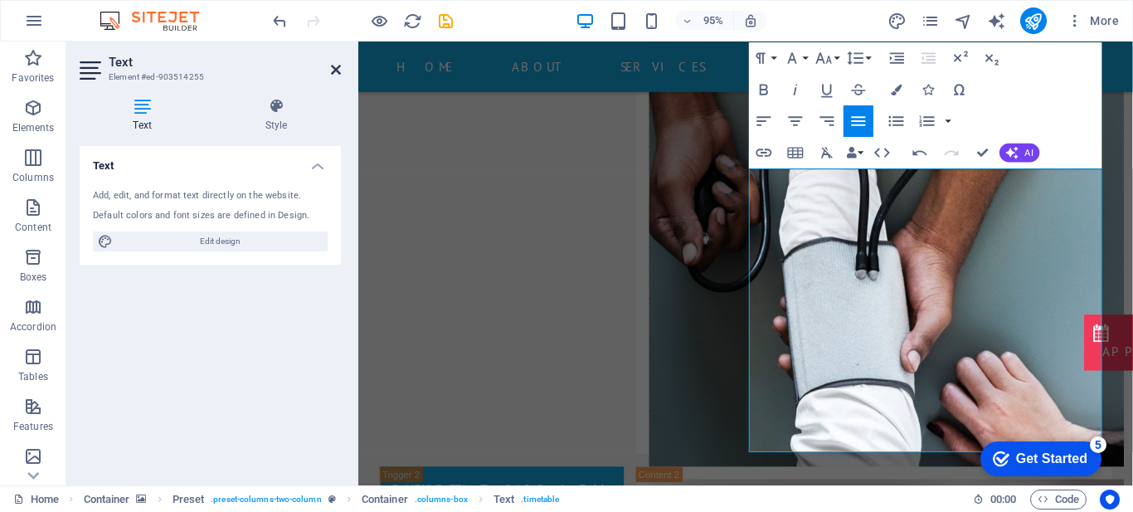
click at [336, 70] on icon at bounding box center [336, 69] width 10 height 13
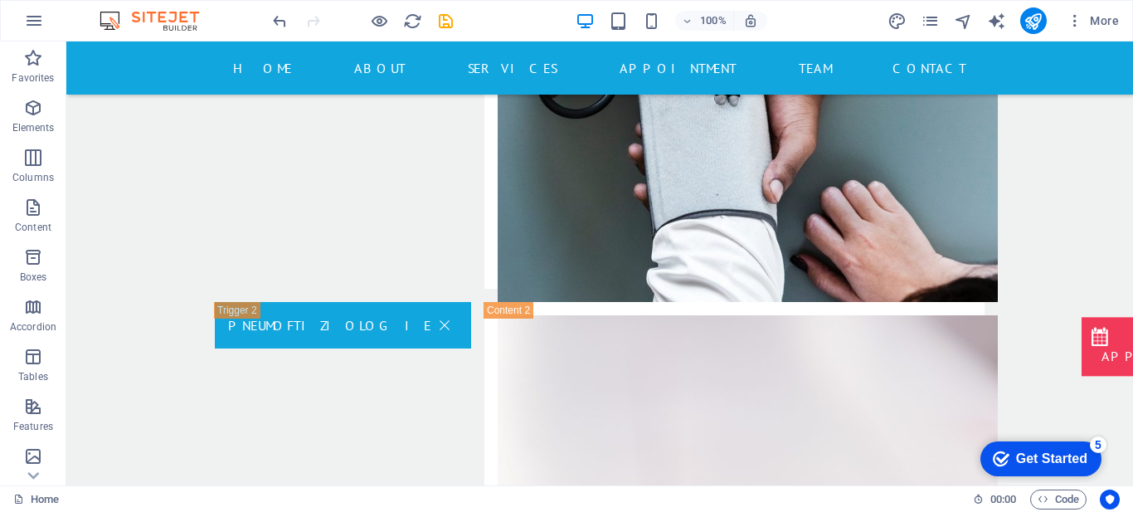
scroll to position [3245, 0]
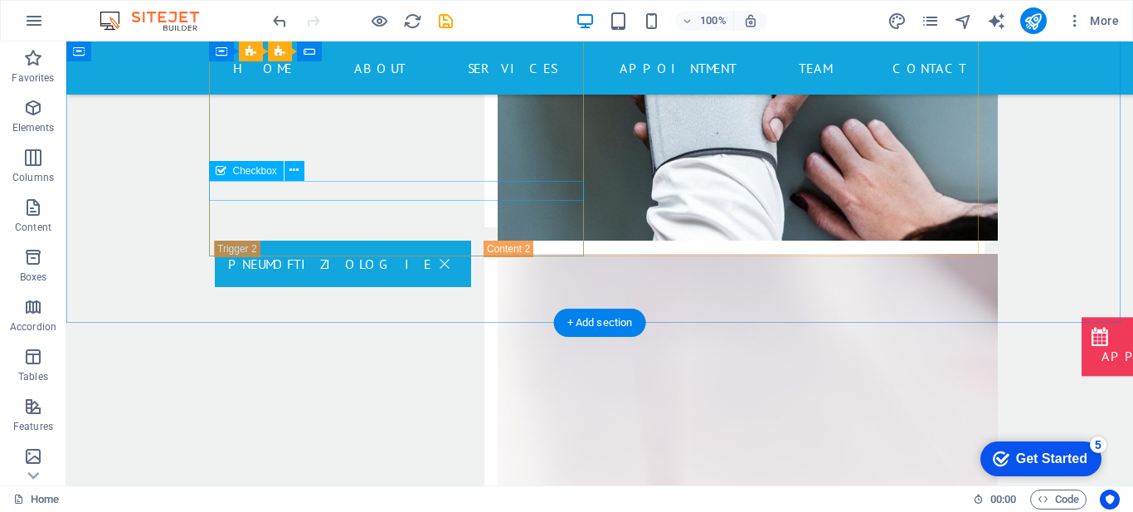
click div "I have read and understand the privacy policy."
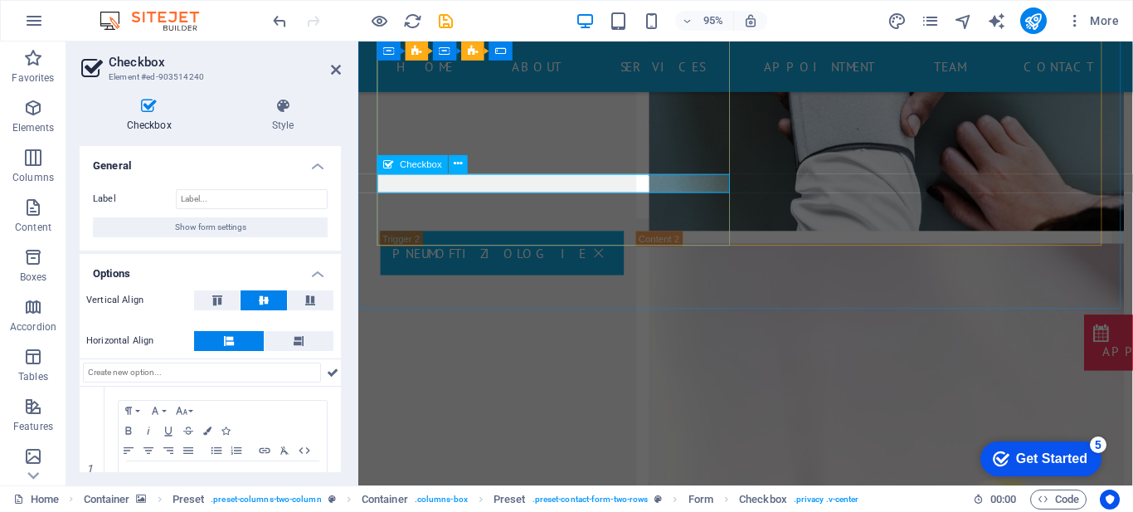
click div "I have read and understand the privacy policy."
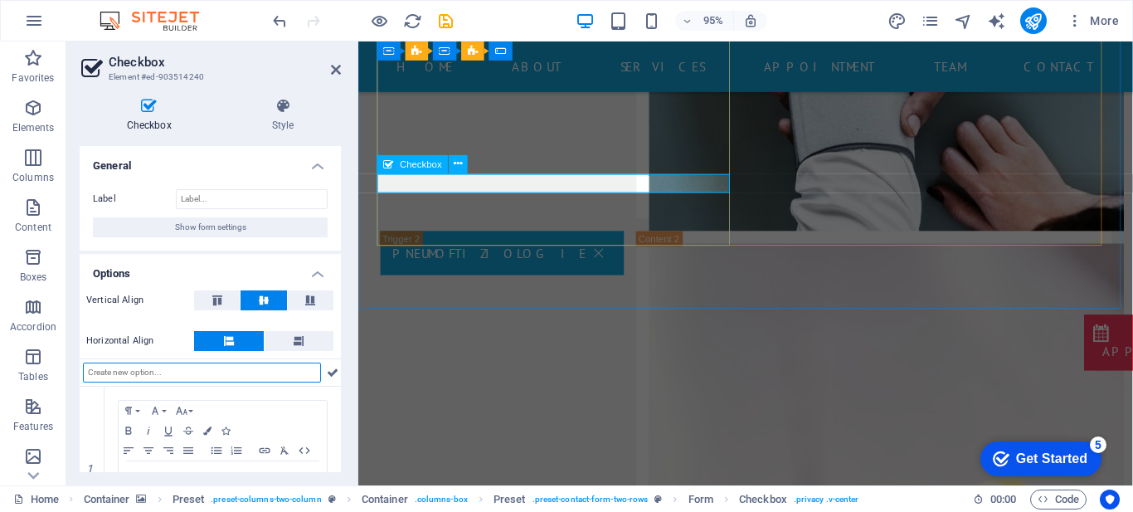
click div "I have read and understand the privacy policy."
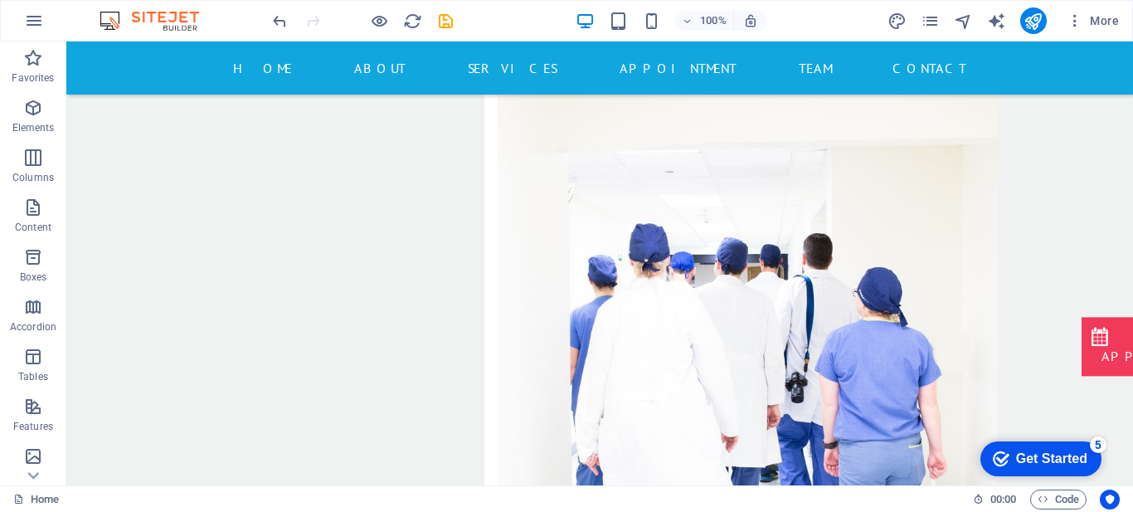
scroll to position [4239, 0]
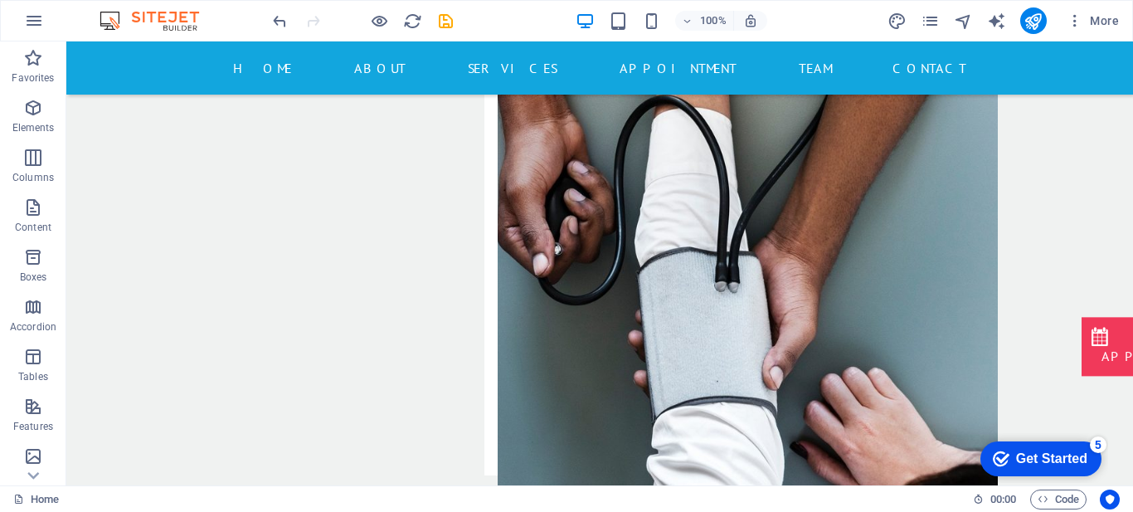
scroll to position [0, 0]
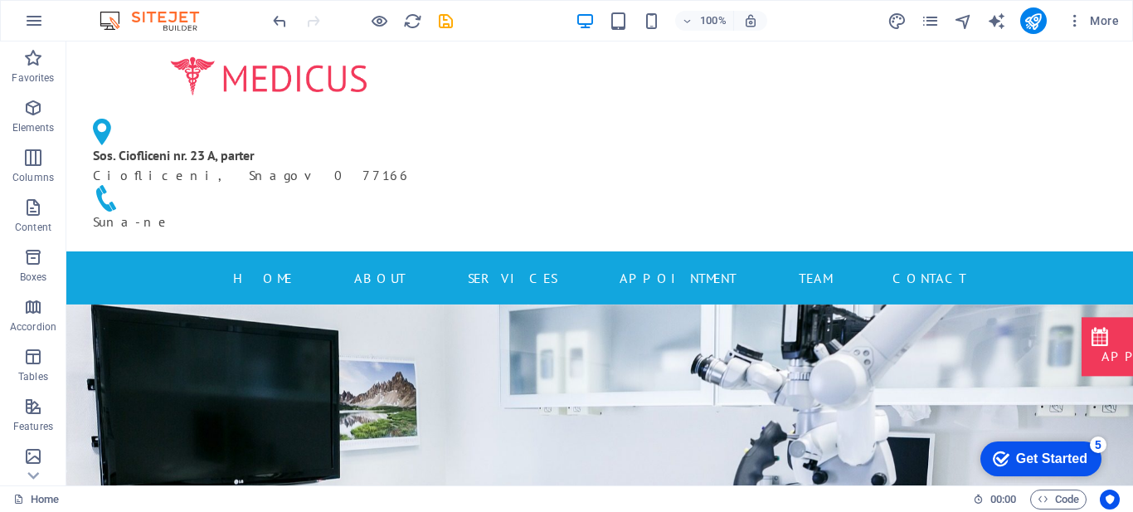
drag, startPoint x: 1124, startPoint y: 289, endPoint x: 1190, endPoint y: 65, distance: 234.1
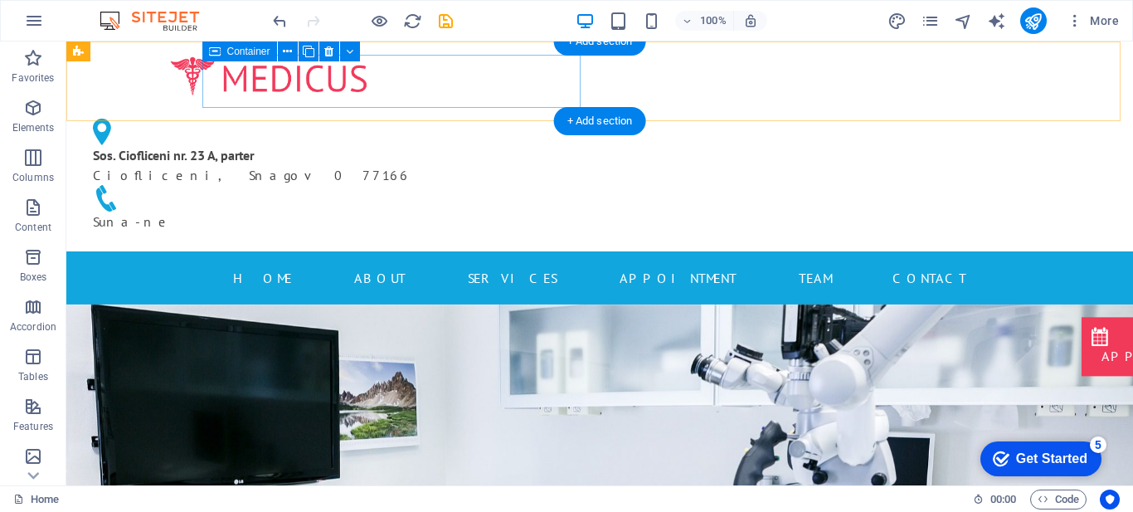
click at [420, 80] on div at bounding box center [269, 77] width 378 height 44
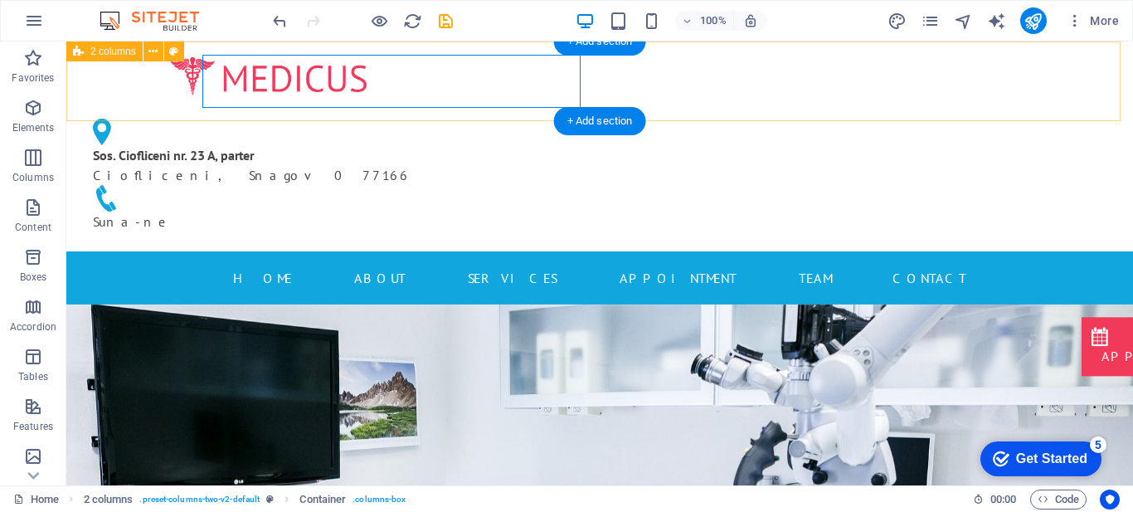
click at [162, 83] on div "Sos. Ciofliceni nr. 23 A, parter Ciofliceni, Snagov 077166 Suna-ne" at bounding box center [599, 146] width 1066 height 210
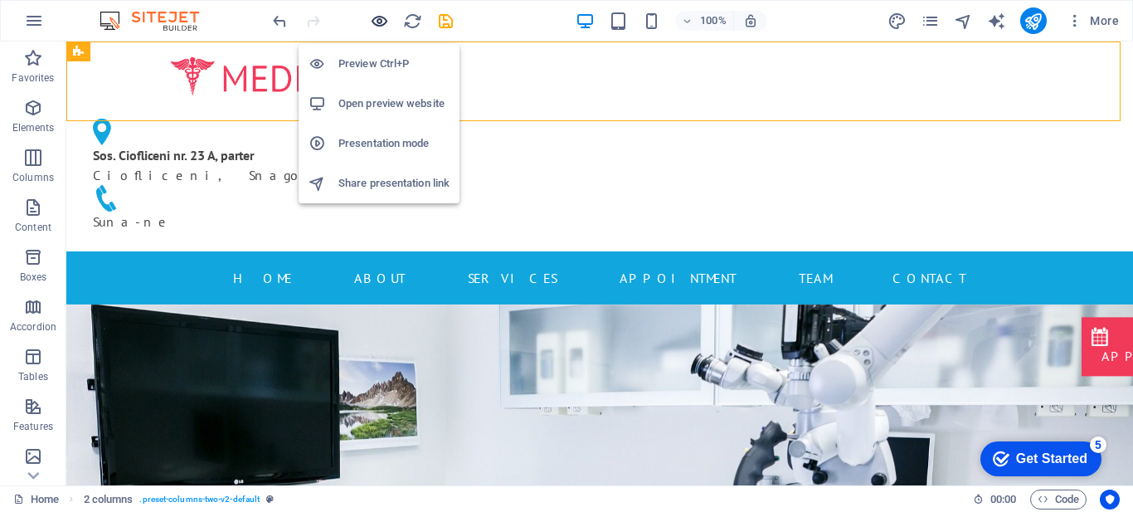
click at [371, 13] on icon "button" at bounding box center [379, 21] width 19 height 19
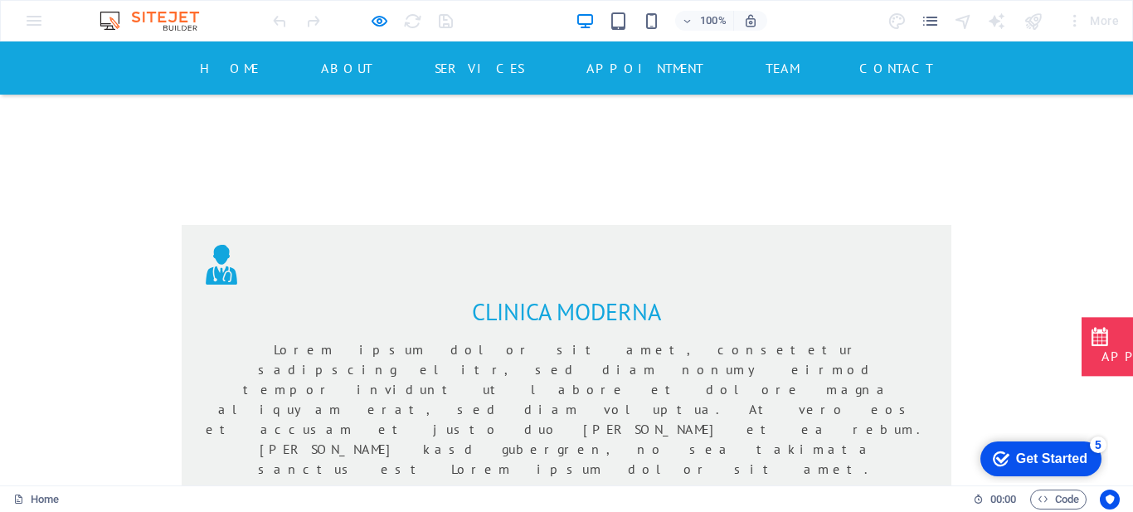
scroll to position [1010, 0]
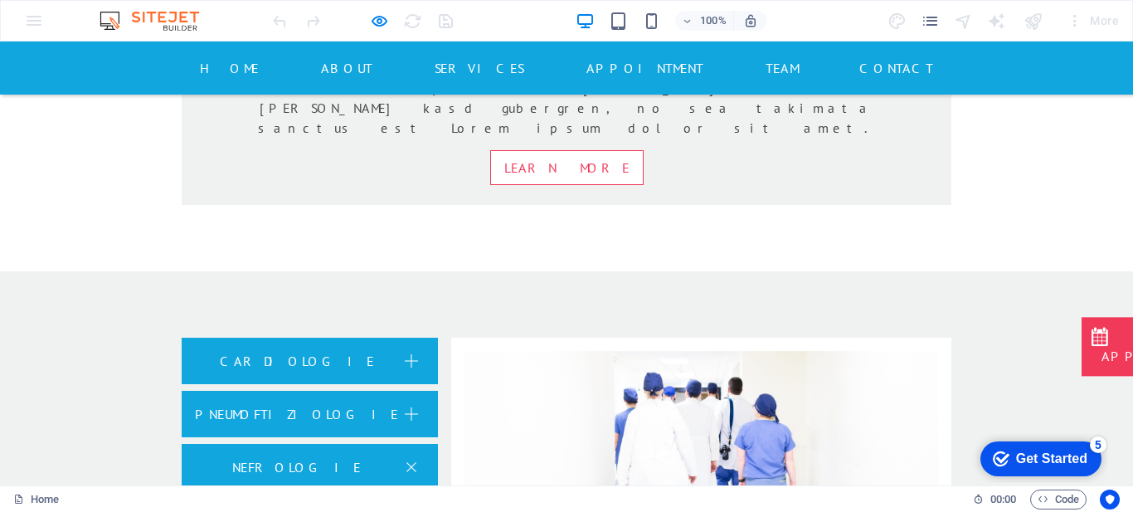
scroll to position [2007, 0]
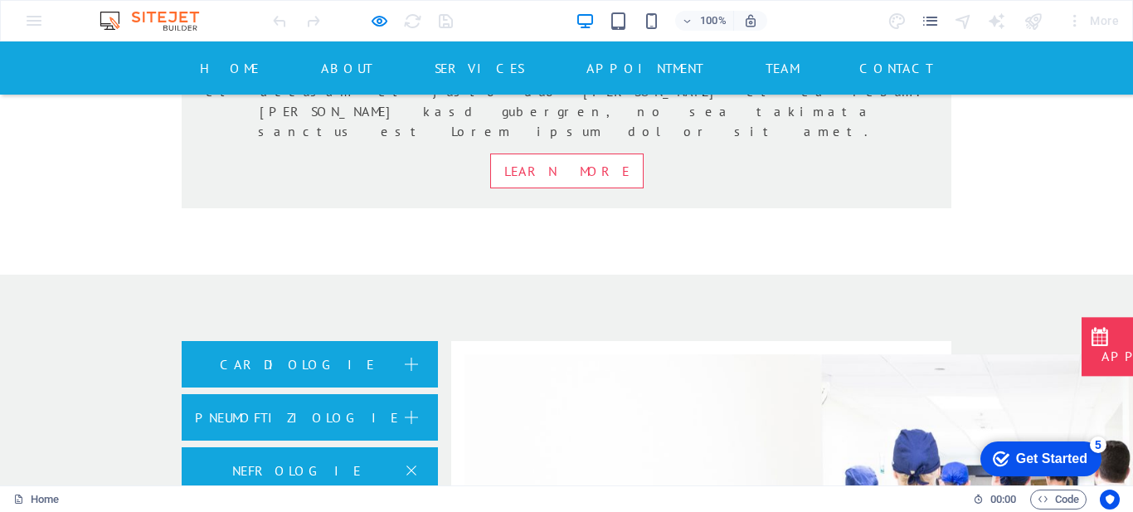
scroll to position [2043, 0]
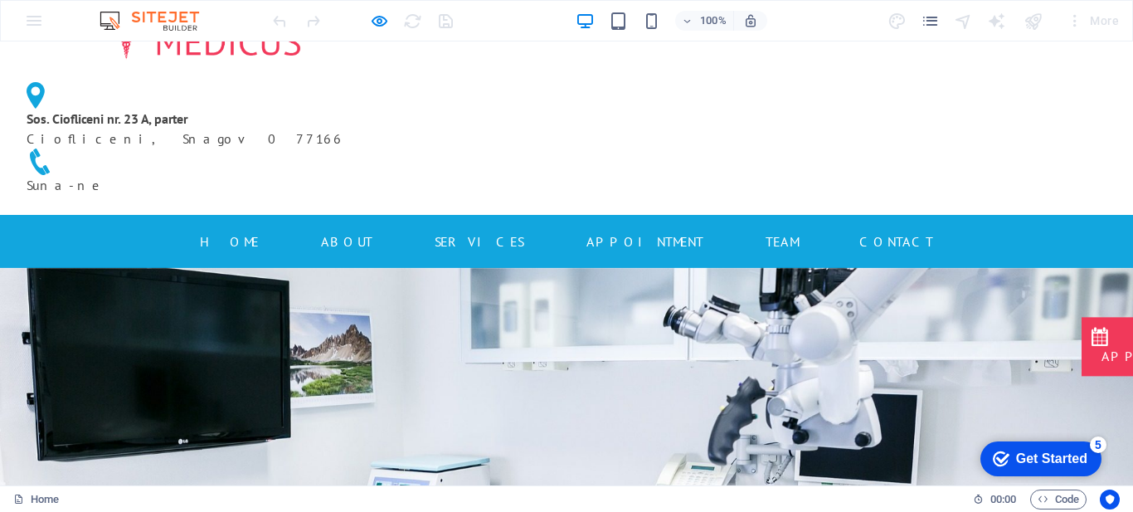
scroll to position [0, 0]
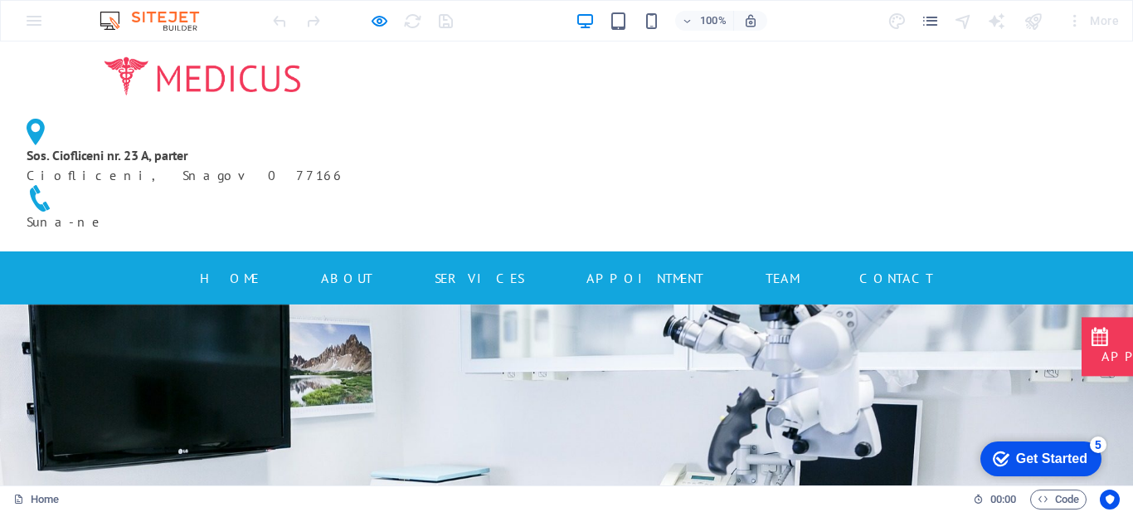
click at [410, 265] on ul "Home About Services Appointment Team Contact" at bounding box center [566, 278] width 783 height 27
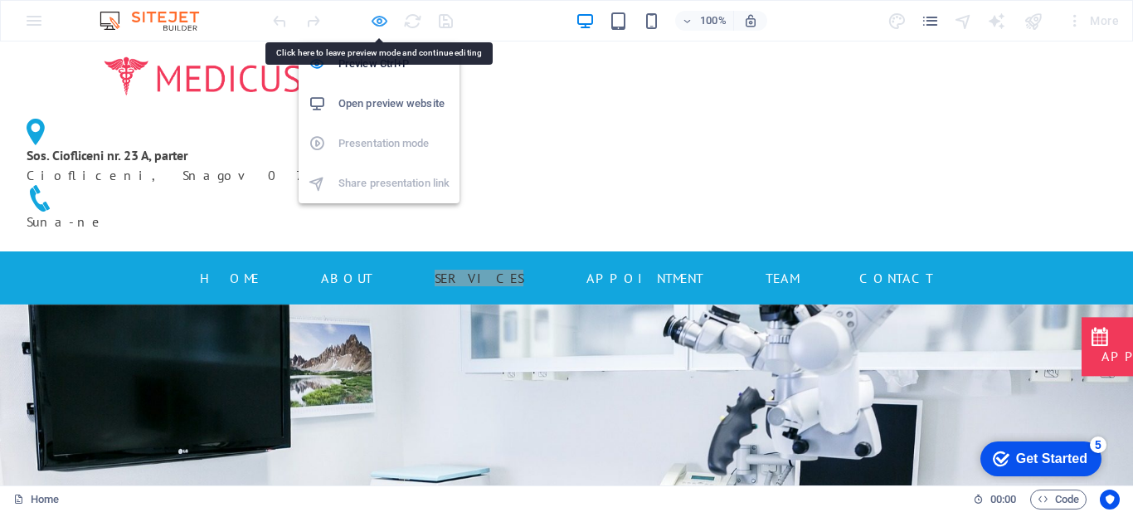
click at [383, 14] on icon "button" at bounding box center [379, 21] width 19 height 19
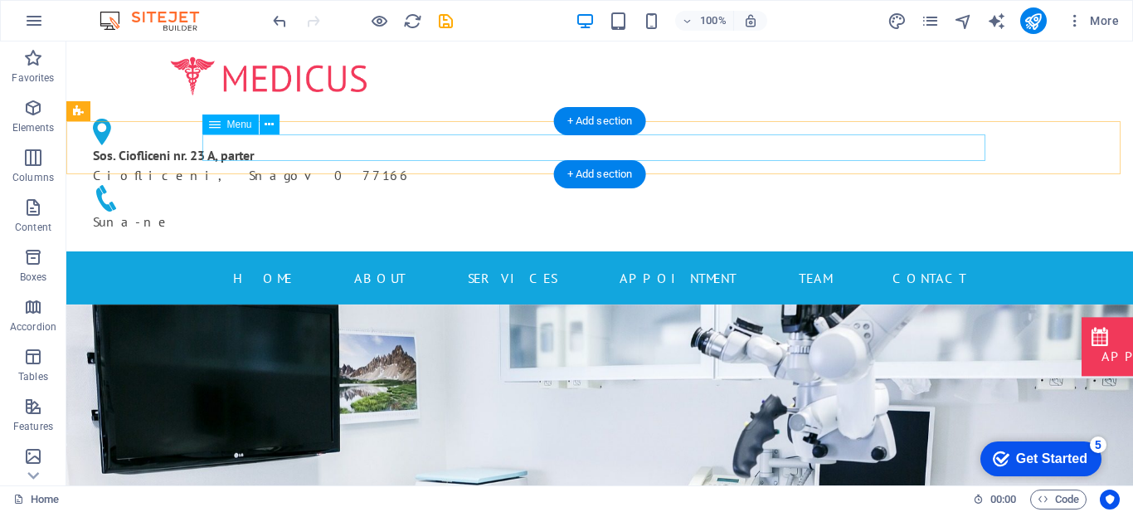
click at [376, 265] on nav "Home About Services Appointment Team Contact" at bounding box center [599, 278] width 783 height 27
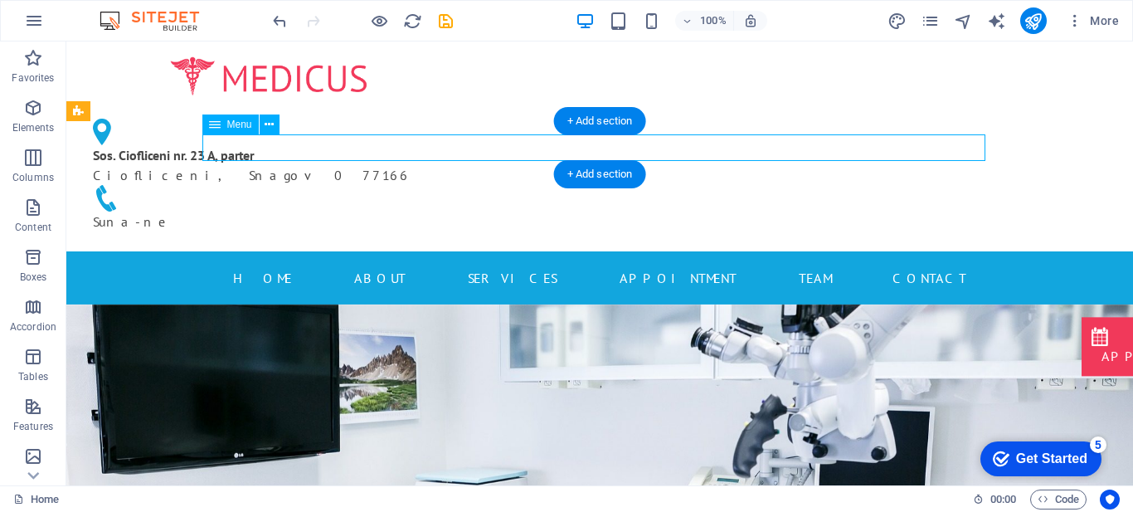
click at [376, 265] on nav "Home About Services Appointment Team Contact" at bounding box center [599, 278] width 783 height 27
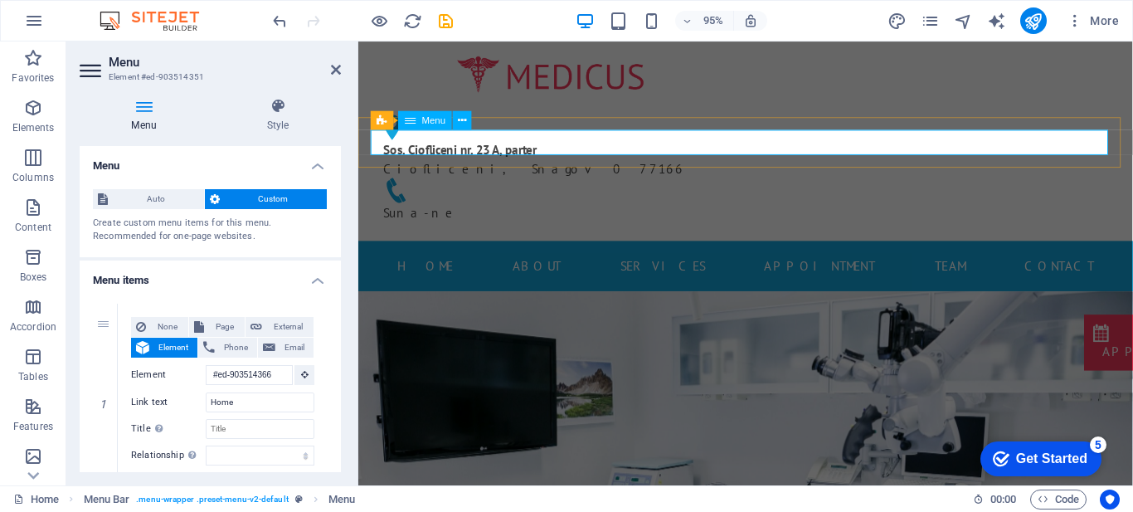
click at [540, 265] on nav "Home About Services Appointment Team Contact" at bounding box center [766, 278] width 783 height 27
click at [535, 265] on nav "Home About Services Appointment Team Contact" at bounding box center [766, 278] width 783 height 27
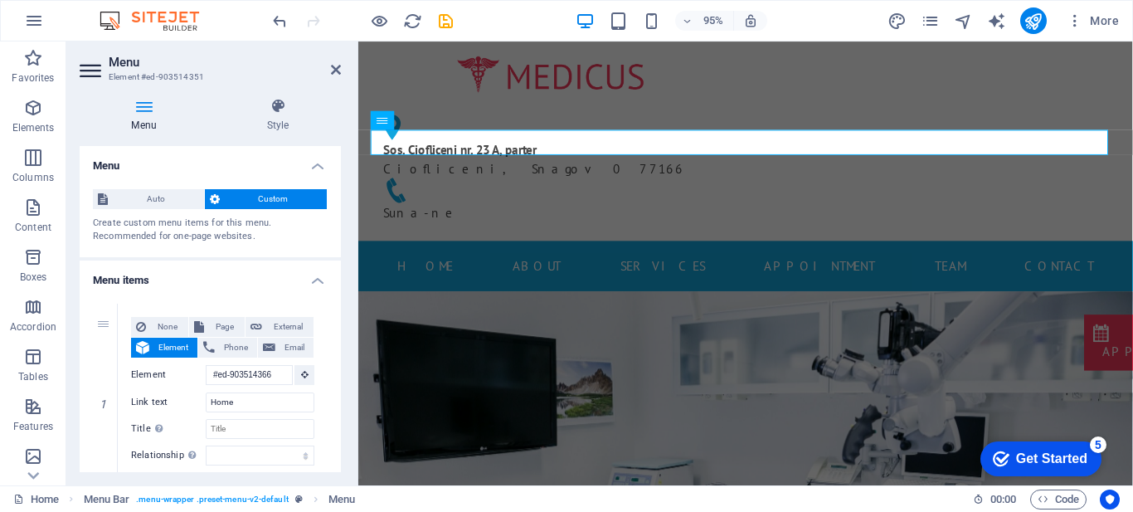
drag, startPoint x: 337, startPoint y: 186, endPoint x: 337, endPoint y: 262, distance: 76.3
click at [337, 262] on h4 "Menu items" at bounding box center [210, 275] width 261 height 30
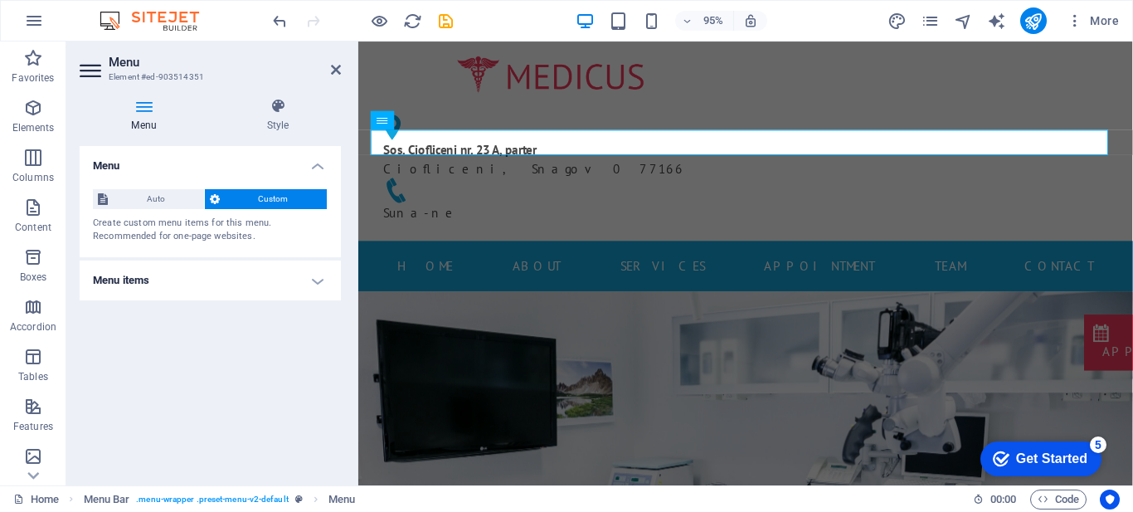
click at [330, 275] on h4 "Menu items" at bounding box center [210, 280] width 261 height 40
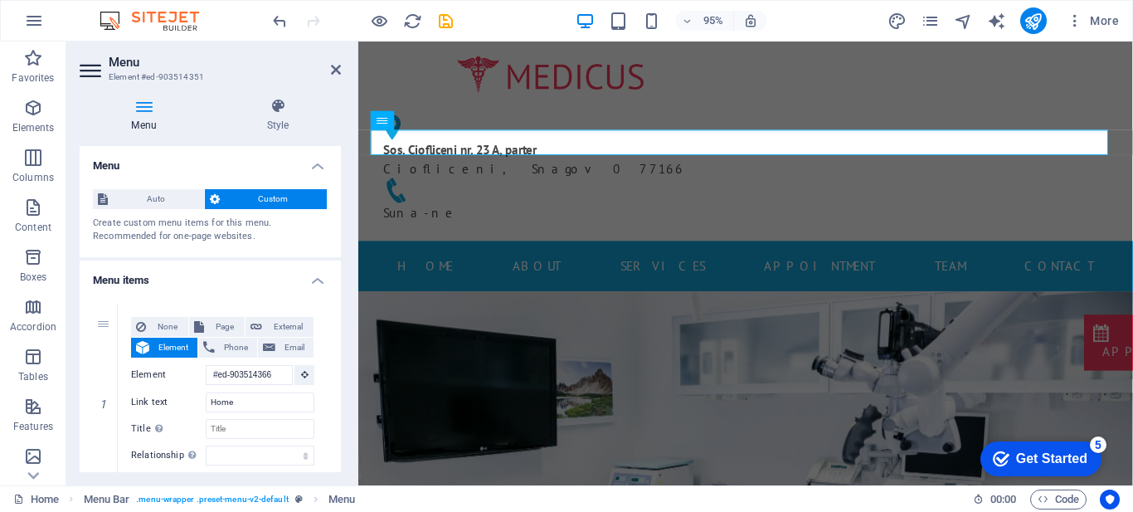
scroll to position [285, 0]
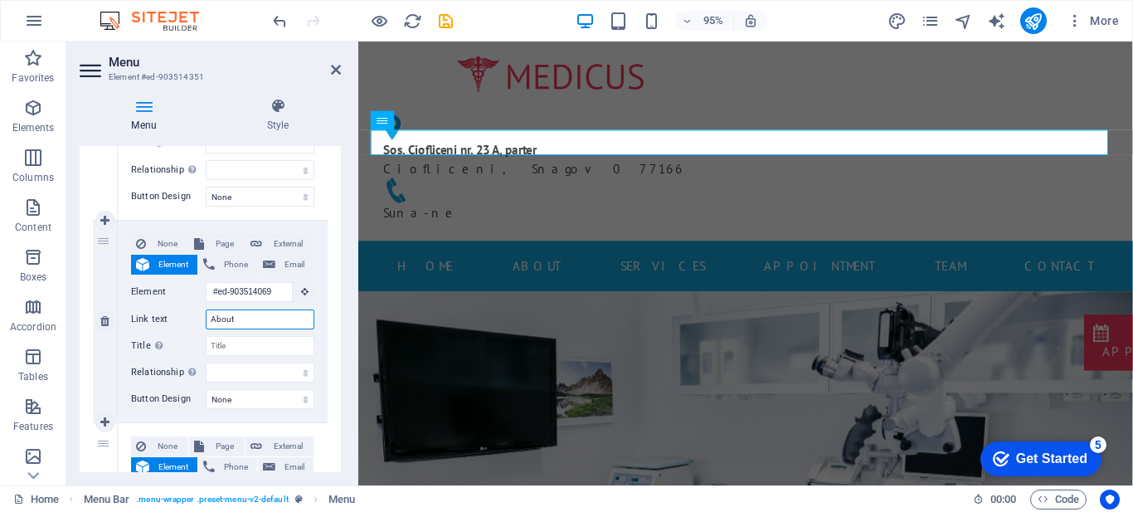
click at [235, 326] on input "About" at bounding box center [260, 319] width 109 height 20
type input "DES"
select select
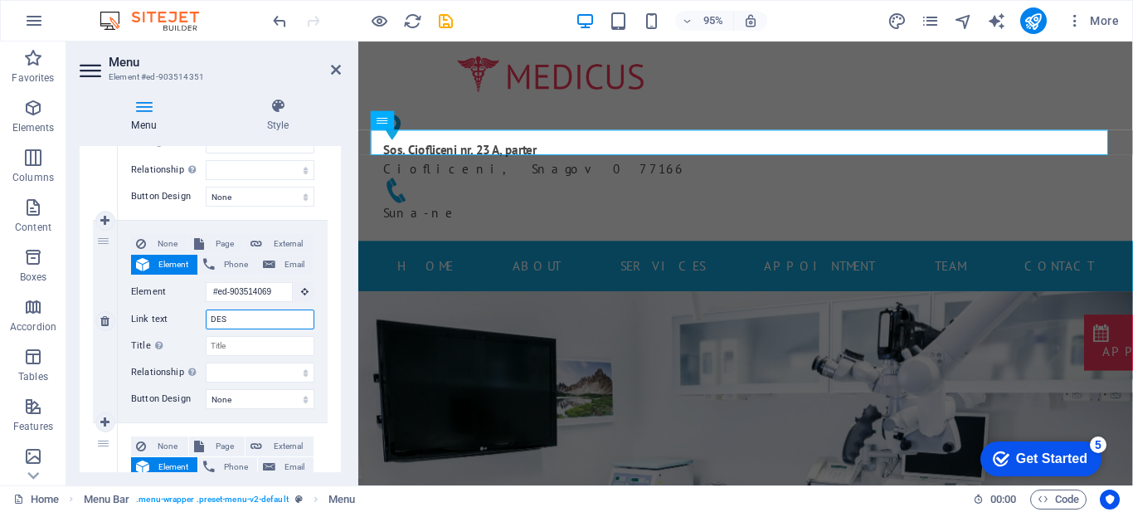
select select
type input "DESPRE"
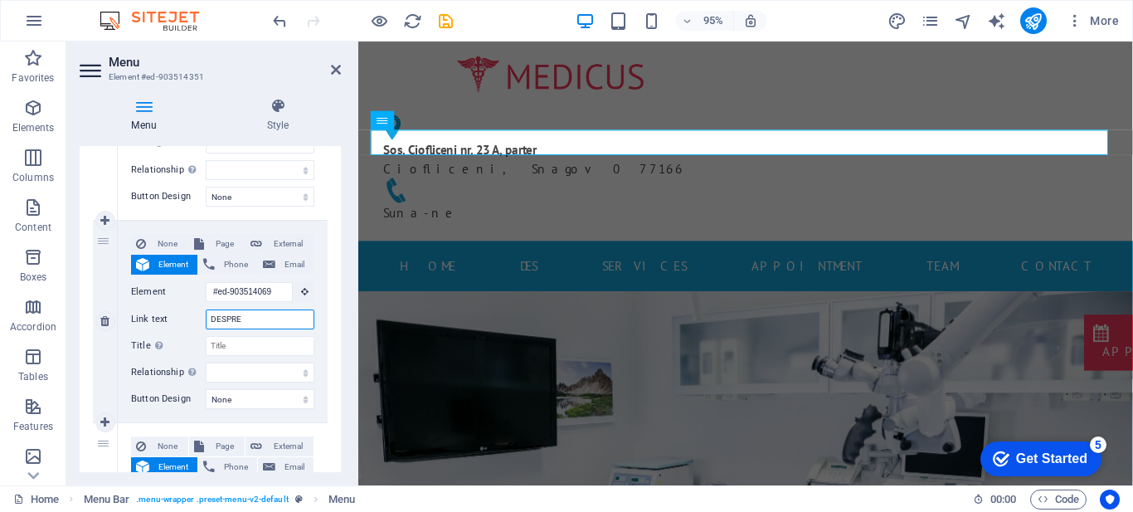
select select
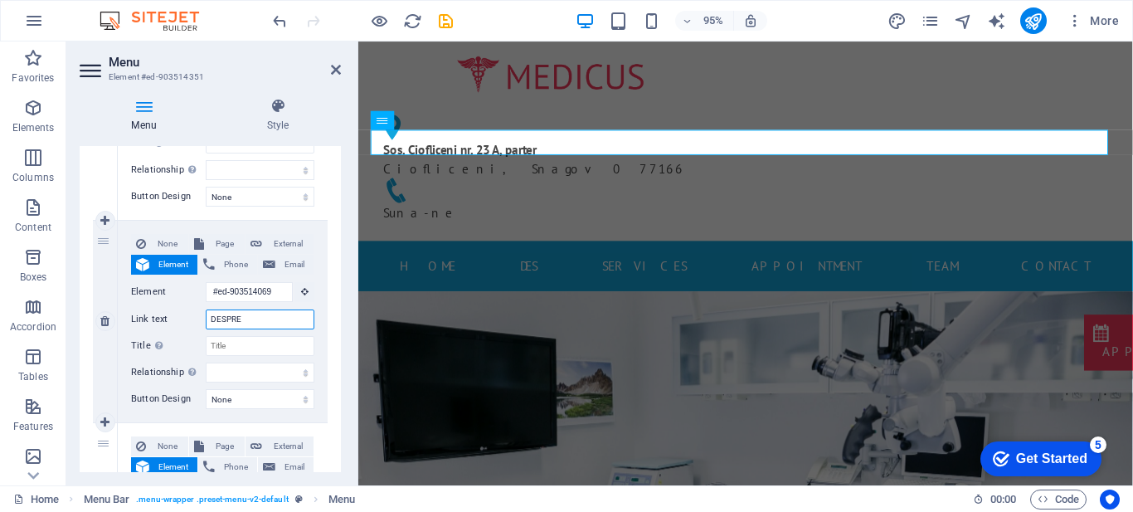
select select
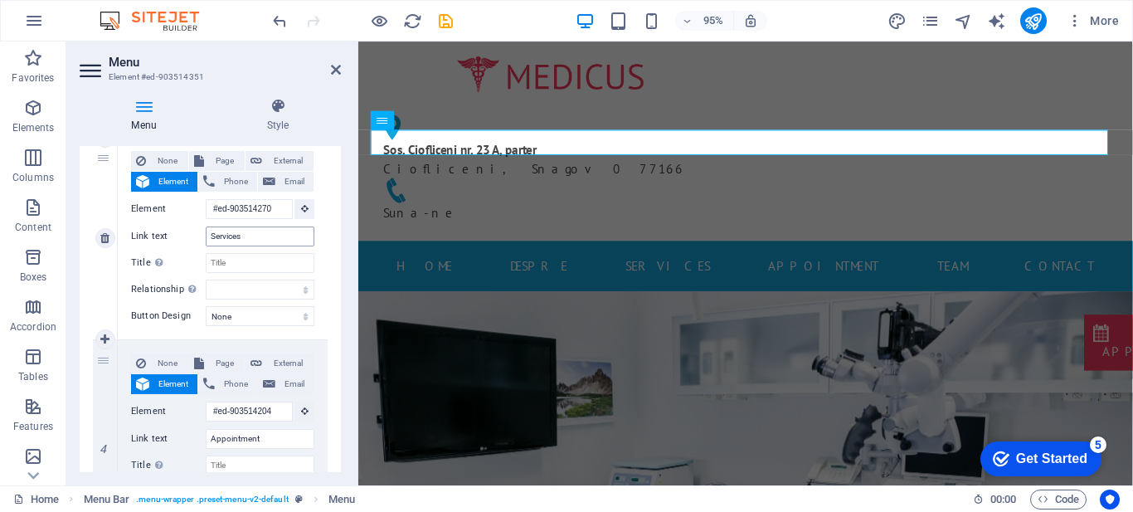
type input "DESPRE"
click at [266, 235] on input "Services" at bounding box center [260, 236] width 109 height 20
type input "SERVICII"
select select
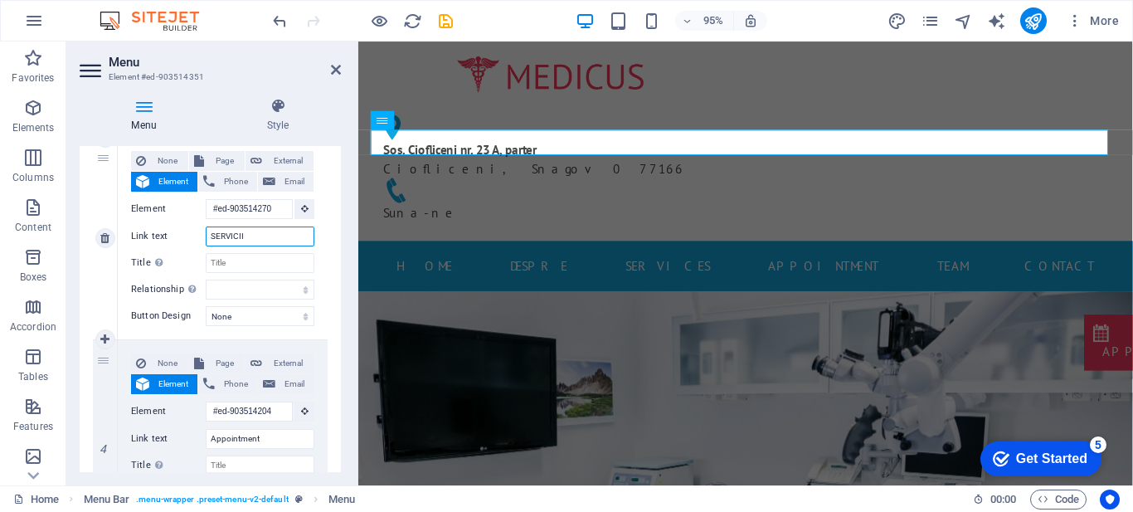
select select
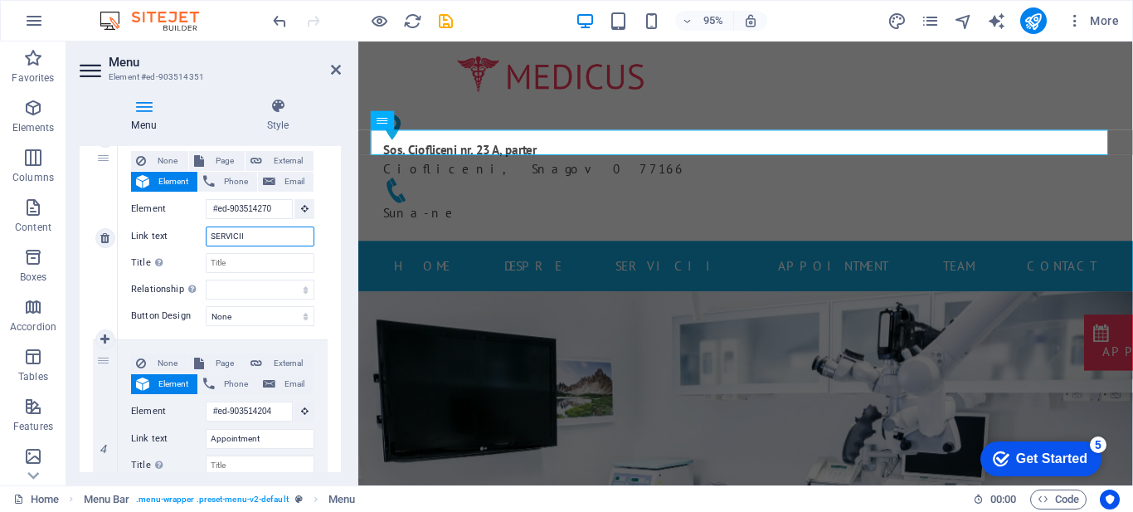
type input "SERVICII M"
select select
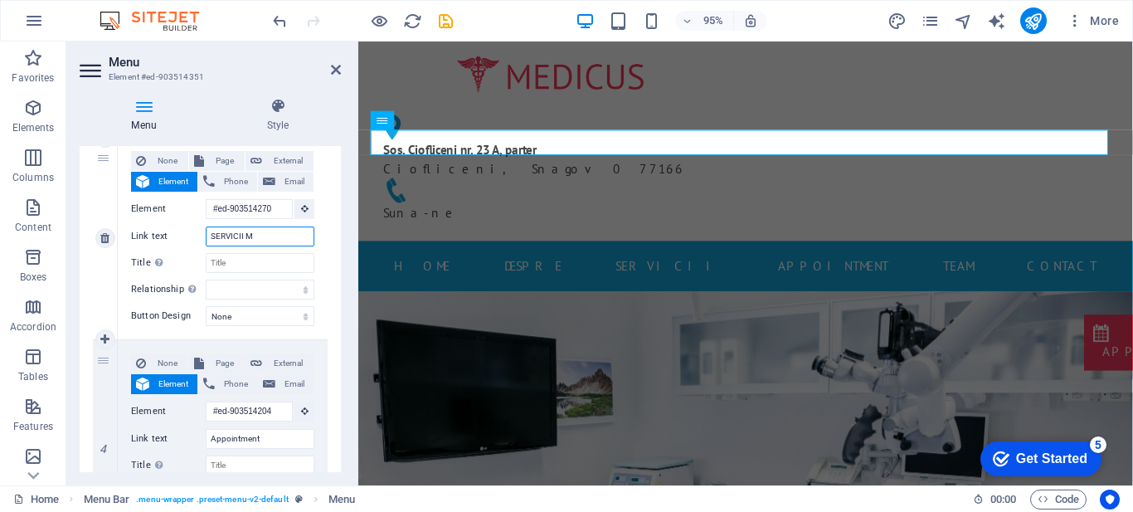
select select
type input "SERVICII MEDICALE"
select select
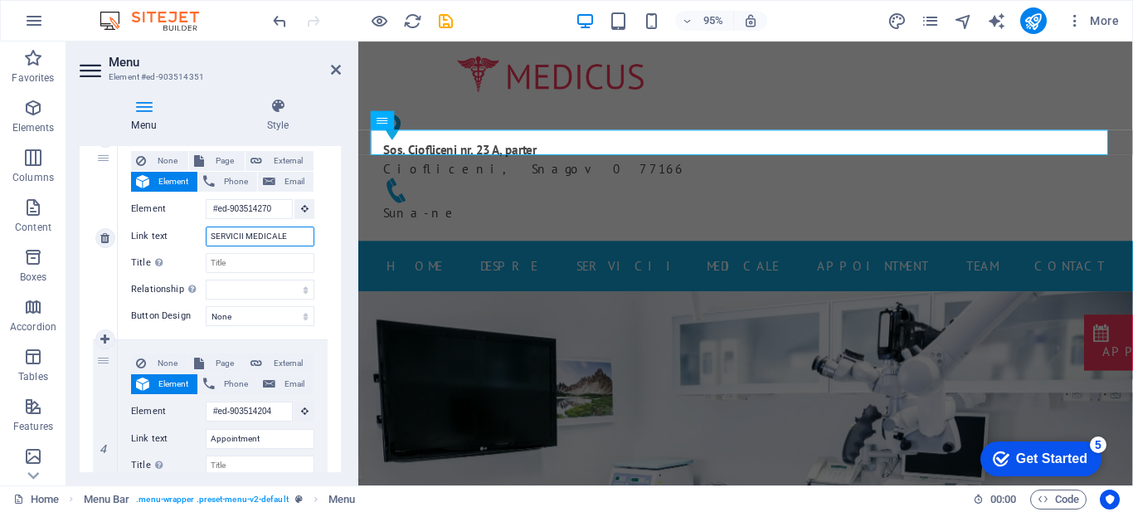
select select
type input "SERVICII MEDICALE"
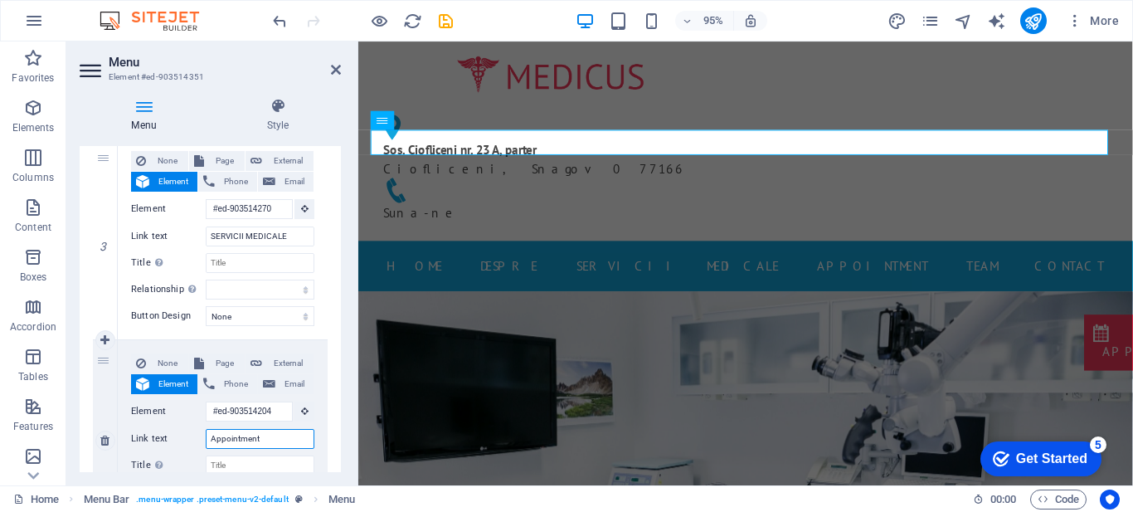
click at [257, 439] on input "Appointment" at bounding box center [260, 439] width 109 height 20
type input "PROGRAMARI"
select select
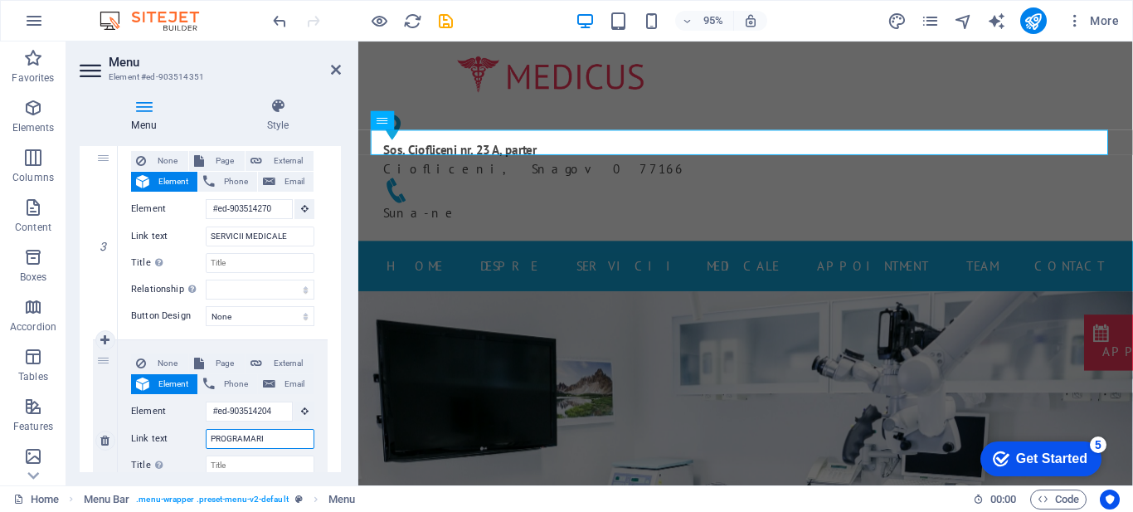
select select
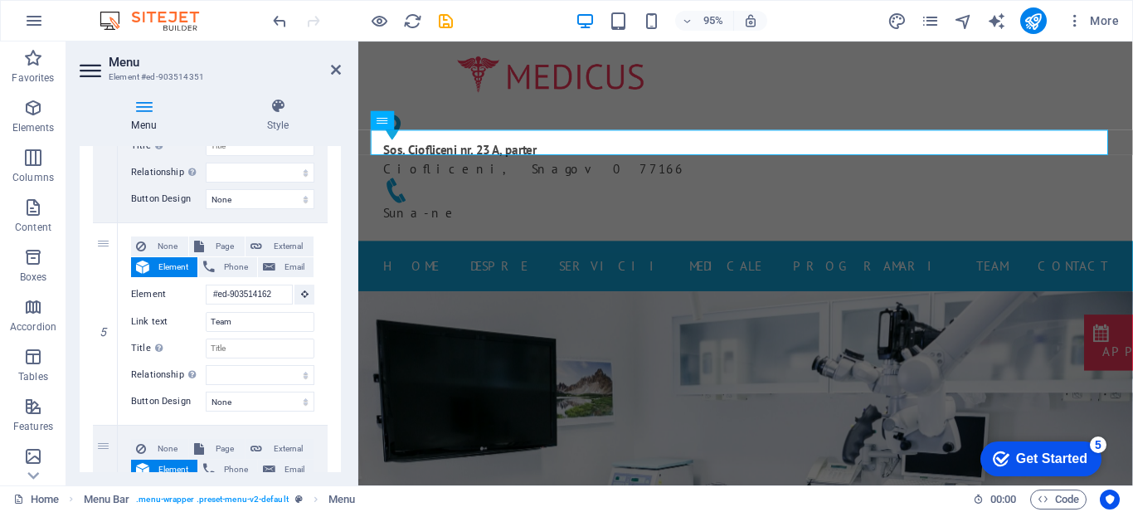
scroll to position [922, 0]
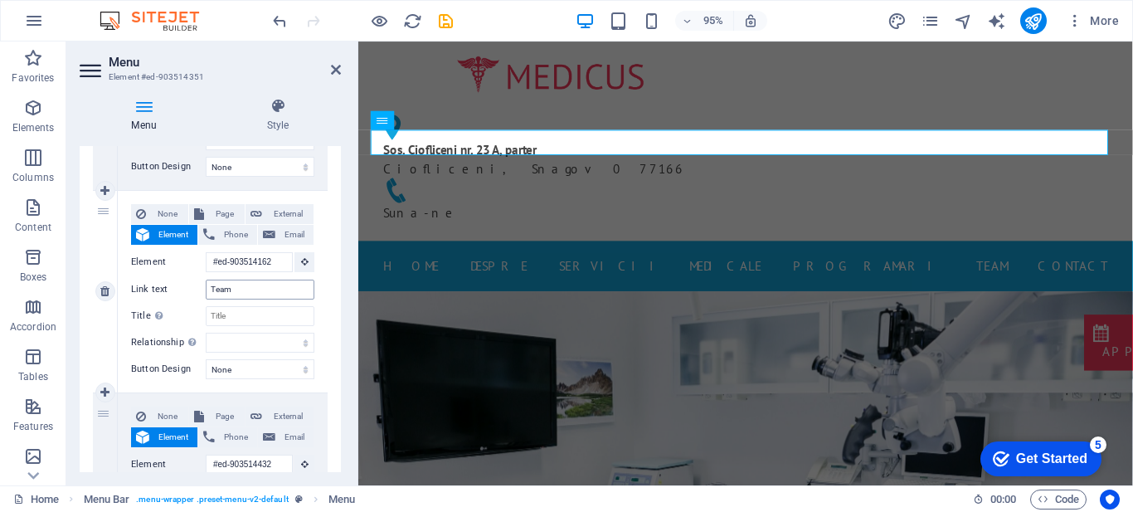
type input "PROGRAMARI"
click at [267, 286] on input "Team" at bounding box center [260, 289] width 109 height 20
type input "E"
select select
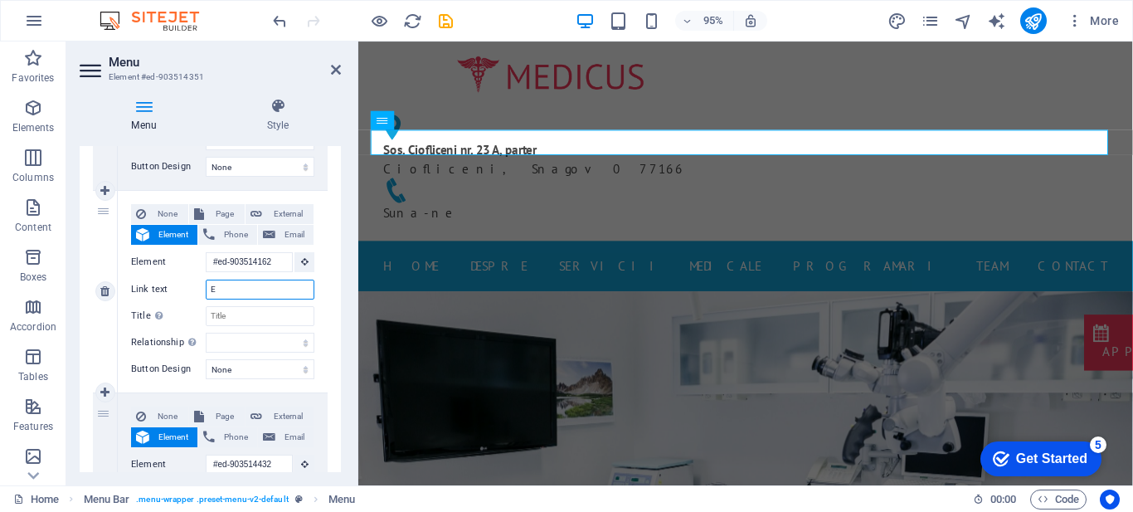
select select
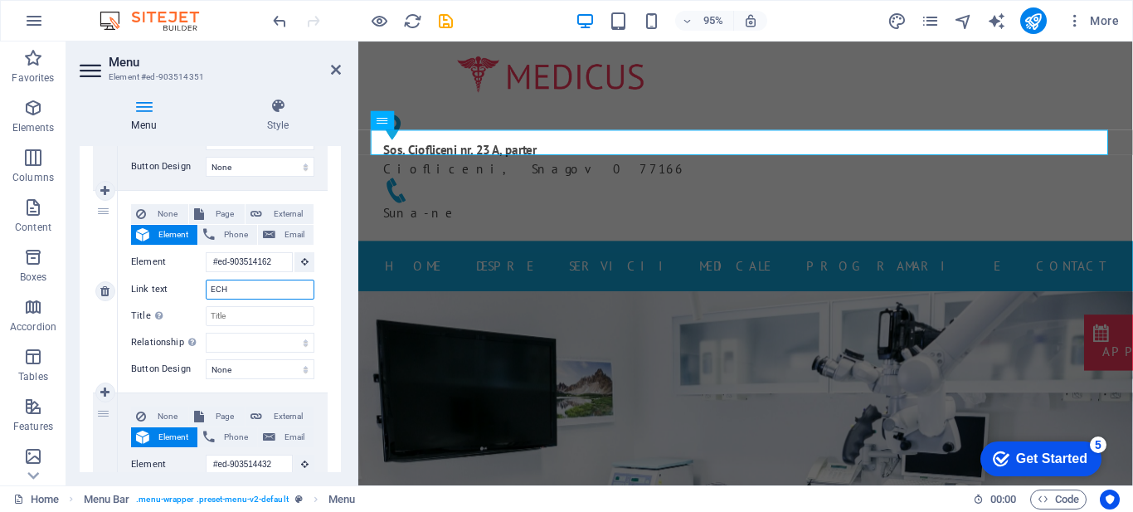
type input "ECHI"
select select
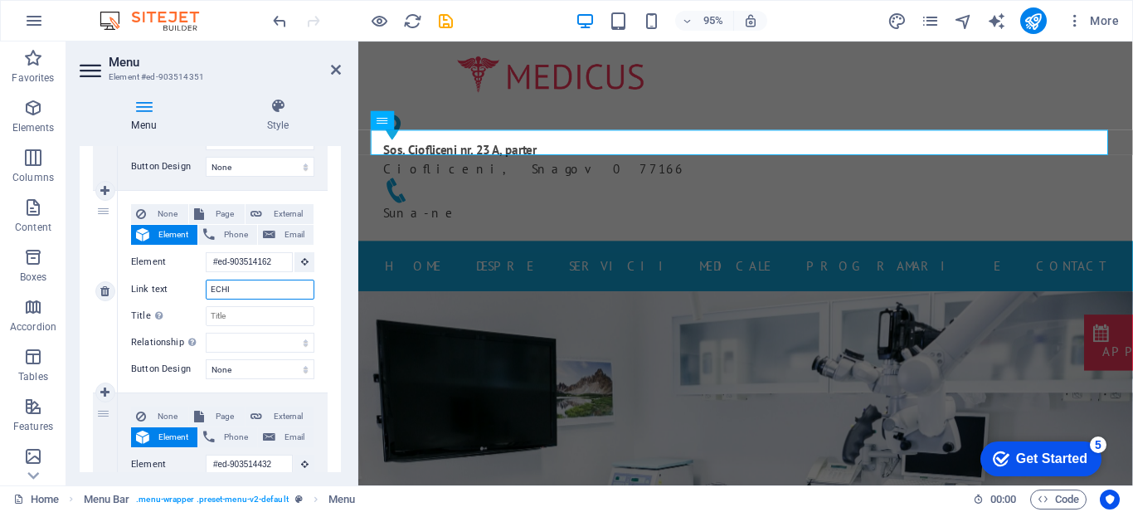
select select
type input "ECHIPA"
select select
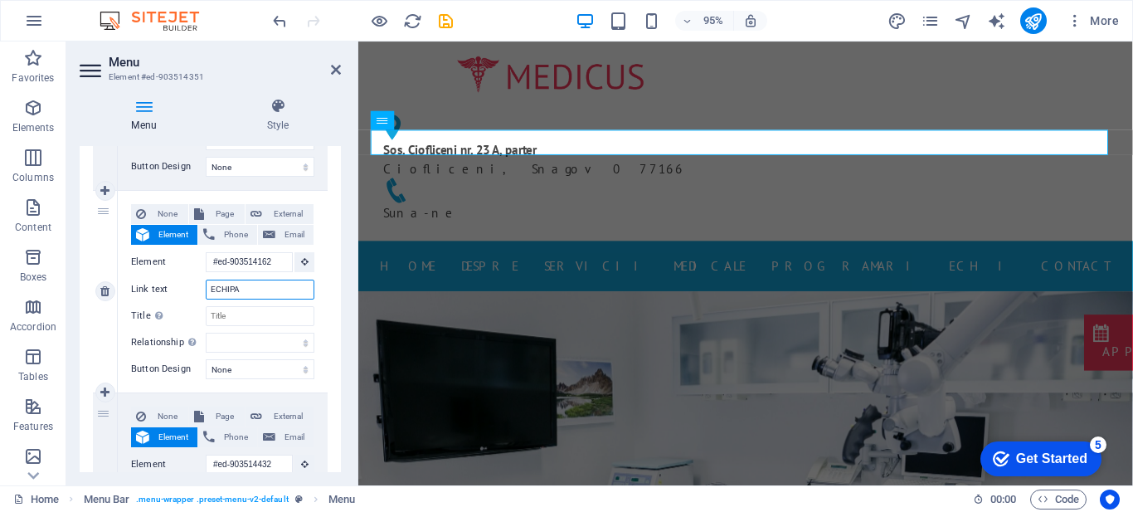
select select
type input "ECHIPA"
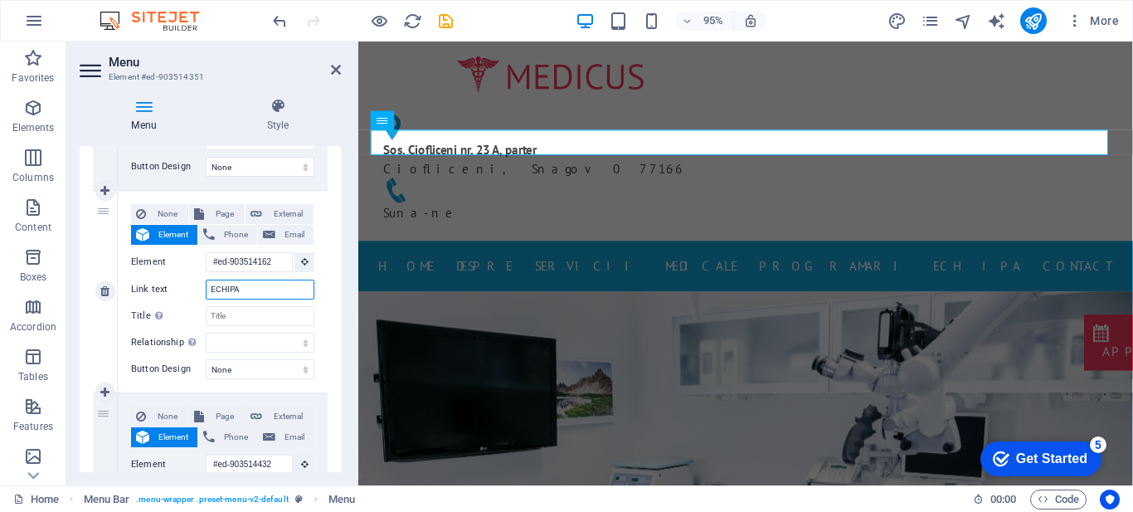
select select
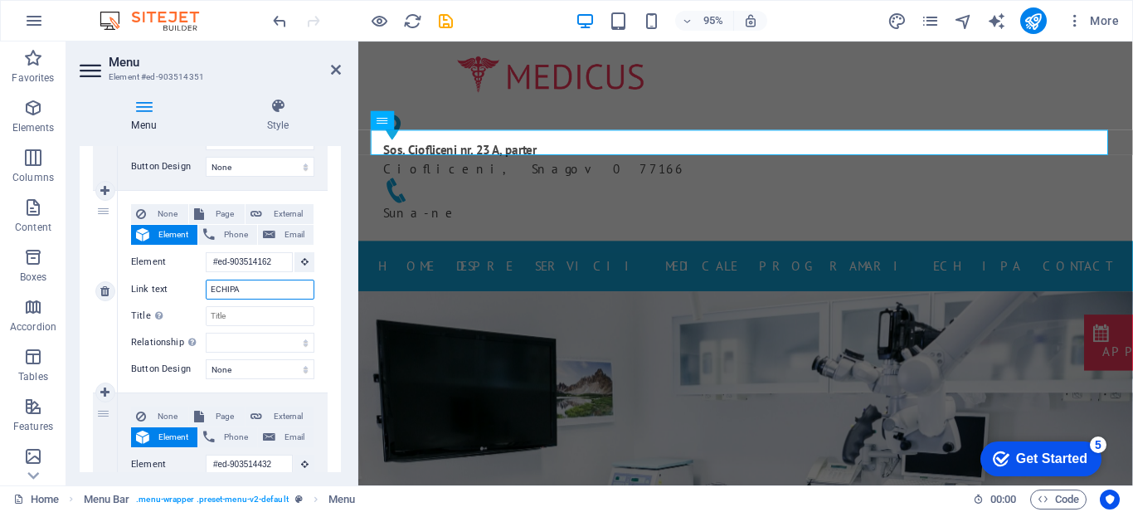
select select
type input "ECHIPA ME"
select select
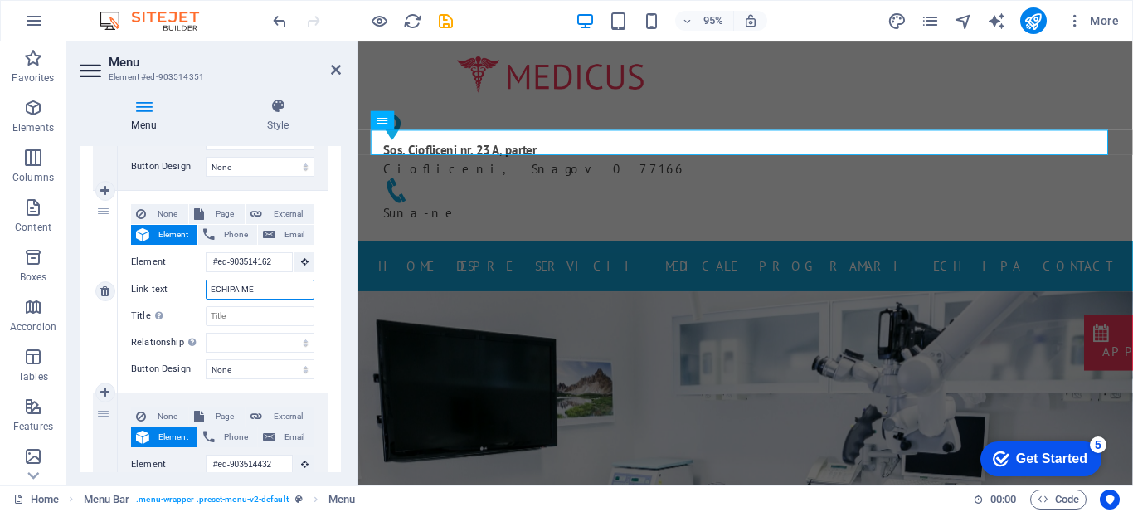
select select
type input "ECHIPA MEDICALA"
select select
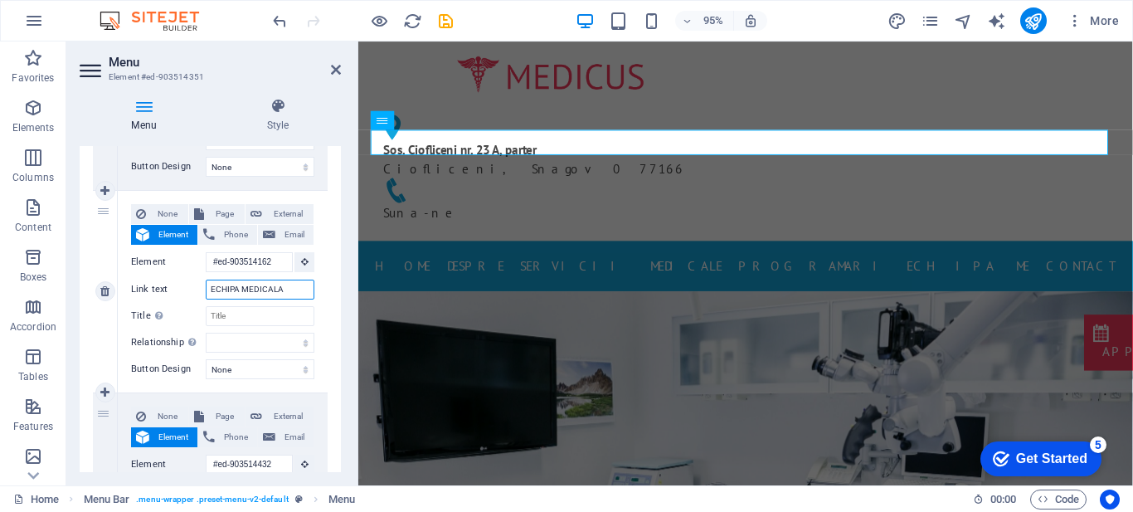
select select
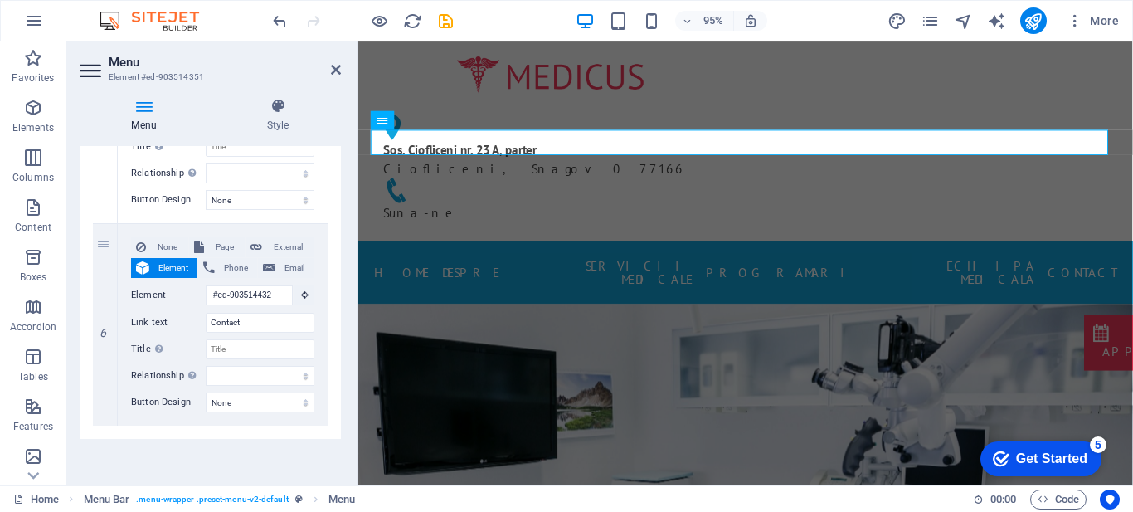
scroll to position [0, 0]
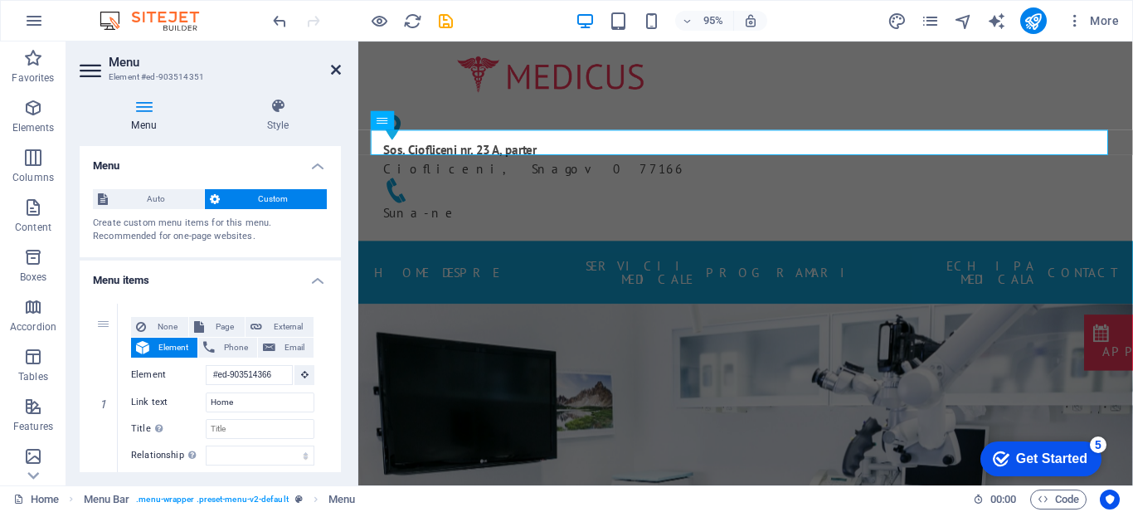
type input "ECHIPA MEDICALA"
click at [337, 73] on icon at bounding box center [336, 69] width 10 height 13
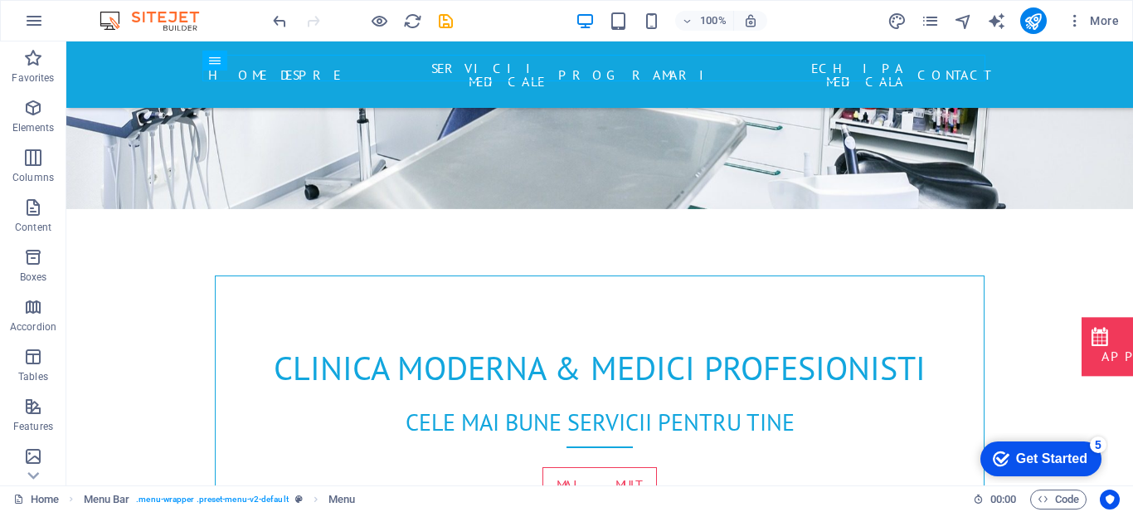
scroll to position [559, 0]
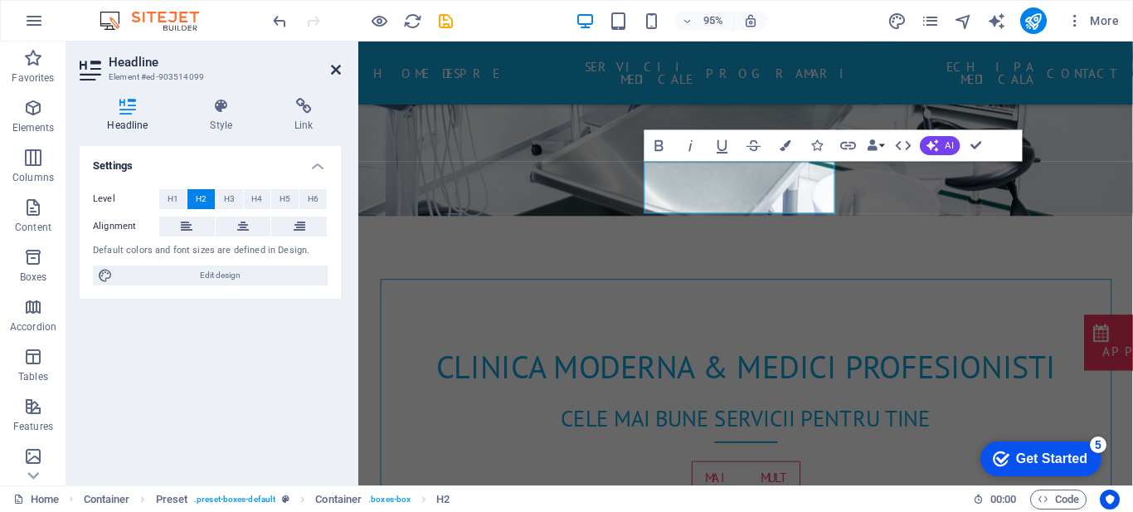
click at [335, 67] on icon at bounding box center [336, 69] width 10 height 13
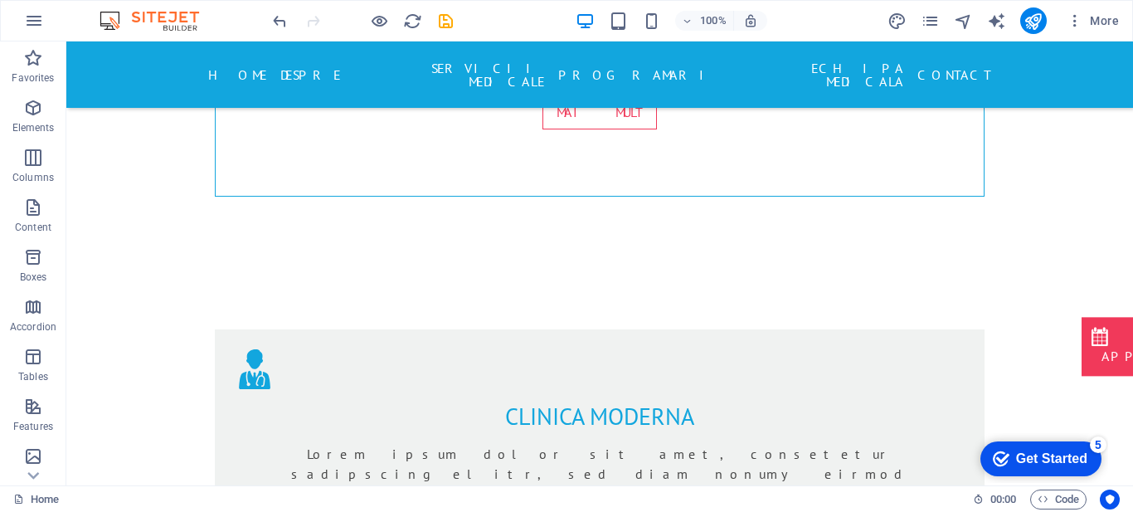
scroll to position [901, 0]
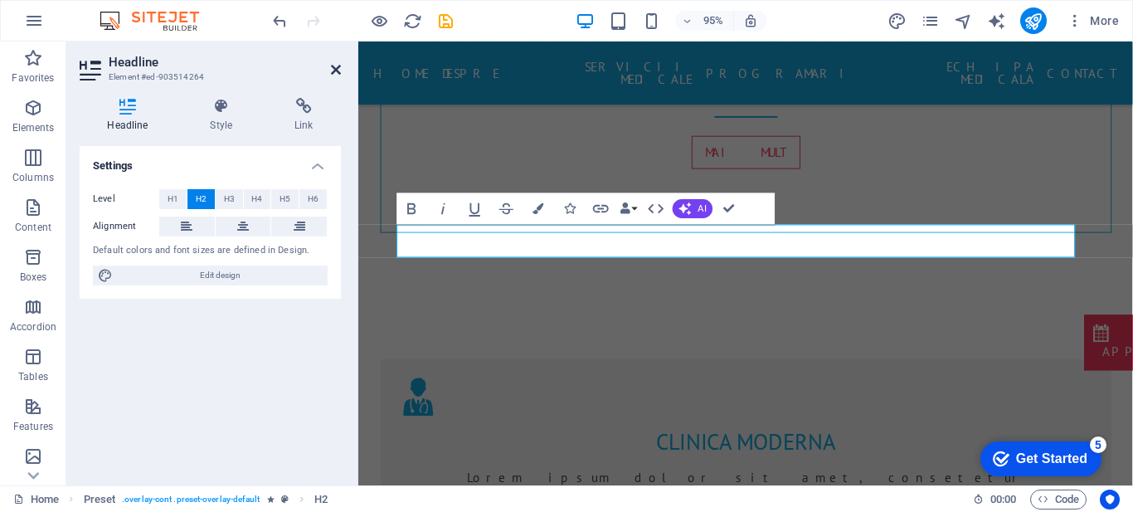
click at [339, 66] on icon at bounding box center [336, 69] width 10 height 13
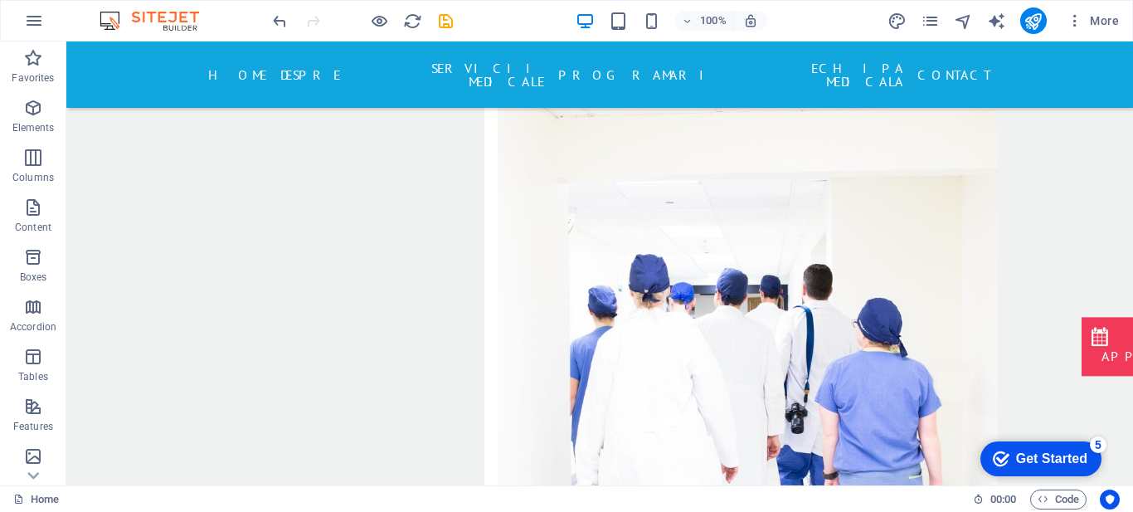
scroll to position [4192, 0]
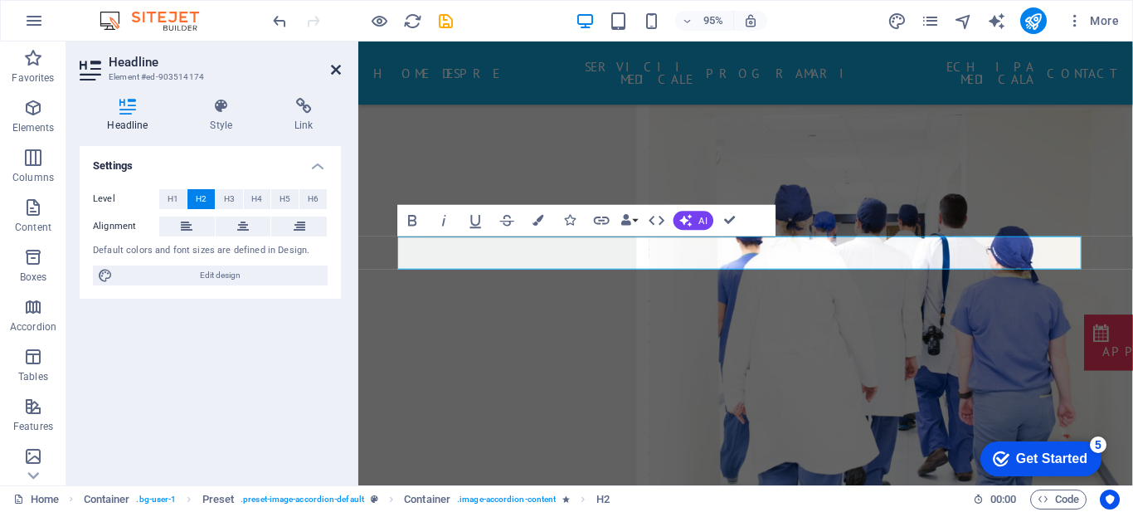
click at [331, 66] on icon at bounding box center [336, 69] width 10 height 13
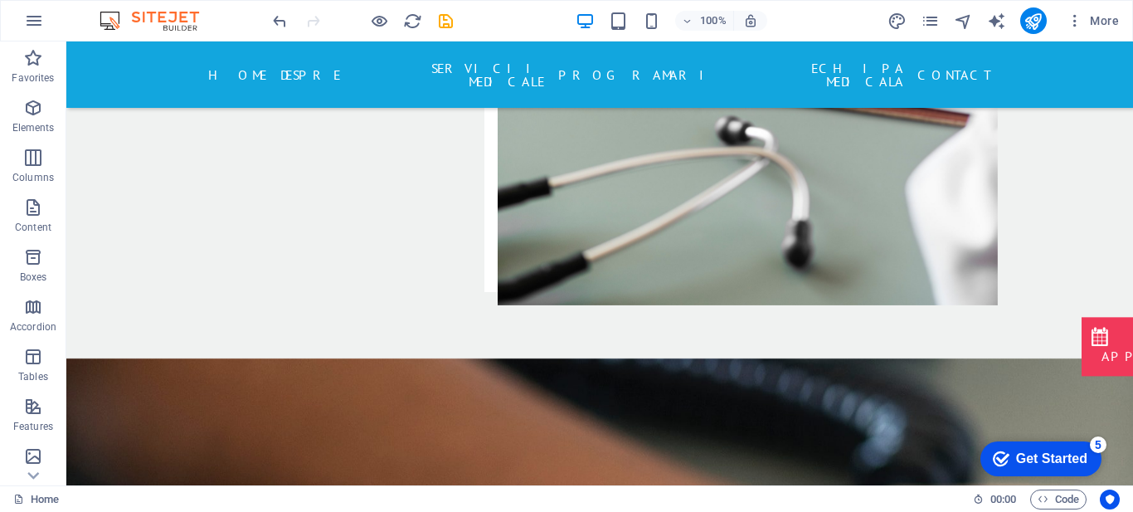
scroll to position [5279, 0]
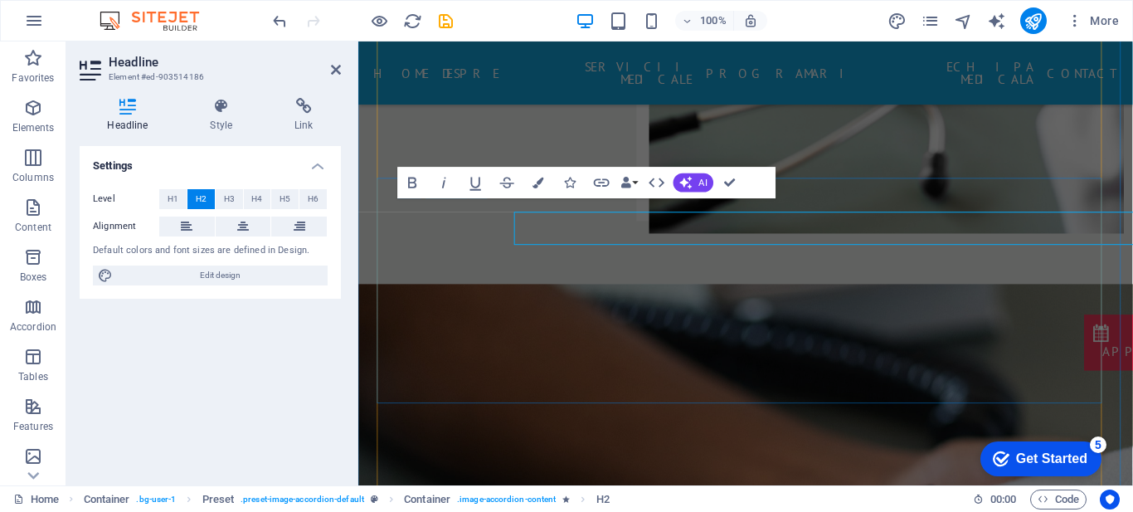
scroll to position [5272, 0]
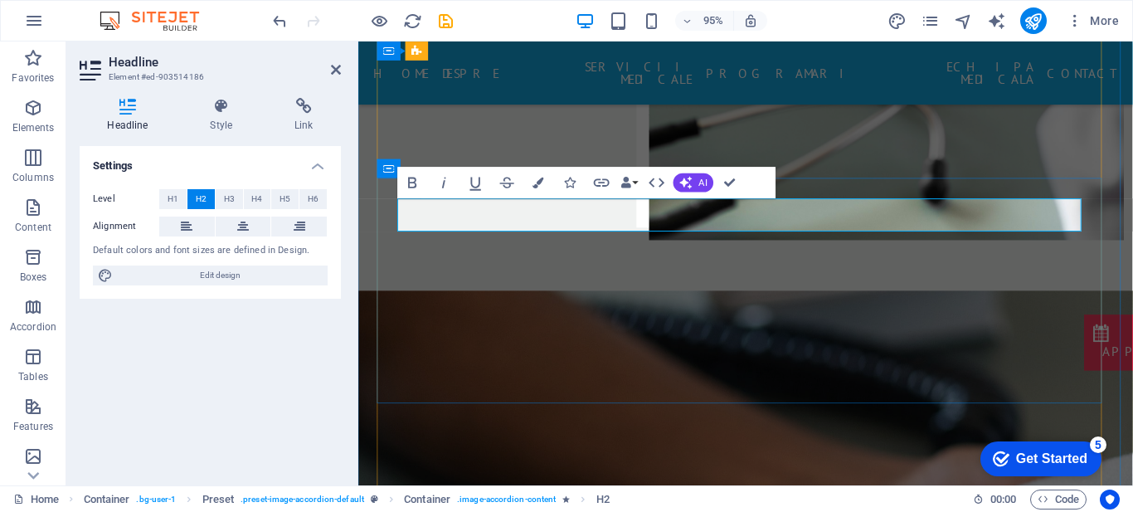
click at [341, 66] on aside "Headline Element #ed-903514186 Headline Style Link Settings Level H1 H2 H3 H4 H…" at bounding box center [212, 263] width 292 height 444
click at [337, 69] on icon at bounding box center [336, 69] width 10 height 13
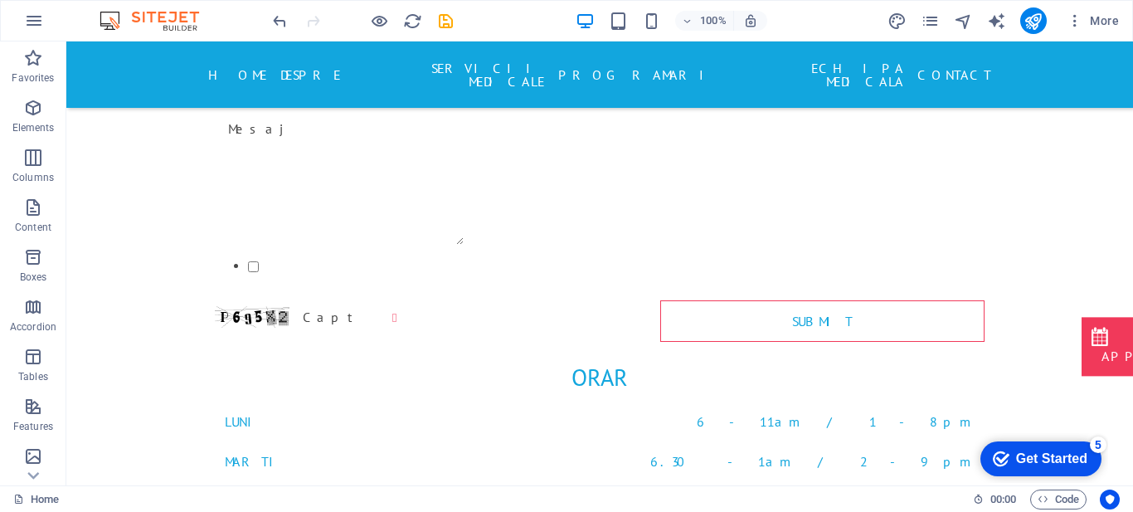
scroll to position [6304, 0]
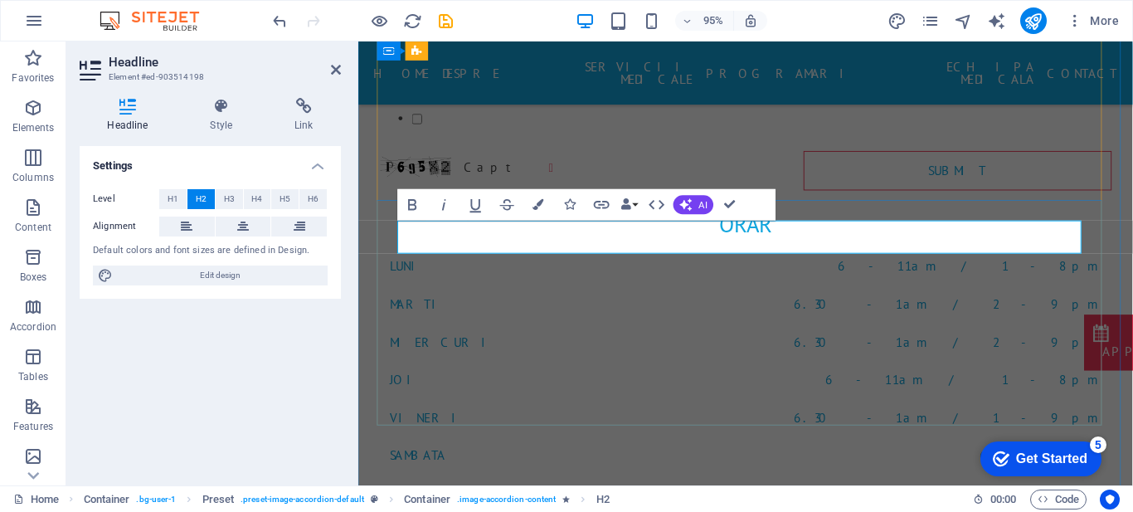
scroll to position [6289, 0]
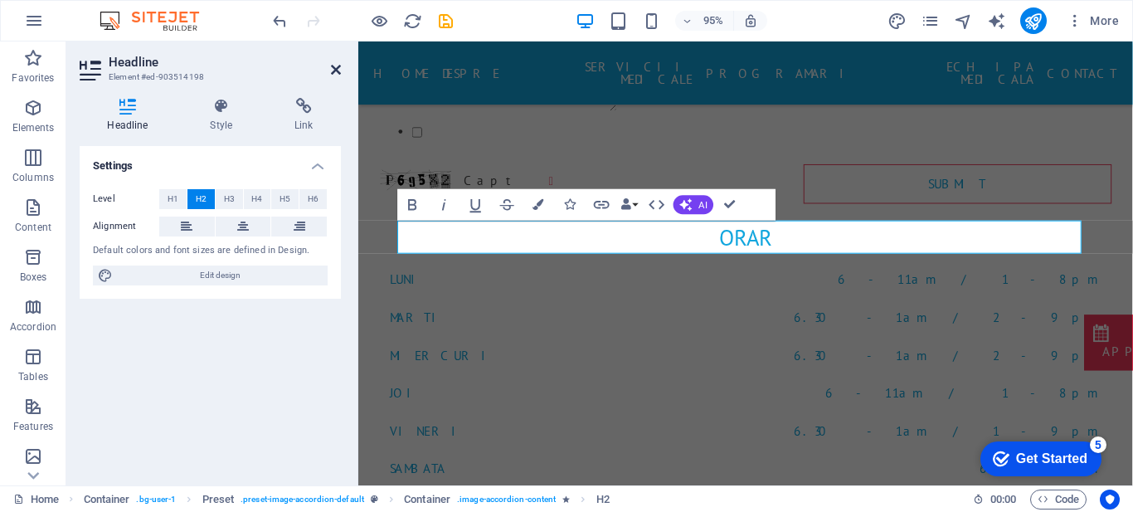
click at [335, 73] on icon at bounding box center [336, 69] width 10 height 13
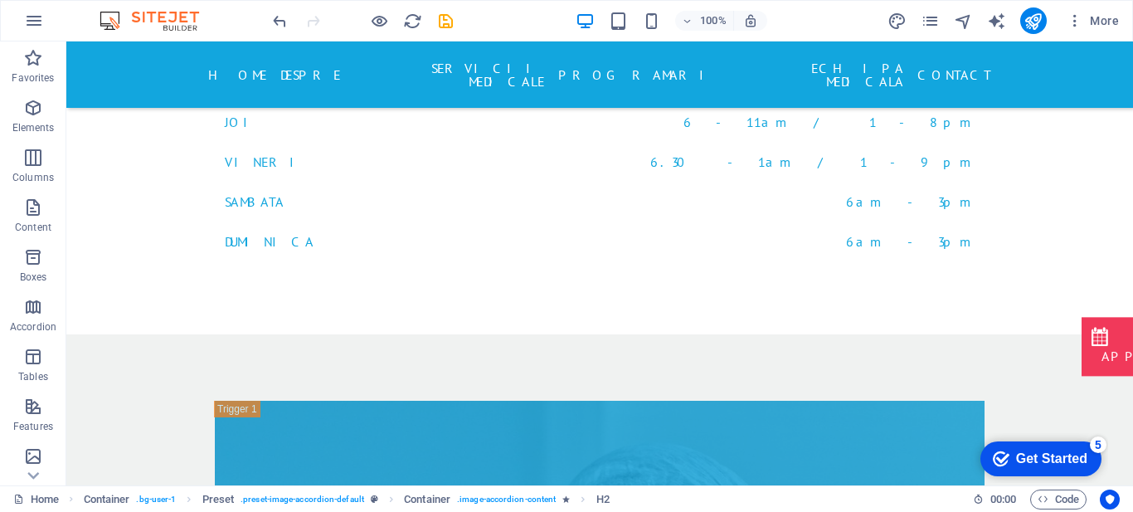
scroll to position [6614, 0]
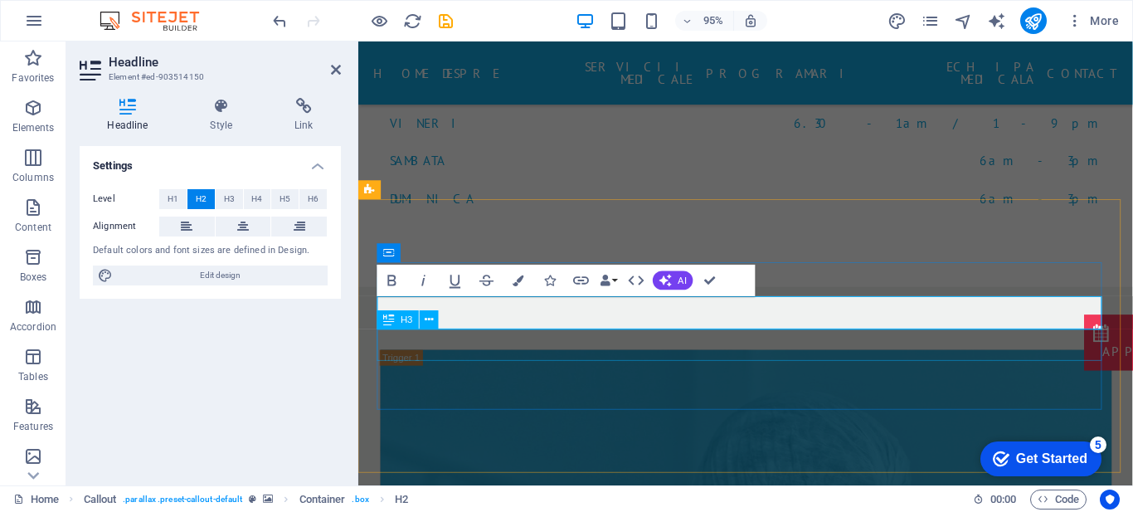
scroll to position [6594, 0]
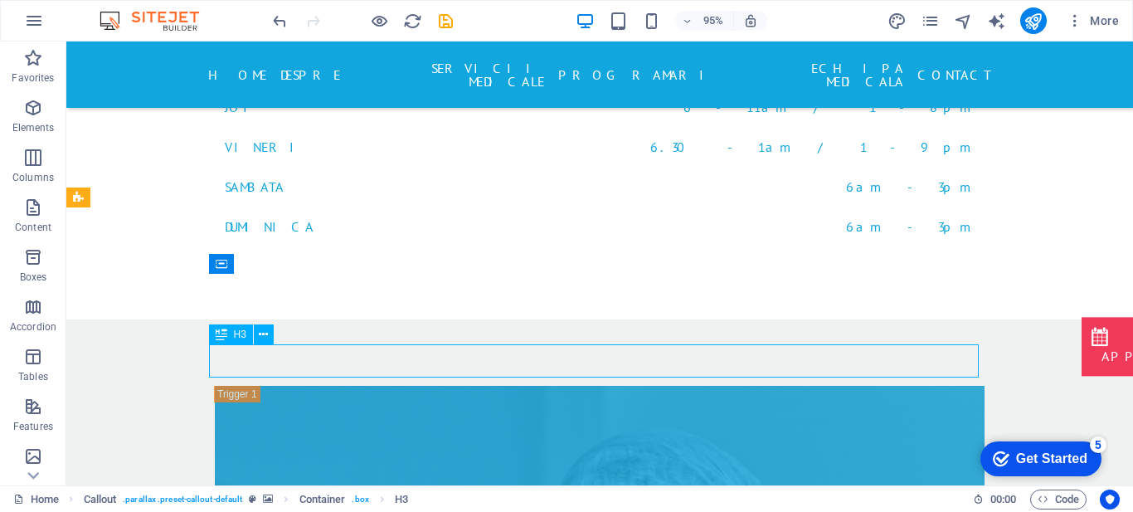
scroll to position [6614, 0]
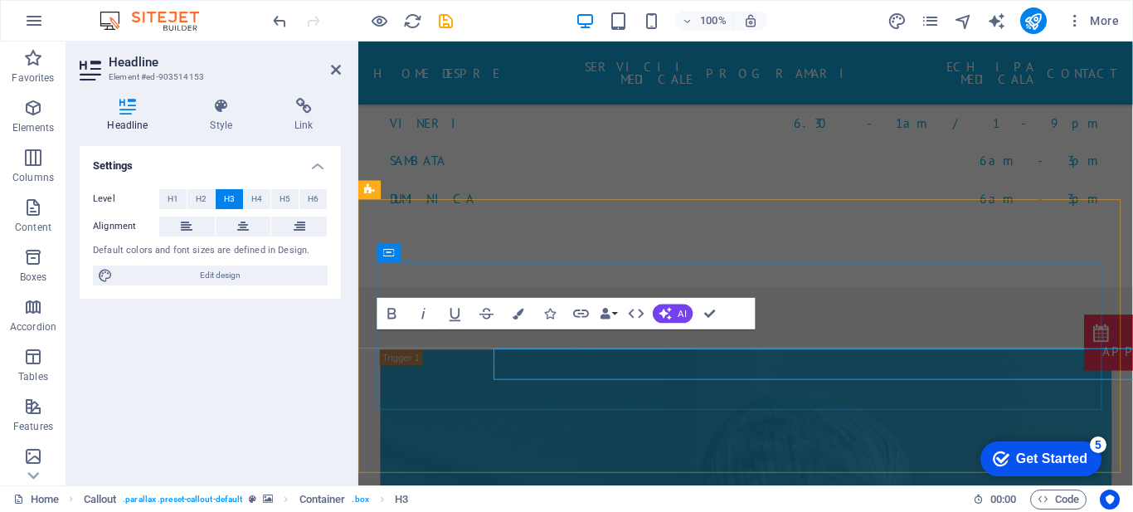
scroll to position [6594, 0]
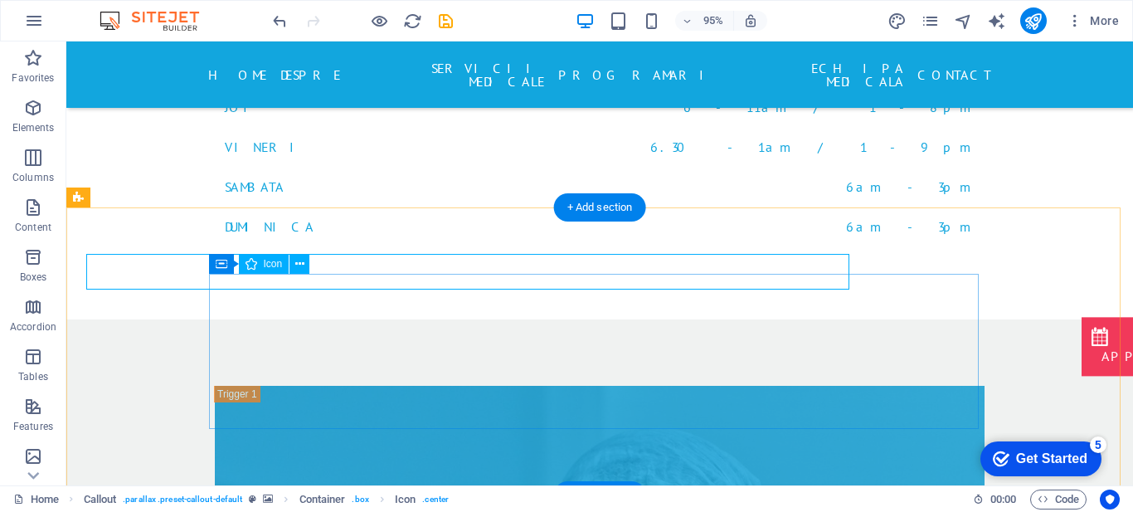
scroll to position [6614, 0]
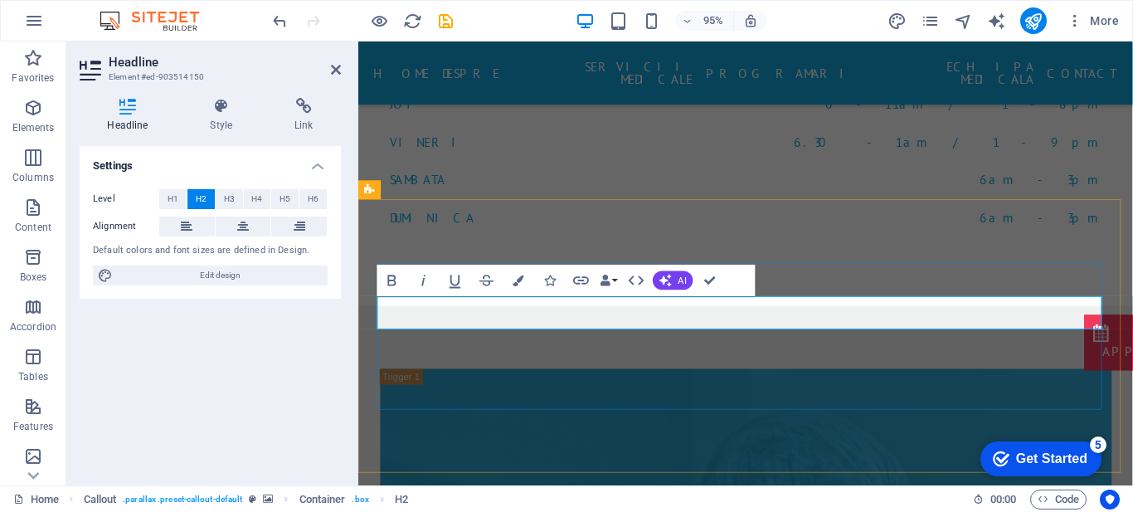
drag, startPoint x: 712, startPoint y: 323, endPoint x: 897, endPoint y: 329, distance: 185.0
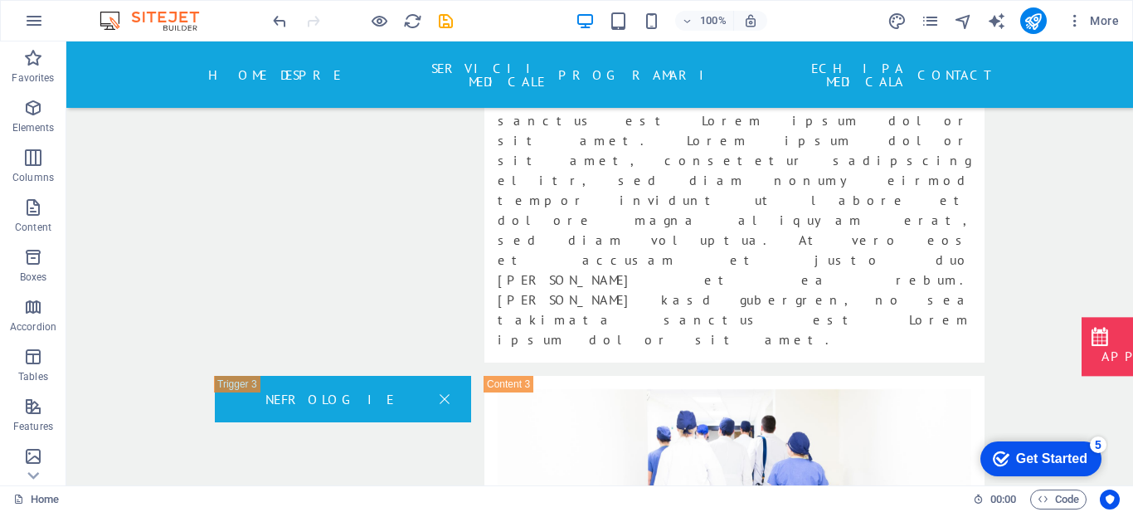
scroll to position [3804, 0]
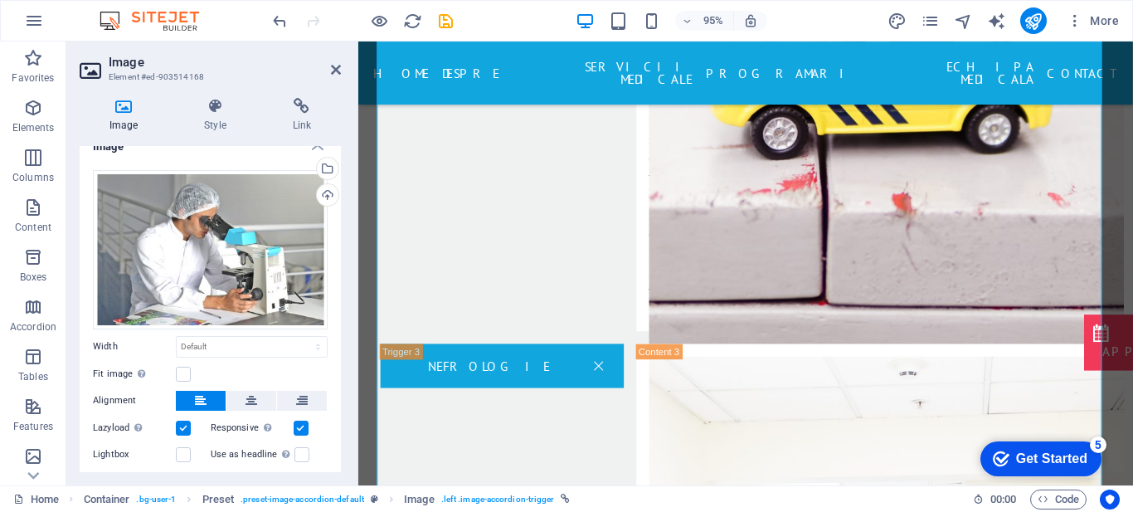
scroll to position [0, 0]
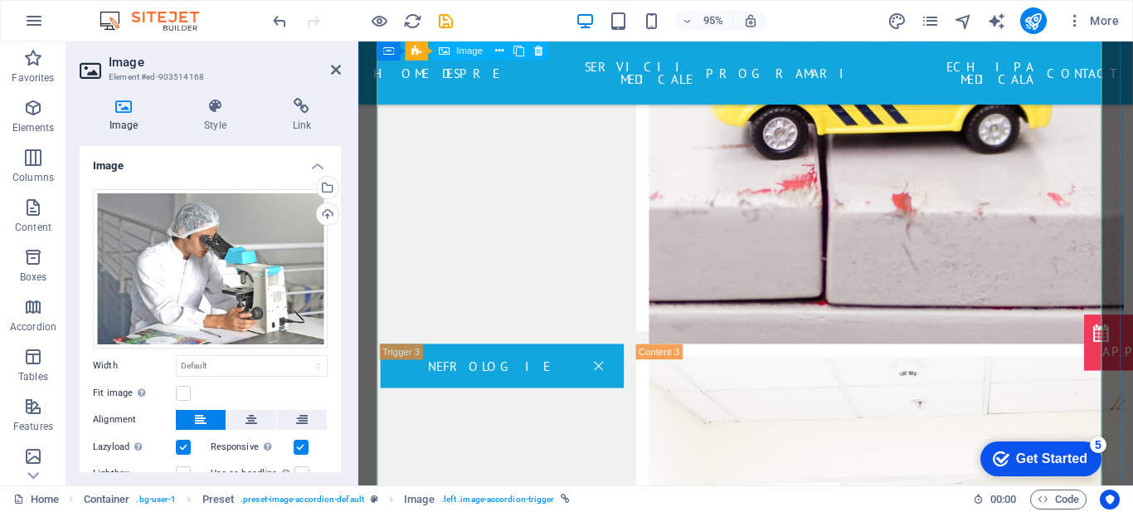
click at [337, 69] on icon at bounding box center [336, 69] width 10 height 13
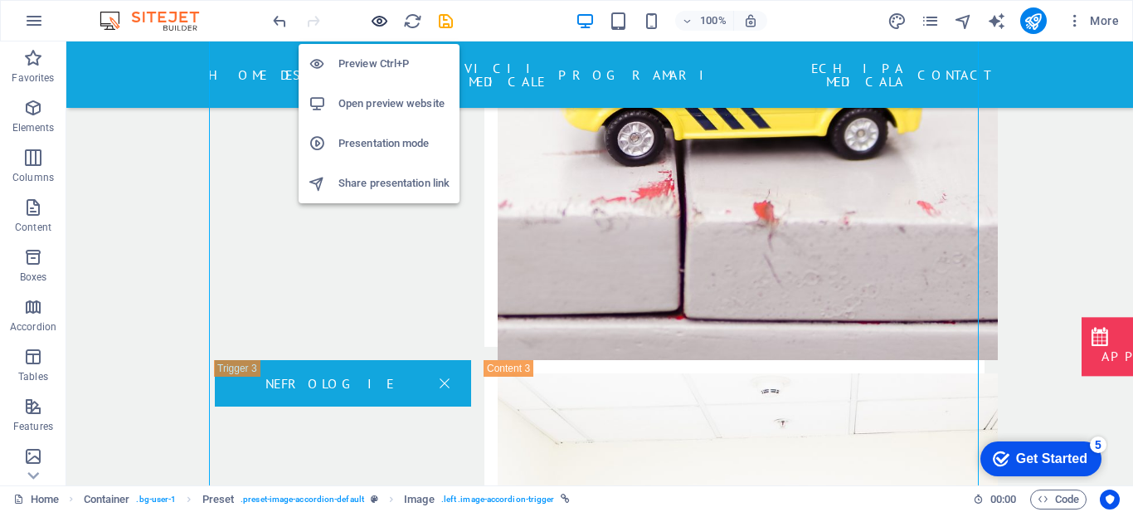
click at [376, 22] on icon "button" at bounding box center [379, 21] width 19 height 19
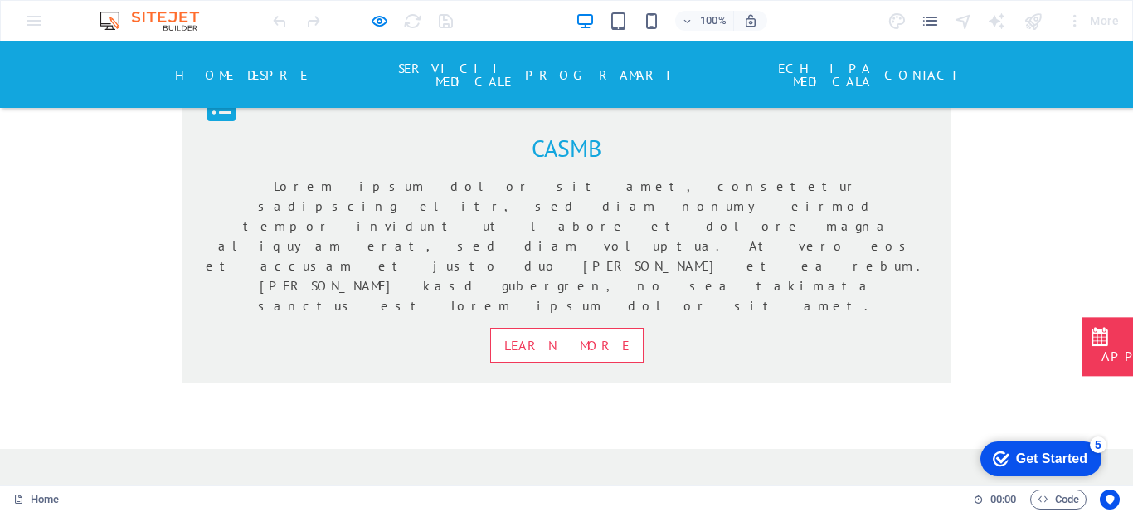
scroll to position [1978, 0]
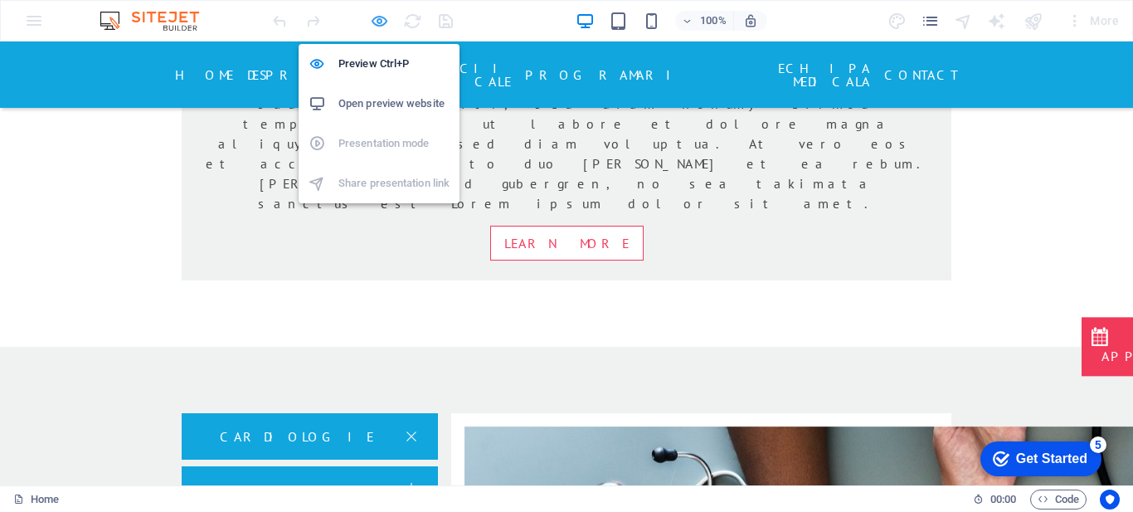
click at [381, 22] on icon "button" at bounding box center [379, 21] width 19 height 19
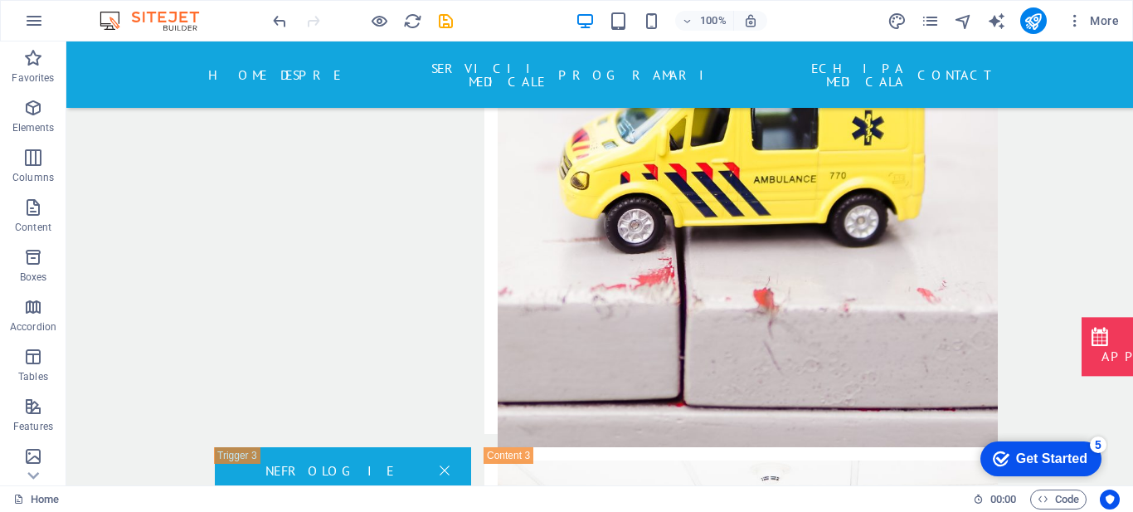
scroll to position [3857, 0]
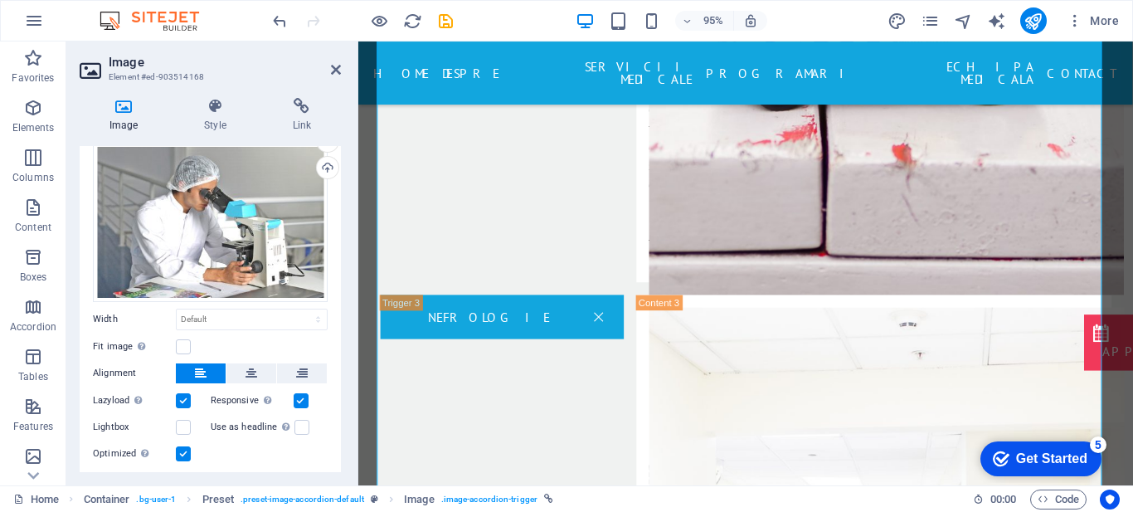
scroll to position [0, 0]
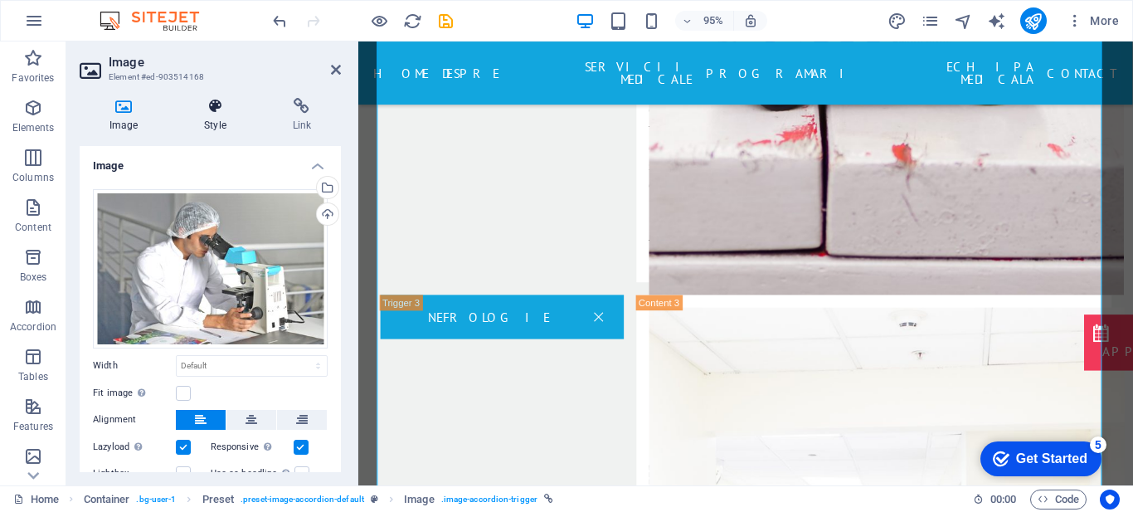
click at [219, 110] on icon at bounding box center [214, 106] width 81 height 17
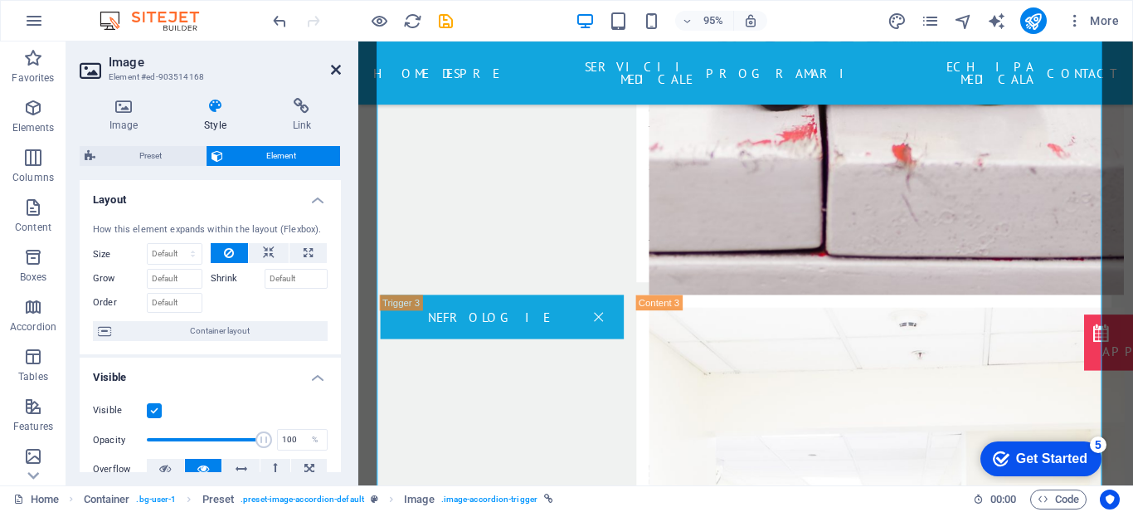
click at [333, 75] on icon at bounding box center [336, 69] width 10 height 13
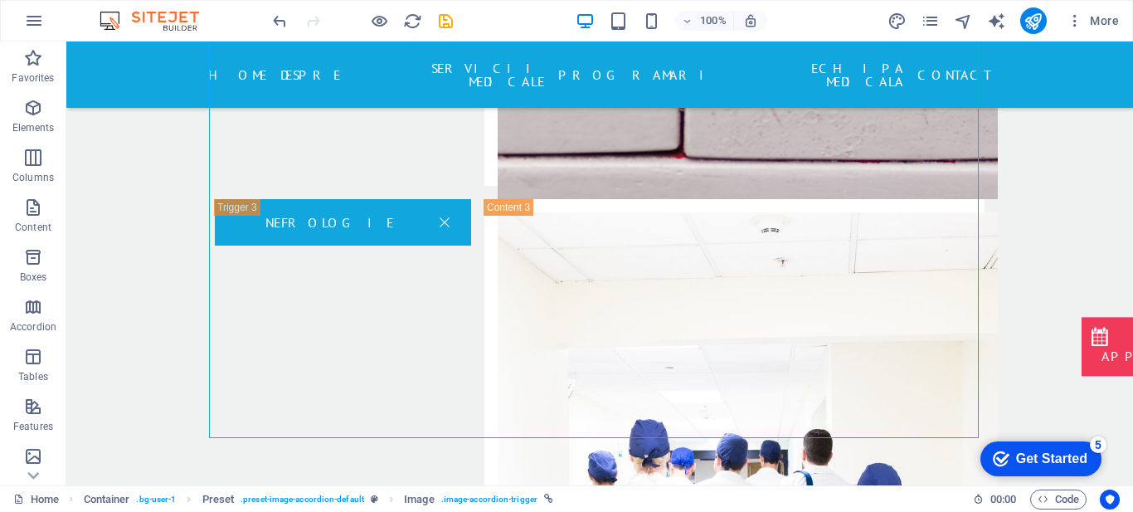
scroll to position [3842, 0]
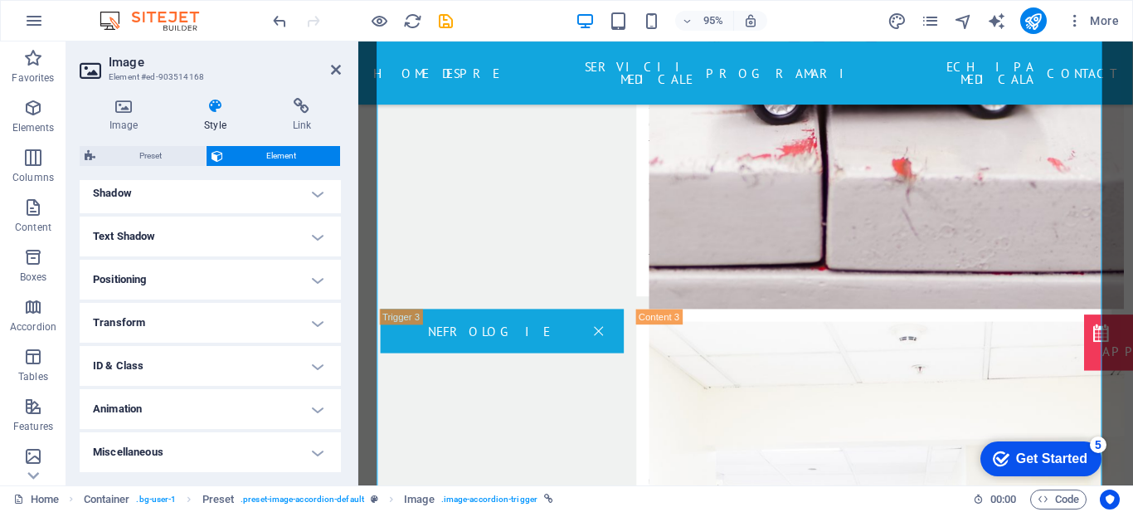
scroll to position [0, 0]
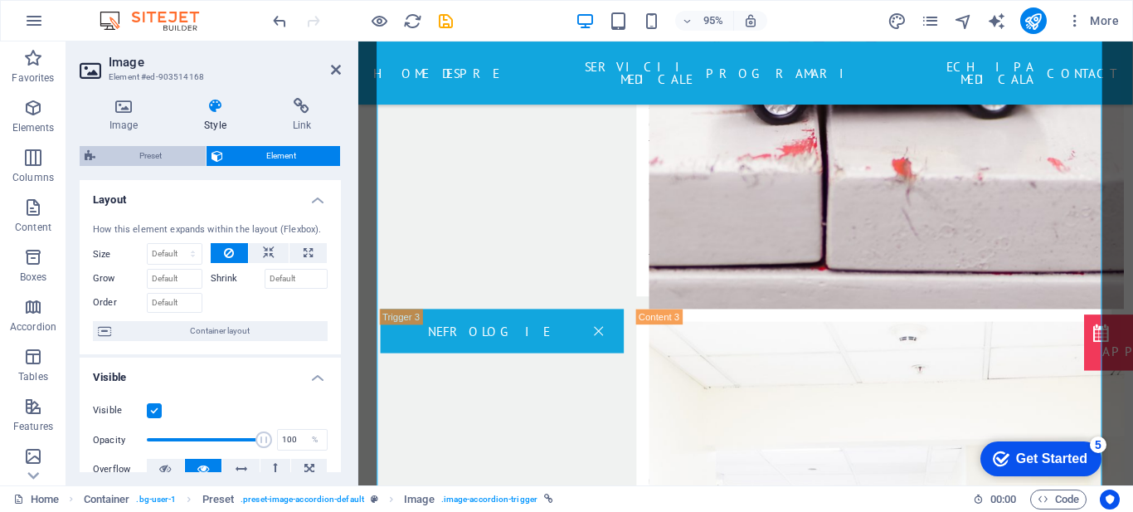
click at [149, 157] on span "Preset" at bounding box center [150, 156] width 100 height 20
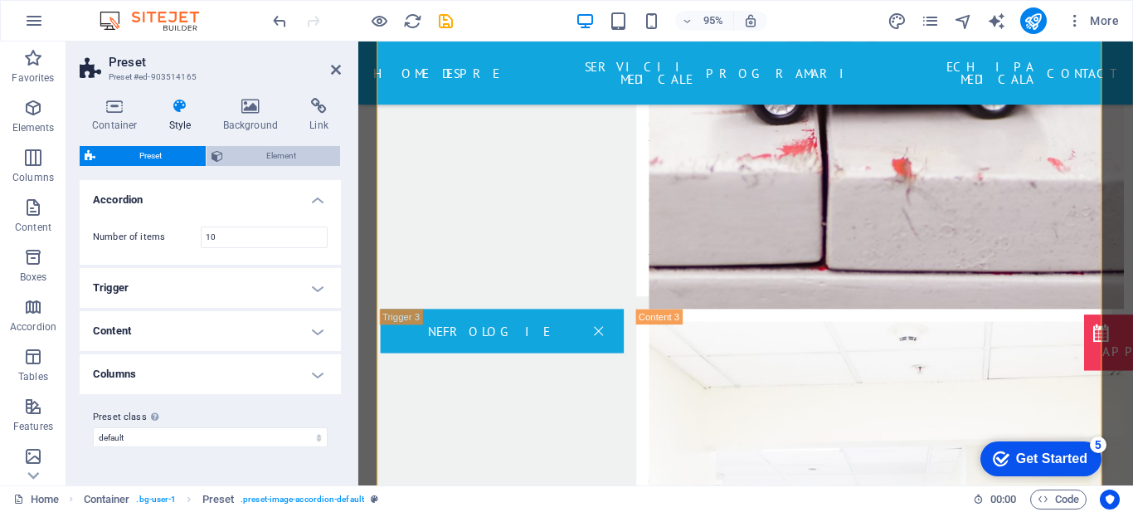
click at [235, 154] on span "Element" at bounding box center [282, 156] width 108 height 20
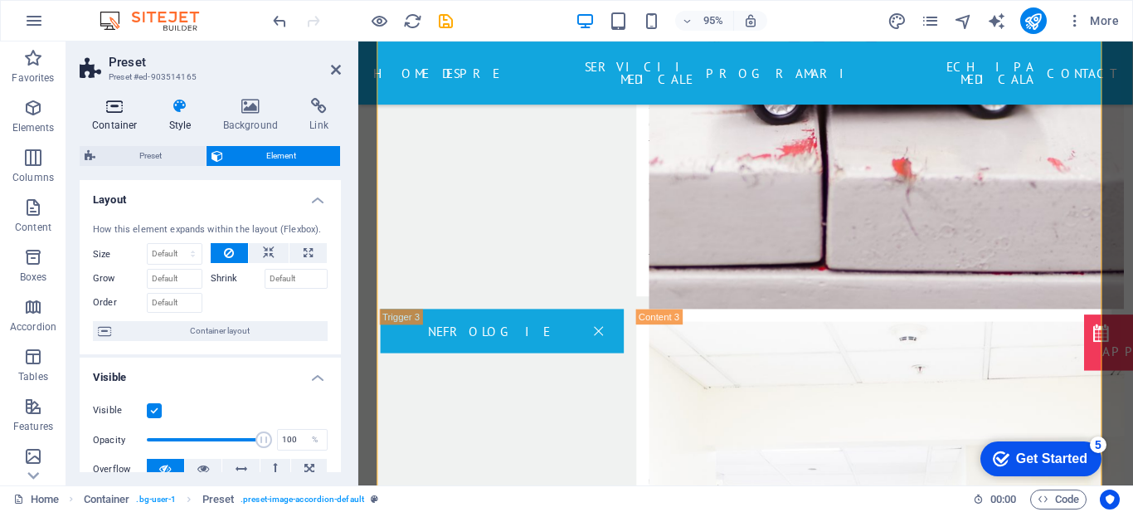
click at [117, 114] on h4 "Container" at bounding box center [118, 115] width 77 height 35
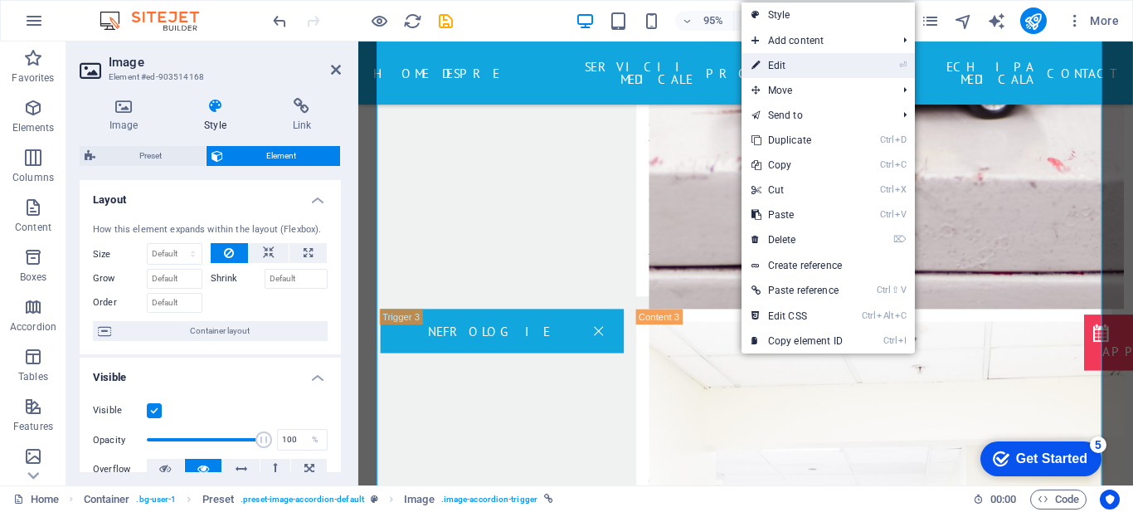
click at [766, 67] on link "⏎ Edit" at bounding box center [796, 65] width 111 height 25
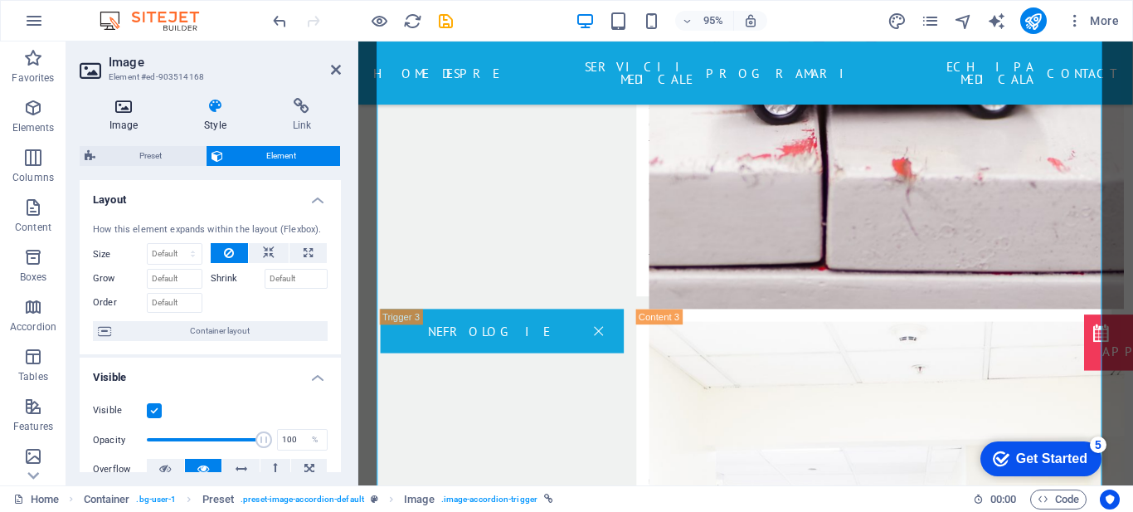
click at [134, 104] on icon at bounding box center [124, 106] width 88 height 17
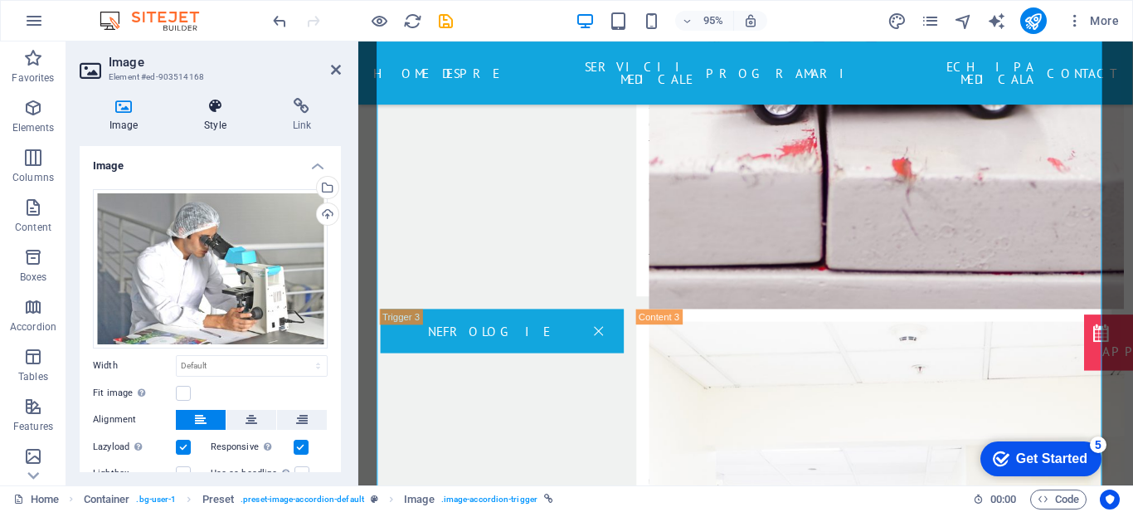
click at [205, 117] on h4 "Style" at bounding box center [218, 115] width 88 height 35
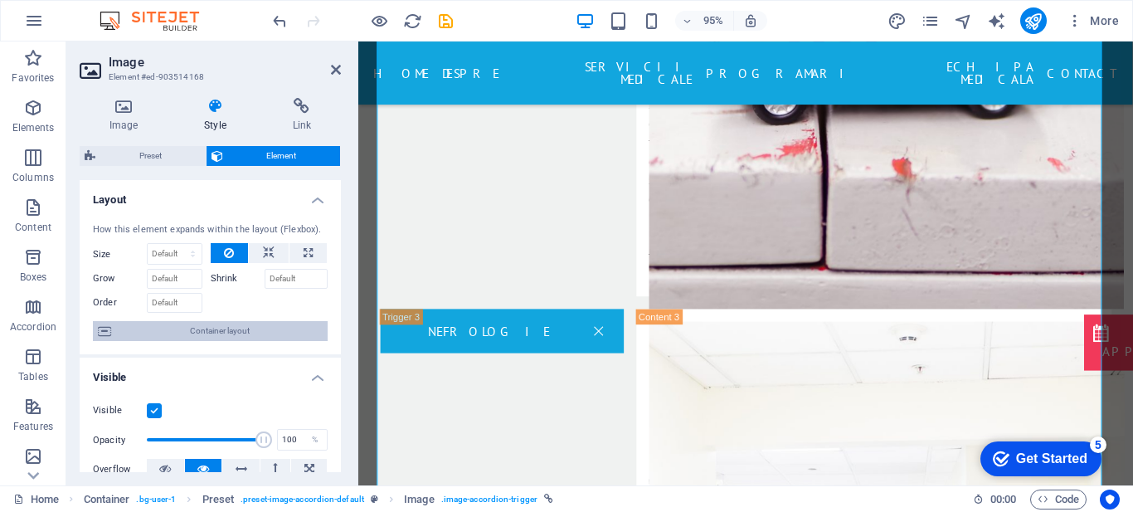
click at [212, 328] on span "Container layout" at bounding box center [219, 331] width 206 height 20
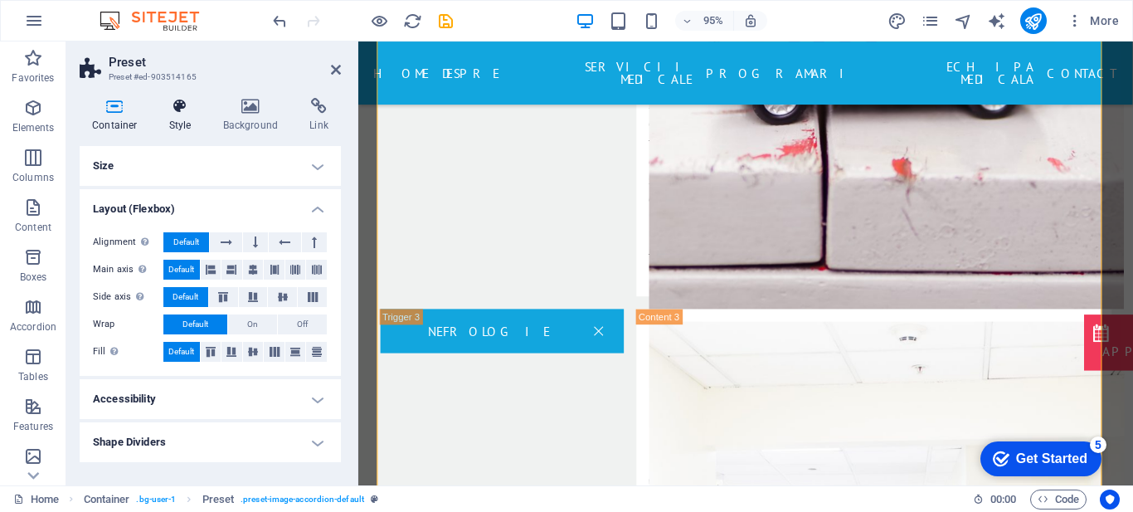
click at [177, 109] on icon at bounding box center [180, 106] width 47 height 17
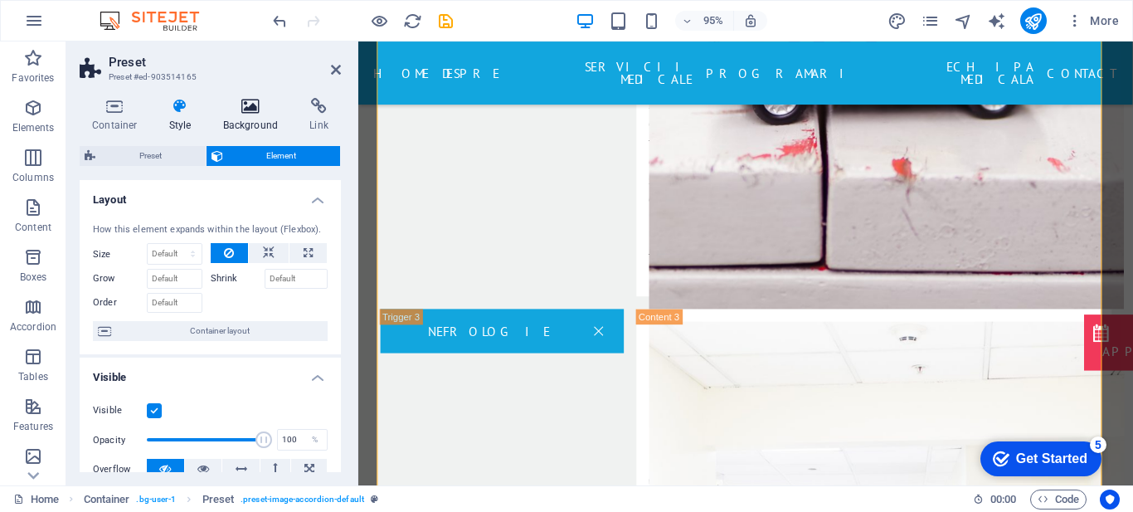
click at [246, 126] on h4 "Background" at bounding box center [254, 115] width 87 height 35
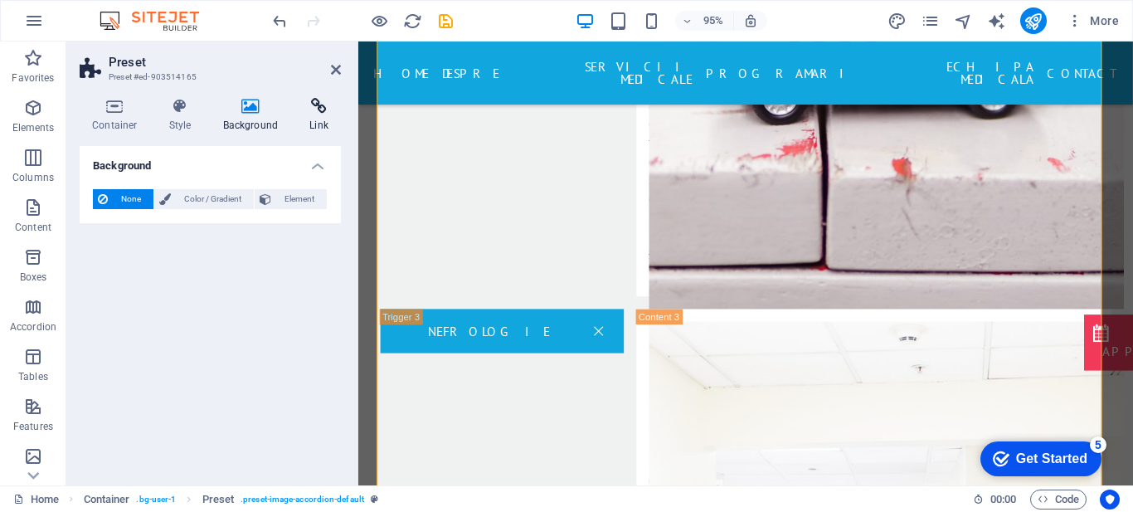
click at [309, 107] on icon at bounding box center [319, 106] width 44 height 17
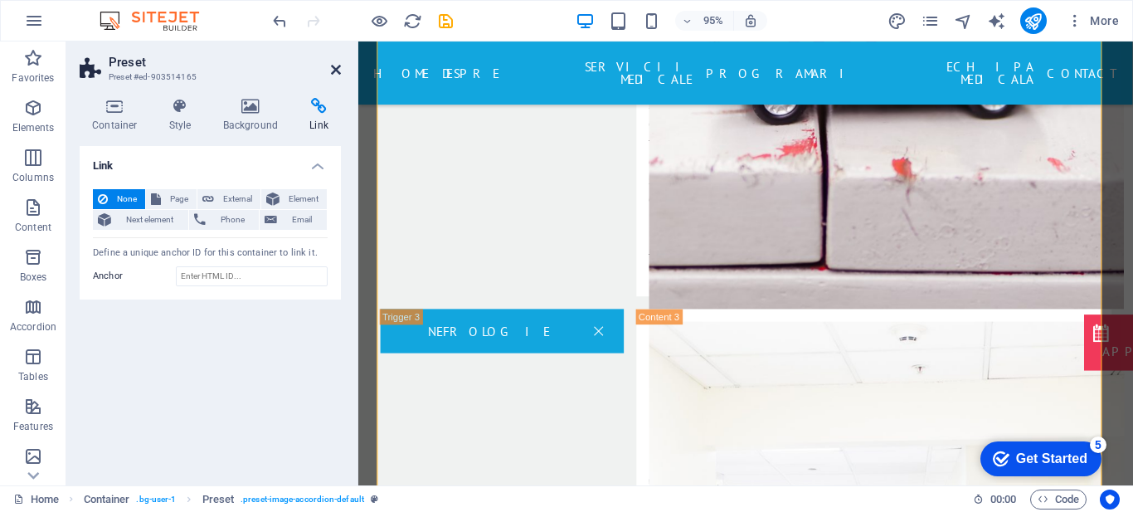
click at [336, 66] on icon at bounding box center [336, 69] width 10 height 13
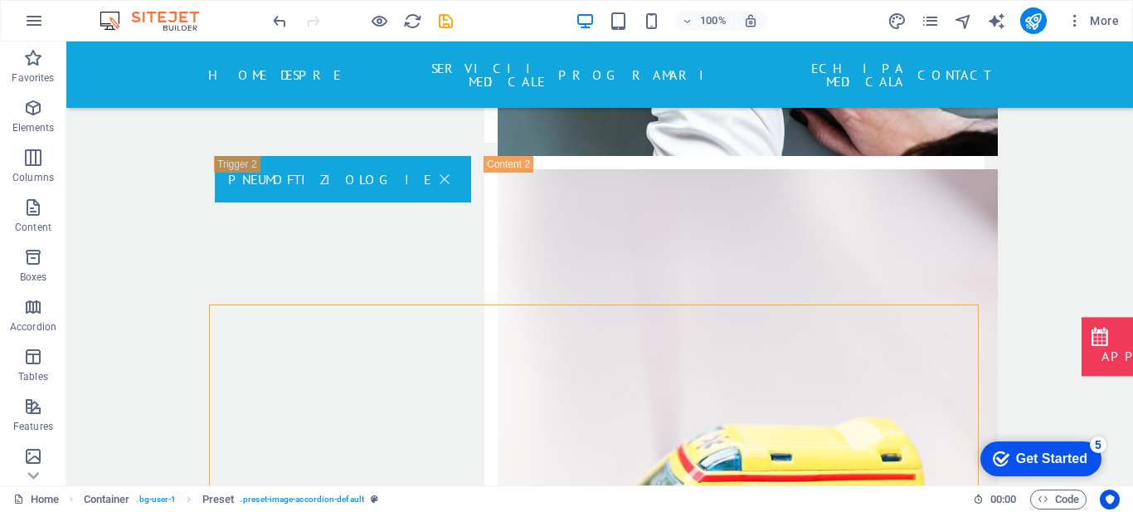
scroll to position [3391, 0]
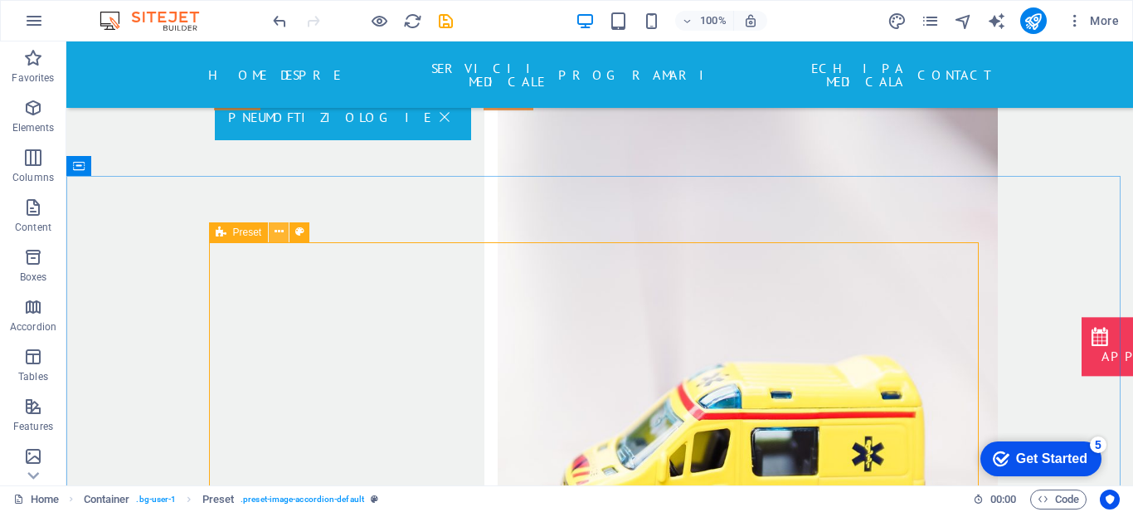
click at [279, 233] on icon at bounding box center [278, 231] width 9 height 17
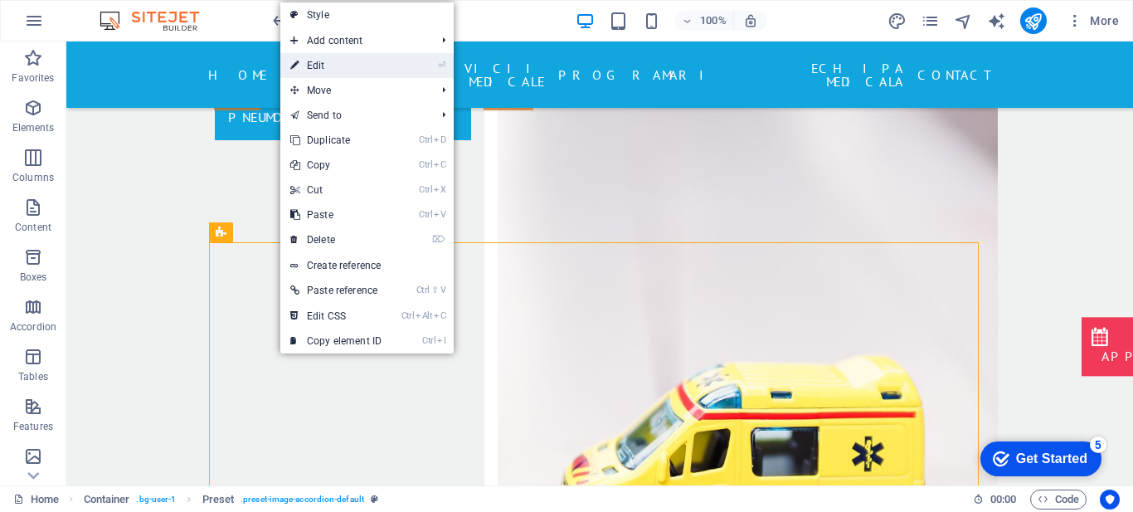
click at [388, 71] on link "⏎ Edit" at bounding box center [335, 65] width 111 height 25
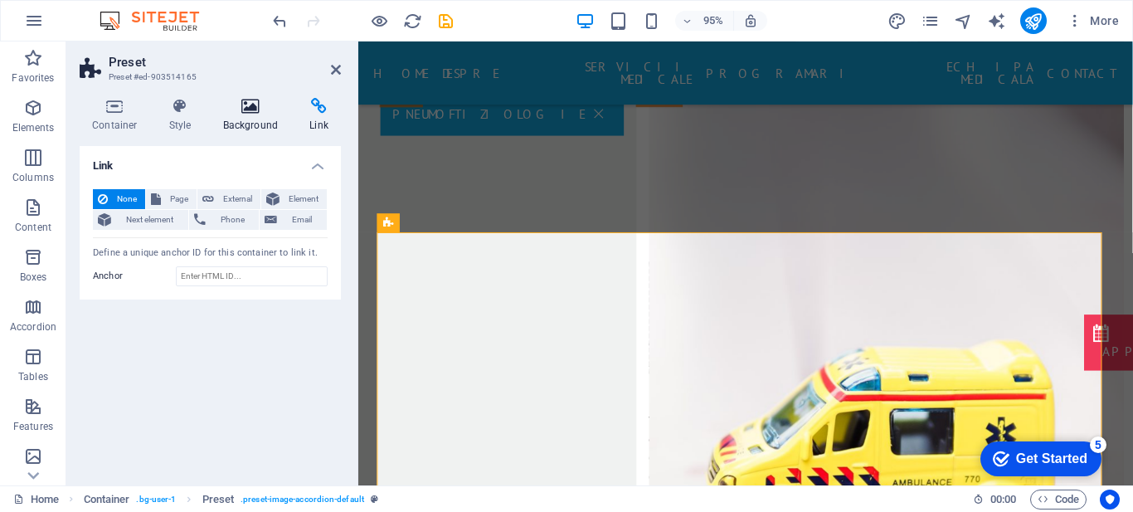
click at [245, 103] on icon at bounding box center [251, 106] width 80 height 17
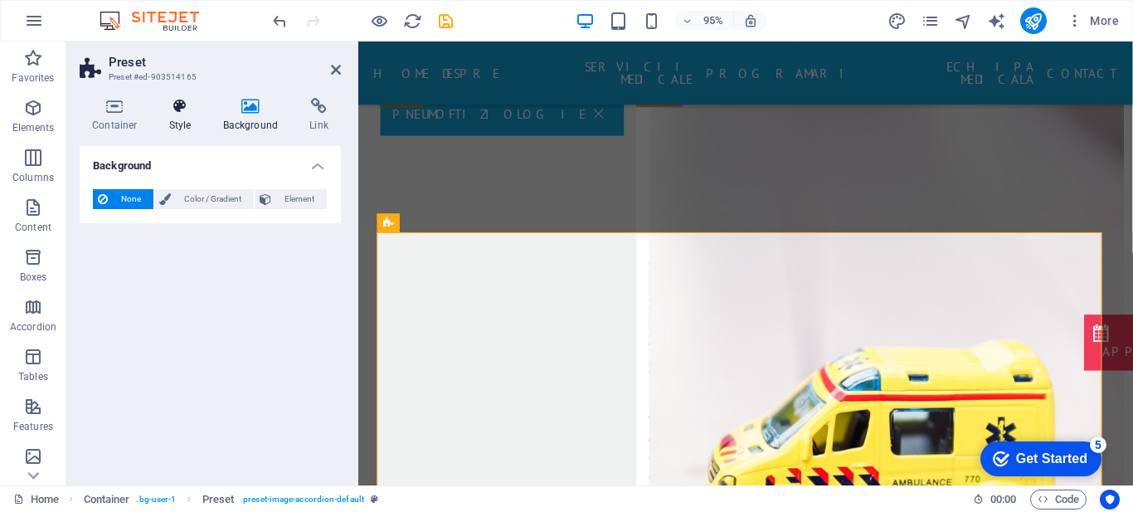
click at [182, 104] on icon at bounding box center [180, 106] width 47 height 17
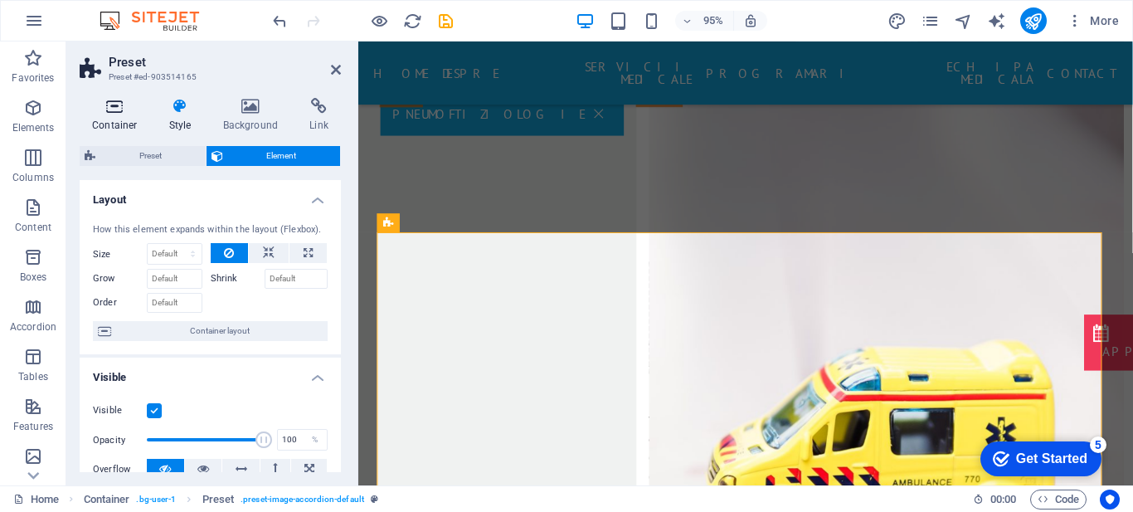
click at [119, 113] on icon at bounding box center [115, 106] width 70 height 17
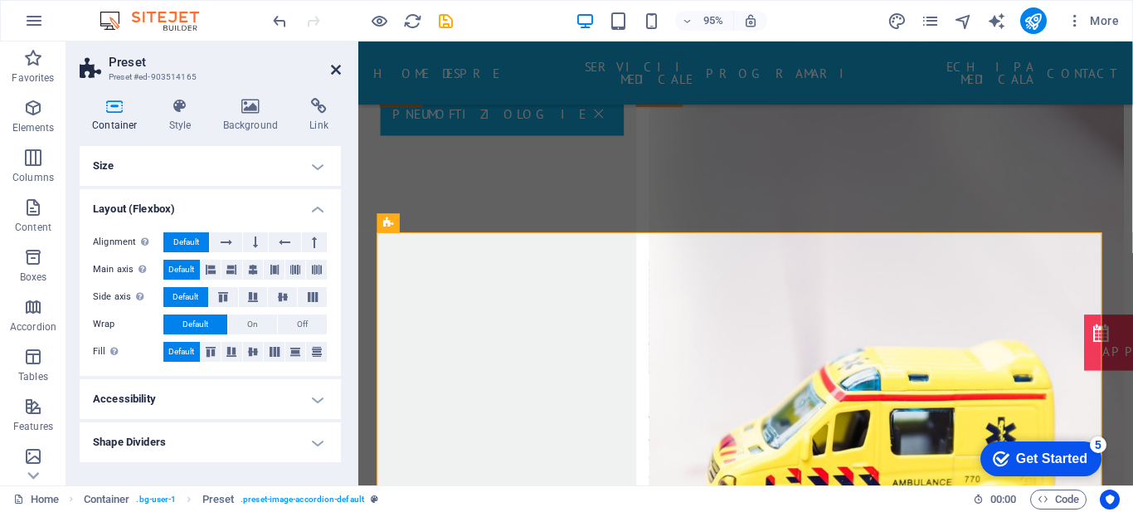
click at [337, 74] on icon at bounding box center [336, 69] width 10 height 13
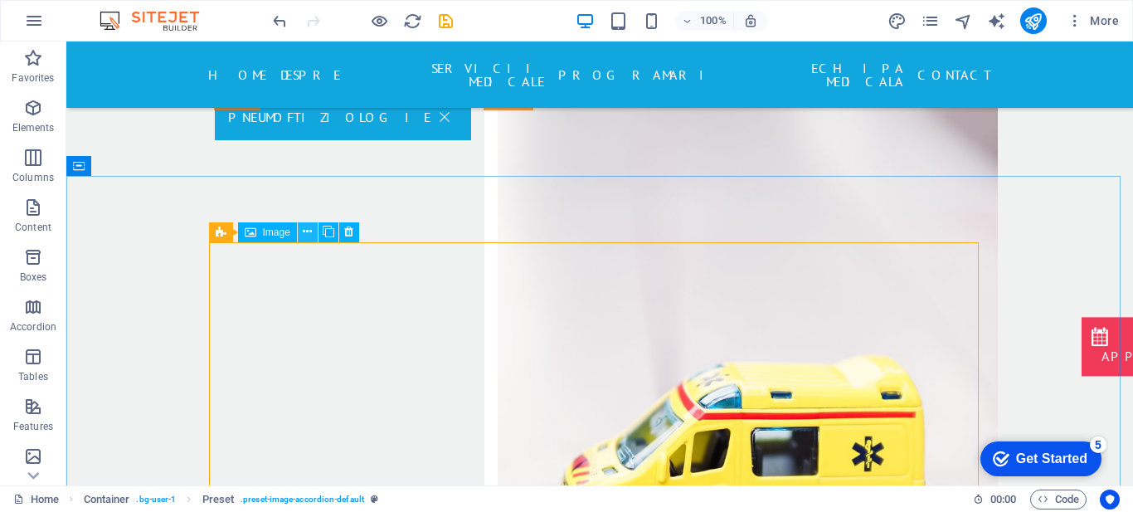
click at [312, 232] on icon at bounding box center [307, 231] width 9 height 17
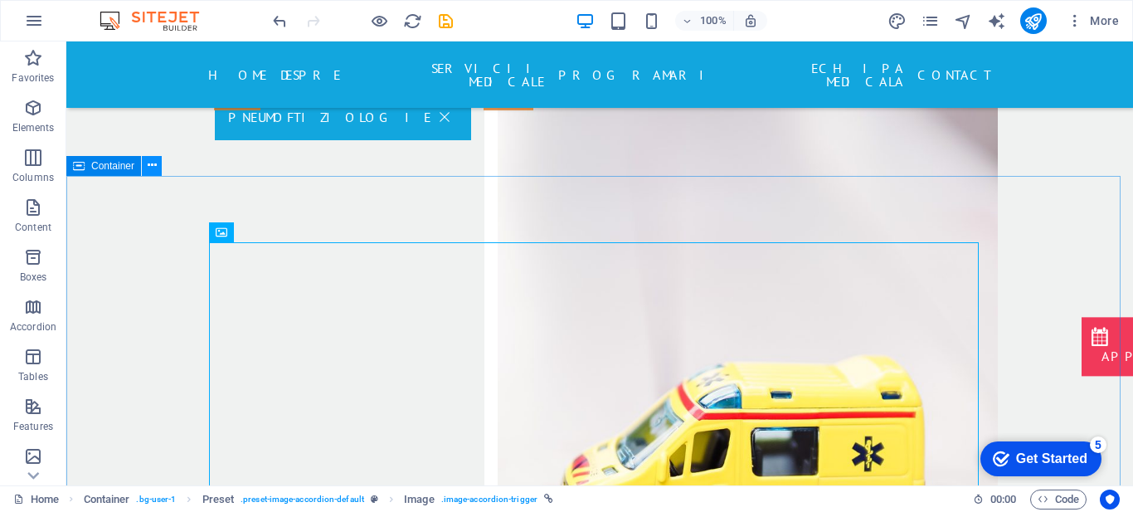
click at [153, 170] on icon at bounding box center [152, 165] width 9 height 17
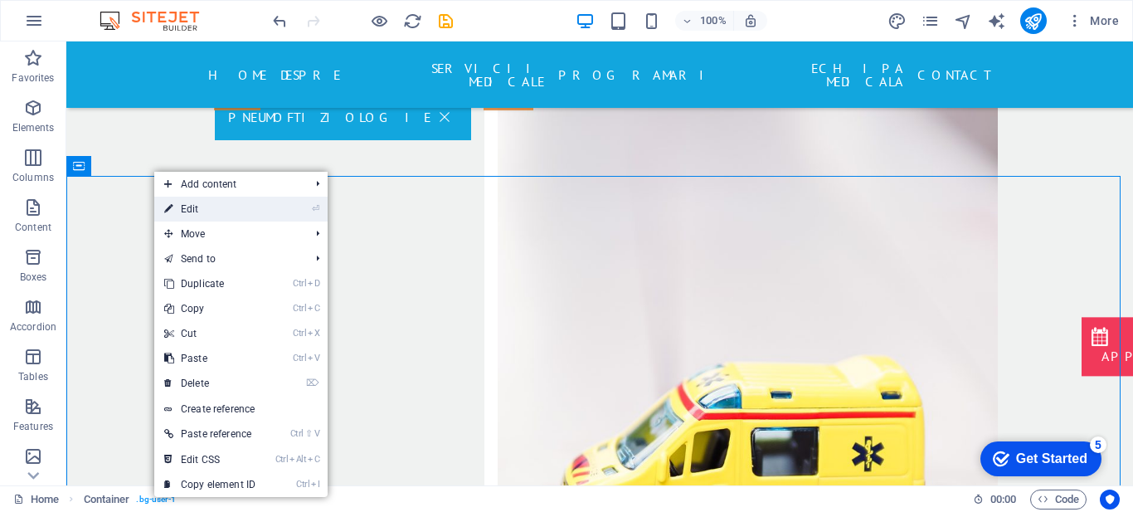
click at [181, 211] on link "⏎ Edit" at bounding box center [209, 209] width 111 height 25
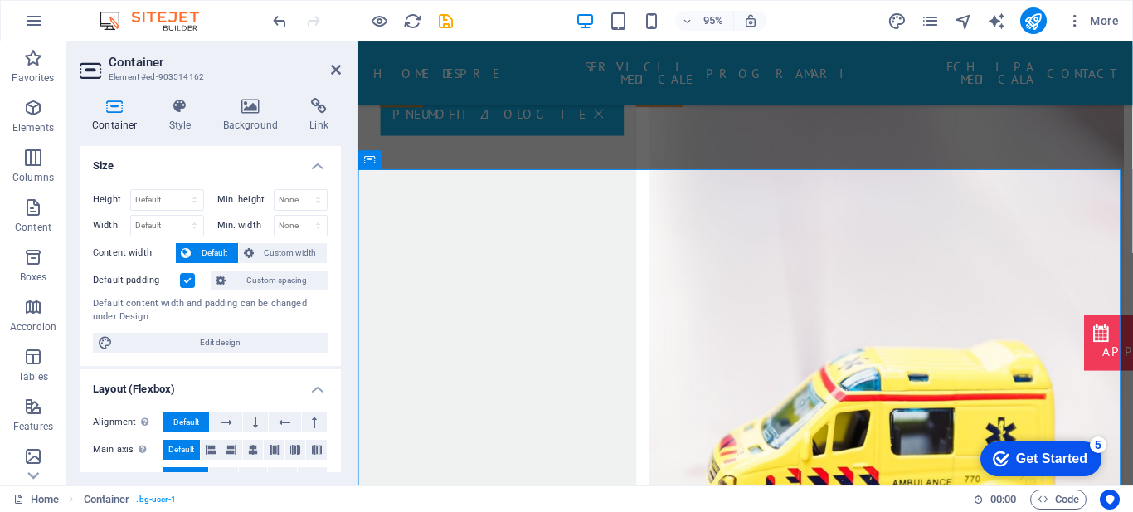
drag, startPoint x: 337, startPoint y: 242, endPoint x: 338, endPoint y: 423, distance: 180.8
click at [338, 423] on div "Size Height Default px rem % vh vw Min. height None px rem % vh vw Width Defaul…" at bounding box center [210, 309] width 261 height 326
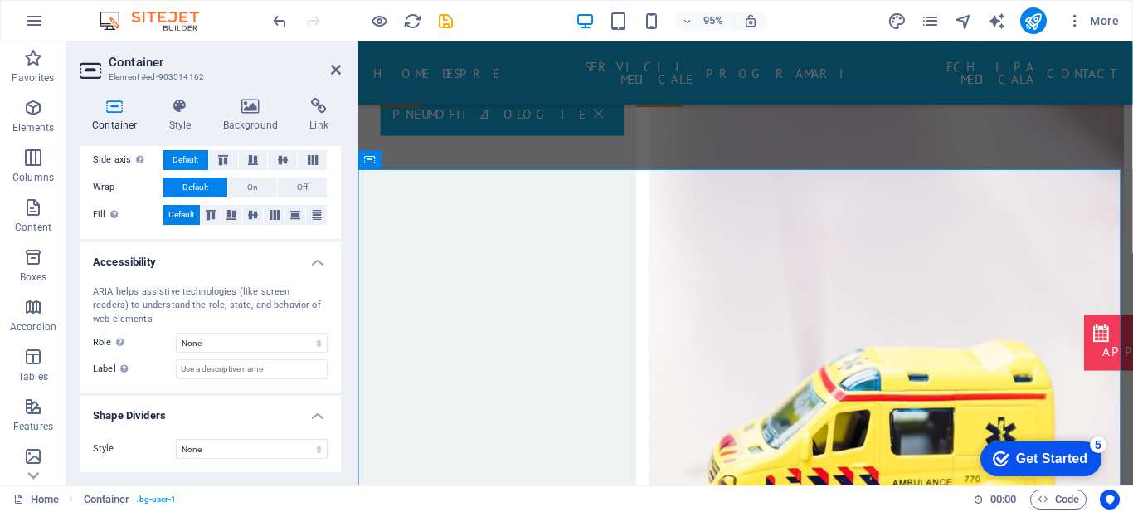
scroll to position [0, 0]
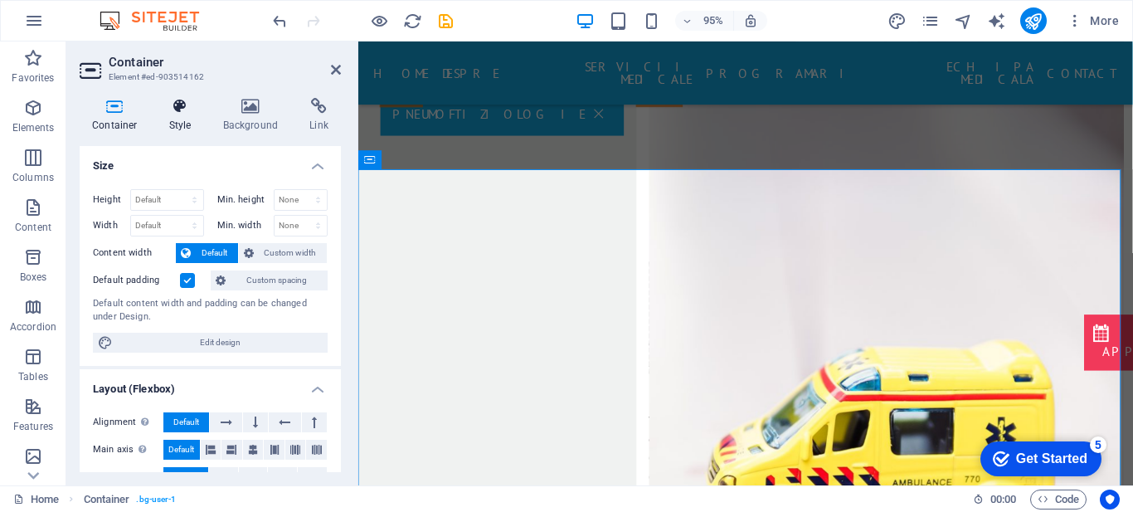
click at [183, 127] on h4 "Style" at bounding box center [184, 115] width 54 height 35
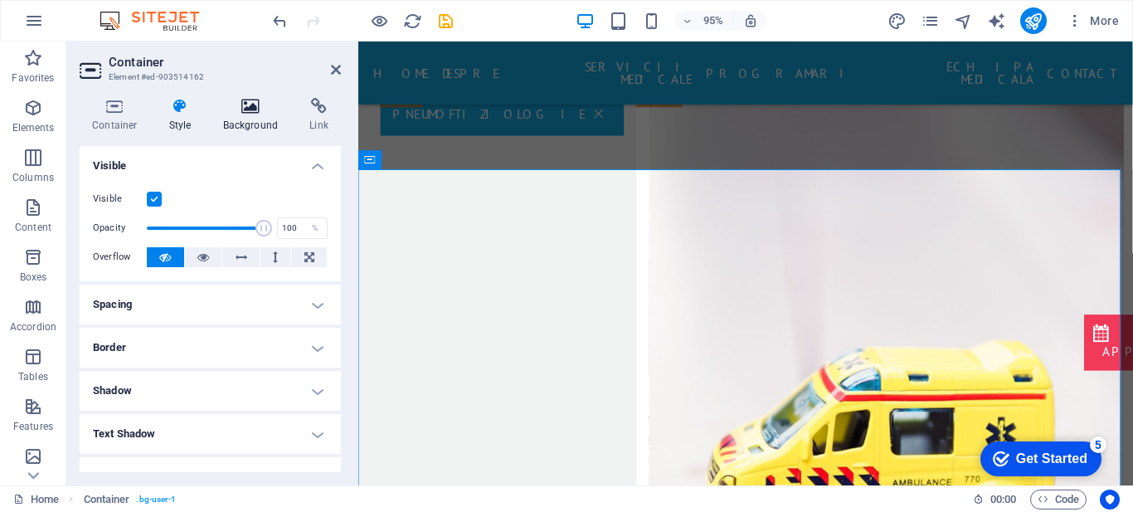
click at [249, 100] on icon at bounding box center [251, 106] width 80 height 17
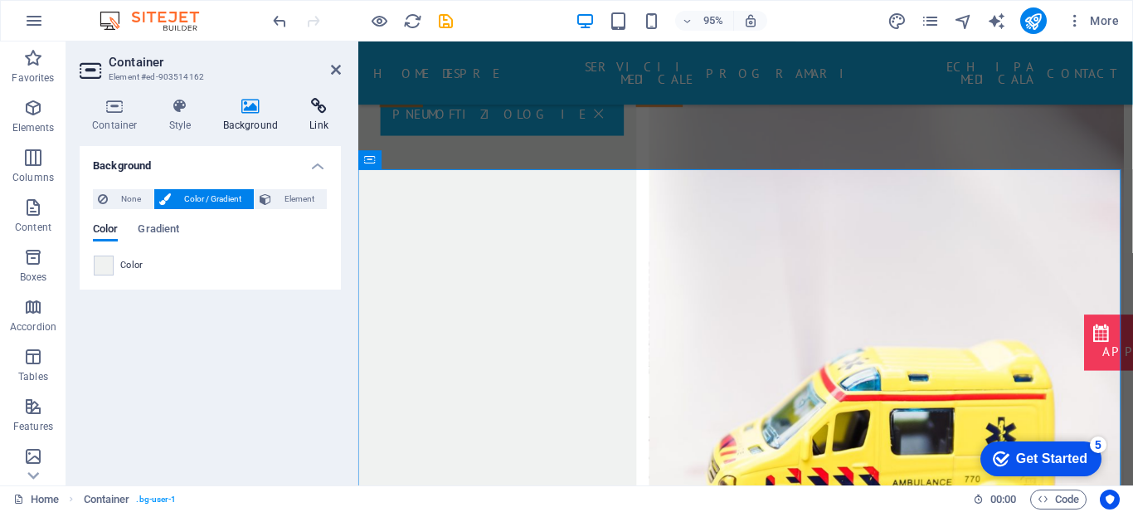
click at [315, 122] on h4 "Link" at bounding box center [319, 115] width 44 height 35
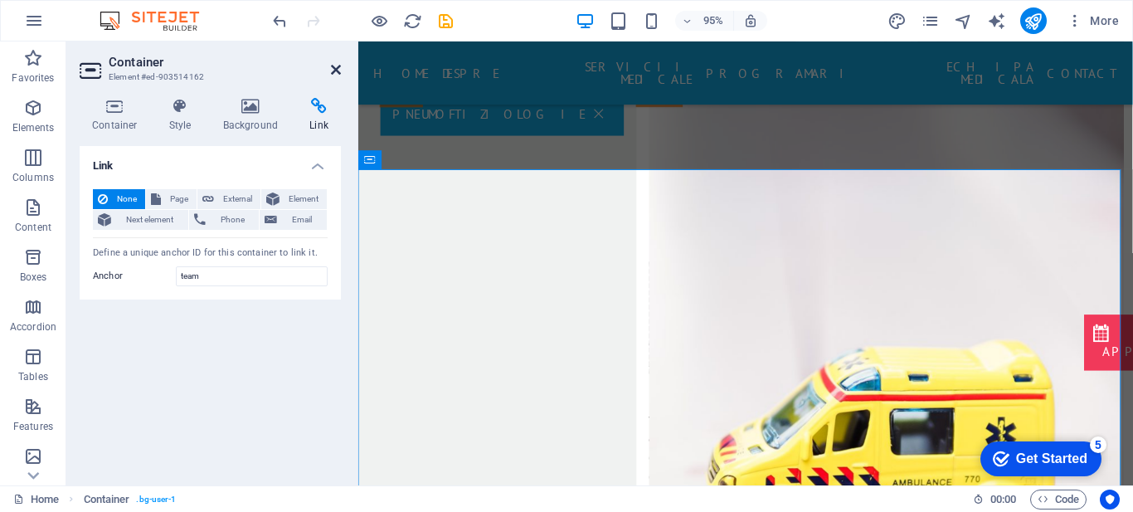
drag, startPoint x: 332, startPoint y: 71, endPoint x: 373, endPoint y: 59, distance: 43.3
click at [332, 71] on icon at bounding box center [336, 69] width 10 height 13
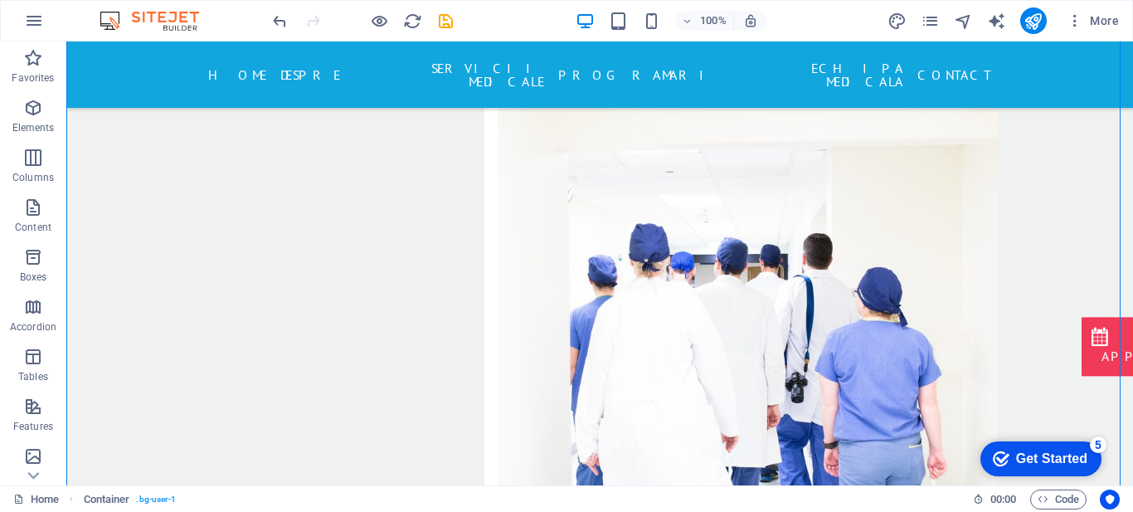
scroll to position [4129, 0]
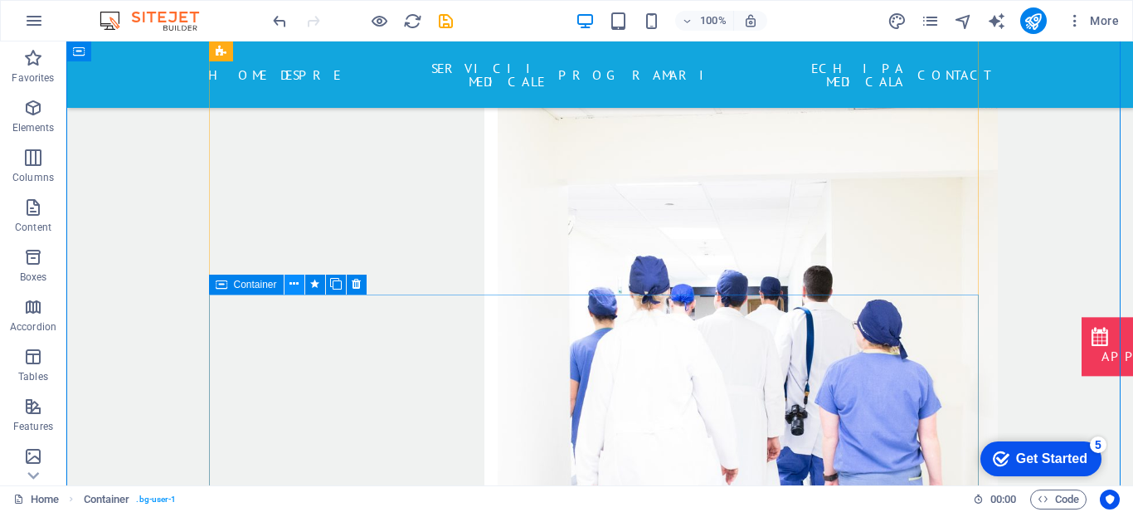
click at [295, 284] on icon at bounding box center [293, 283] width 9 height 17
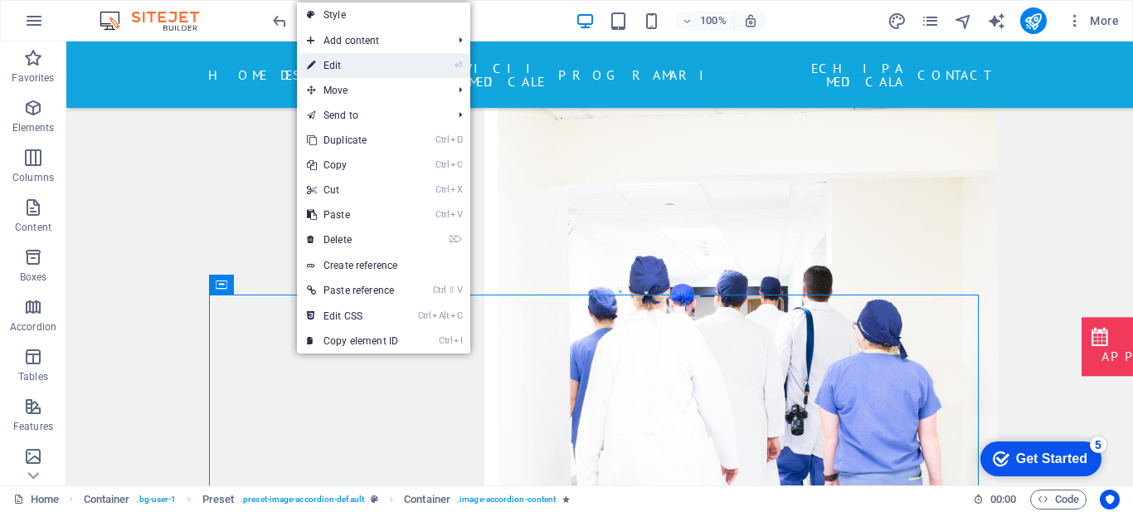
click at [394, 56] on link "⏎ Edit" at bounding box center [352, 65] width 111 height 25
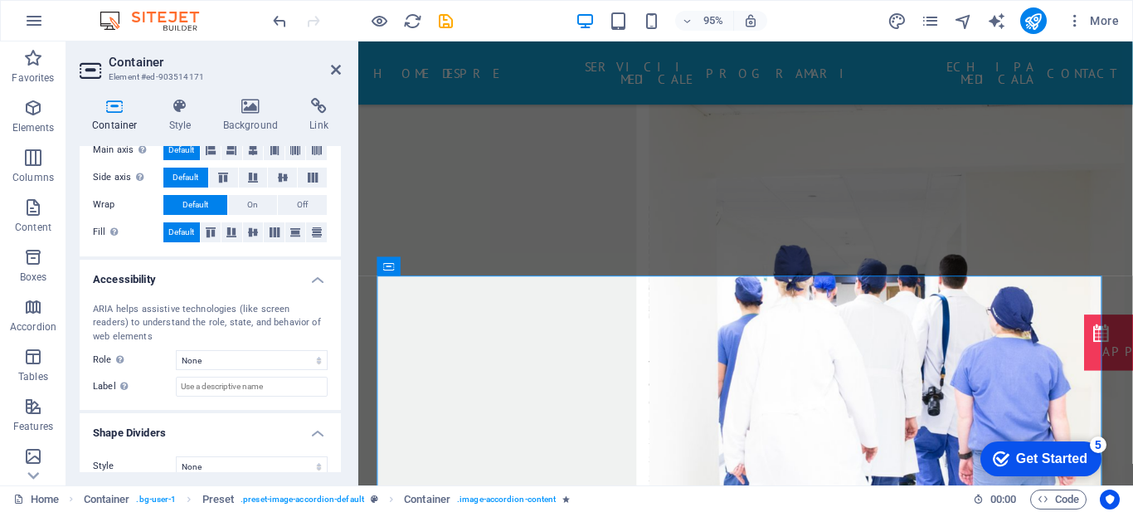
scroll to position [345, 0]
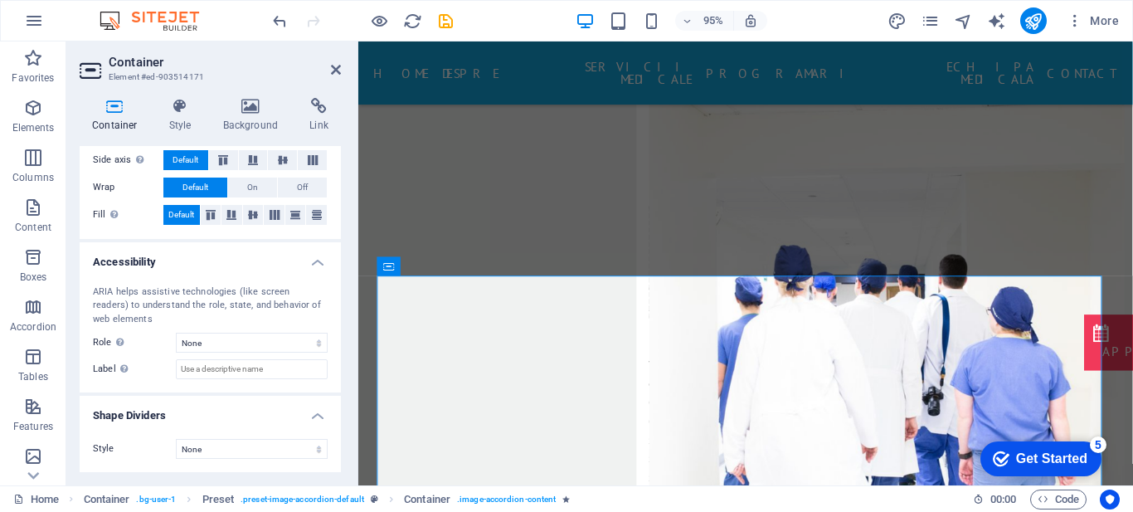
drag, startPoint x: 337, startPoint y: 390, endPoint x: 337, endPoint y: 164, distance: 225.5
click at [337, 164] on div "Size Height Default px rem % vh vw Min. height None px rem % vh vw Width Defaul…" at bounding box center [210, 309] width 261 height 326
click at [163, 109] on icon at bounding box center [180, 106] width 47 height 17
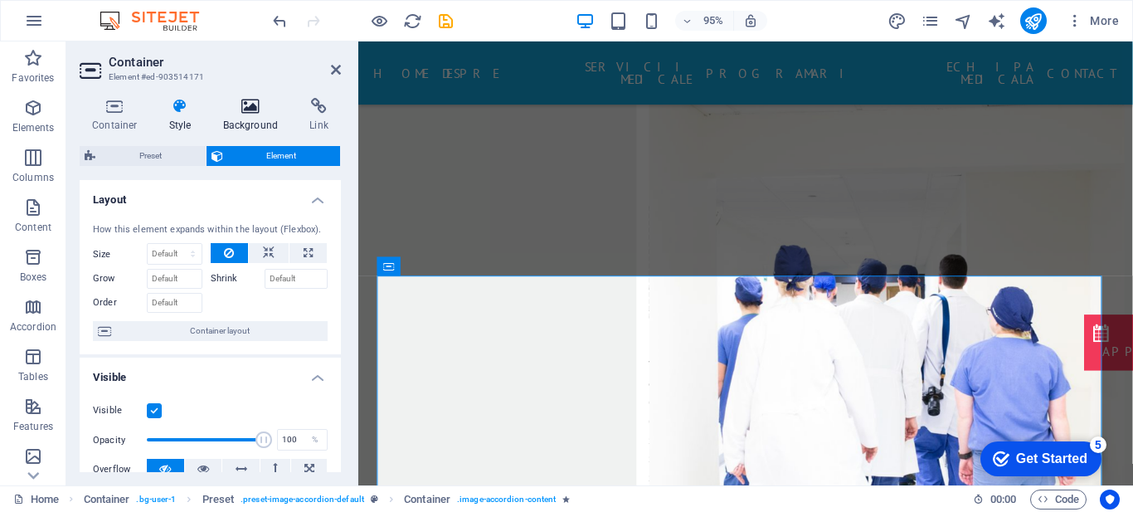
click at [250, 115] on h4 "Background" at bounding box center [254, 115] width 87 height 35
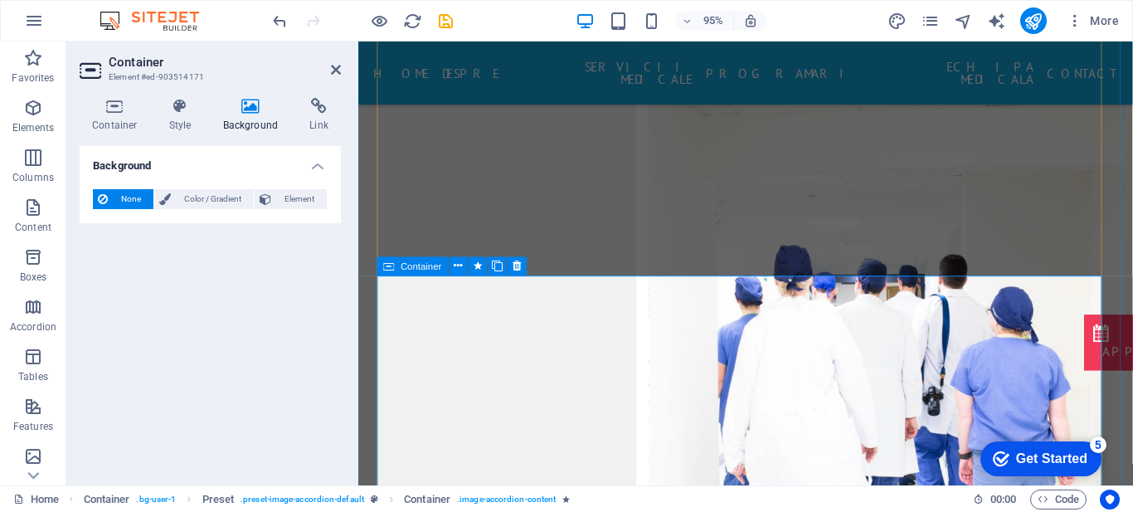
click at [332, 70] on icon at bounding box center [336, 69] width 10 height 13
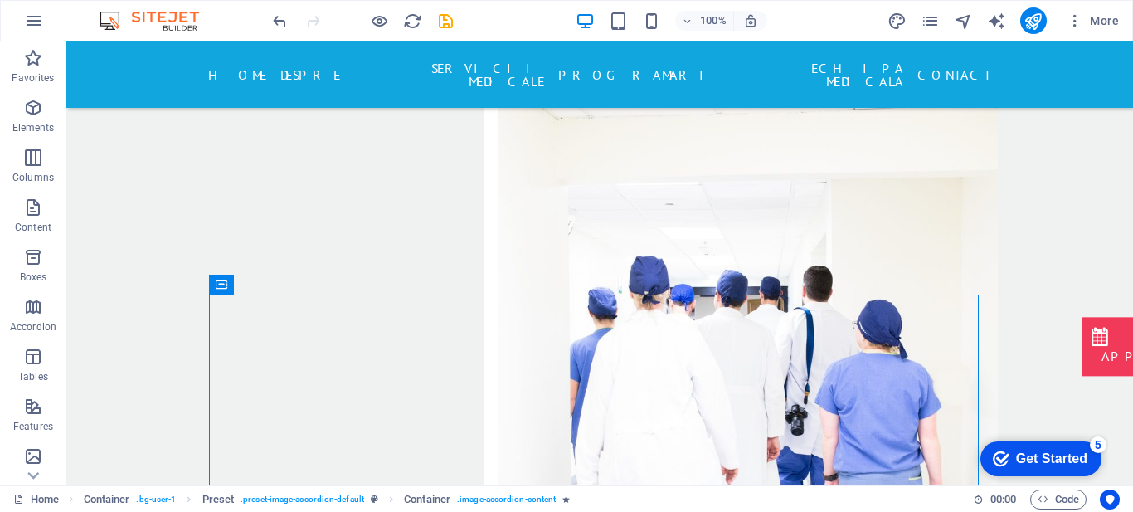
click at [456, 24] on div "100% More" at bounding box center [697, 20] width 856 height 27
click at [441, 22] on icon "save" at bounding box center [445, 21] width 19 height 19
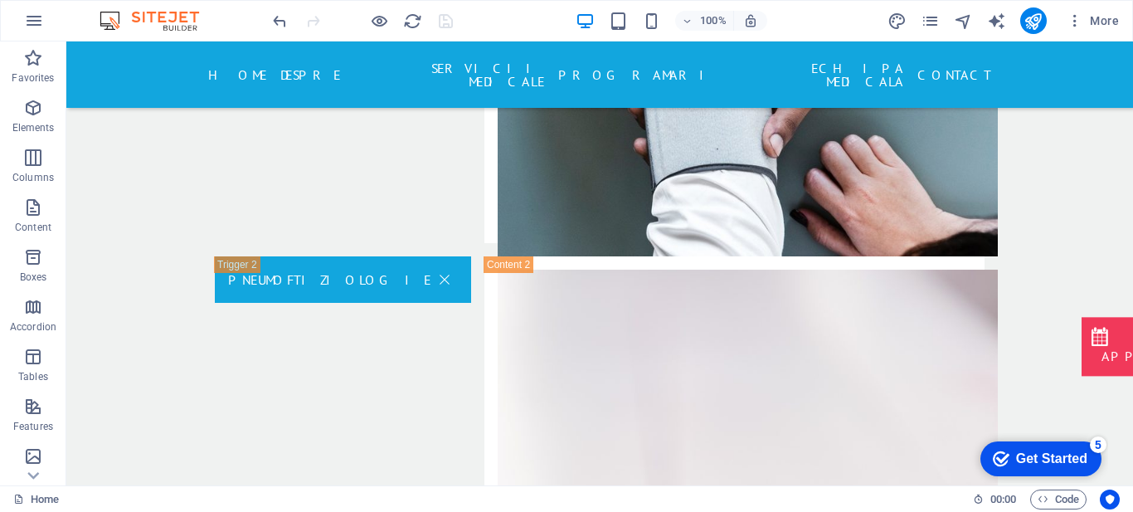
scroll to position [3322, 0]
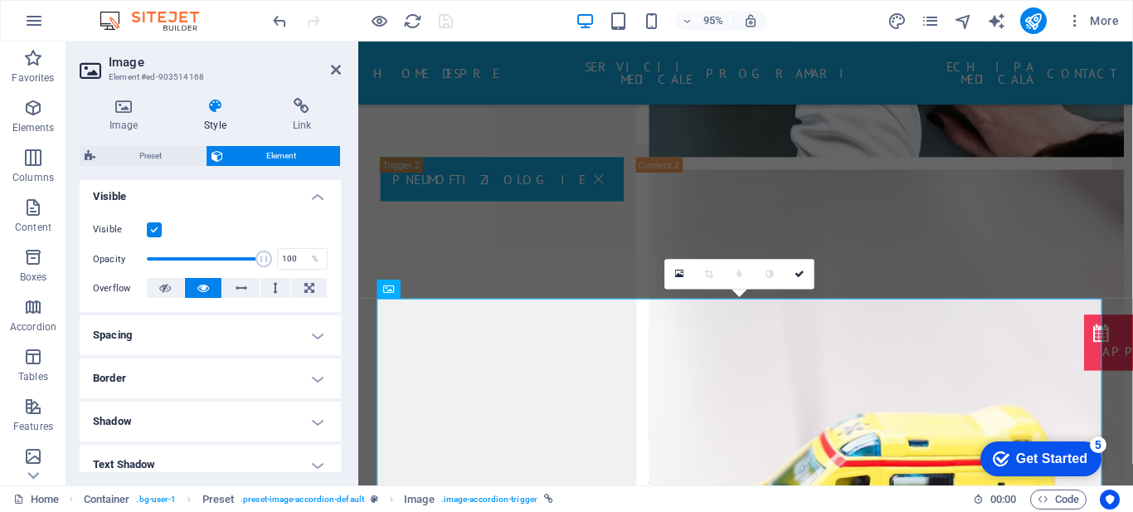
scroll to position [409, 0]
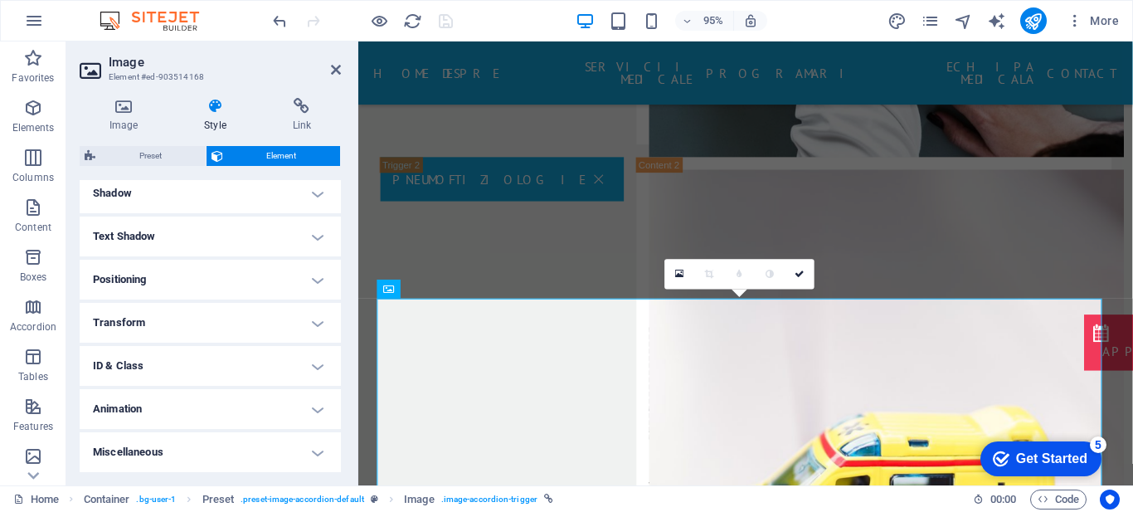
click at [280, 454] on h4 "Miscellaneous" at bounding box center [210, 452] width 261 height 40
click at [337, 452] on h4 "Miscellaneous" at bounding box center [210, 447] width 261 height 30
click at [327, 64] on h2 "Image" at bounding box center [225, 62] width 232 height 15
click at [331, 71] on icon at bounding box center [336, 69] width 10 height 13
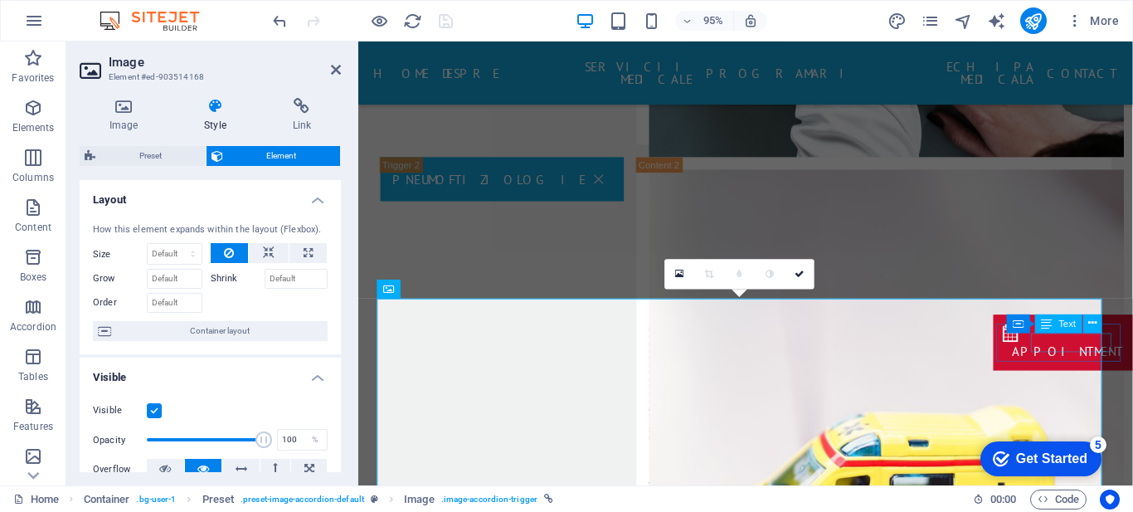
click at [1103, 359] on div "Appointment" at bounding box center [1104, 367] width 117 height 20
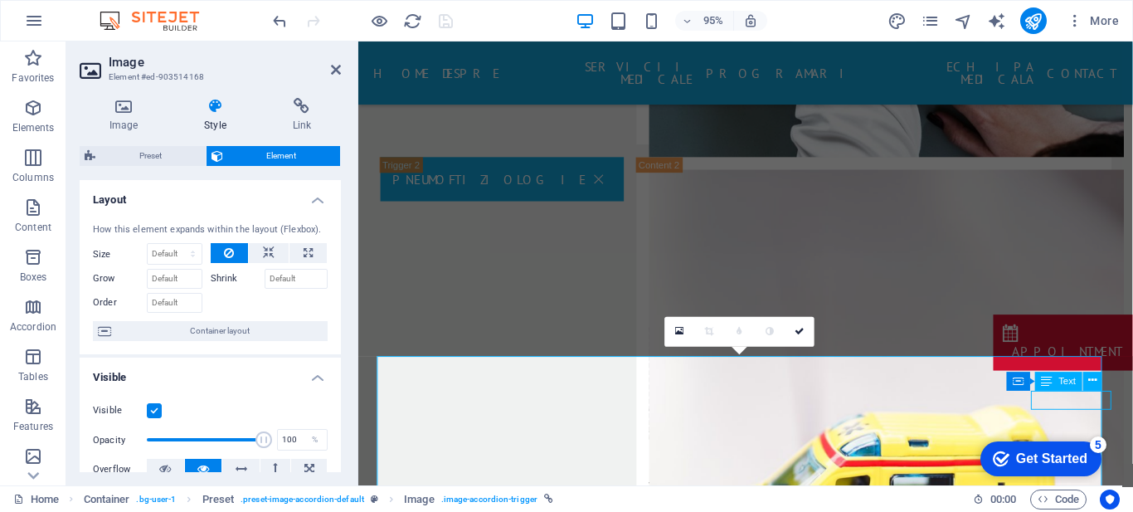
click at [1103, 359] on div "Appointment" at bounding box center [1104, 367] width 117 height 20
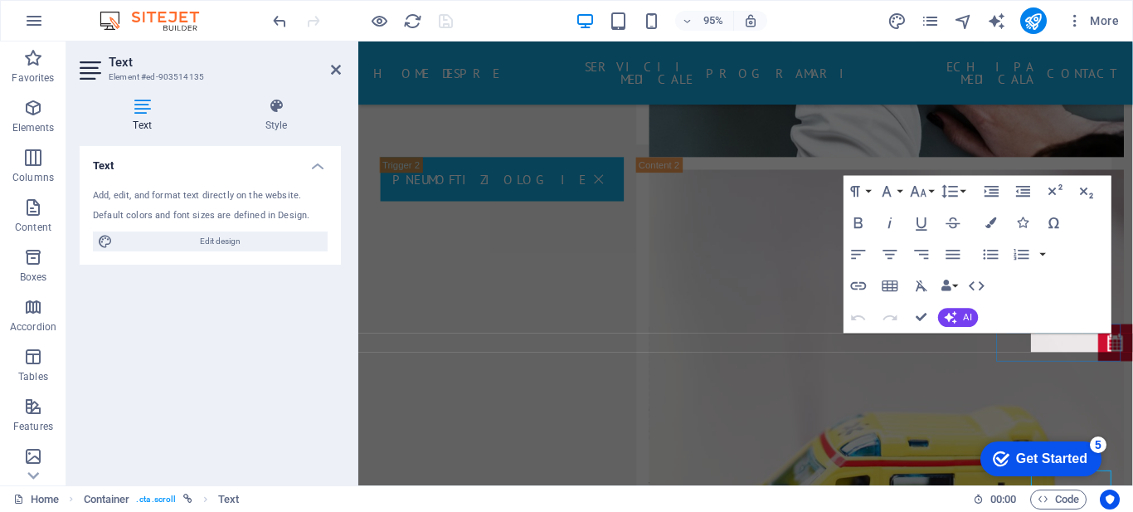
scroll to position [2976, 0]
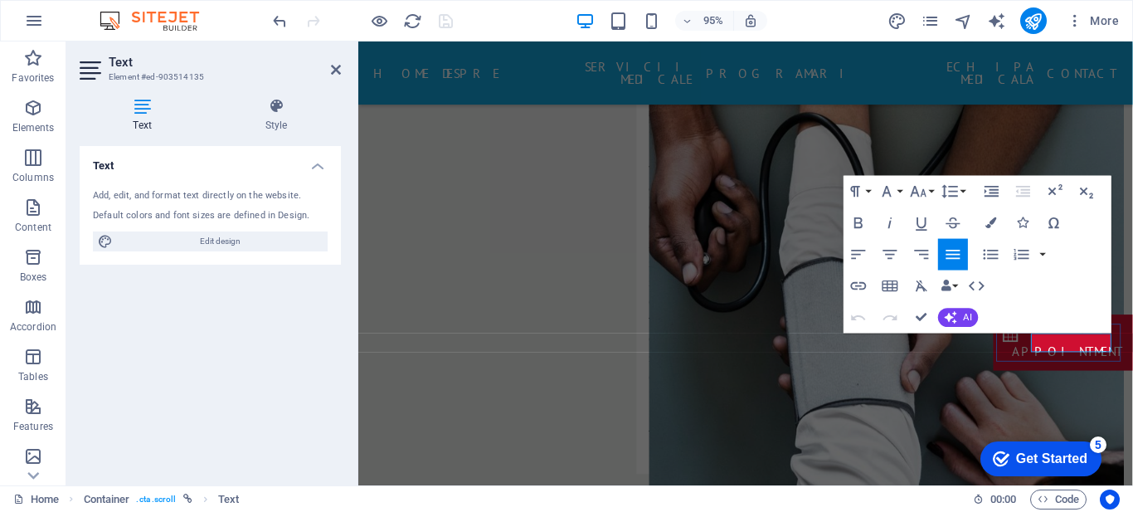
click at [1103, 359] on p "Appointment" at bounding box center [1104, 367] width 117 height 20
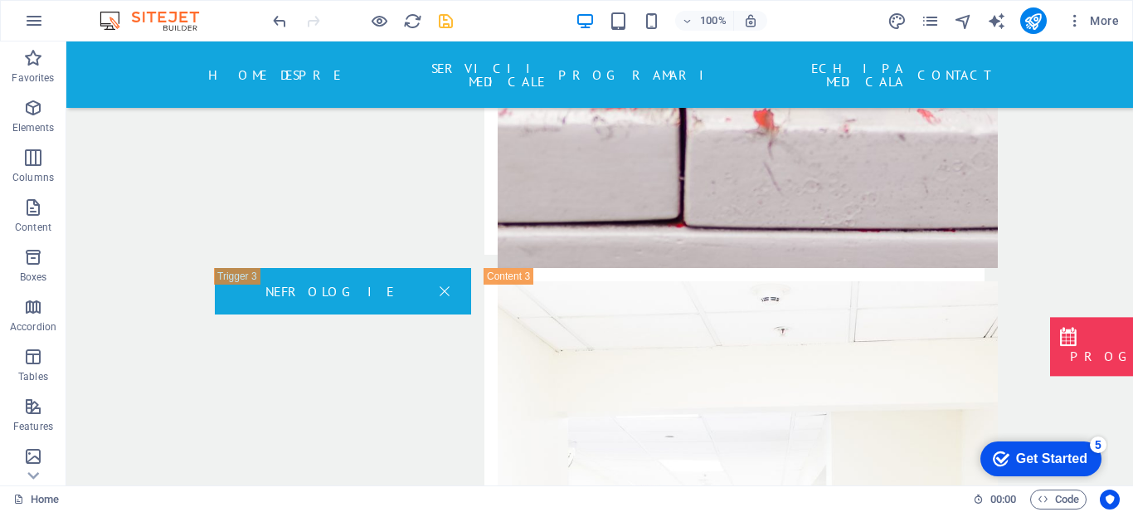
scroll to position [3711, 0]
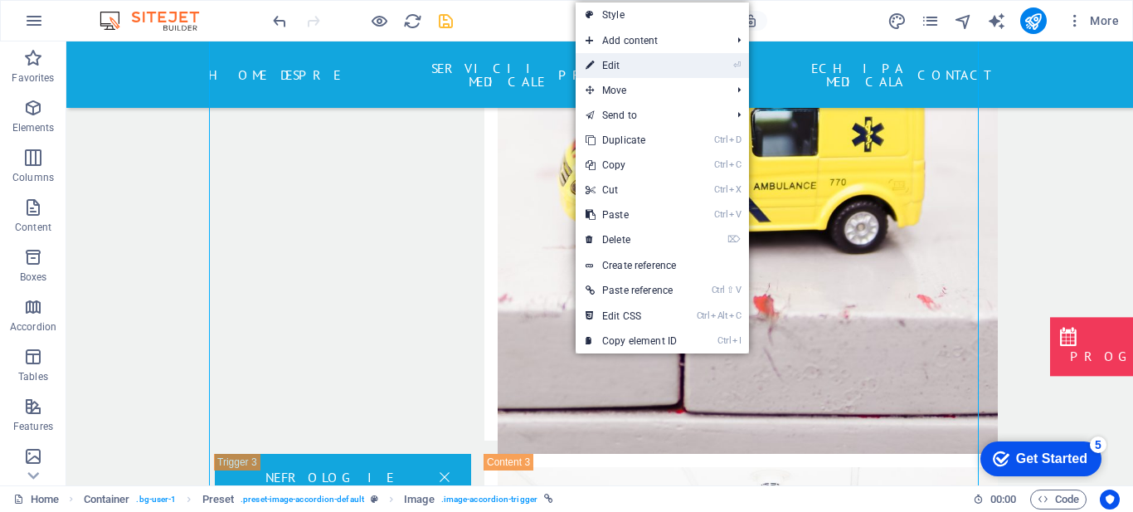
click at [619, 70] on link "⏎ Edit" at bounding box center [630, 65] width 111 height 25
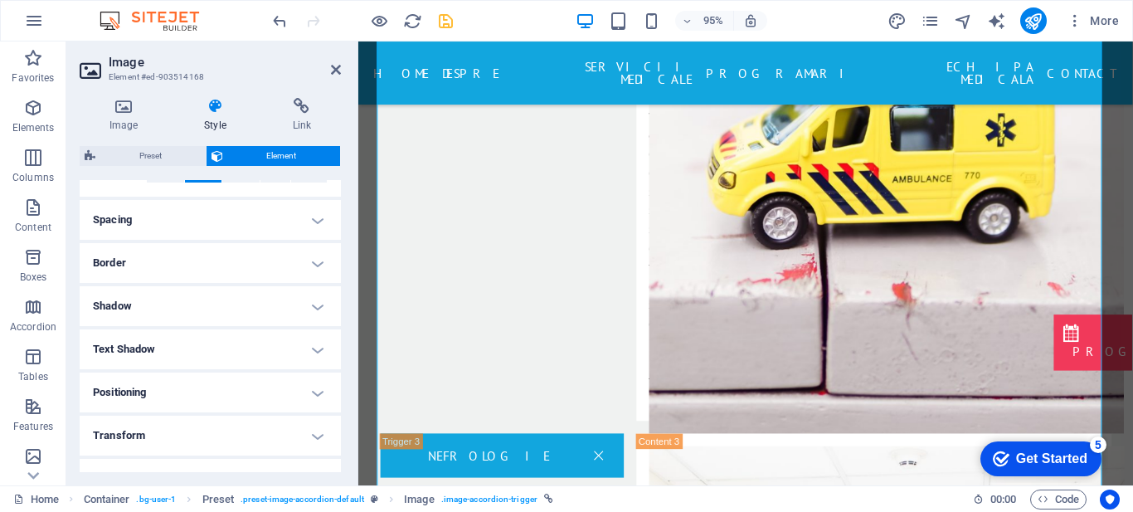
scroll to position [409, 0]
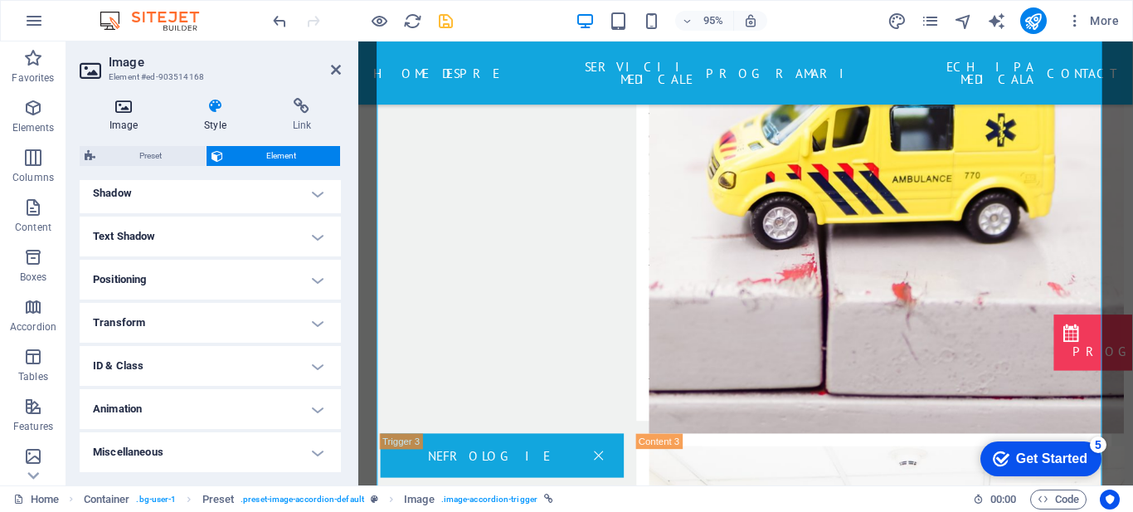
click at [143, 101] on icon at bounding box center [124, 106] width 88 height 17
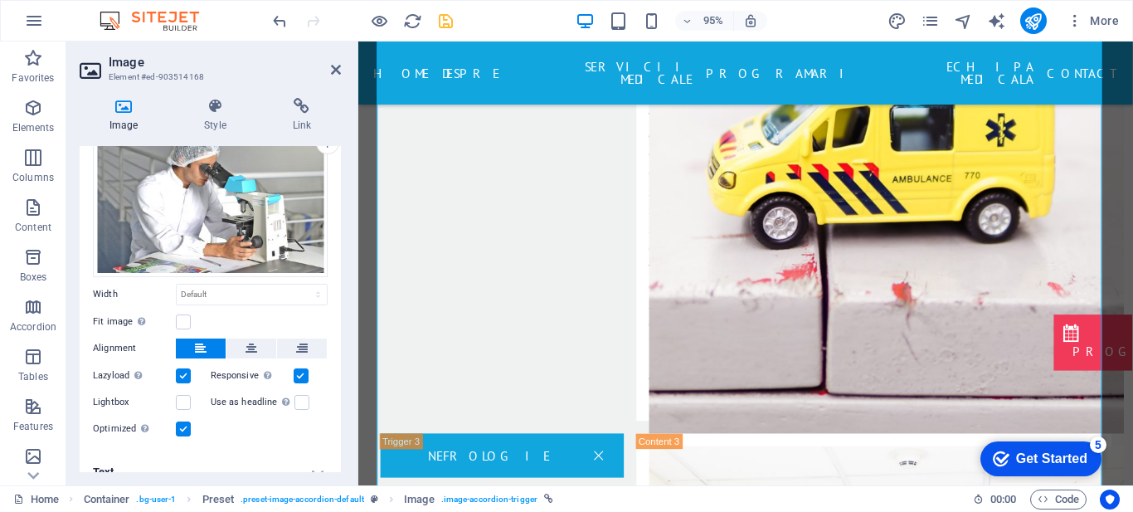
scroll to position [89, 0]
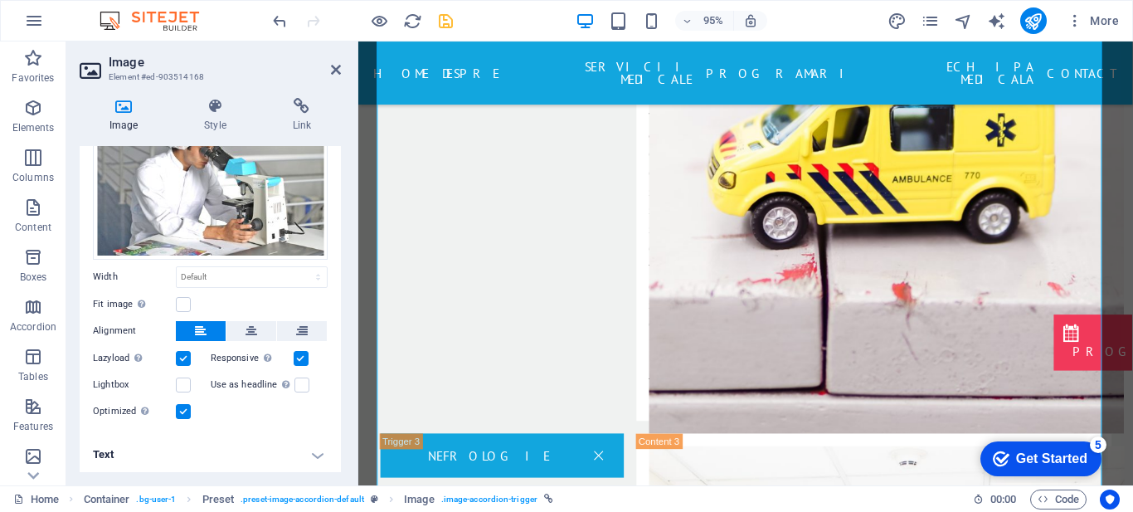
click at [306, 449] on h4 "Text" at bounding box center [210, 454] width 261 height 40
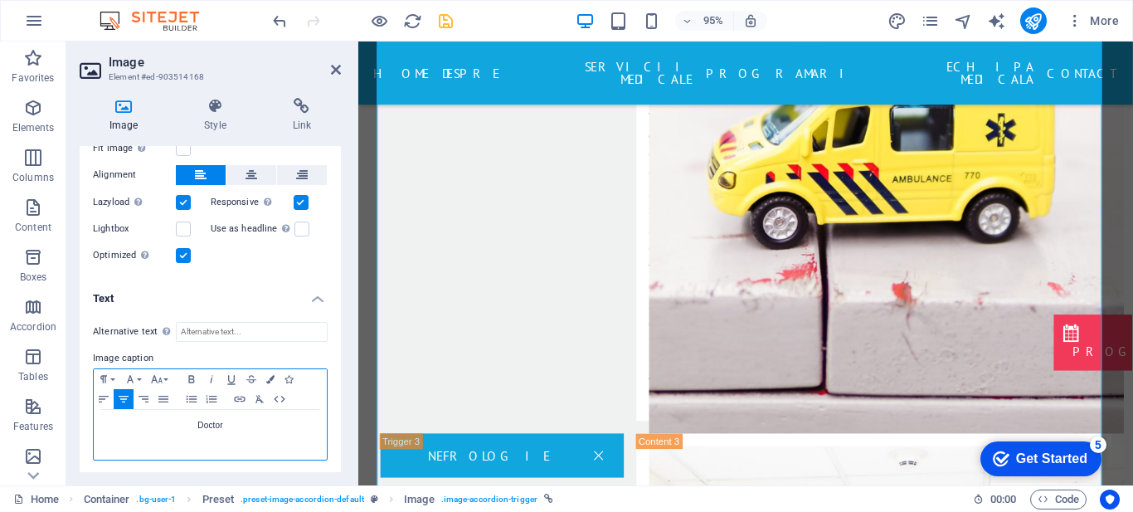
click at [256, 424] on p "Doctor" at bounding box center [210, 425] width 216 height 15
click at [335, 65] on icon at bounding box center [336, 69] width 10 height 13
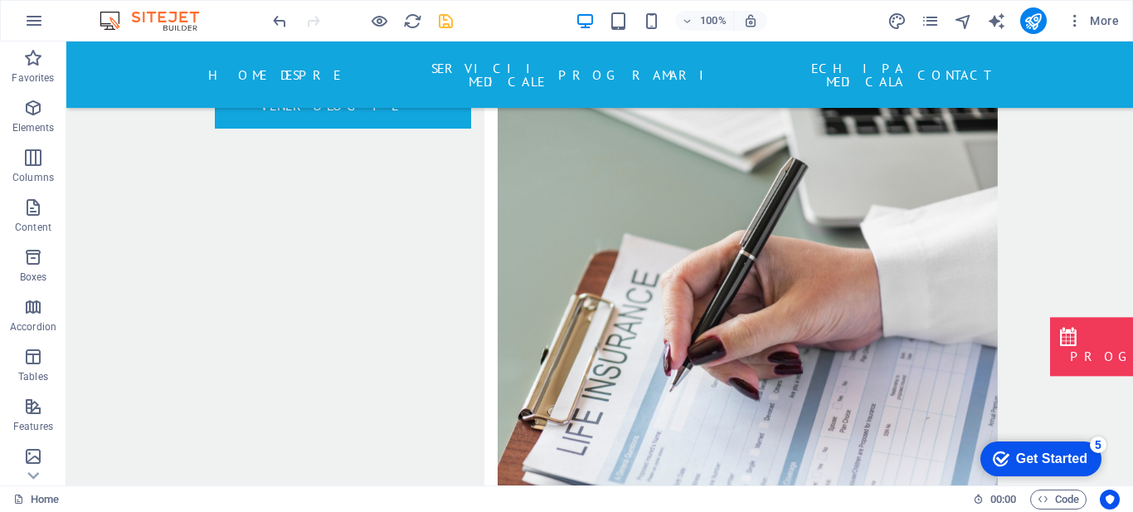
scroll to position [4843, 0]
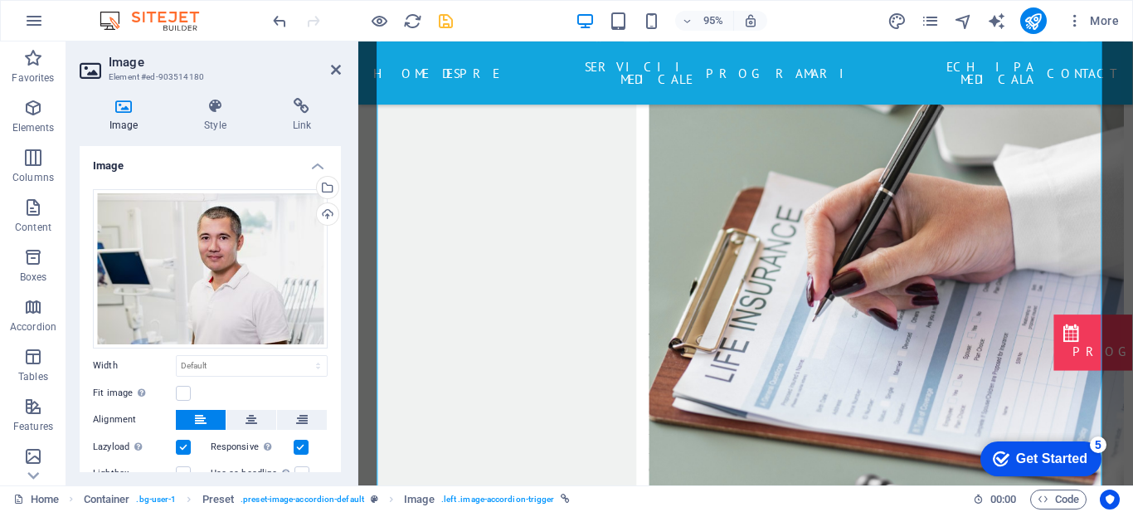
scroll to position [89, 0]
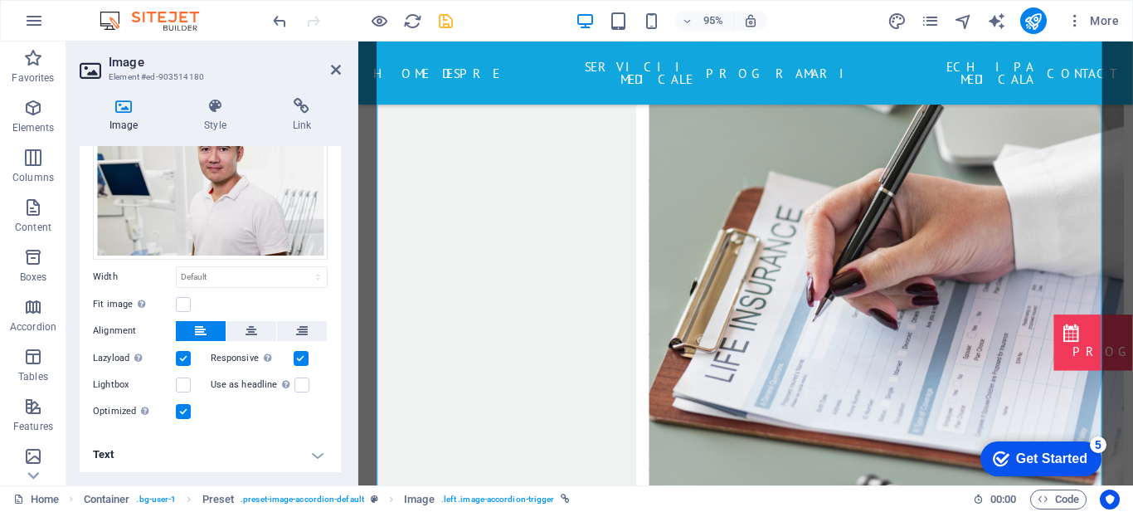
click at [318, 450] on h4 "Text" at bounding box center [210, 454] width 261 height 40
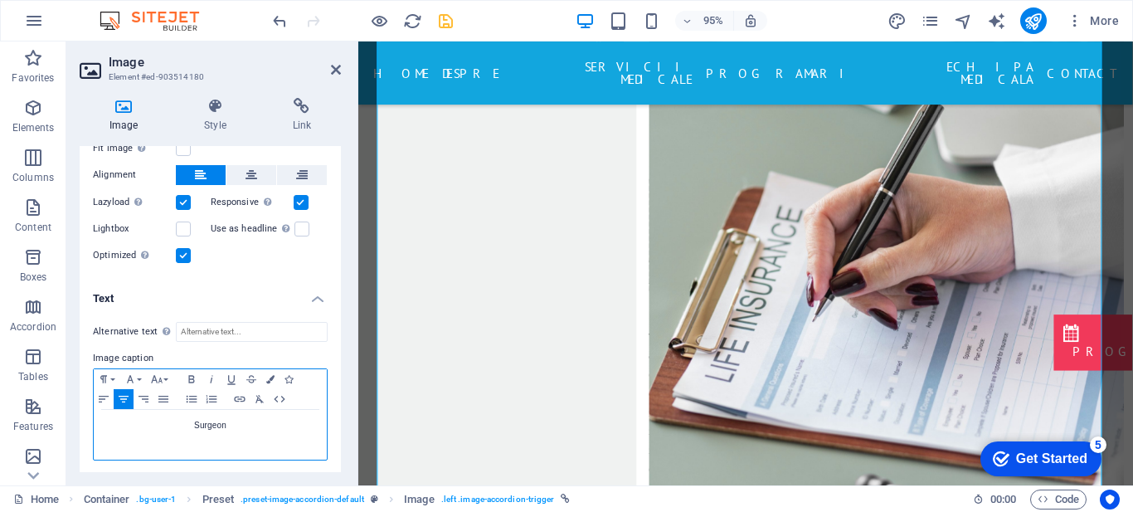
click at [256, 426] on p "Surgeon" at bounding box center [210, 425] width 216 height 15
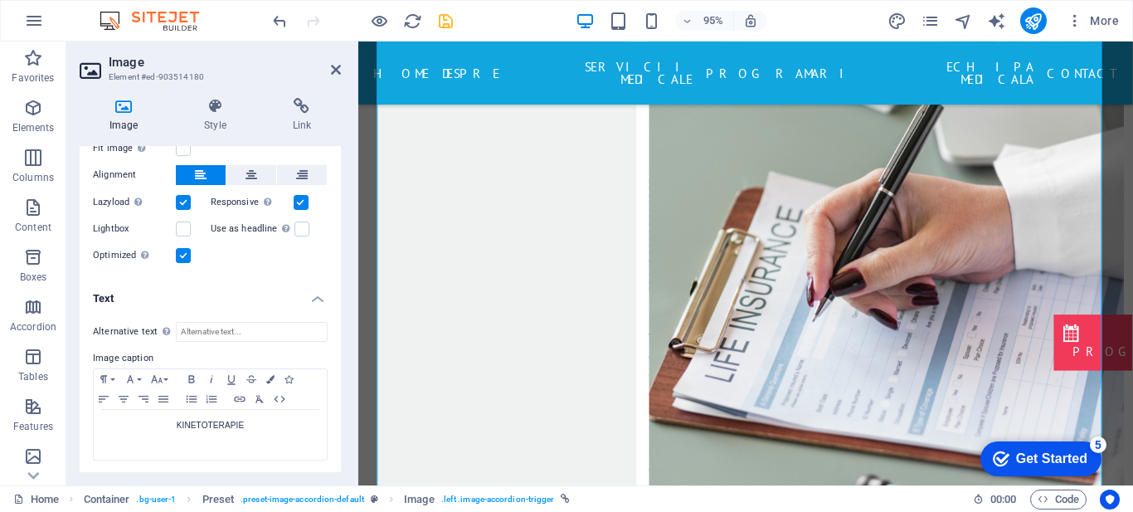
click at [341, 70] on aside "Image Element #ed-903514180 Image Style Link Image Drag files here, click to ch…" at bounding box center [212, 263] width 292 height 444
click at [337, 68] on icon at bounding box center [336, 69] width 10 height 13
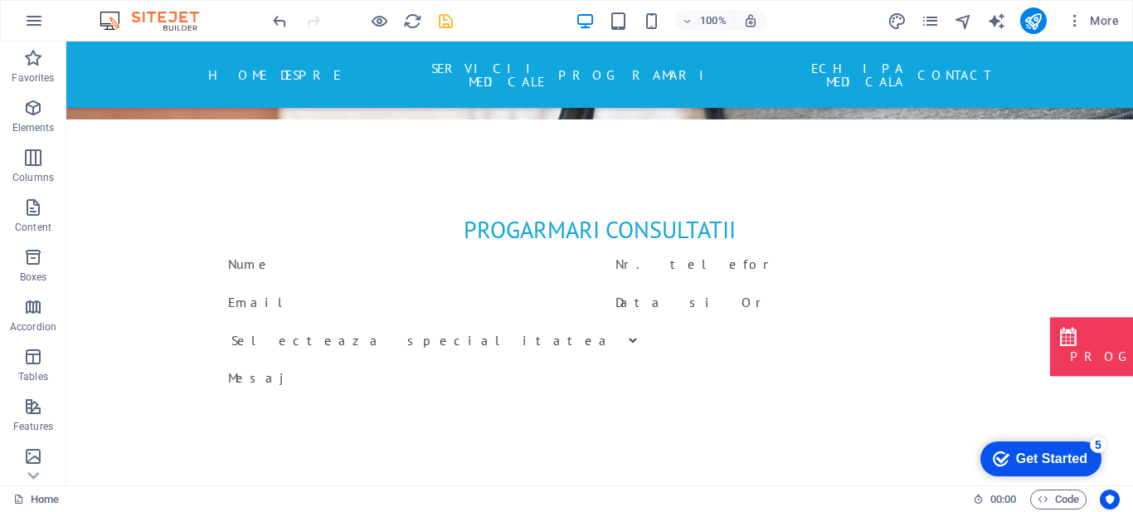
scroll to position [5744, 0]
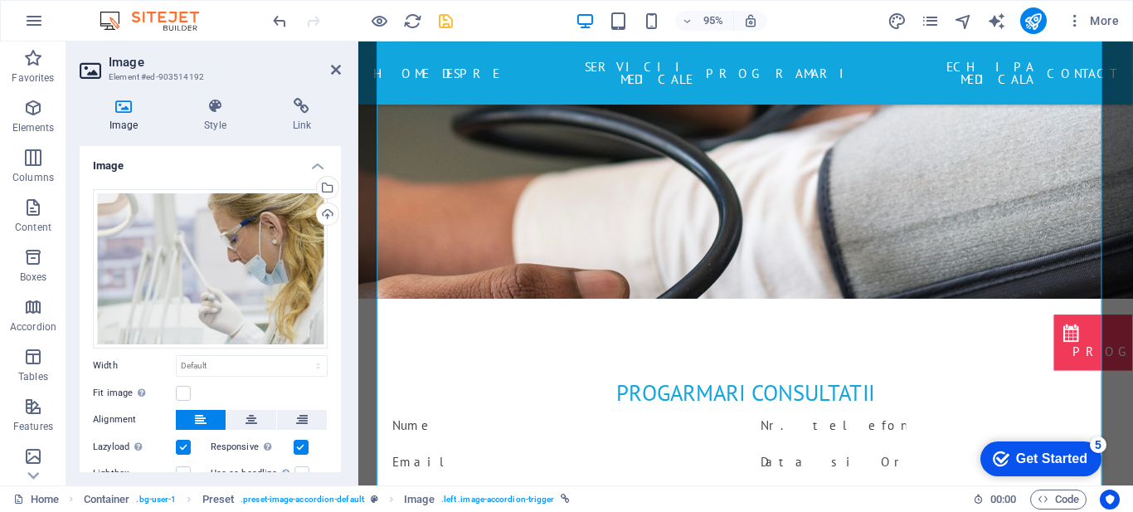
scroll to position [89, 0]
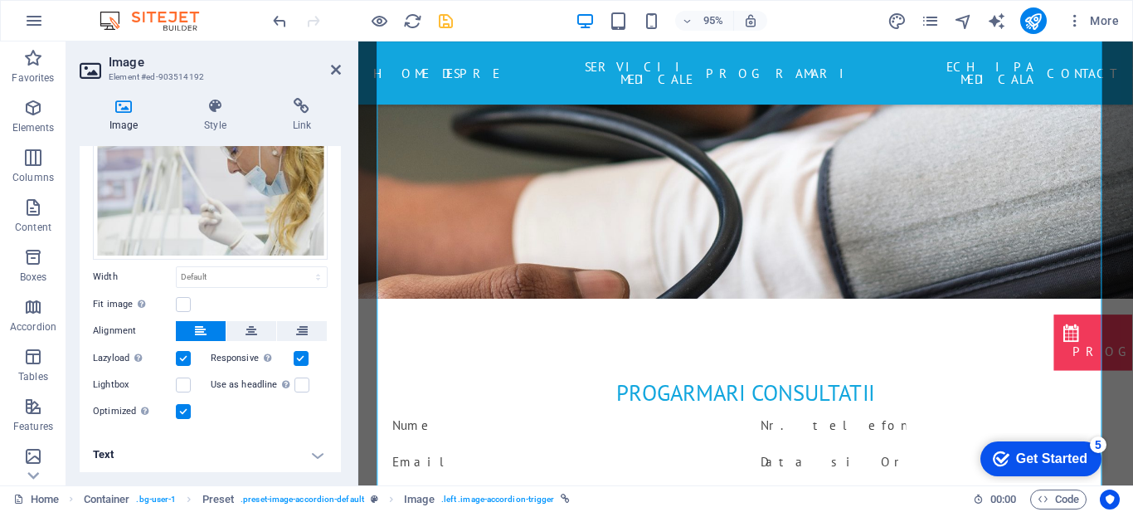
click at [313, 457] on h4 "Text" at bounding box center [210, 454] width 261 height 40
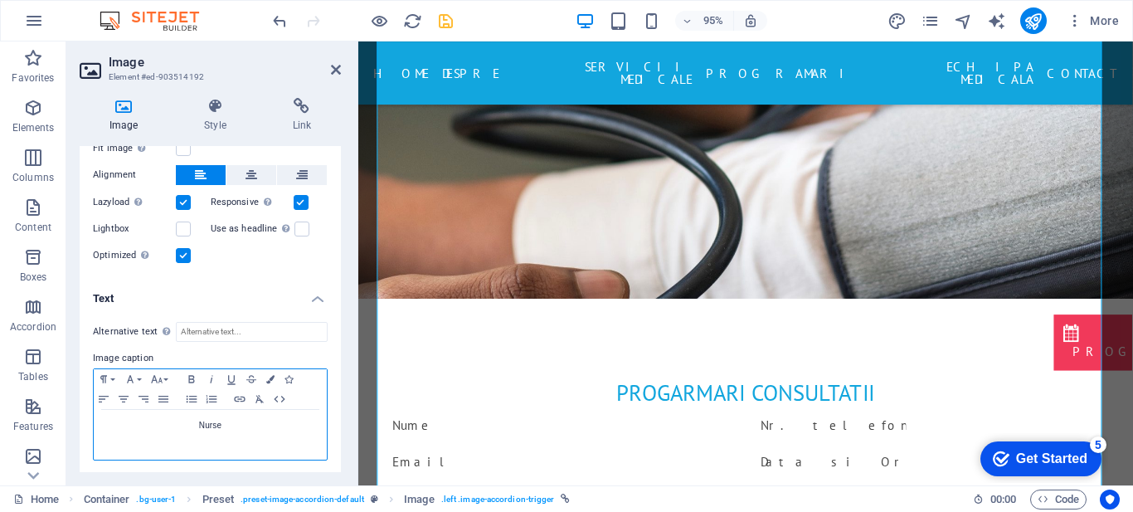
click at [255, 438] on div "Nurse" at bounding box center [210, 435] width 233 height 50
click at [209, 418] on p "Nurse" at bounding box center [210, 425] width 216 height 15
click at [335, 66] on icon at bounding box center [336, 69] width 10 height 13
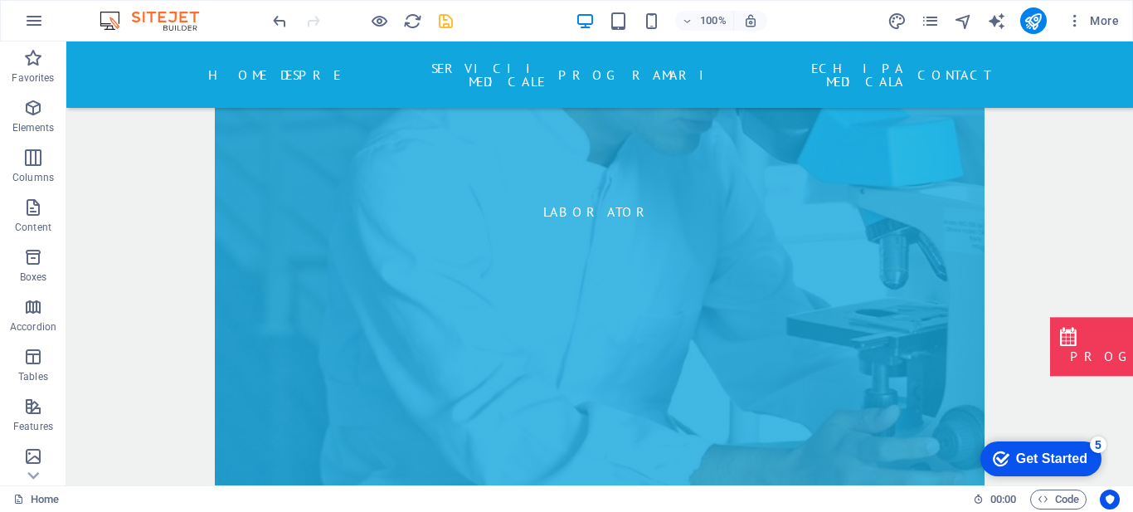
scroll to position [7296, 0]
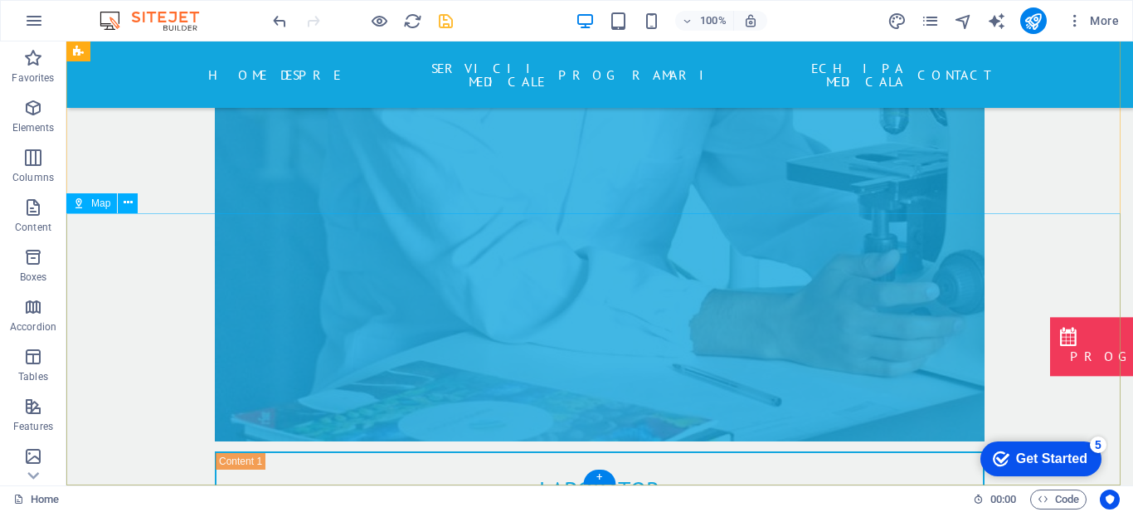
select select "1"
select select "px"
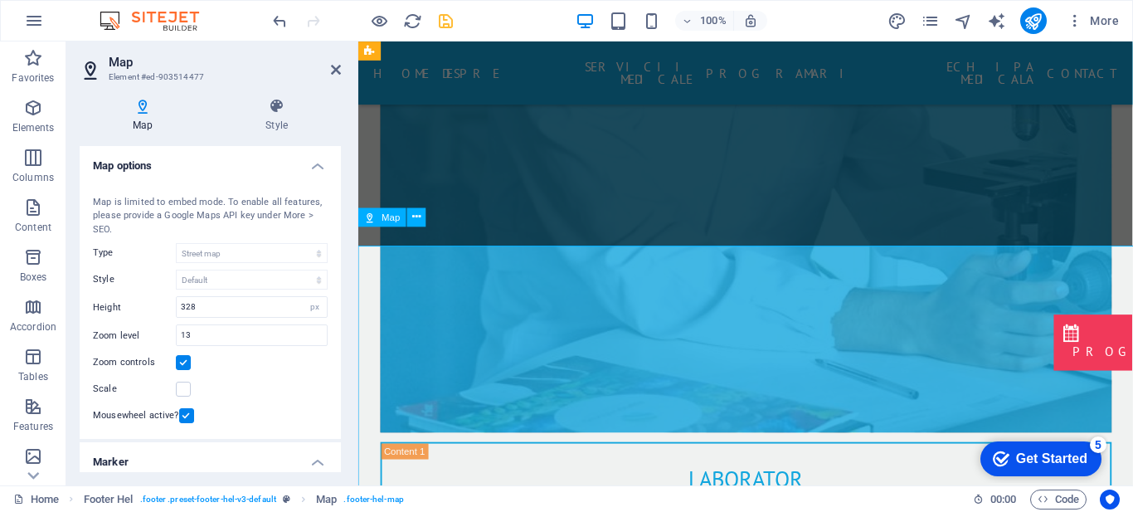
scroll to position [7253, 0]
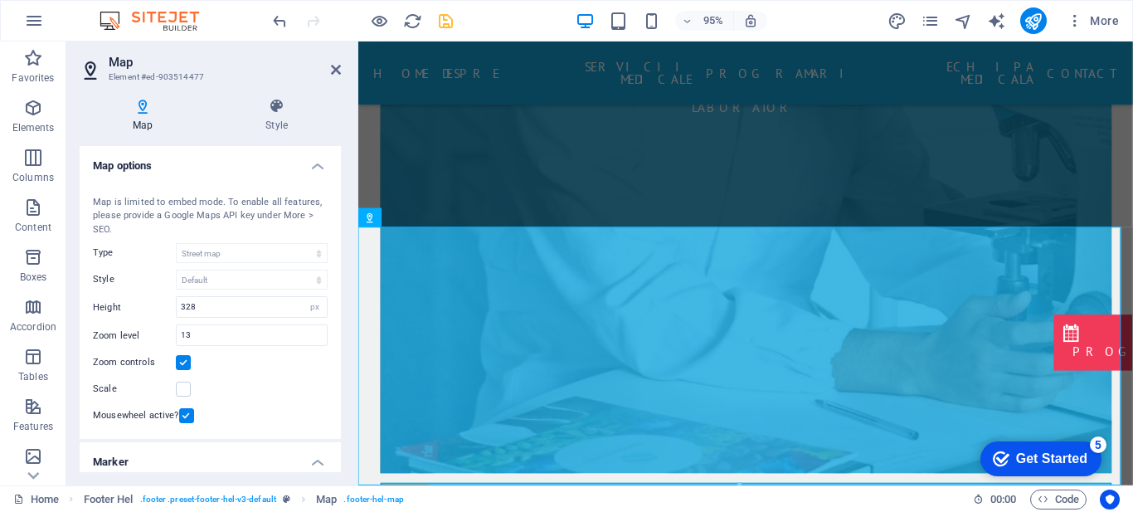
click at [337, 361] on div "Map center [STREET_ADDRESS] Map is limited to embed mode. To enable all feature…" at bounding box center [210, 308] width 261 height 264
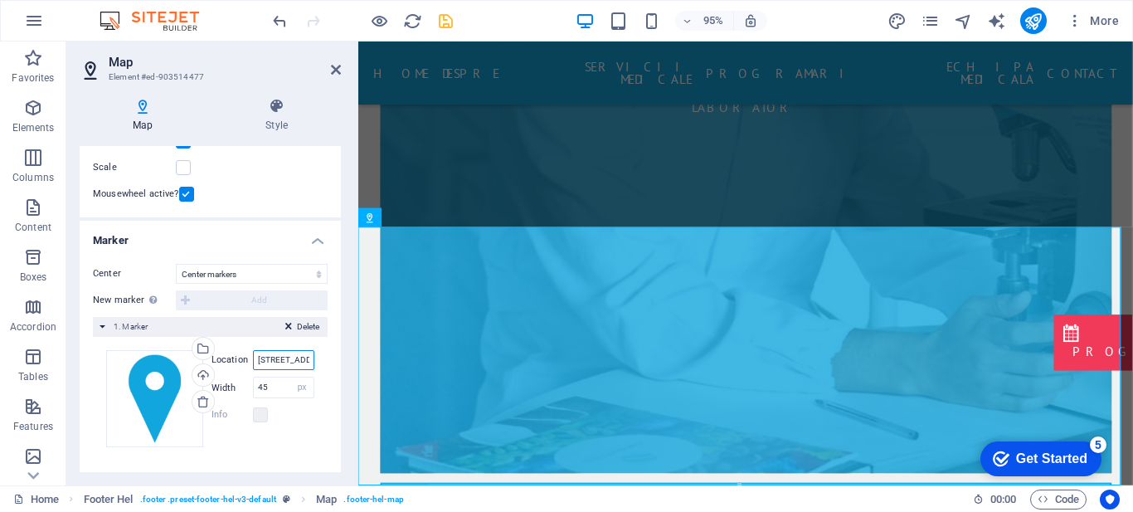
click at [284, 364] on input "[STREET_ADDRESS]" at bounding box center [283, 360] width 61 height 20
type input "s"
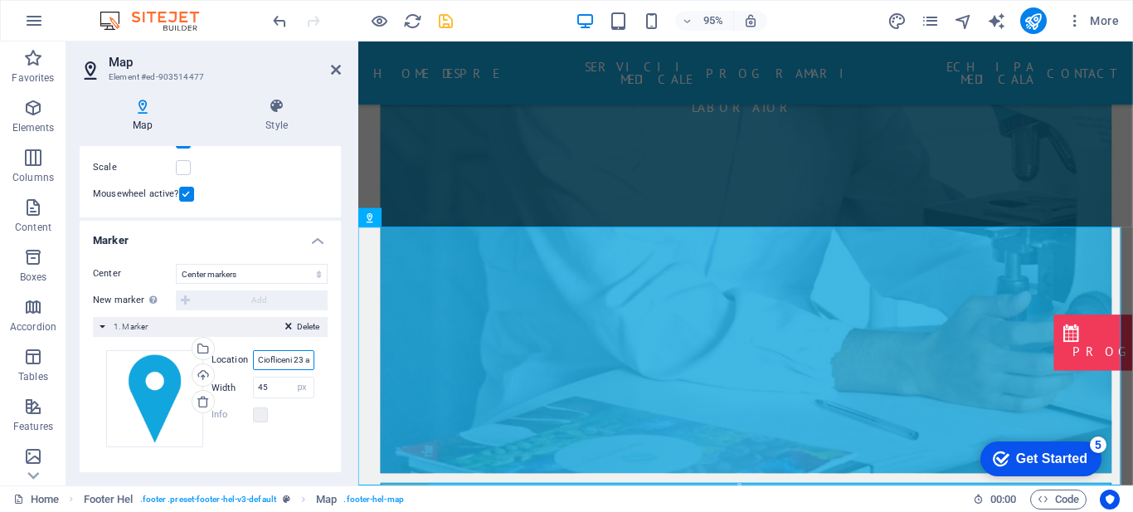
type input "Soseaua Ciofliceni 23 a"
click at [331, 69] on icon at bounding box center [336, 69] width 10 height 13
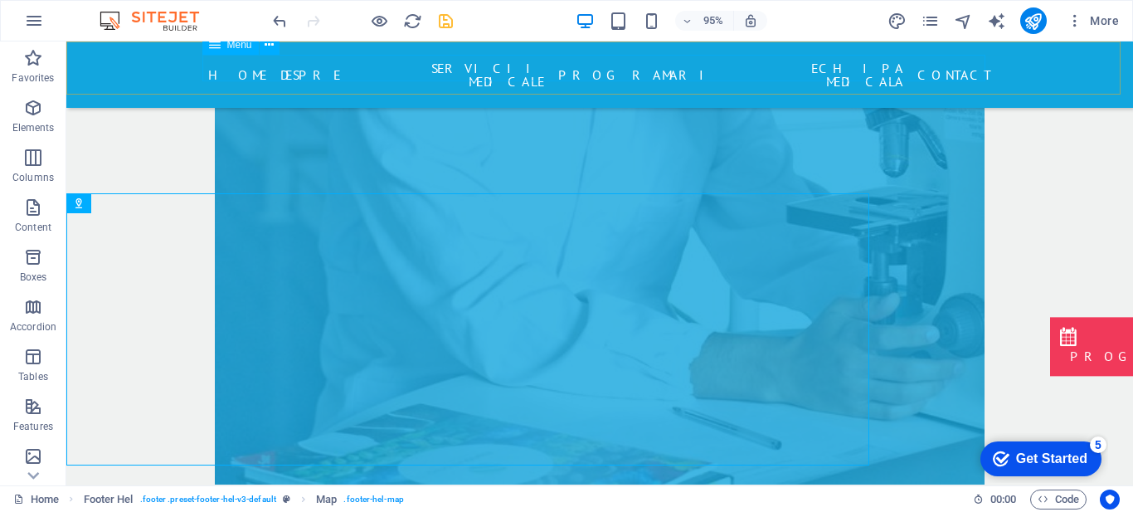
scroll to position [7296, 0]
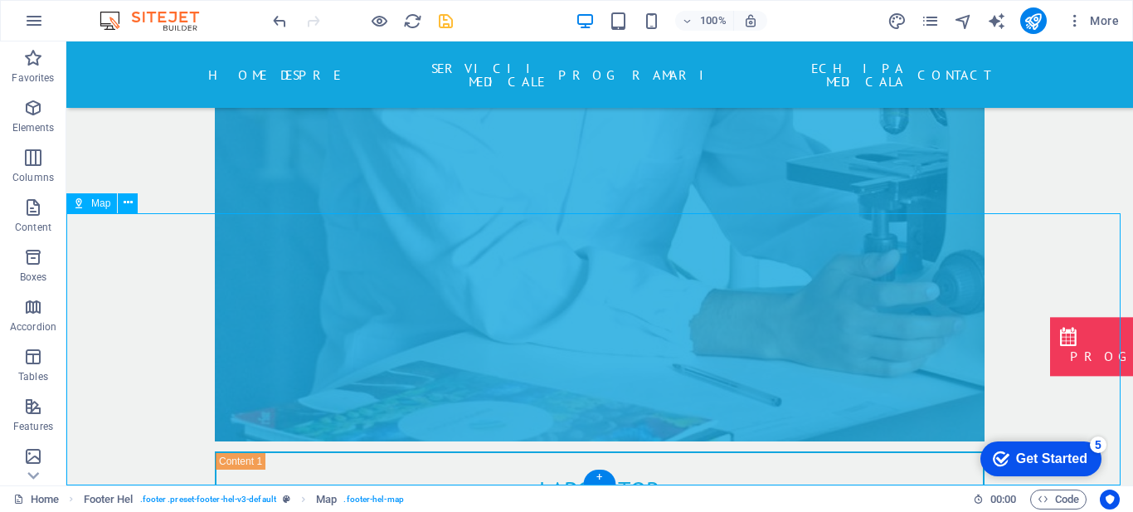
drag, startPoint x: 595, startPoint y: 377, endPoint x: 556, endPoint y: 409, distance: 50.1
select select "1"
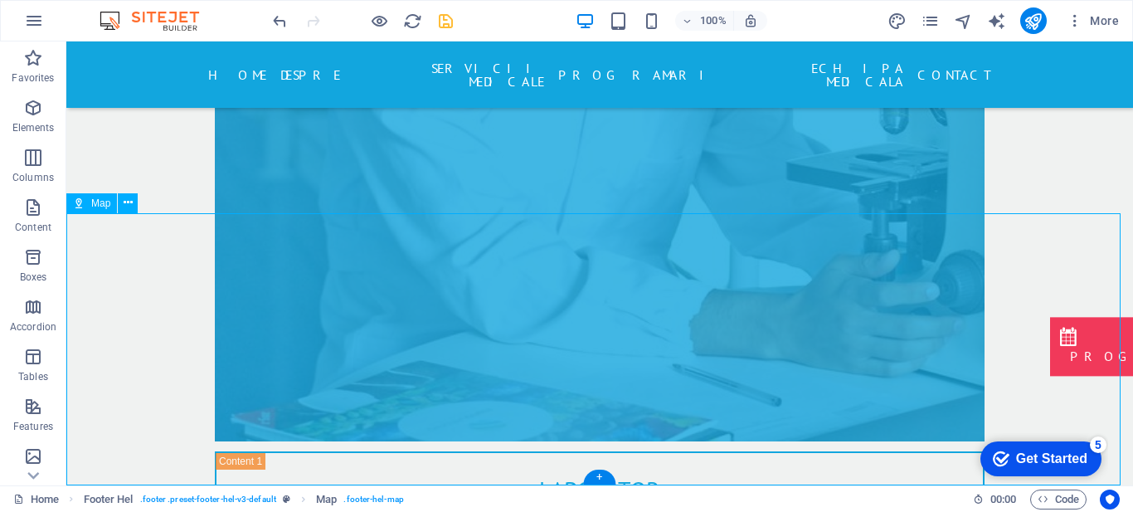
select select "px"
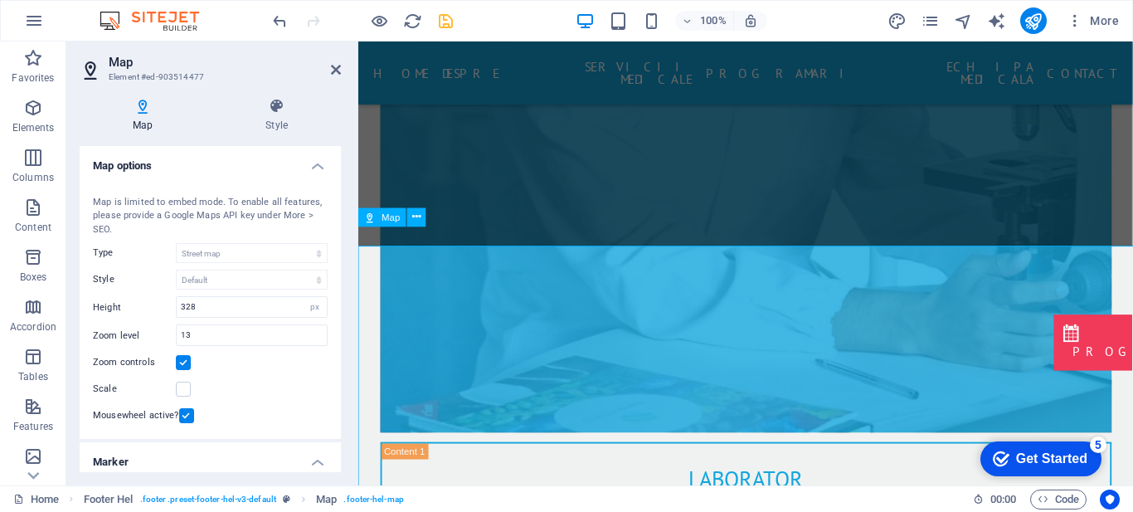
scroll to position [7253, 0]
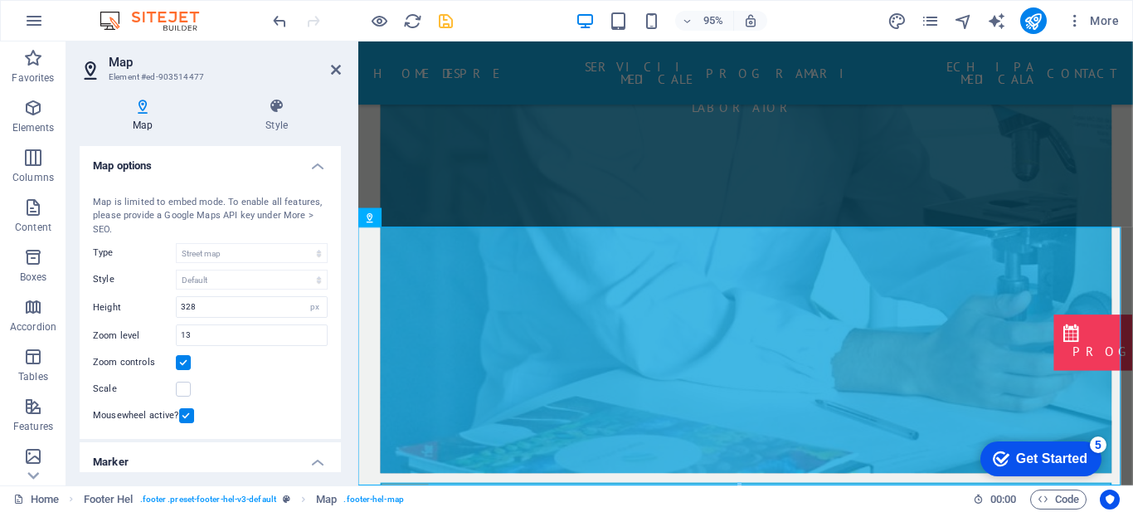
click at [337, 359] on div "Map center [STREET_ADDRESS] Map is limited to embed mode. To enable all feature…" at bounding box center [210, 308] width 261 height 264
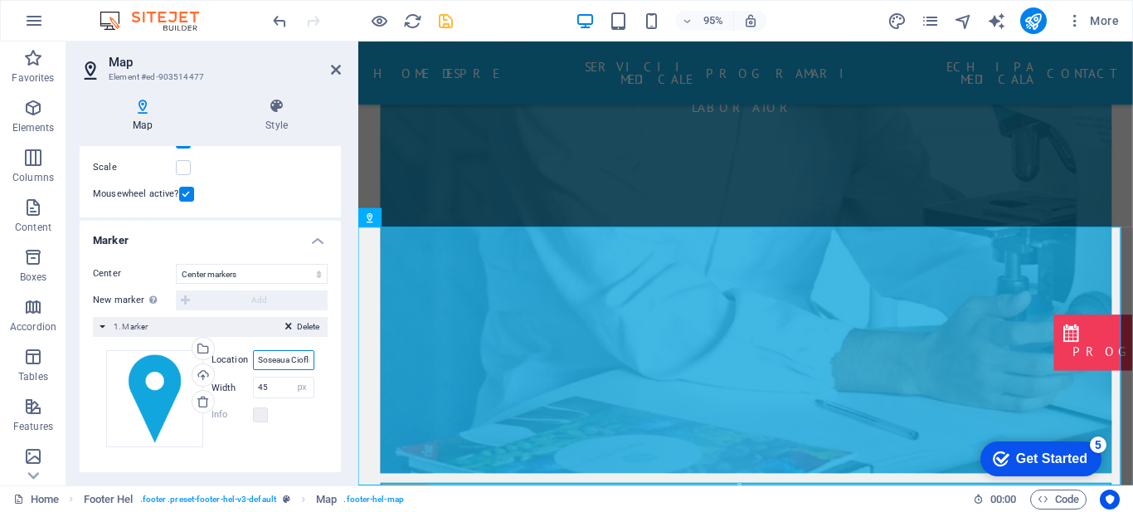
click at [284, 362] on input "Soseaua Ciofliceni 23 a" at bounding box center [283, 360] width 61 height 20
drag, startPoint x: 284, startPoint y: 362, endPoint x: 325, endPoint y: 358, distance: 40.8
click at [325, 358] on div "Center [GEOGRAPHIC_DATA] markers Center and zoom markers New marker To enable t…" at bounding box center [210, 361] width 261 height 223
click at [307, 358] on input "Soseaua Ciofliceni 23 a" at bounding box center [283, 360] width 61 height 20
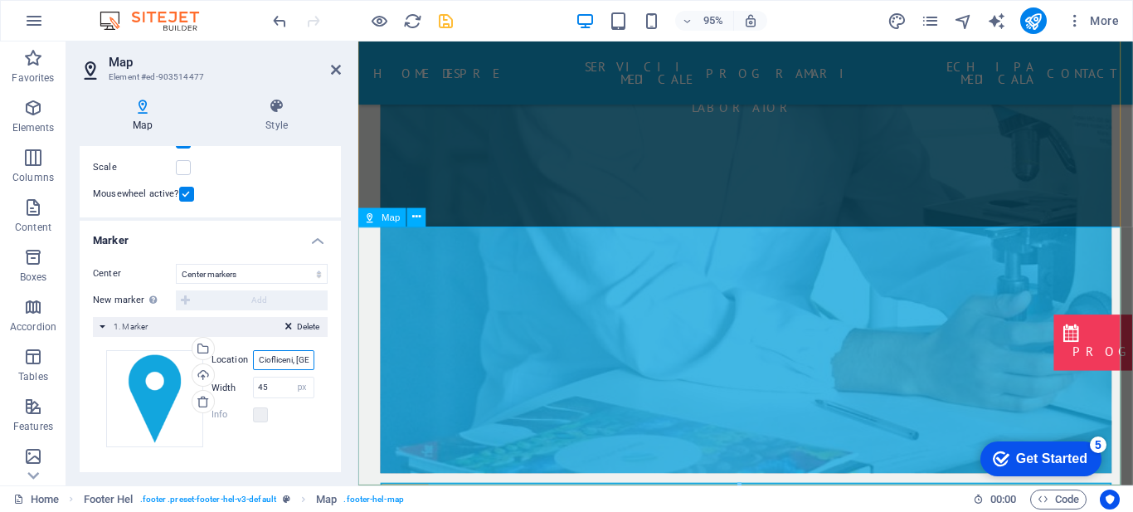
scroll to position [0, 91]
type input "Soseaua Ciofliceni 23 a, Ciofliceni, [GEOGRAPHIC_DATA]"
click at [338, 67] on icon at bounding box center [336, 69] width 10 height 13
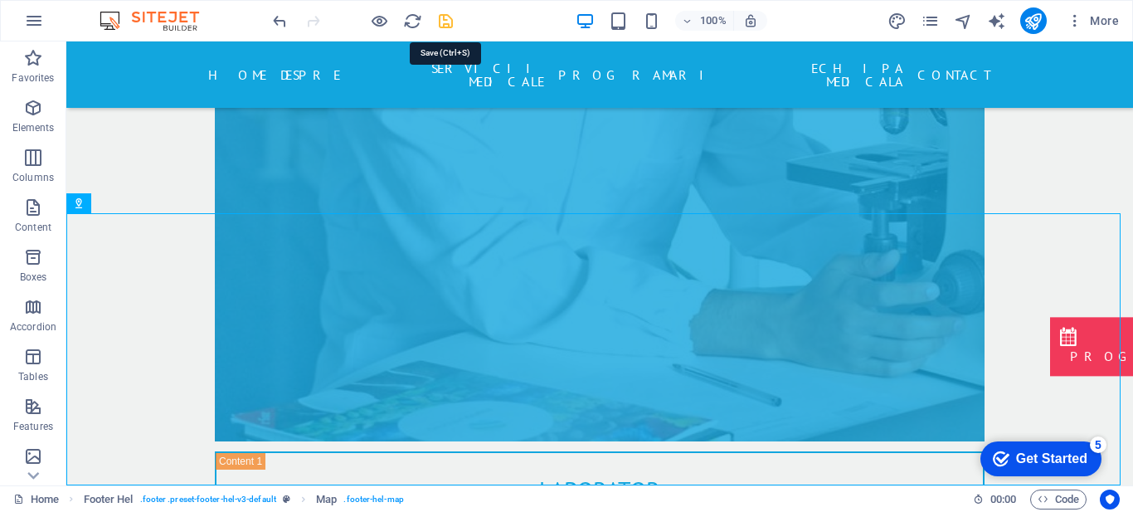
click at [440, 26] on icon "save" at bounding box center [445, 21] width 19 height 19
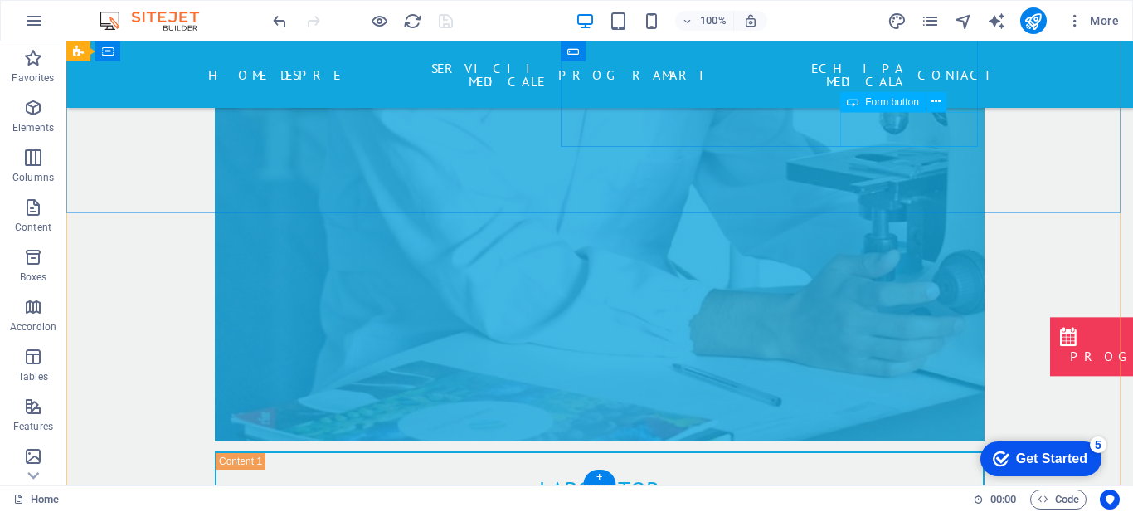
click div "Submit"
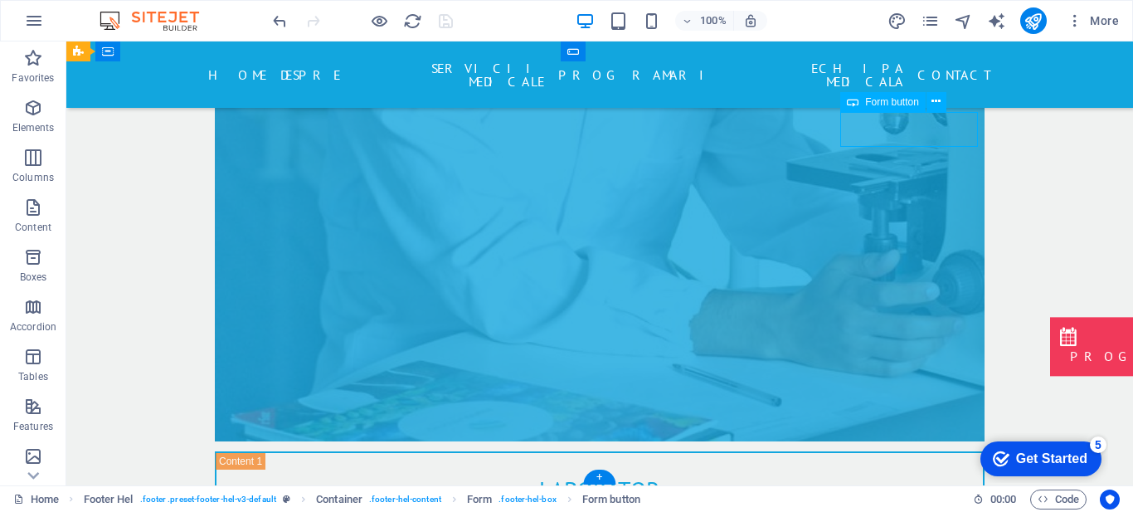
click div "Submit"
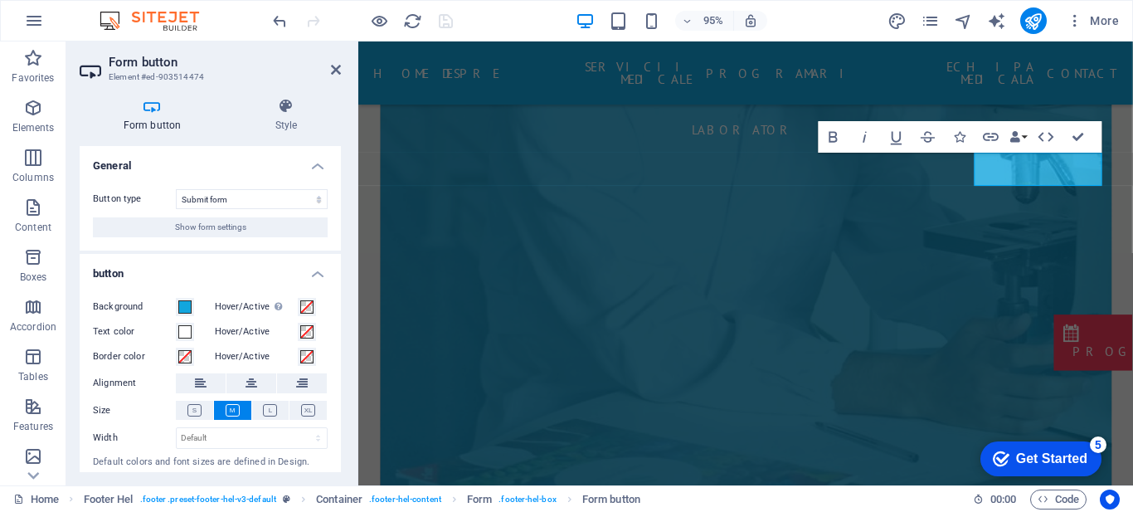
scroll to position [38, 0]
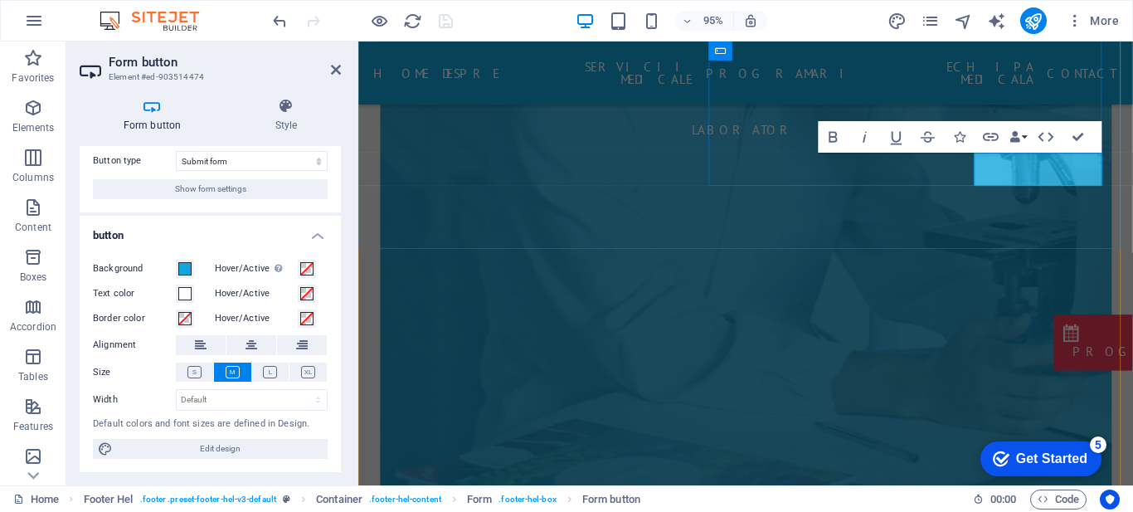
click button "Submit"
type button "Submit"
click at [337, 78] on header "Form button Element #ed-903514474" at bounding box center [210, 62] width 261 height 43
click at [333, 74] on icon at bounding box center [336, 69] width 10 height 13
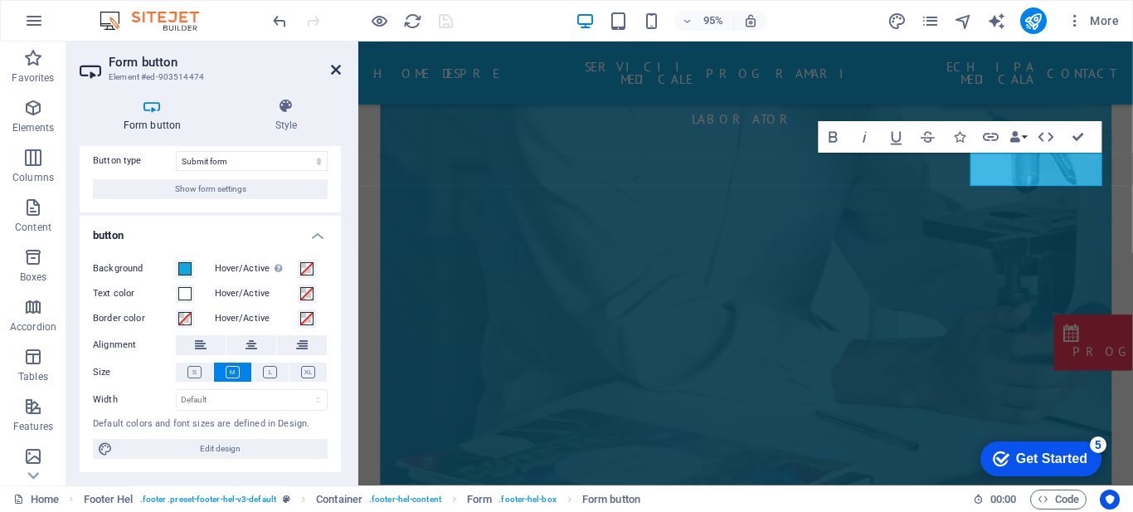
scroll to position [7250, 0]
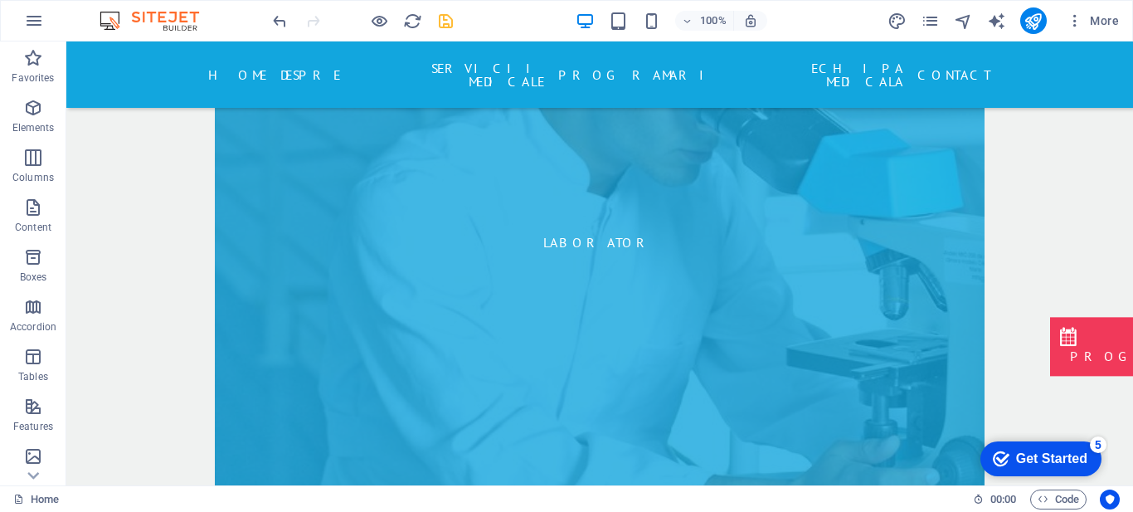
scroll to position [6970, 0]
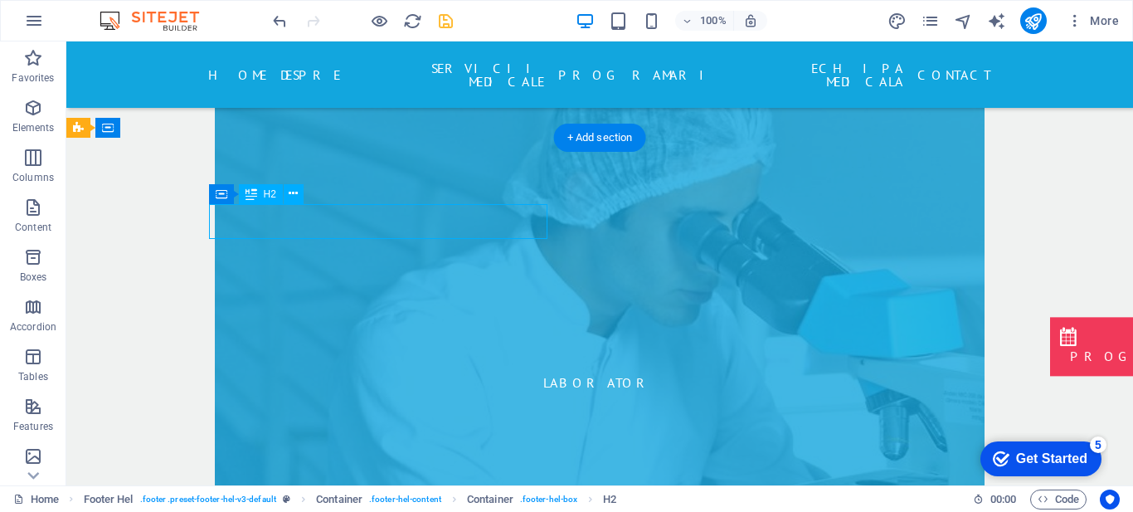
click at [301, 226] on div "H1 Banner Banner Container Container Spacer H2 Container Logo 2 columns Contain…" at bounding box center [599, 263] width 1066 height 444
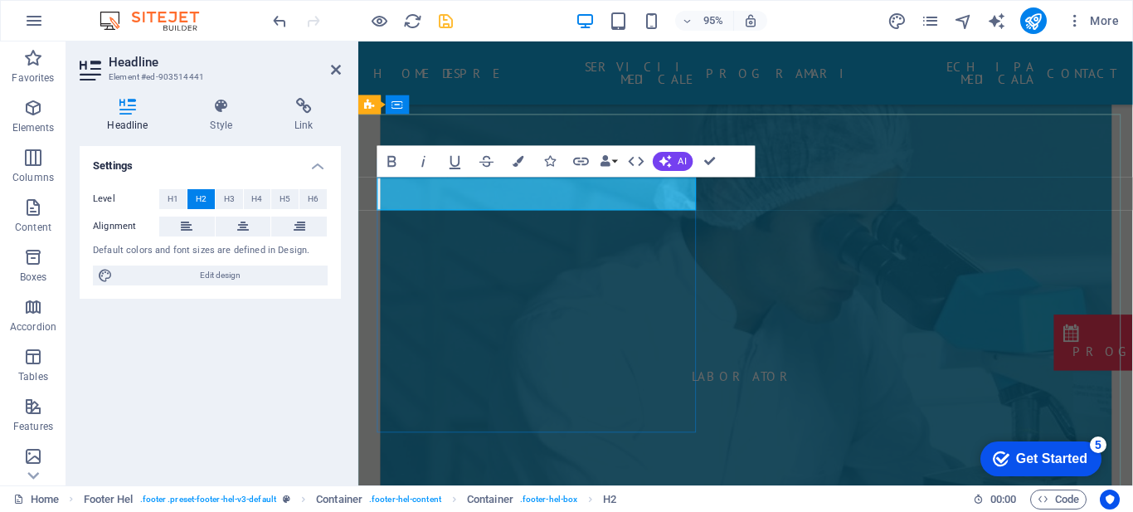
drag, startPoint x: 509, startPoint y: 193, endPoint x: 355, endPoint y: 192, distance: 154.2
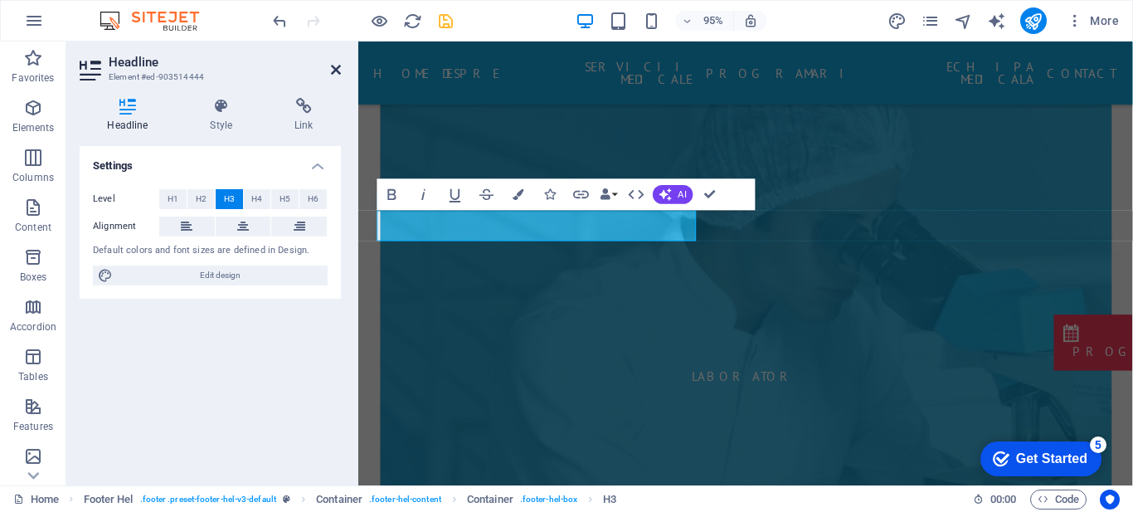
click at [338, 70] on icon at bounding box center [336, 69] width 10 height 13
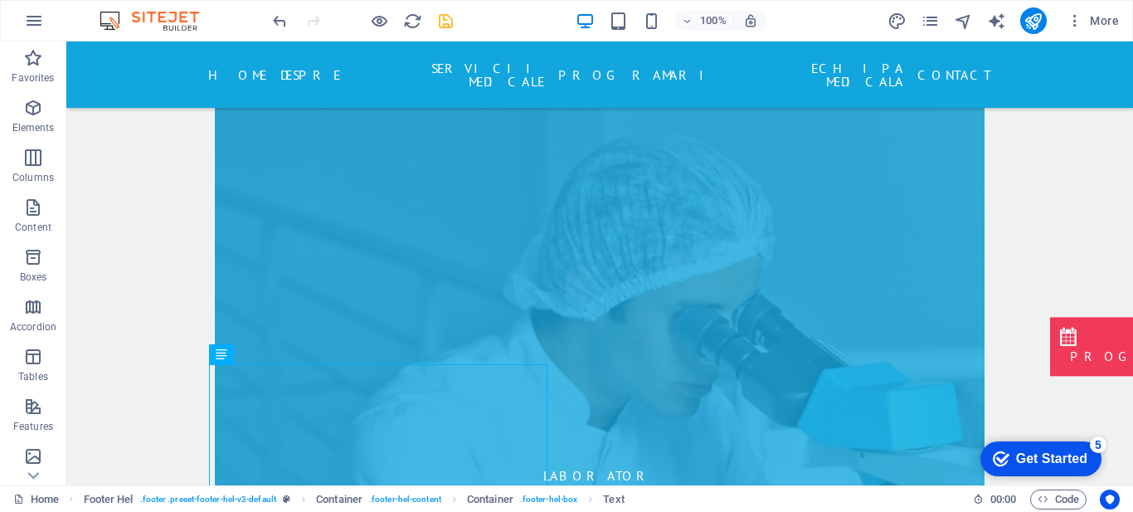
scroll to position [6660, 0]
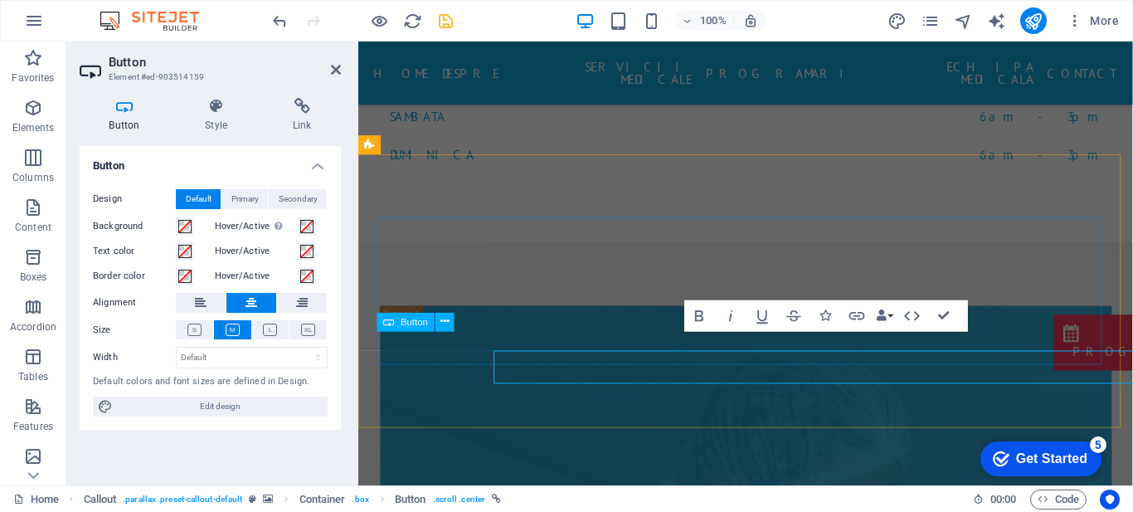
scroll to position [6640, 0]
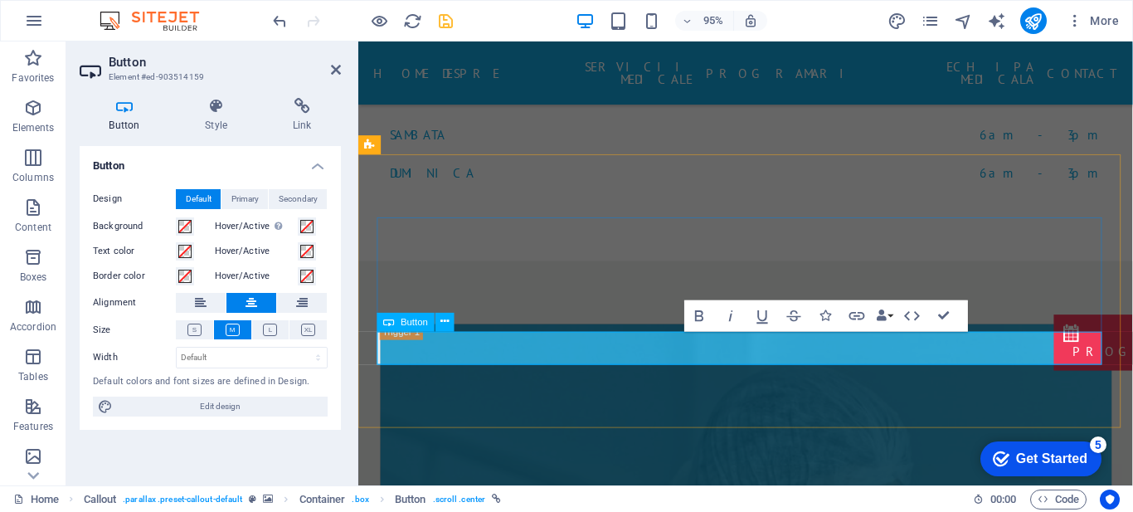
click at [339, 72] on icon at bounding box center [336, 69] width 10 height 13
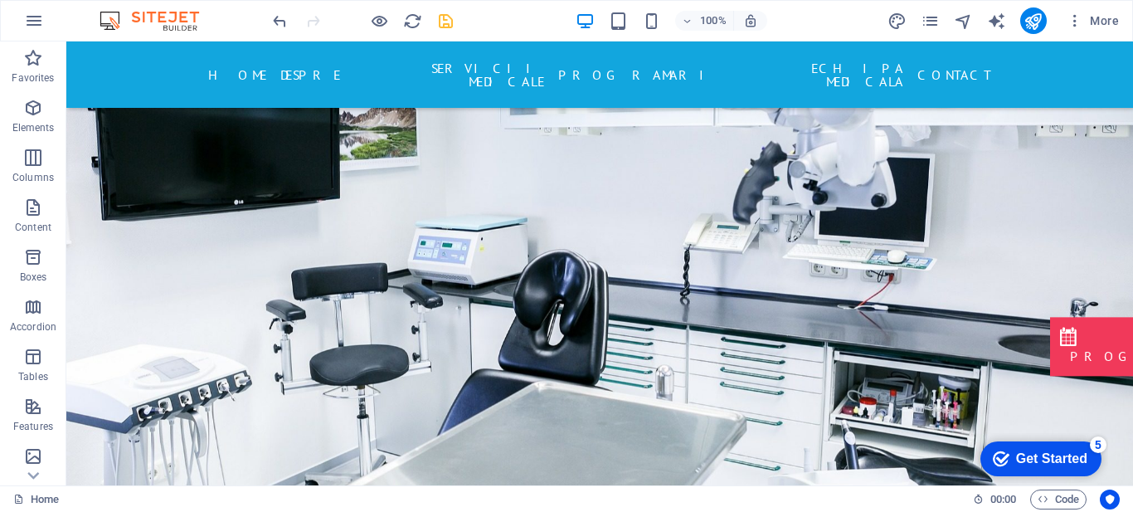
scroll to position [31, 0]
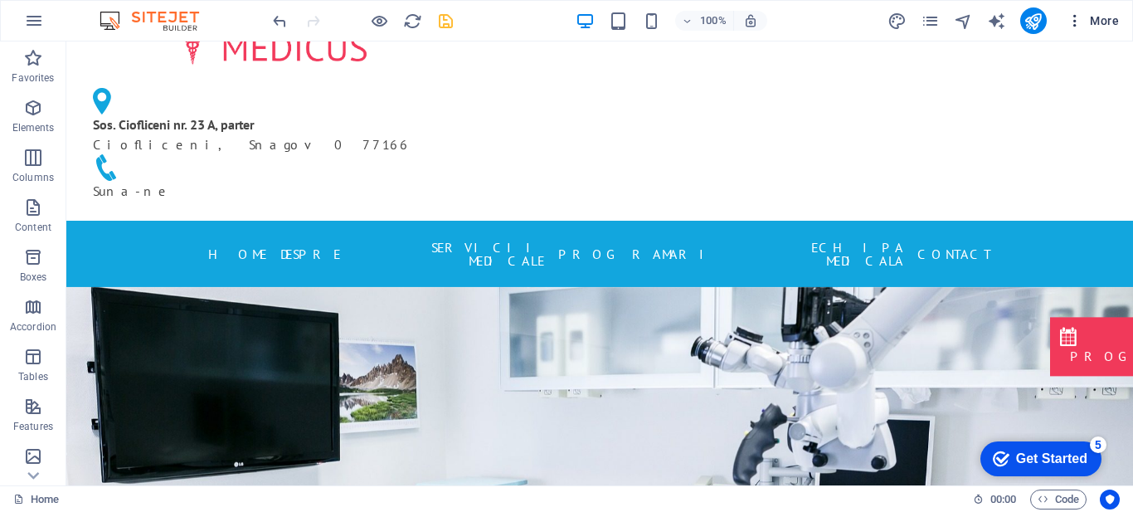
click at [1101, 23] on span "More" at bounding box center [1092, 20] width 52 height 17
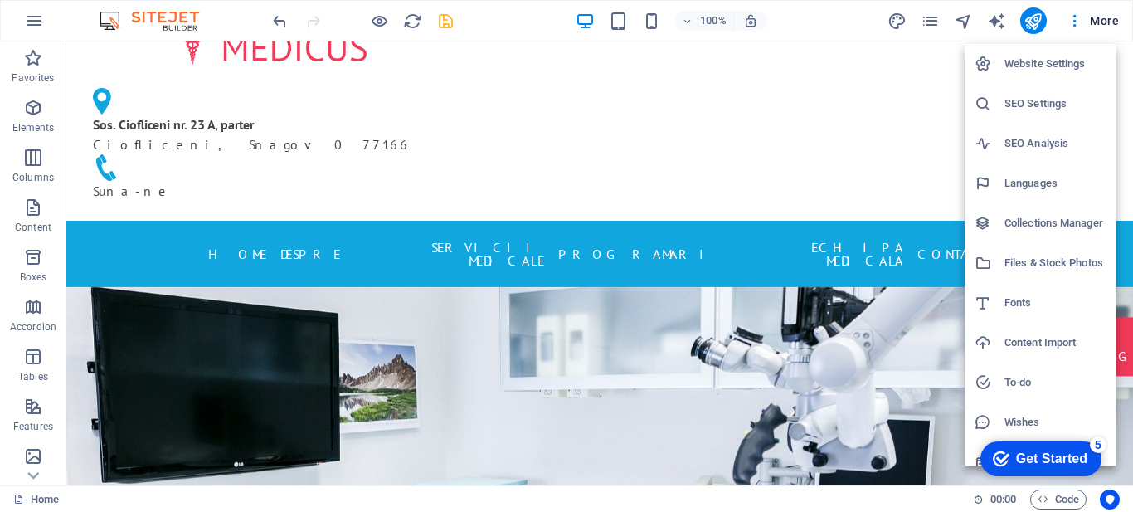
click at [1028, 66] on h6 "Website Settings" at bounding box center [1055, 64] width 102 height 20
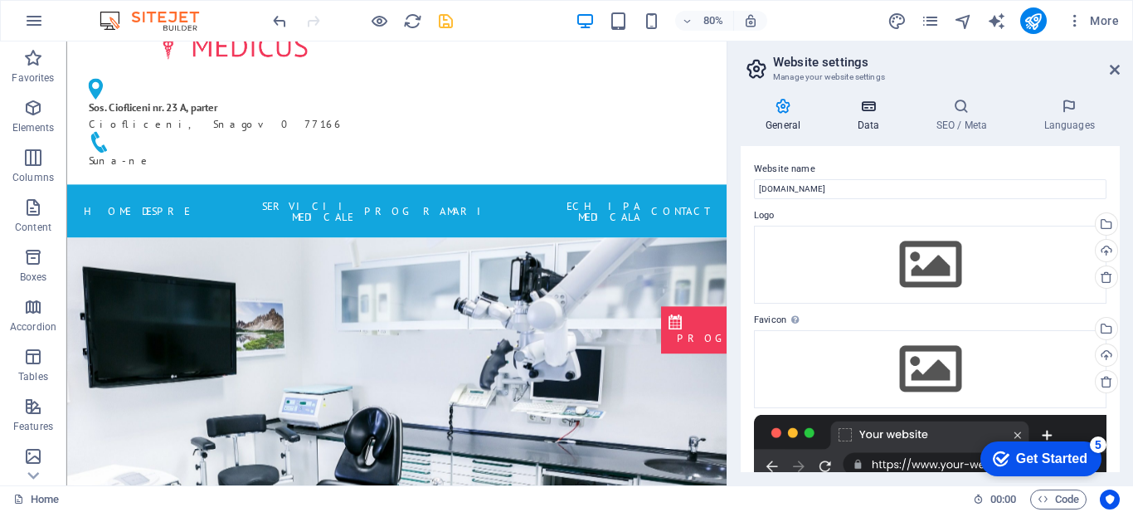
click at [864, 123] on h4 "Data" at bounding box center [871, 115] width 79 height 35
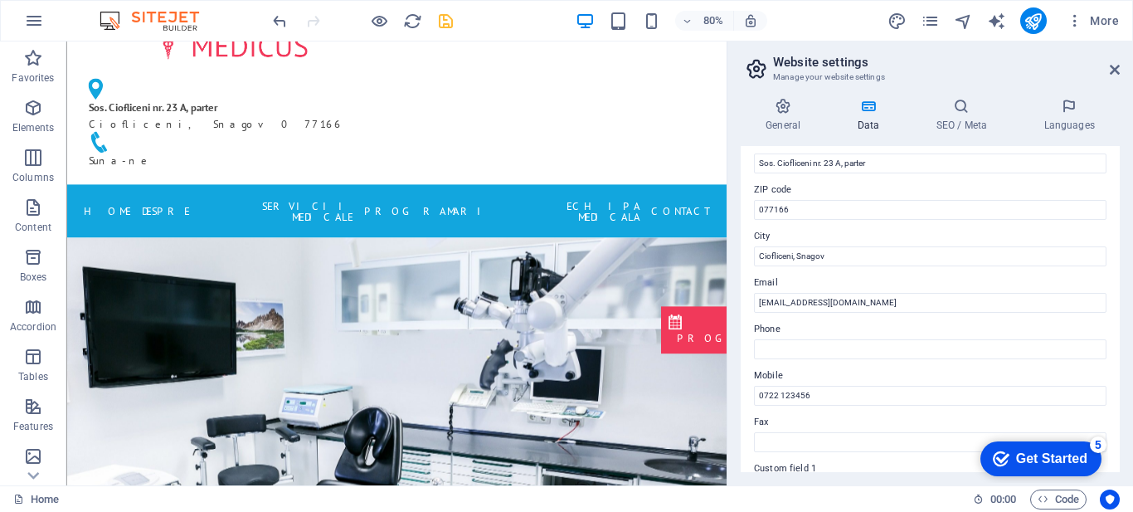
scroll to position [229, 0]
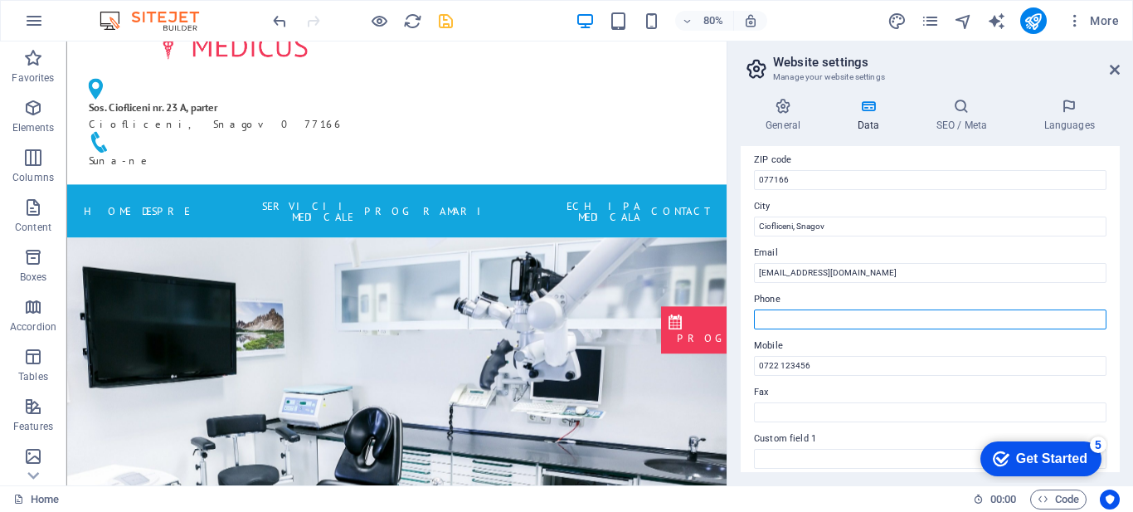
click at [875, 321] on input "Phone" at bounding box center [930, 319] width 352 height 20
type input "021 222222"
click at [1116, 70] on icon at bounding box center [1114, 69] width 10 height 13
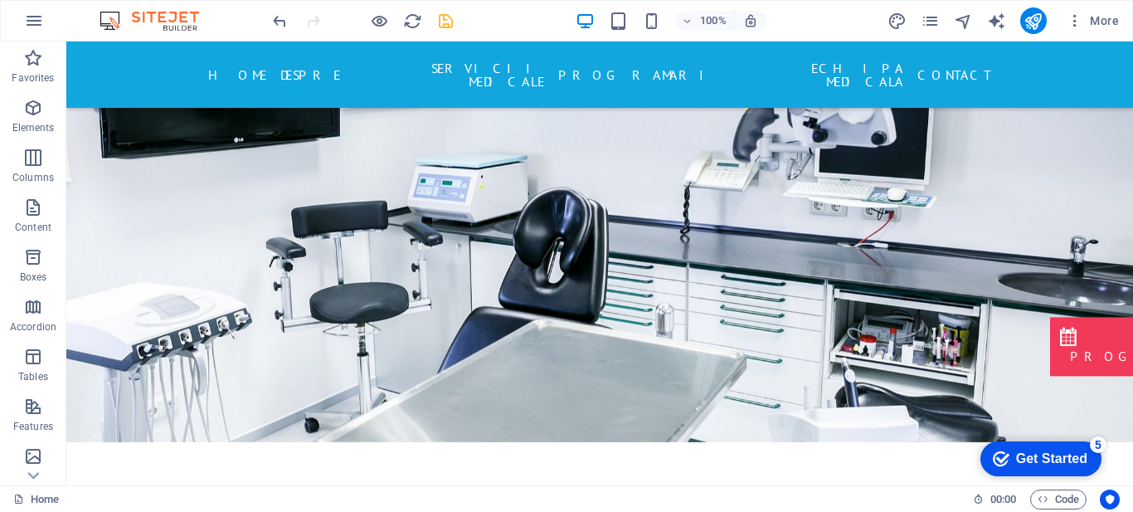
scroll to position [0, 0]
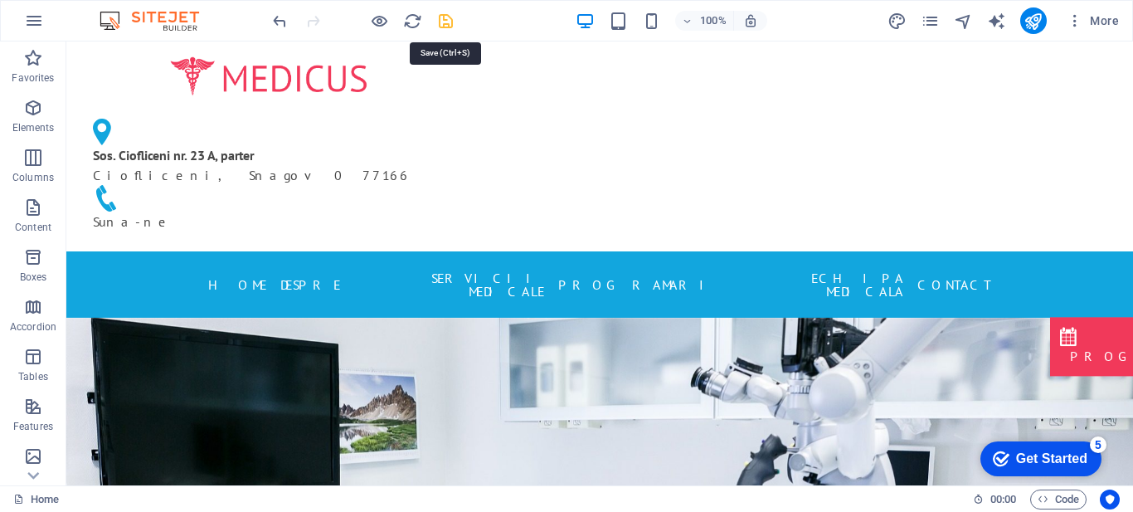
click at [443, 22] on icon "save" at bounding box center [445, 21] width 19 height 19
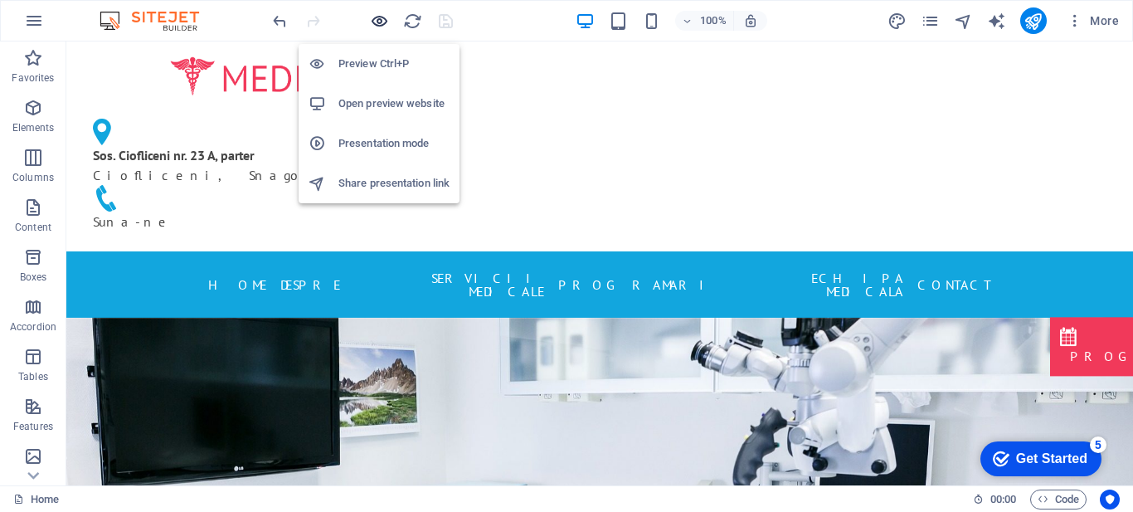
click at [376, 26] on icon "button" at bounding box center [379, 21] width 19 height 19
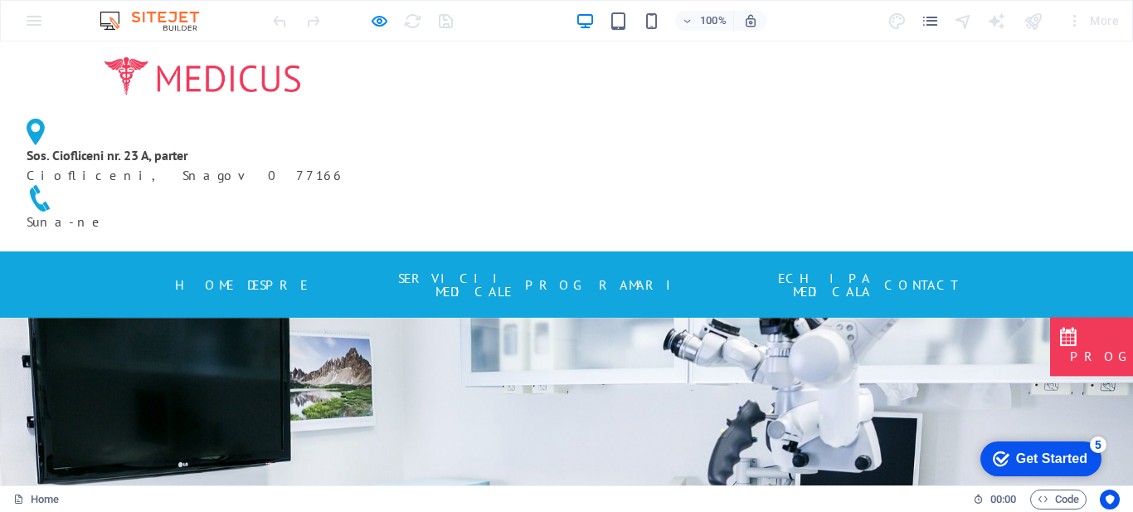
click at [910, 271] on link "Contact" at bounding box center [921, 284] width 74 height 27
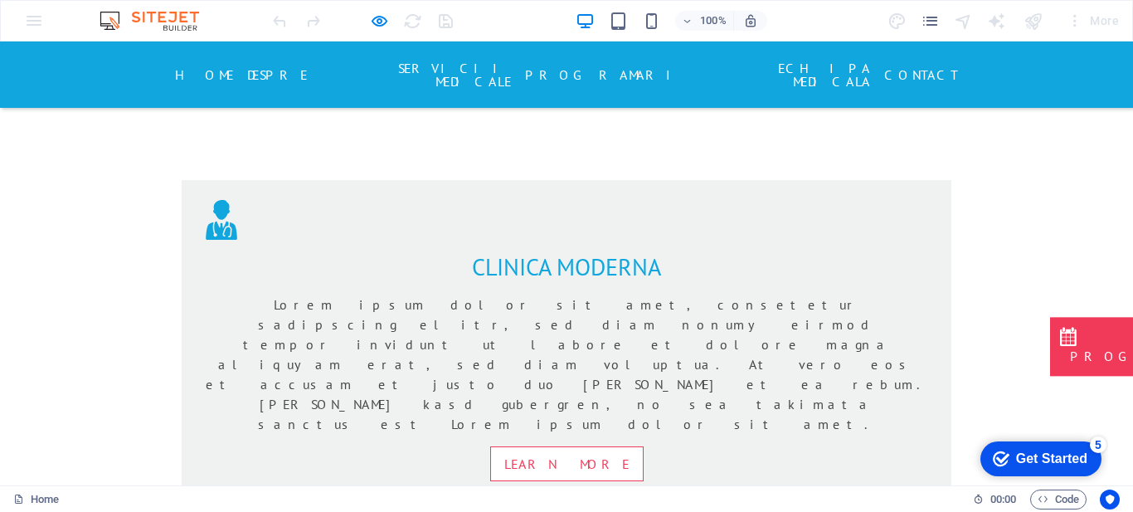
scroll to position [966, 0]
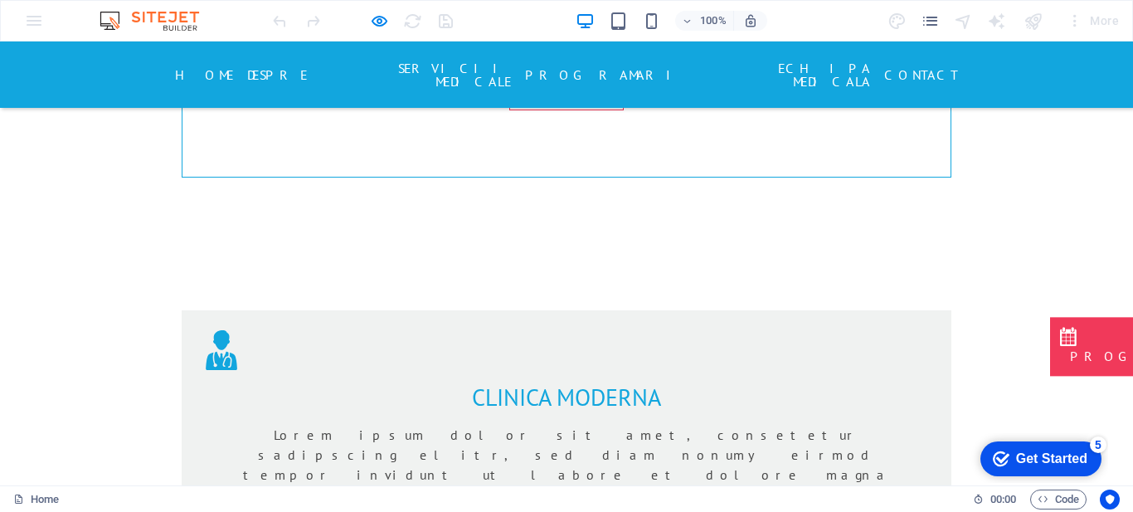
click at [892, 68] on link "Contact" at bounding box center [921, 74] width 74 height 27
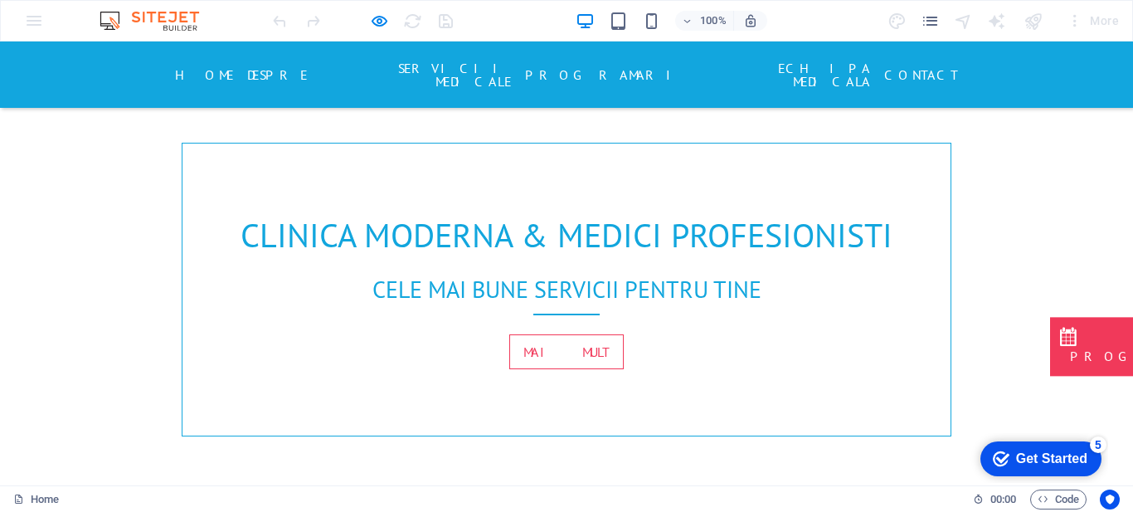
scroll to position [0, 0]
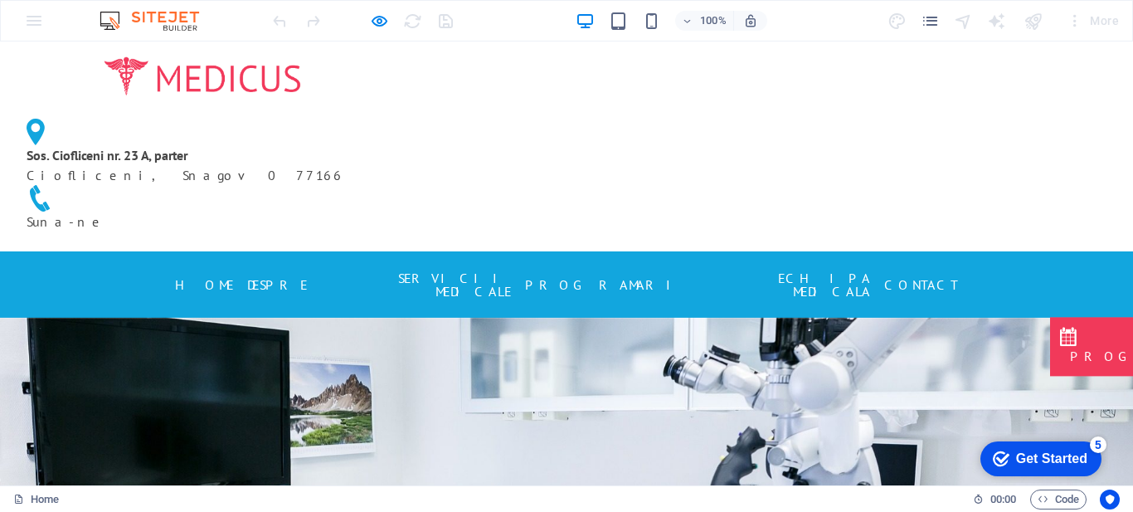
click at [760, 265] on link "ECHIPA MEDICALA" at bounding box center [784, 285] width 172 height 40
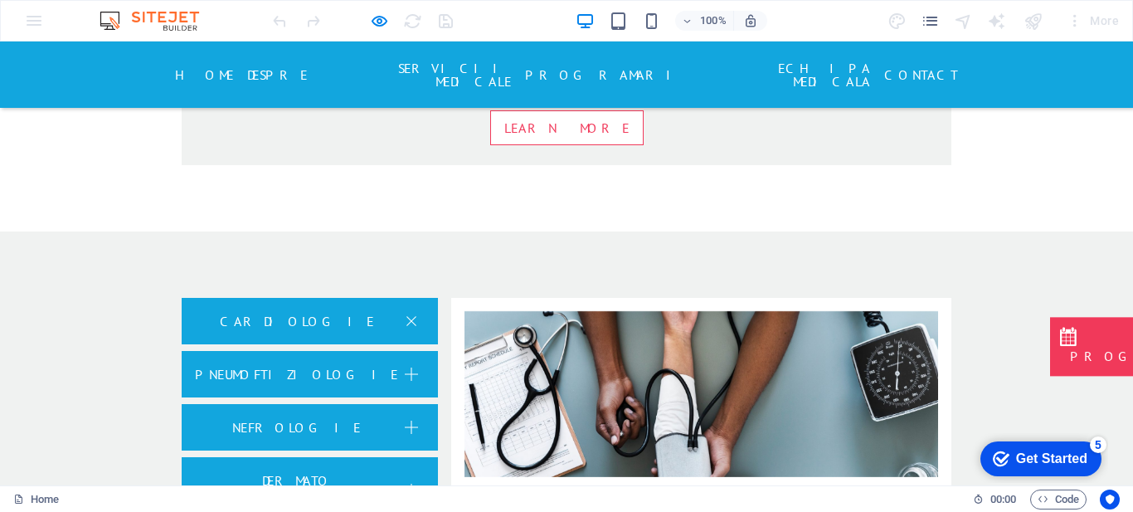
scroll to position [2016, 0]
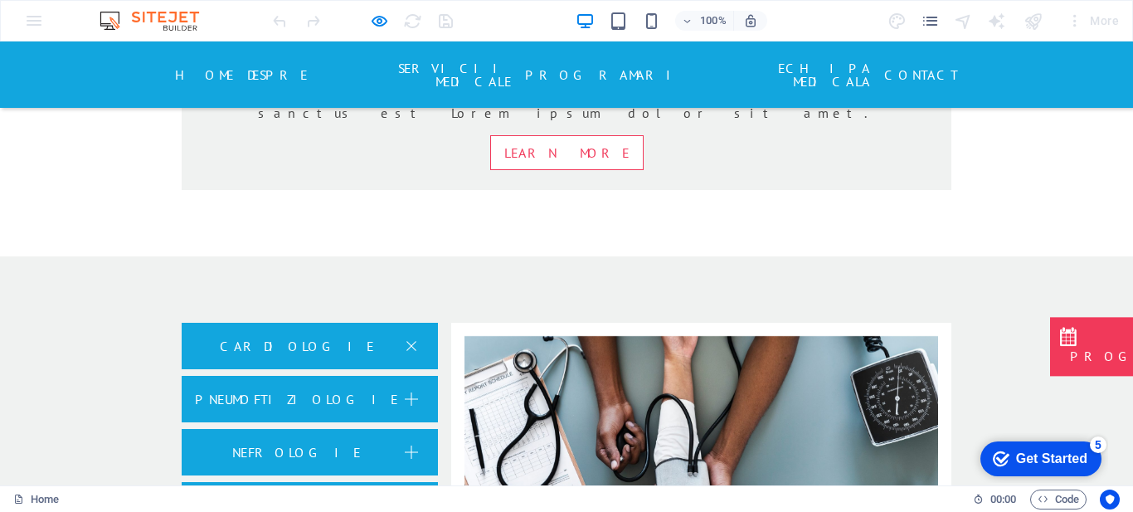
click at [597, 66] on link "PROGRAMARI" at bounding box center [605, 74] width 160 height 27
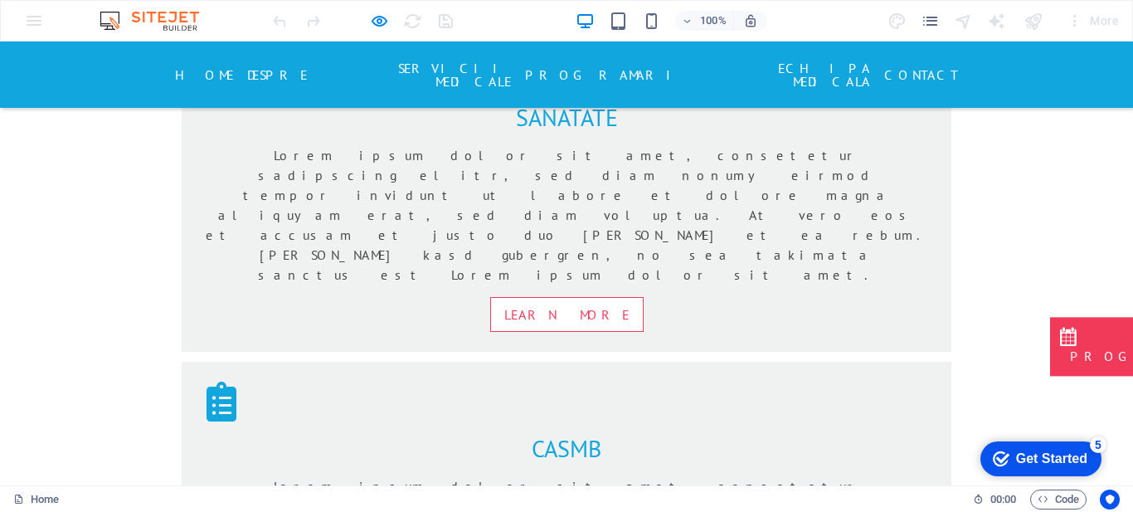
scroll to position [1519, 0]
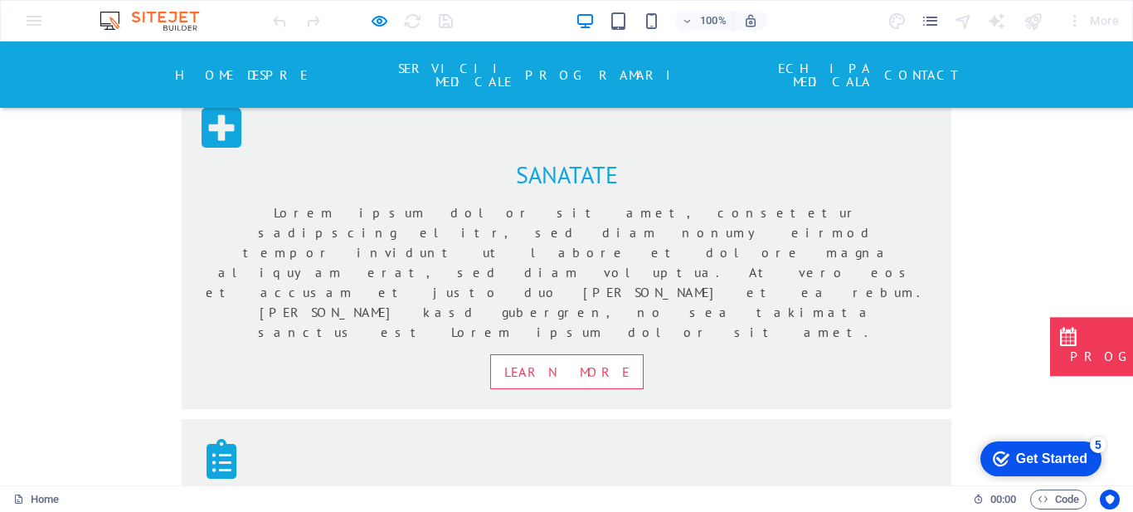
click at [452, 59] on link "SERVICII MEDICALE" at bounding box center [416, 75] width 191 height 40
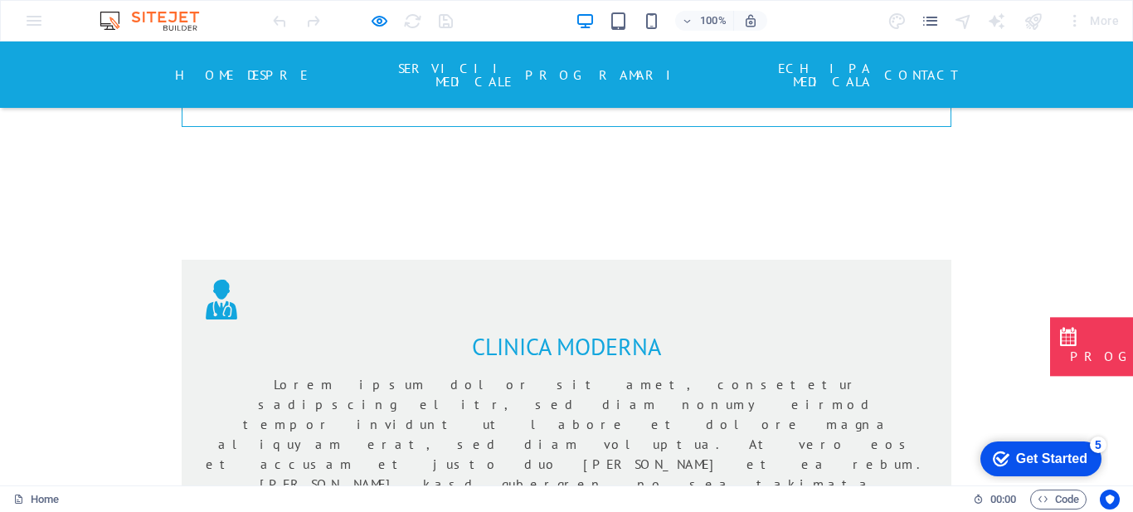
scroll to position [999, 0]
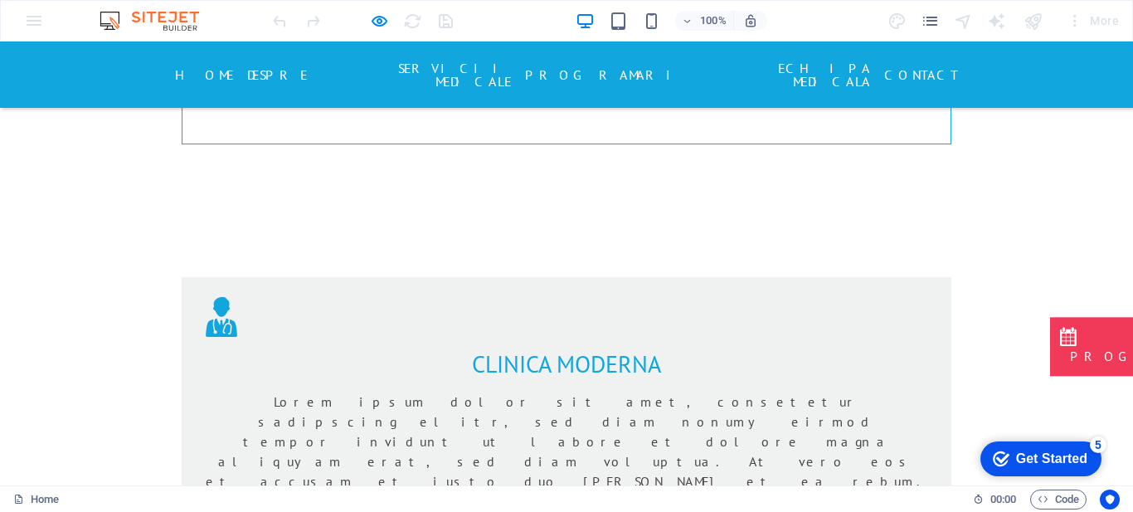
click at [303, 61] on link "DESPRE" at bounding box center [277, 74] width 61 height 27
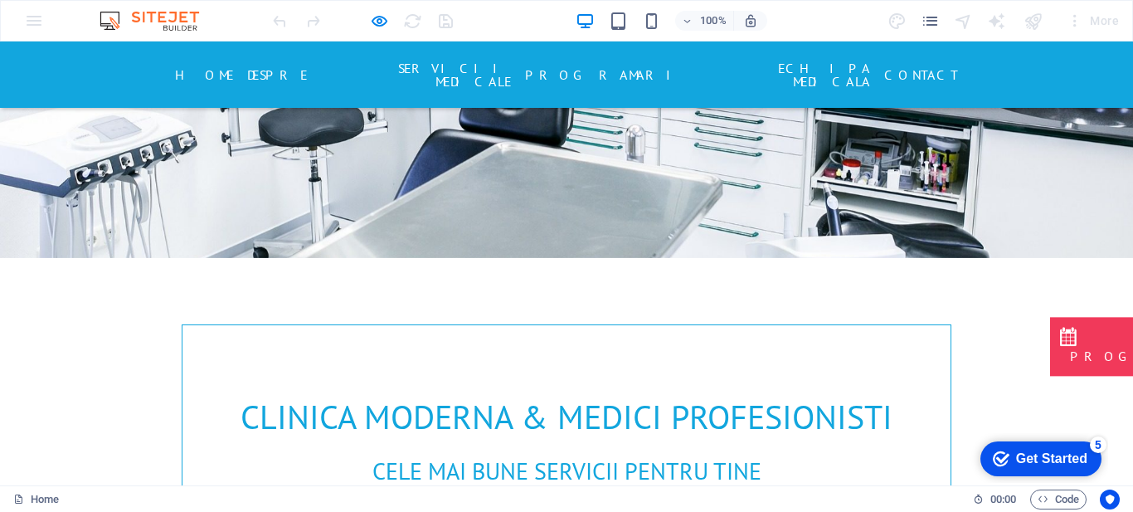
scroll to position [506, 0]
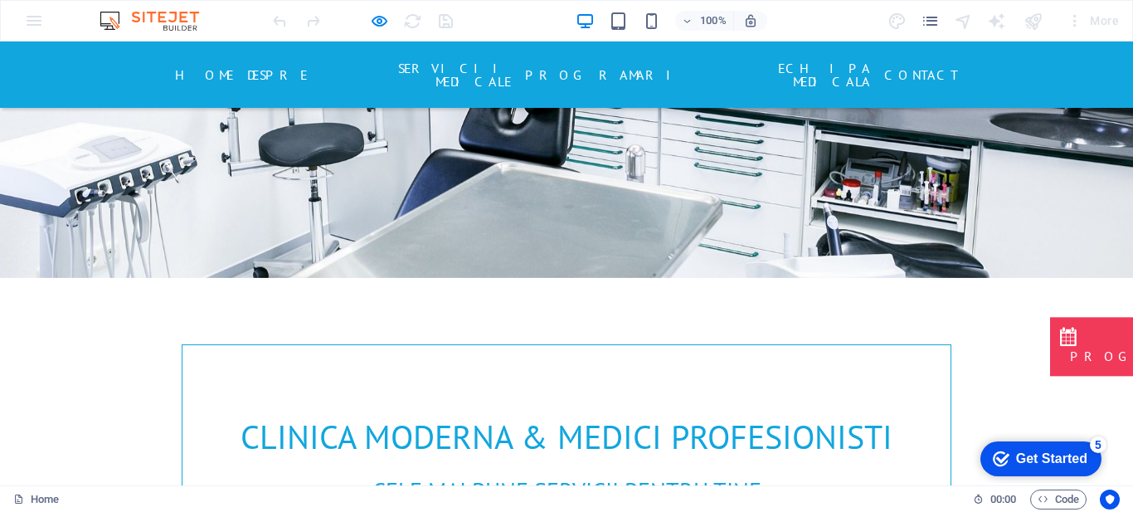
click at [203, 69] on link "Home" at bounding box center [204, 74] width 59 height 27
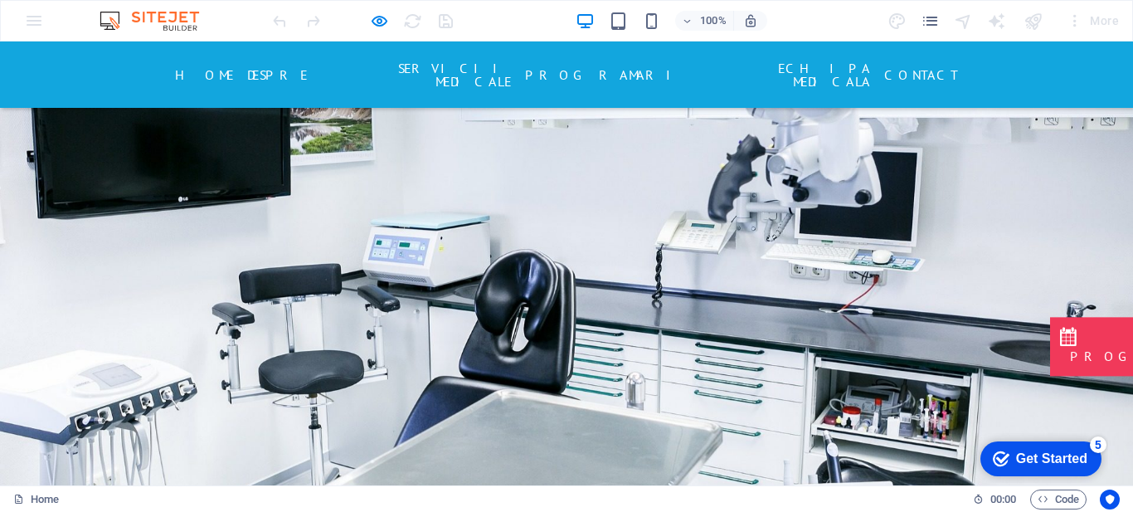
scroll to position [0, 0]
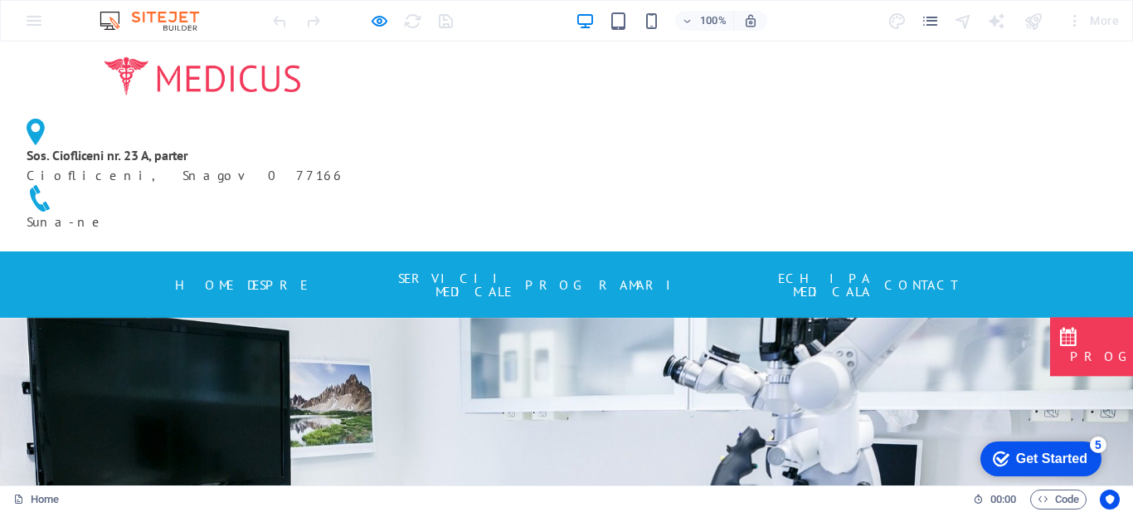
click at [1032, 71] on div "Sos. Ciofliceni nr. 23 A, parter Ciofliceni, Snagov 077166 Suna-ne" at bounding box center [566, 146] width 1133 height 210
click at [483, 265] on link "SERVICII MEDICALE" at bounding box center [416, 285] width 191 height 40
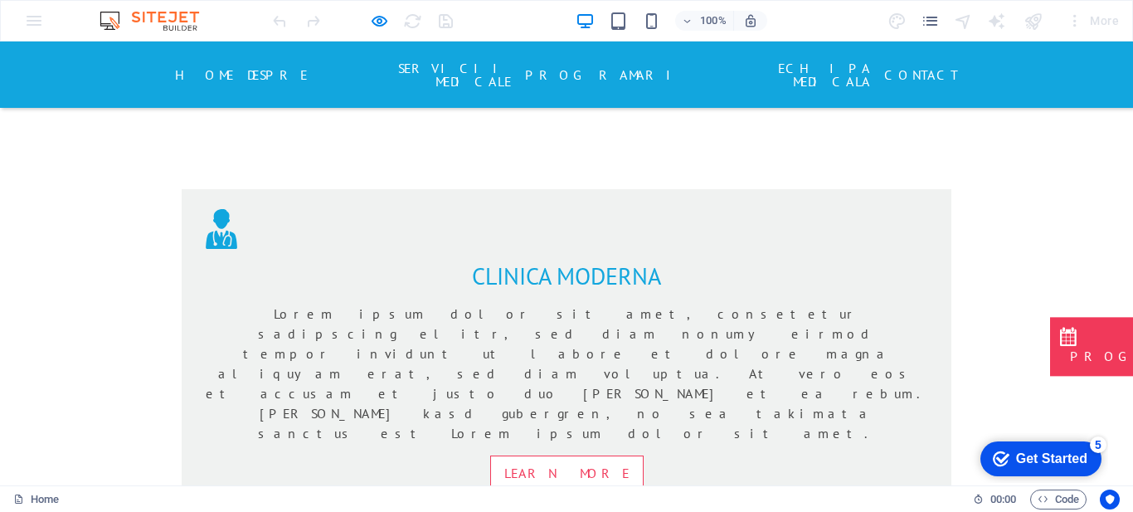
scroll to position [999, 0]
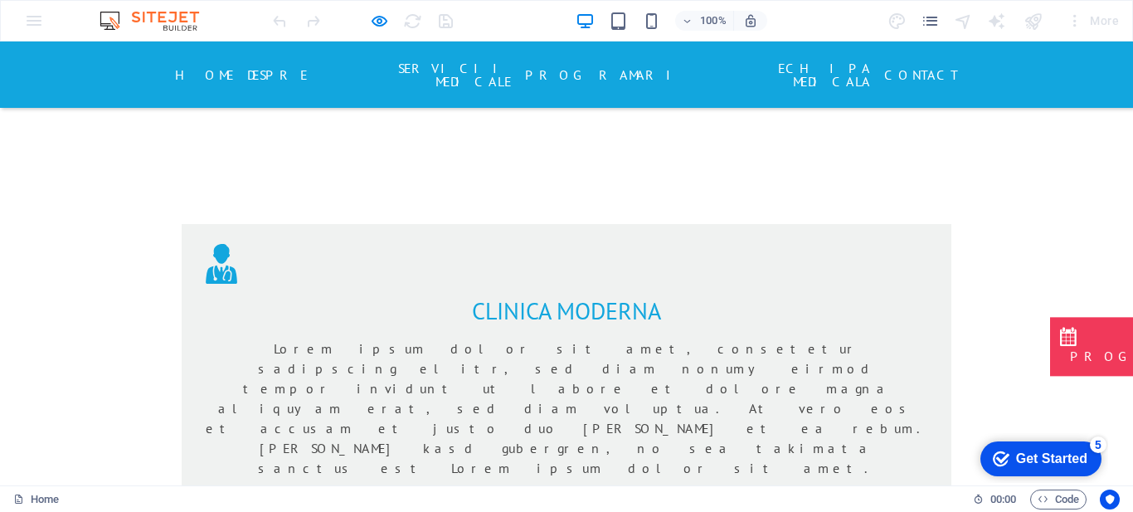
click at [605, 70] on link "PROGRAMARI" at bounding box center [605, 74] width 160 height 27
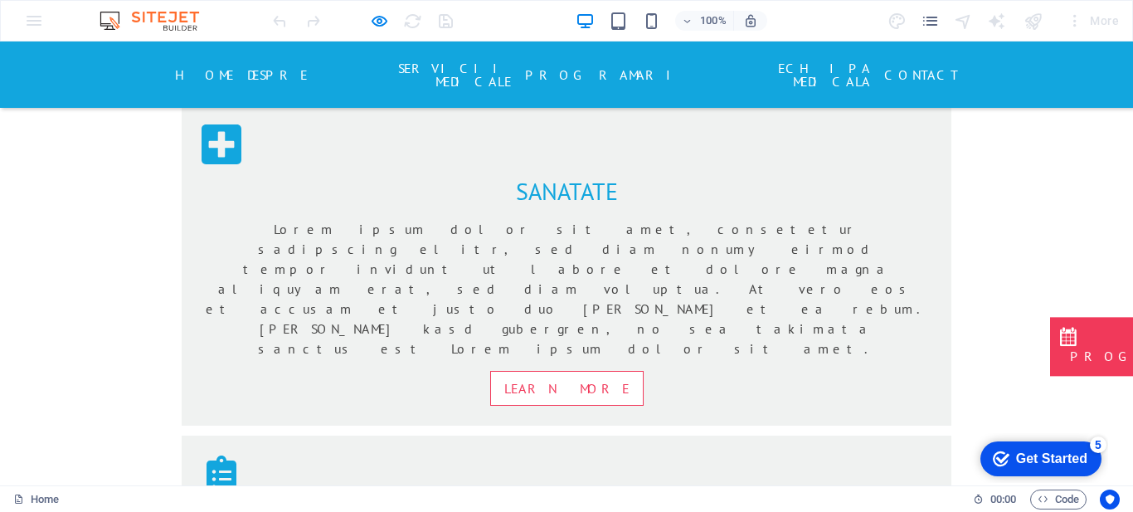
scroll to position [1519, 0]
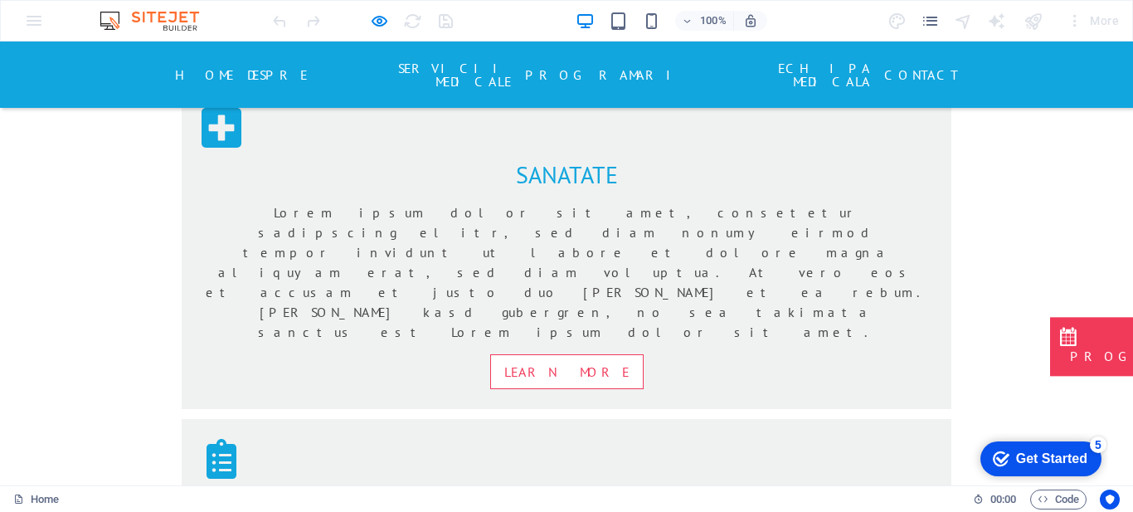
click at [738, 59] on link "ECHIPA MEDICALA" at bounding box center [784, 75] width 172 height 40
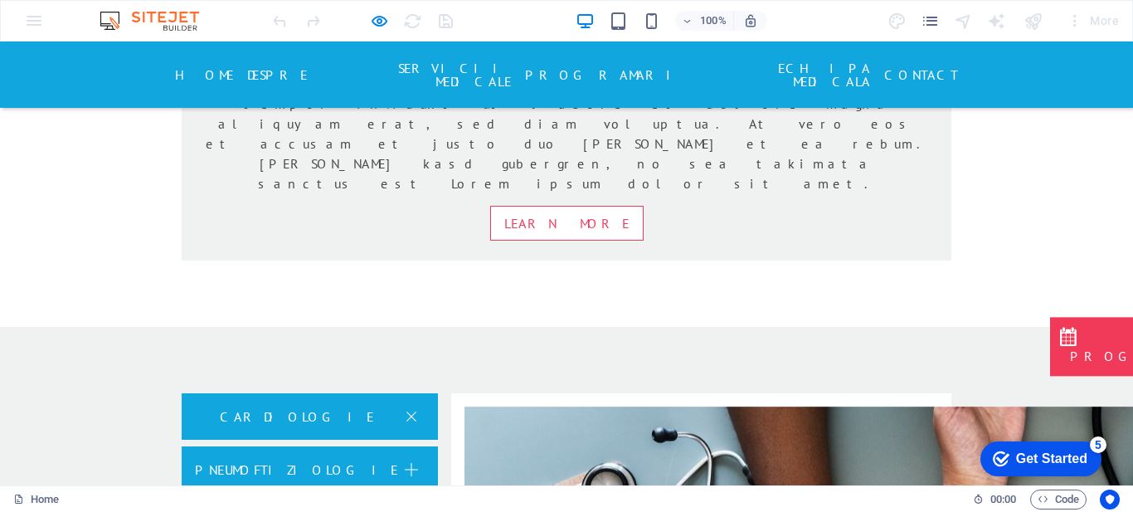
scroll to position [2016, 0]
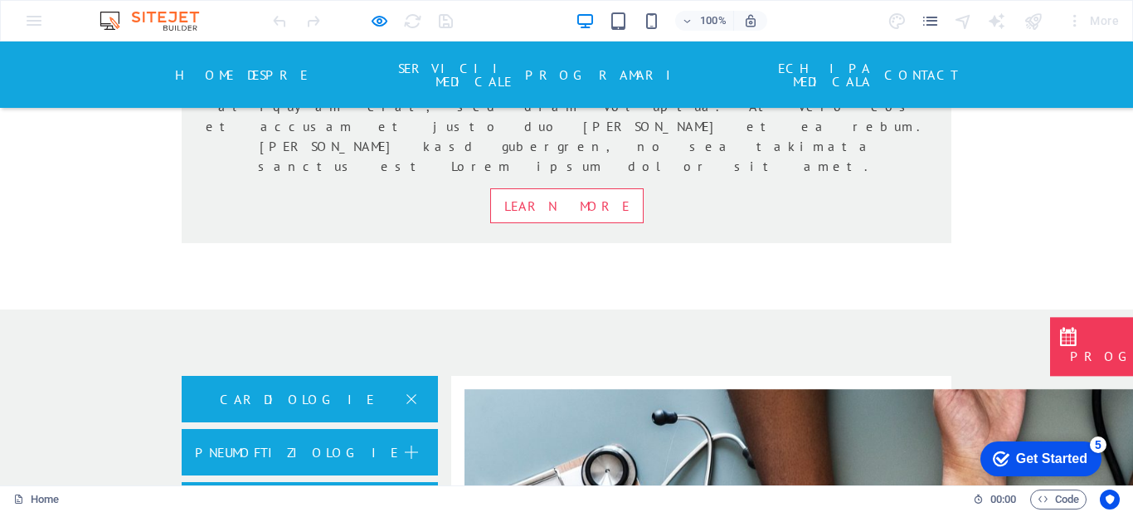
click at [890, 66] on link "Contact" at bounding box center [921, 74] width 74 height 27
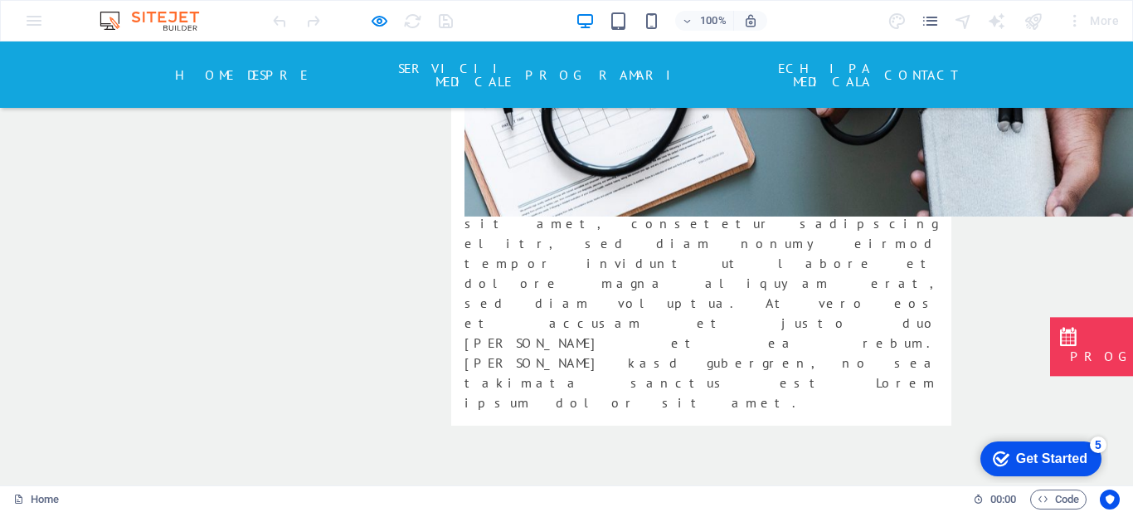
scroll to position [2679, 0]
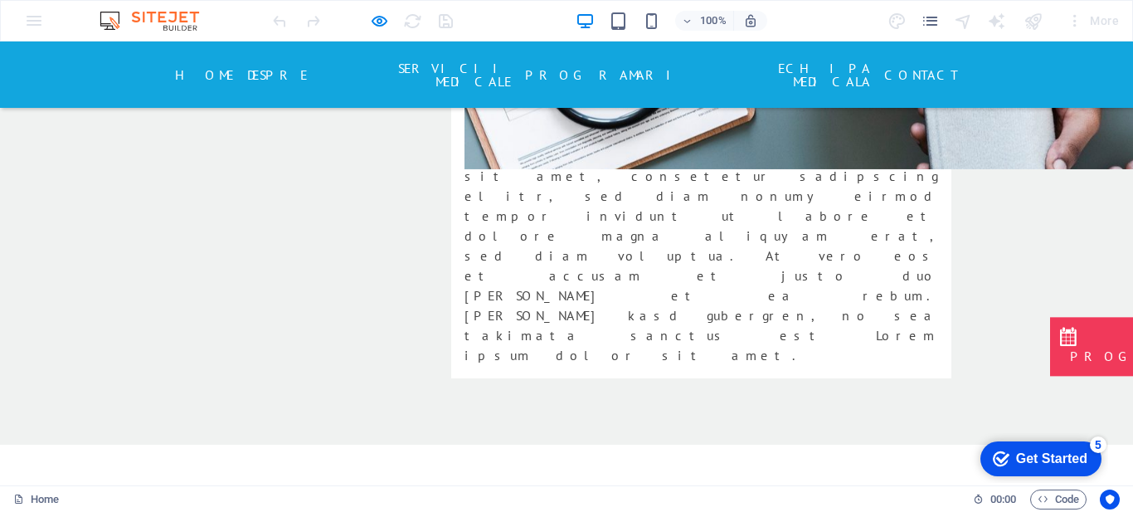
click at [739, 54] on header "Home DESPRE SERVICII MEDICALE PROGRAMARI ECHIPA MEDICALA Contact" at bounding box center [566, 74] width 809 height 66
click at [736, 66] on link "ECHIPA MEDICALA" at bounding box center [784, 75] width 172 height 40
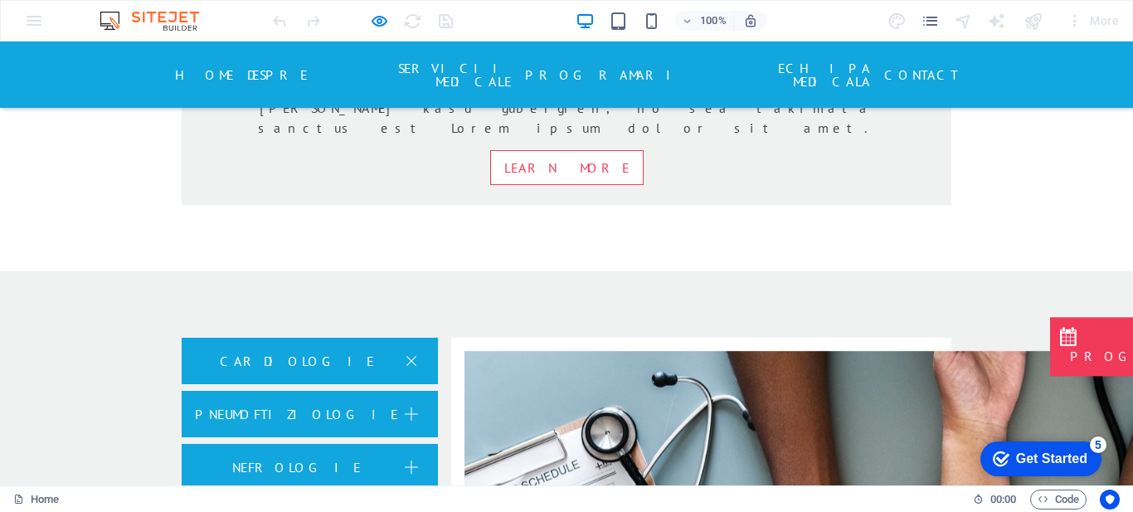
scroll to position [2016, 0]
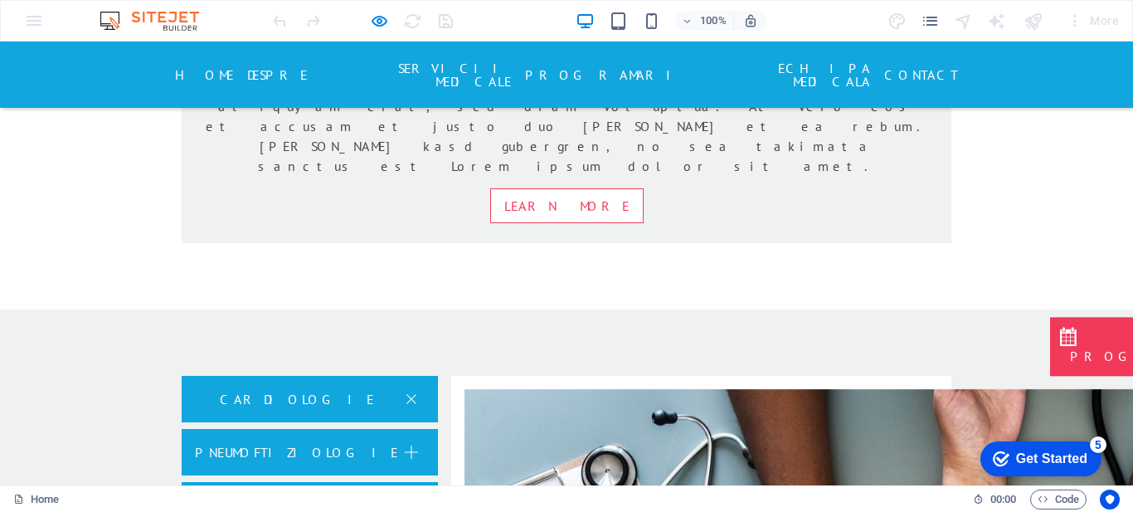
click at [775, 61] on link "ECHIPA MEDICALA" at bounding box center [784, 75] width 172 height 40
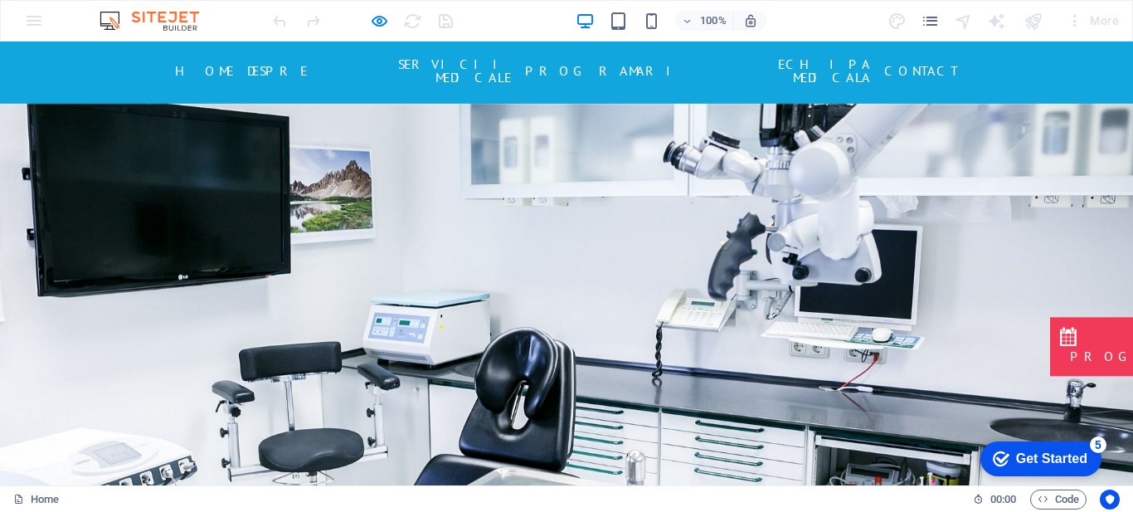
scroll to position [0, 0]
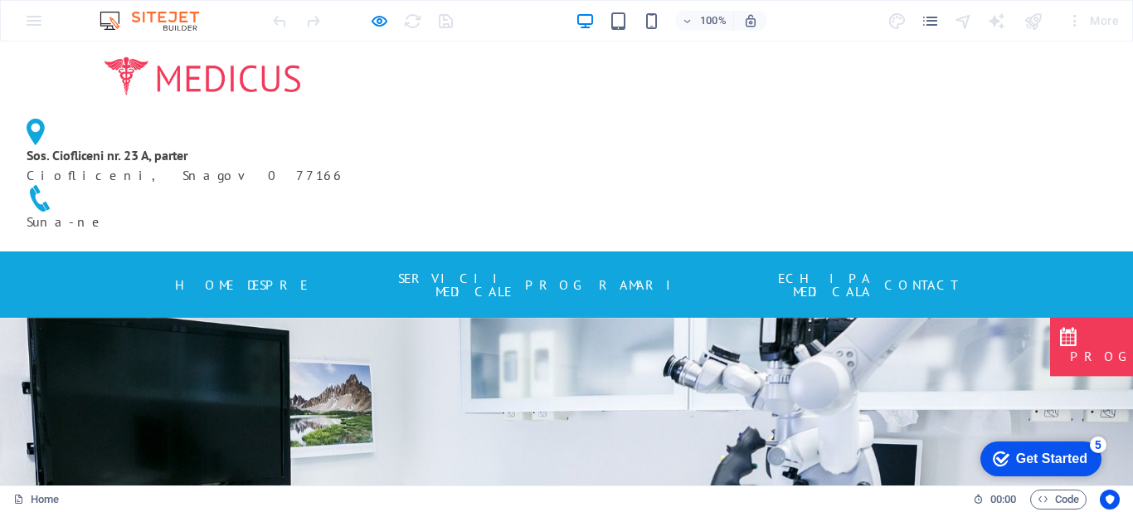
drag, startPoint x: 1132, startPoint y: 100, endPoint x: 1131, endPoint y: 75, distance: 24.1
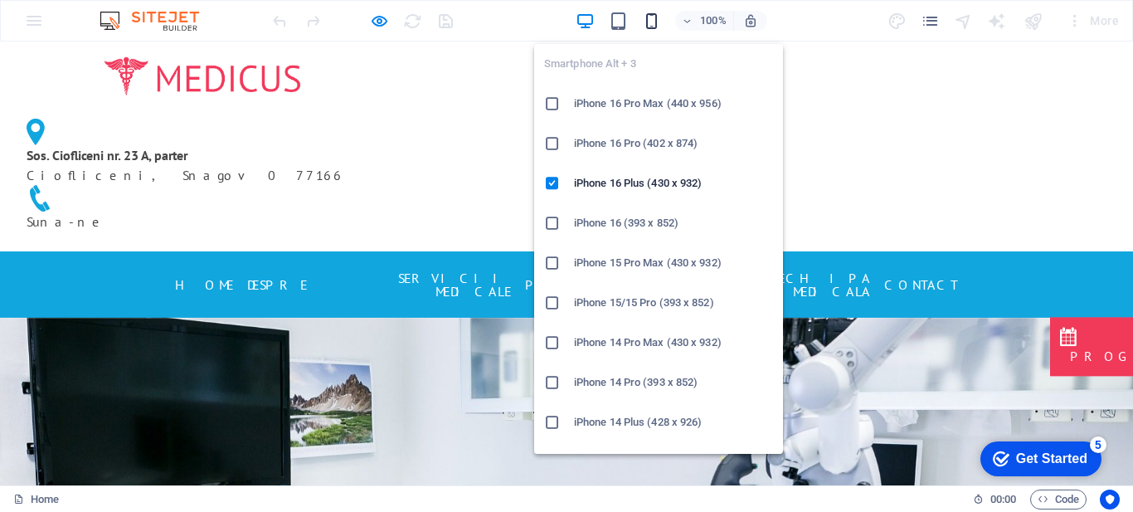
click at [648, 29] on icon "button" at bounding box center [651, 21] width 19 height 19
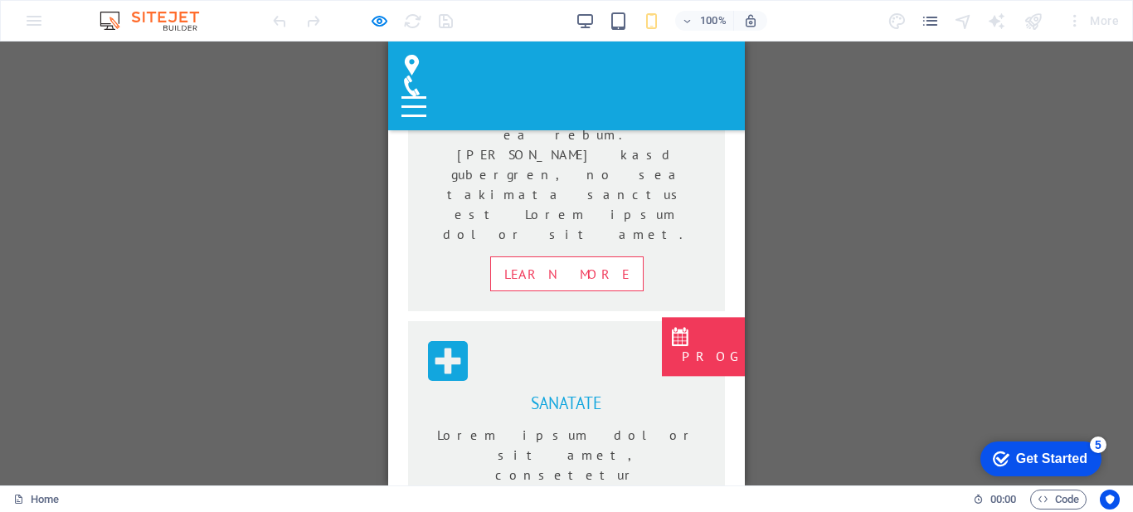
scroll to position [1367, 0]
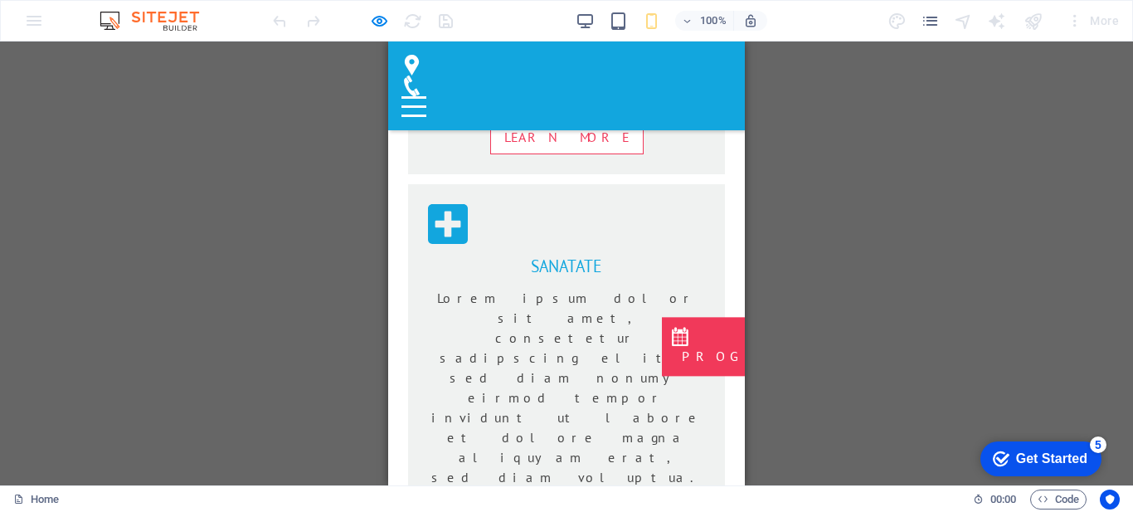
drag, startPoint x: 737, startPoint y: 70, endPoint x: 1139, endPoint y: 211, distance: 426.4
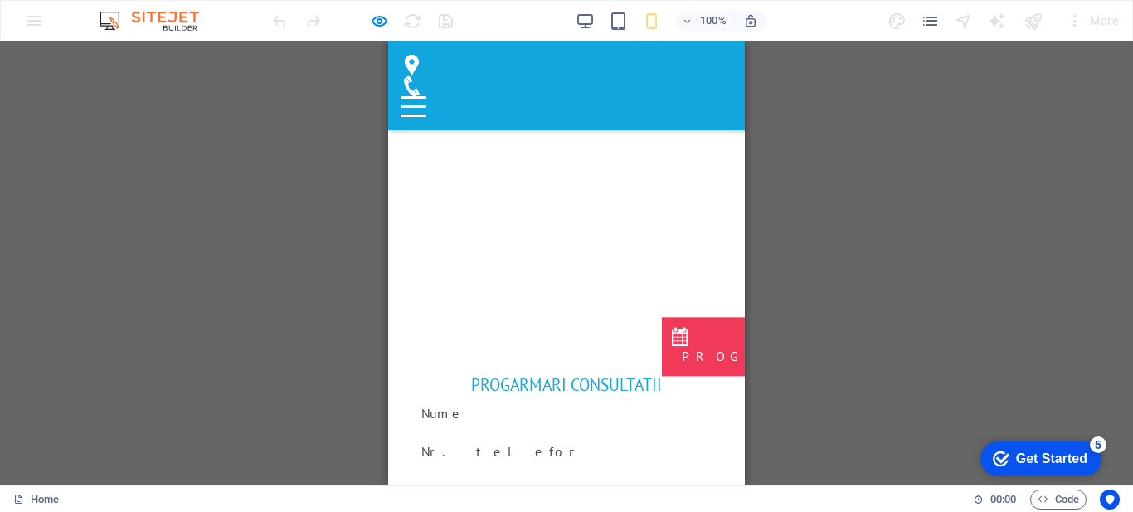
scroll to position [4387, 0]
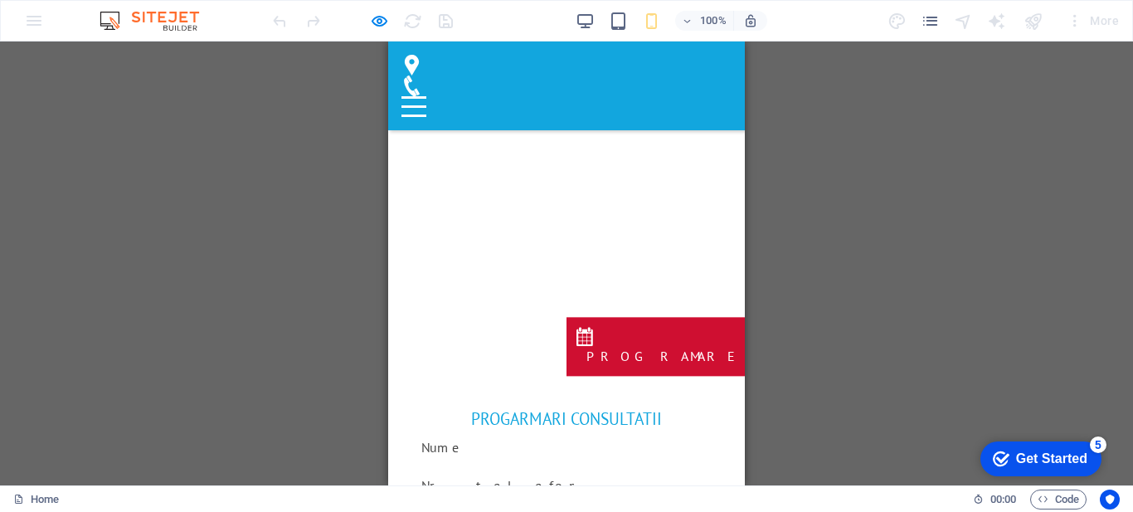
click at [706, 346] on p "PROGRAMARE" at bounding box center [660, 356] width 148 height 20
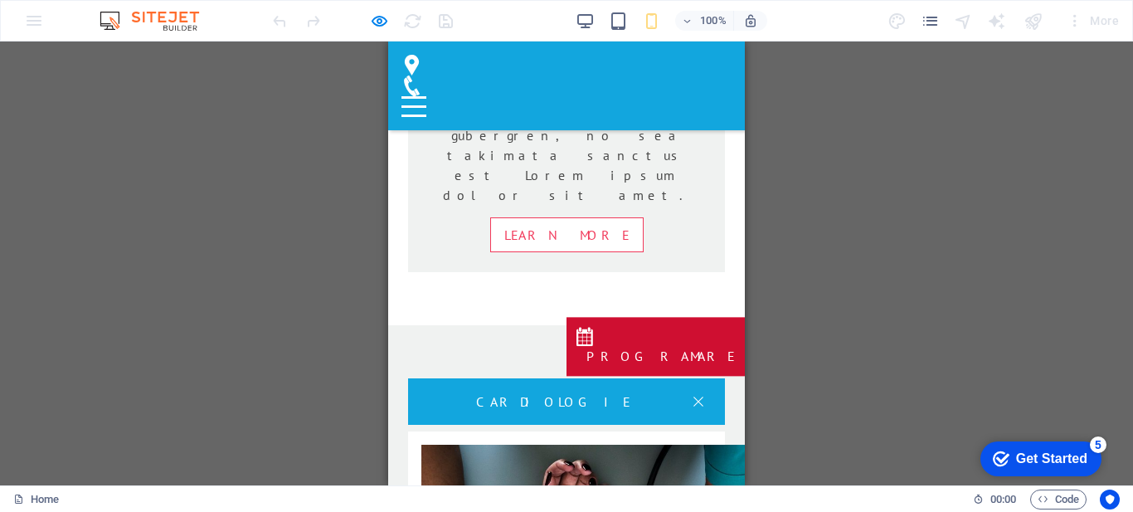
click at [706, 346] on p "PROGRAMARE" at bounding box center [660, 356] width 148 height 20
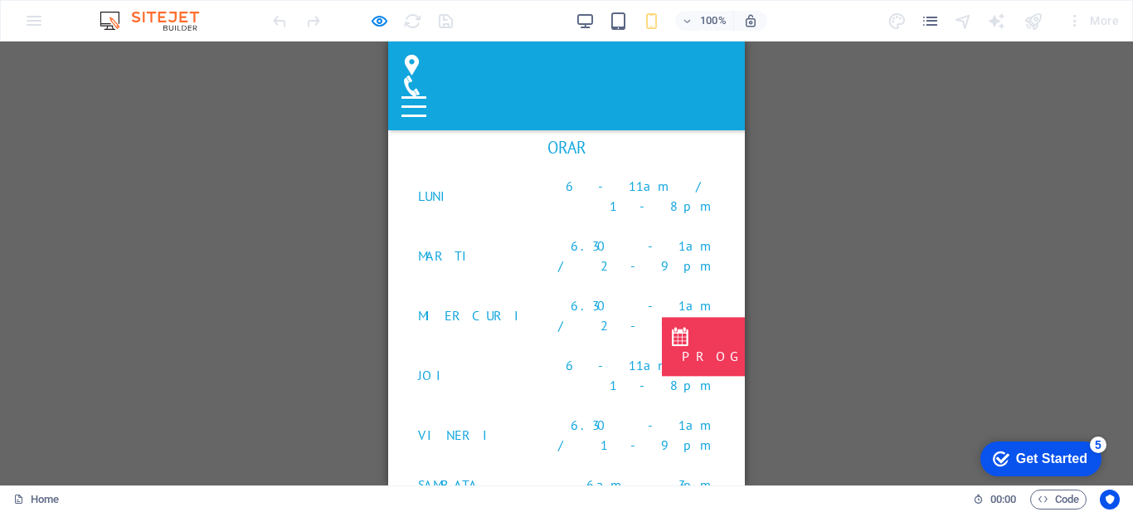
scroll to position [5242, 0]
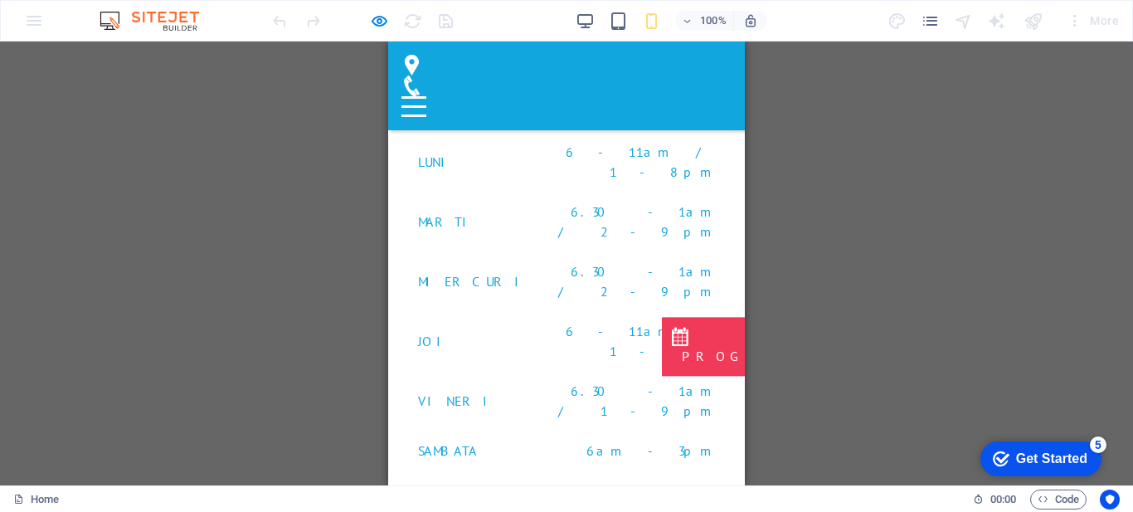
drag, startPoint x: 738, startPoint y: 235, endPoint x: 1133, endPoint y: 486, distance: 467.4
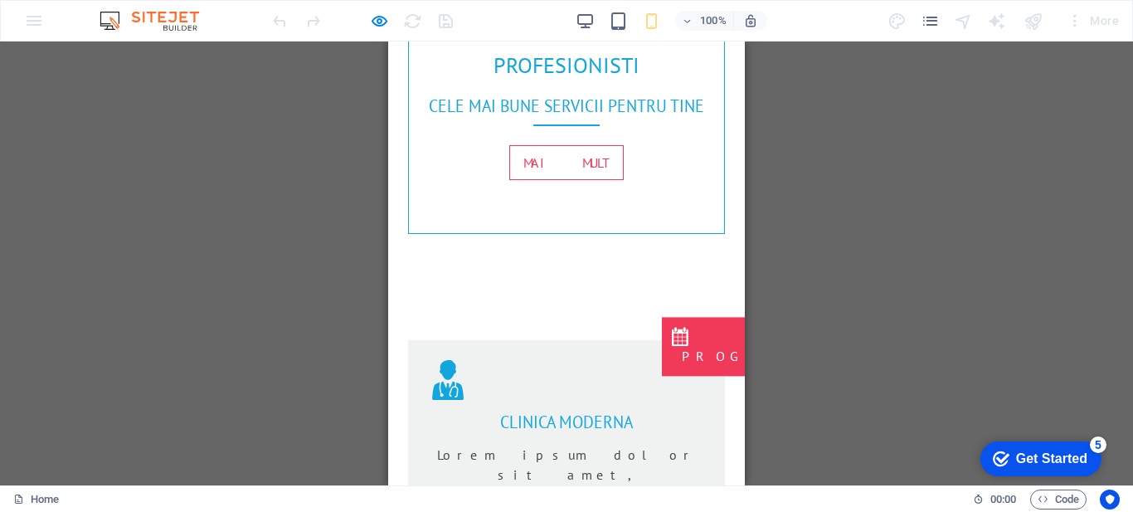
scroll to position [0, 0]
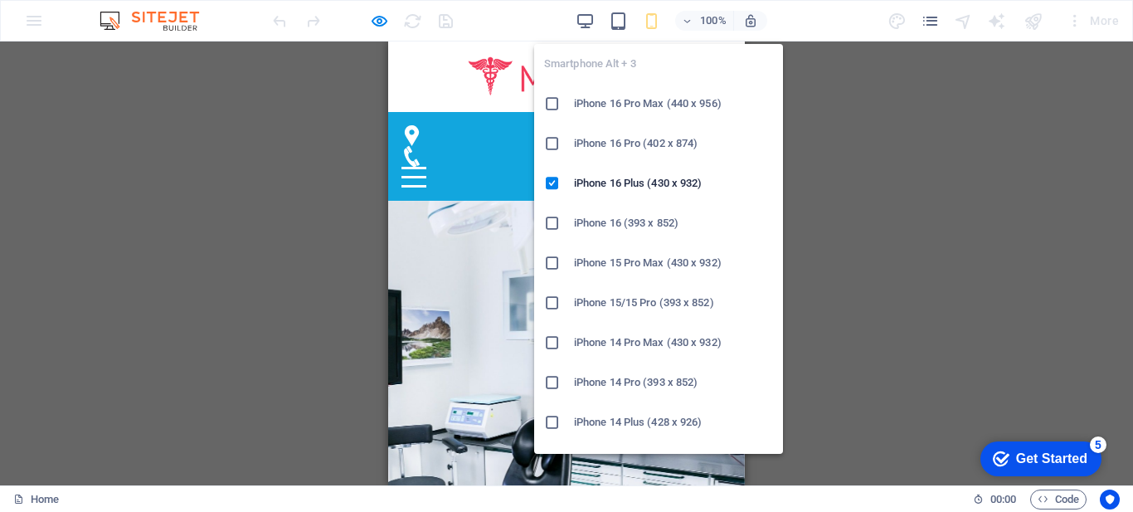
click at [651, 17] on icon "button" at bounding box center [651, 21] width 19 height 19
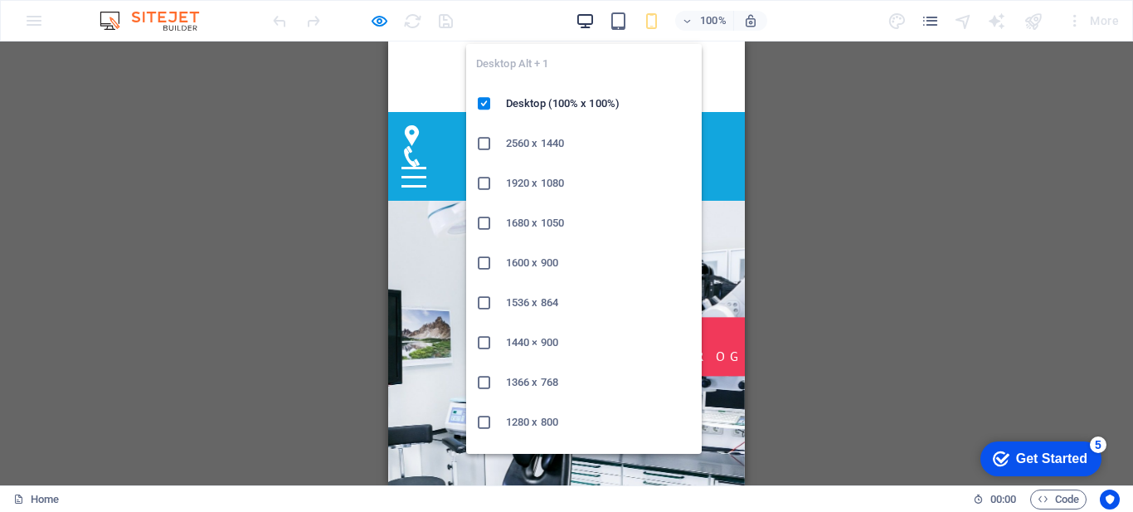
click at [590, 13] on icon "button" at bounding box center [584, 21] width 19 height 19
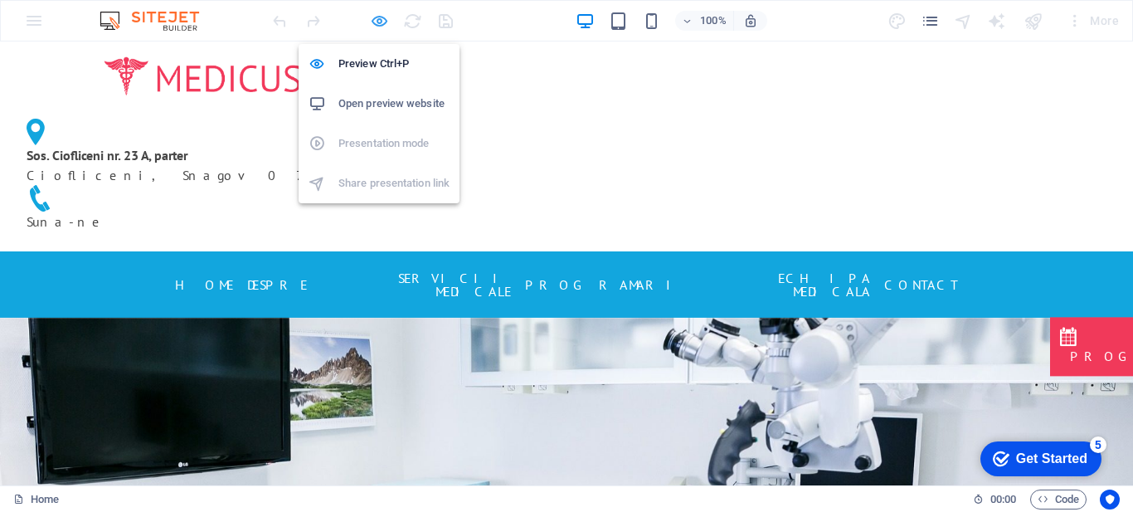
click at [382, 26] on icon "button" at bounding box center [379, 21] width 19 height 19
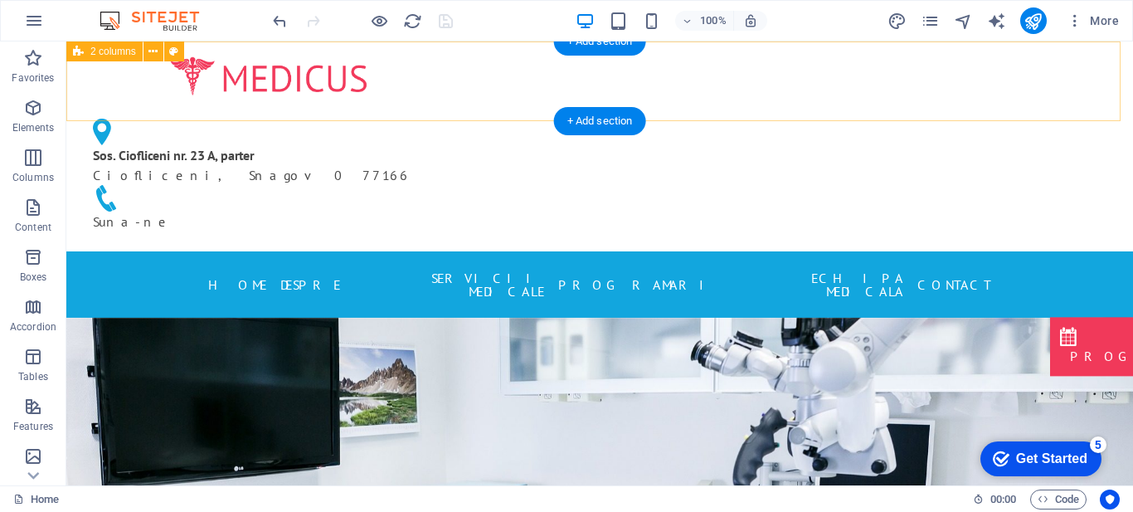
click at [1037, 86] on div "Sos. Ciofliceni nr. 23 A, parter Ciofliceni, Snagov 077166 Suna-ne" at bounding box center [599, 146] width 1066 height 210
